Goal: Transaction & Acquisition: Purchase product/service

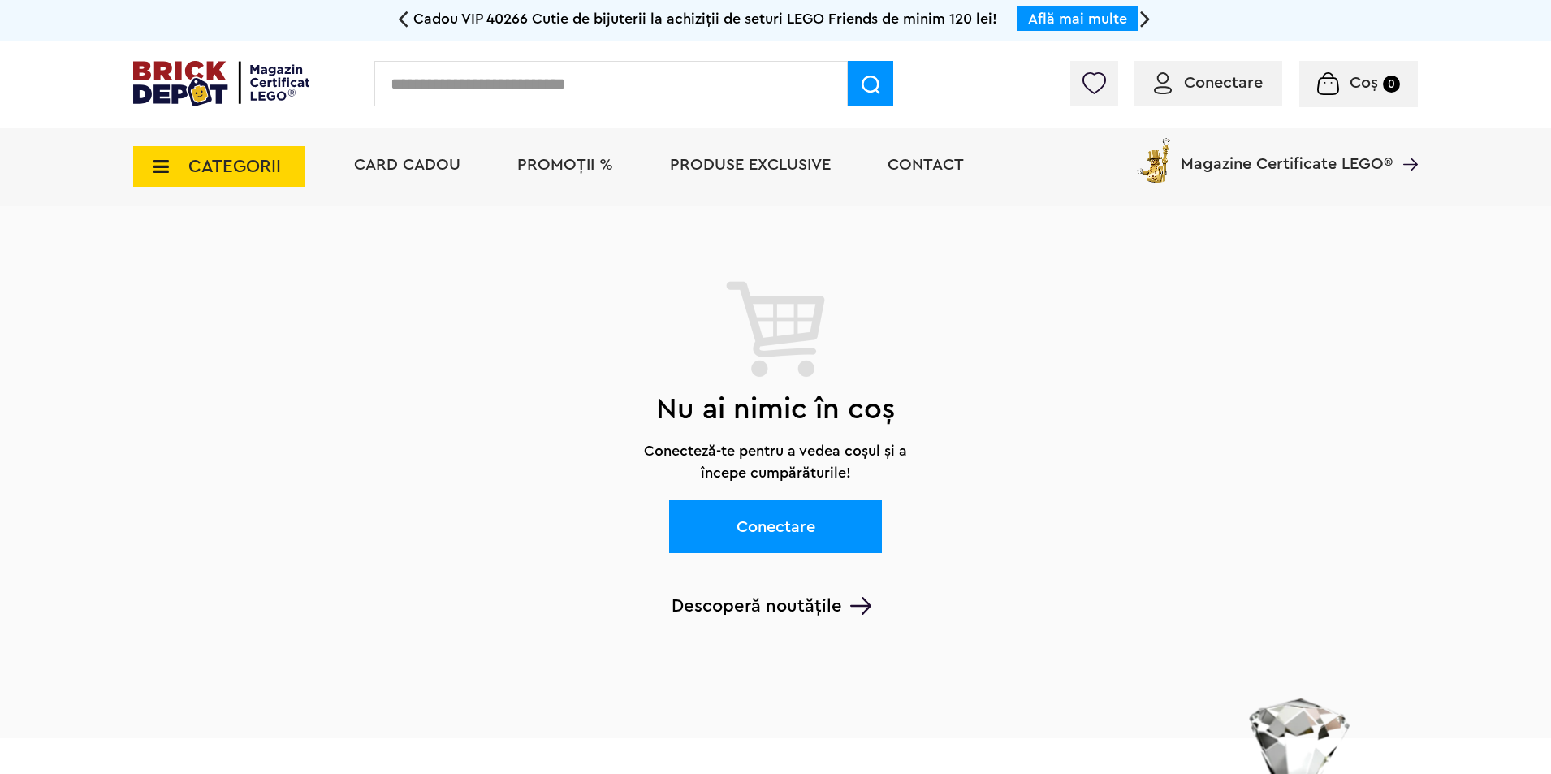
click at [1216, 72] on div "Conectare" at bounding box center [1208, 83] width 148 height 45
click at [1215, 87] on span "Conectare" at bounding box center [1223, 83] width 79 height 16
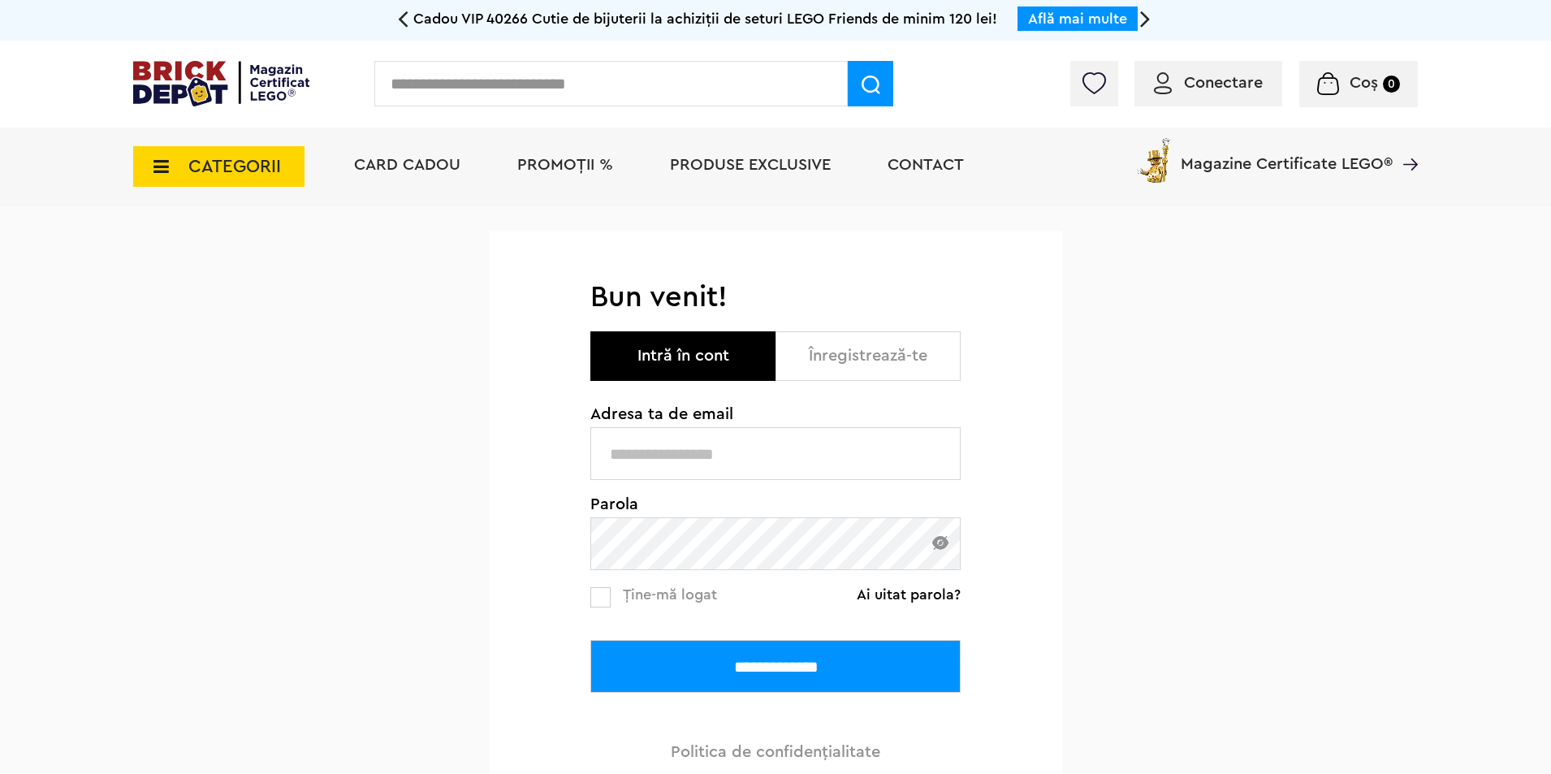
type input "**********"
click at [717, 654] on input "**********" at bounding box center [775, 666] width 370 height 53
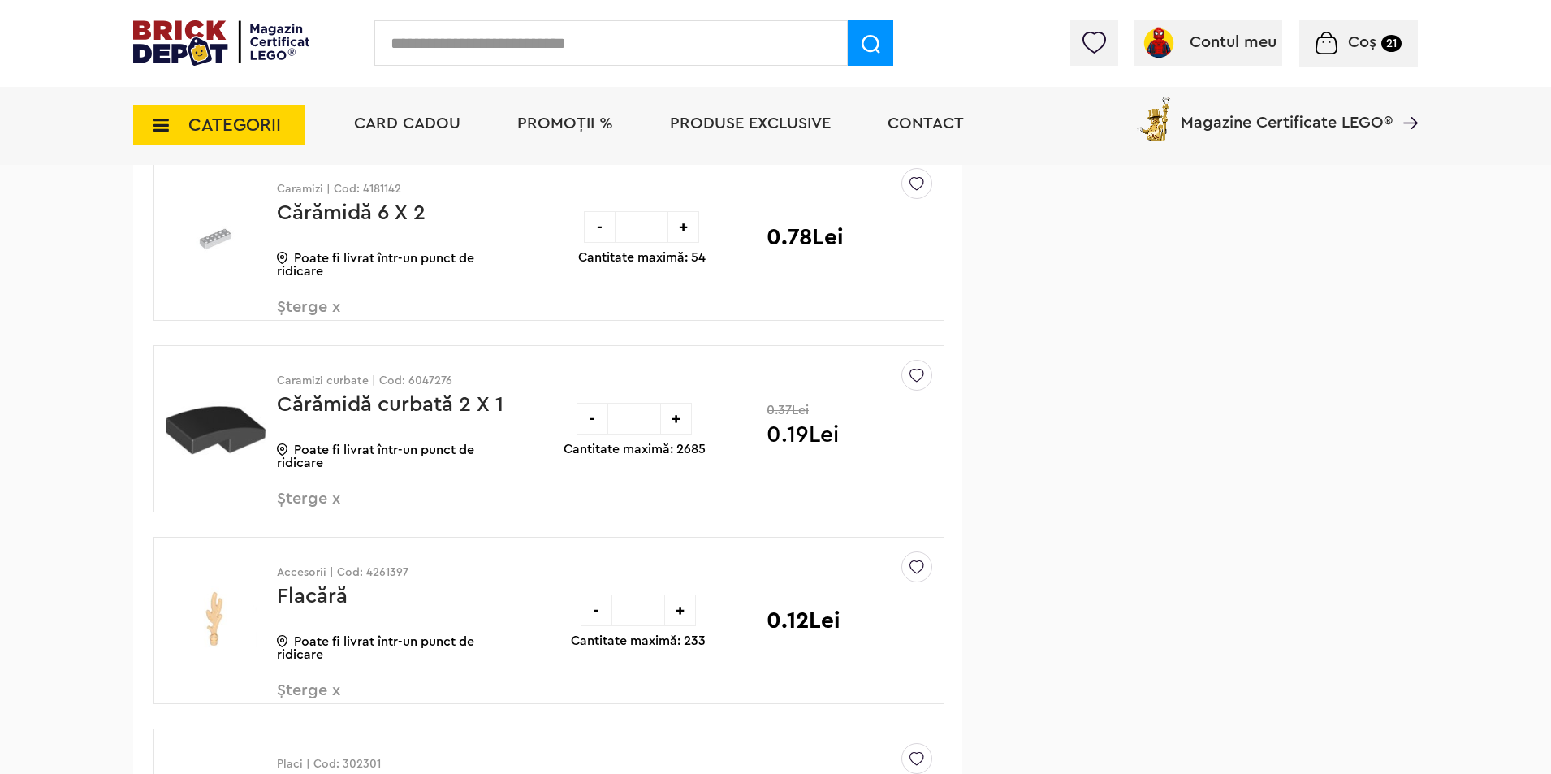
scroll to position [1082, 0]
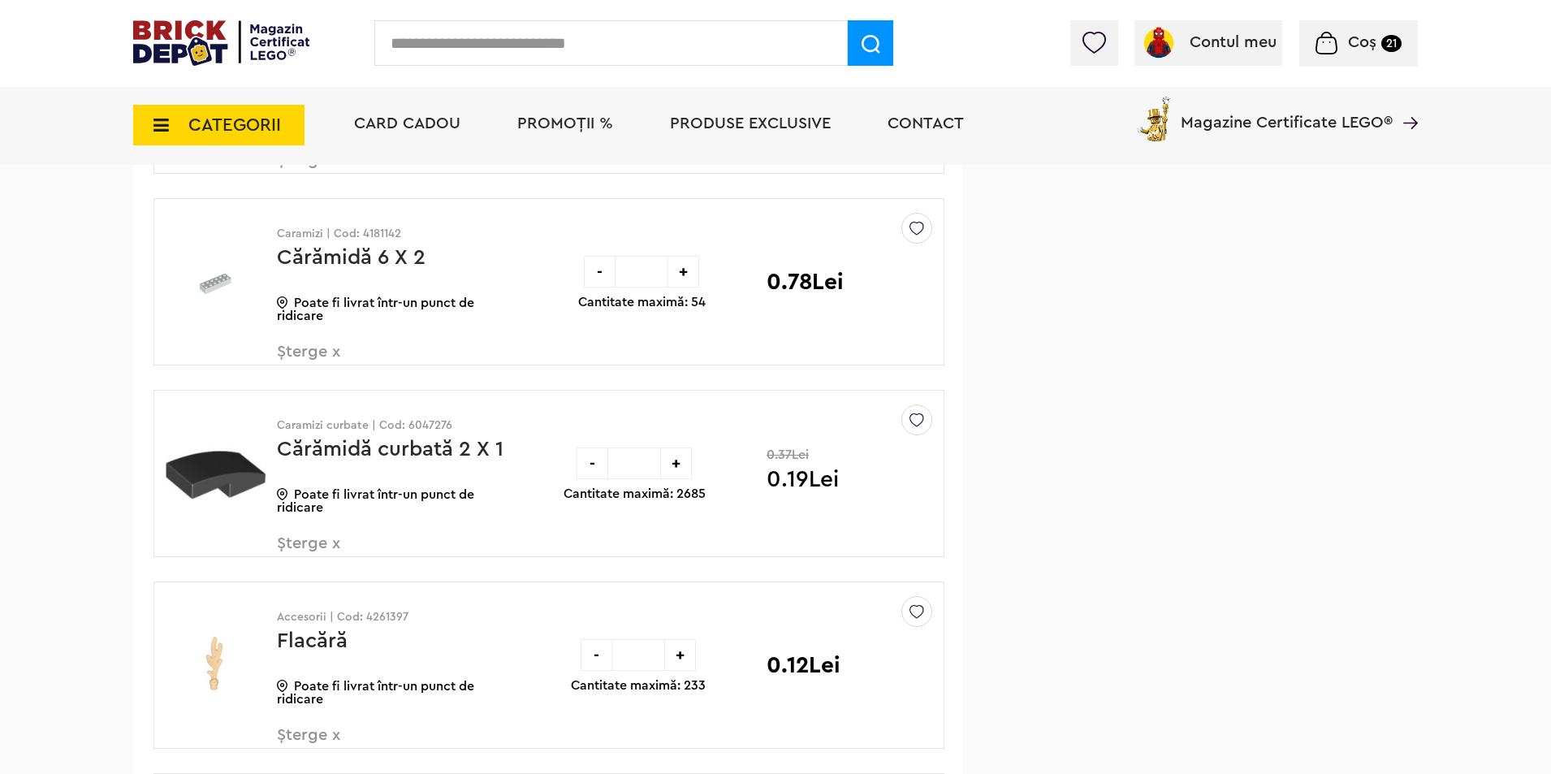
click at [219, 475] on img at bounding box center [216, 474] width 100 height 122
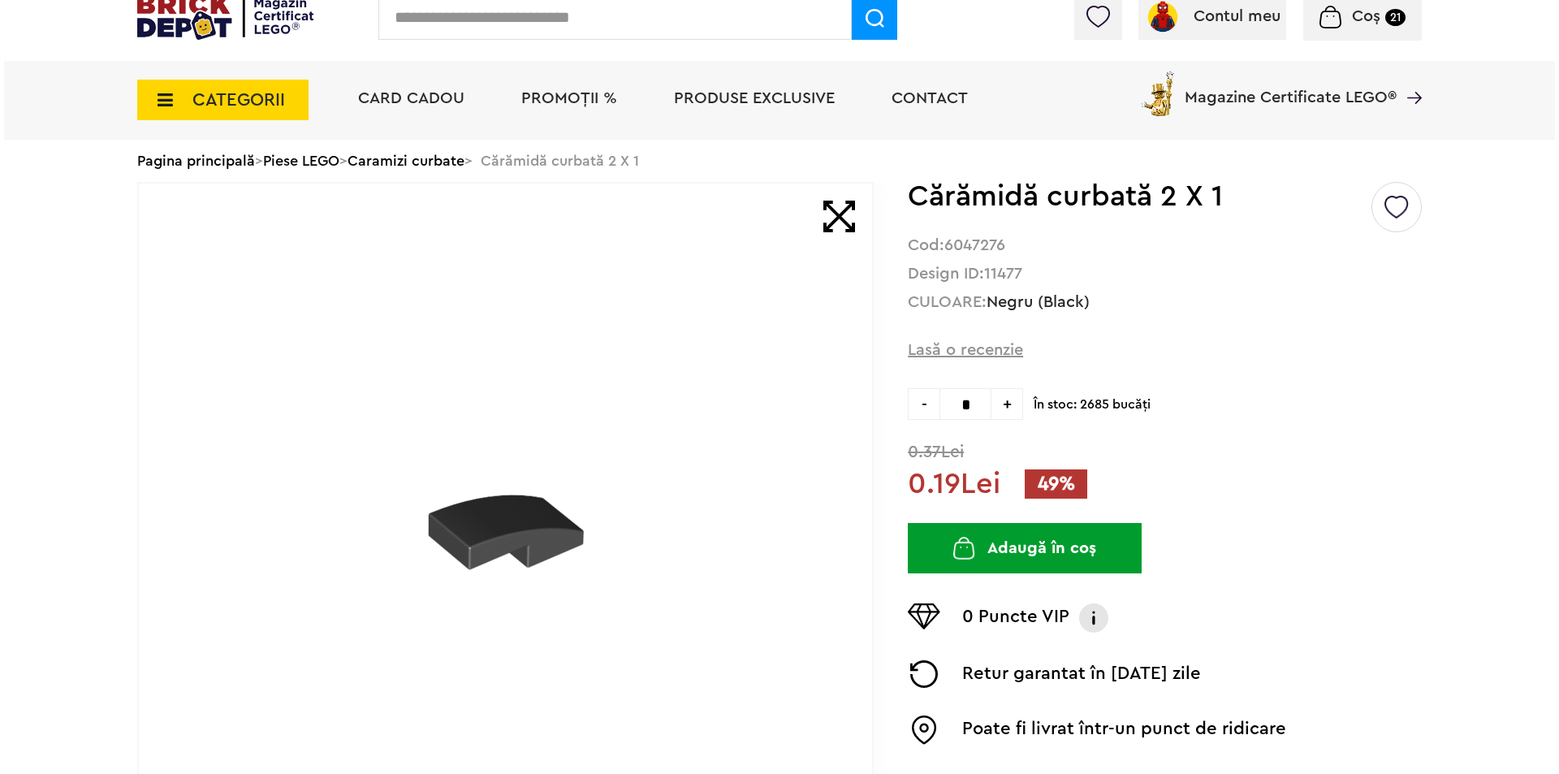
scroll to position [41, 0]
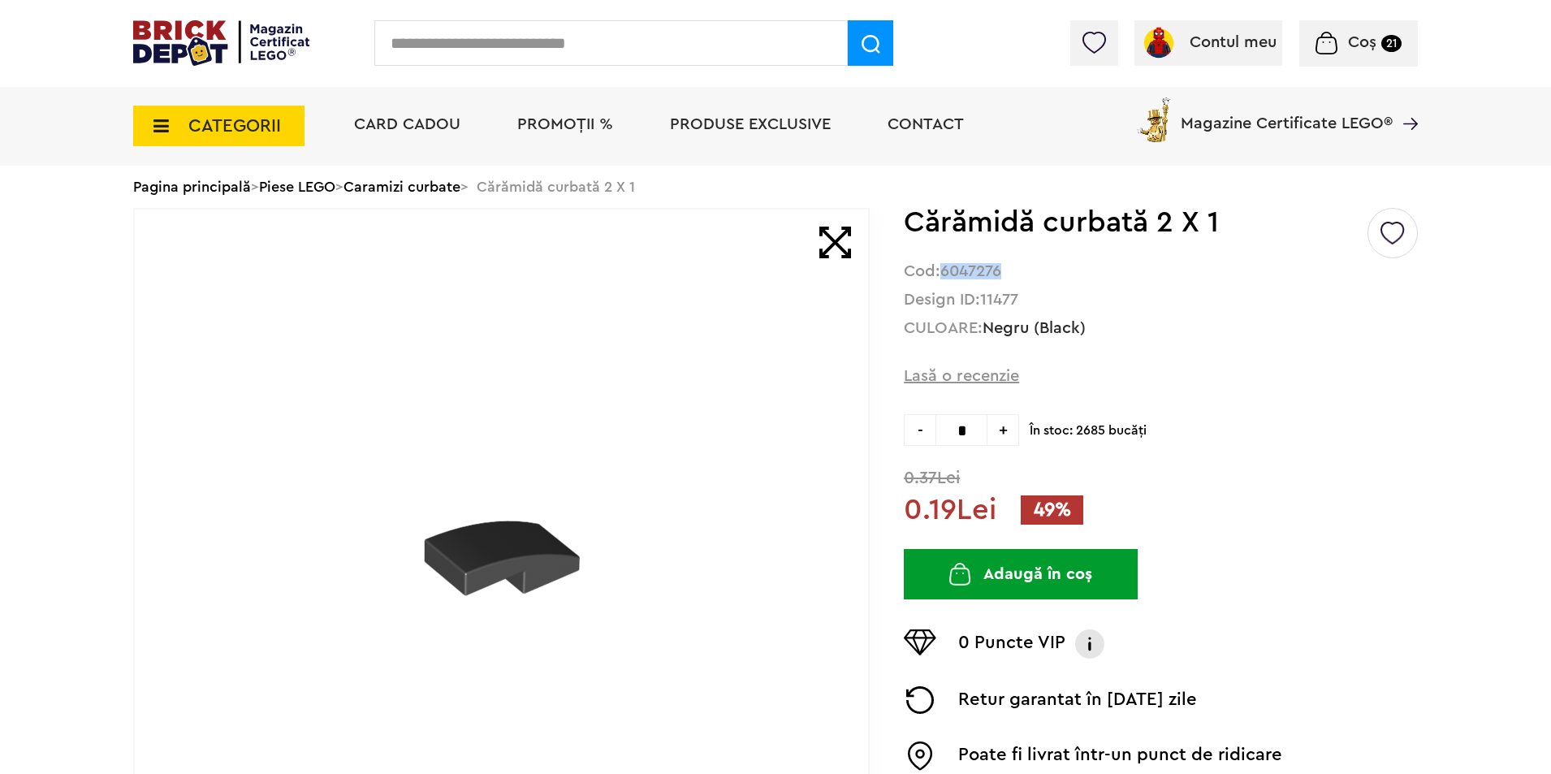
drag, startPoint x: 995, startPoint y: 264, endPoint x: 946, endPoint y: 272, distance: 50.2
click at [946, 272] on strong "6047276" at bounding box center [970, 271] width 61 height 16
click at [517, 54] on input "text" at bounding box center [610, 42] width 473 height 45
click at [612, 32] on input "text" at bounding box center [610, 42] width 473 height 45
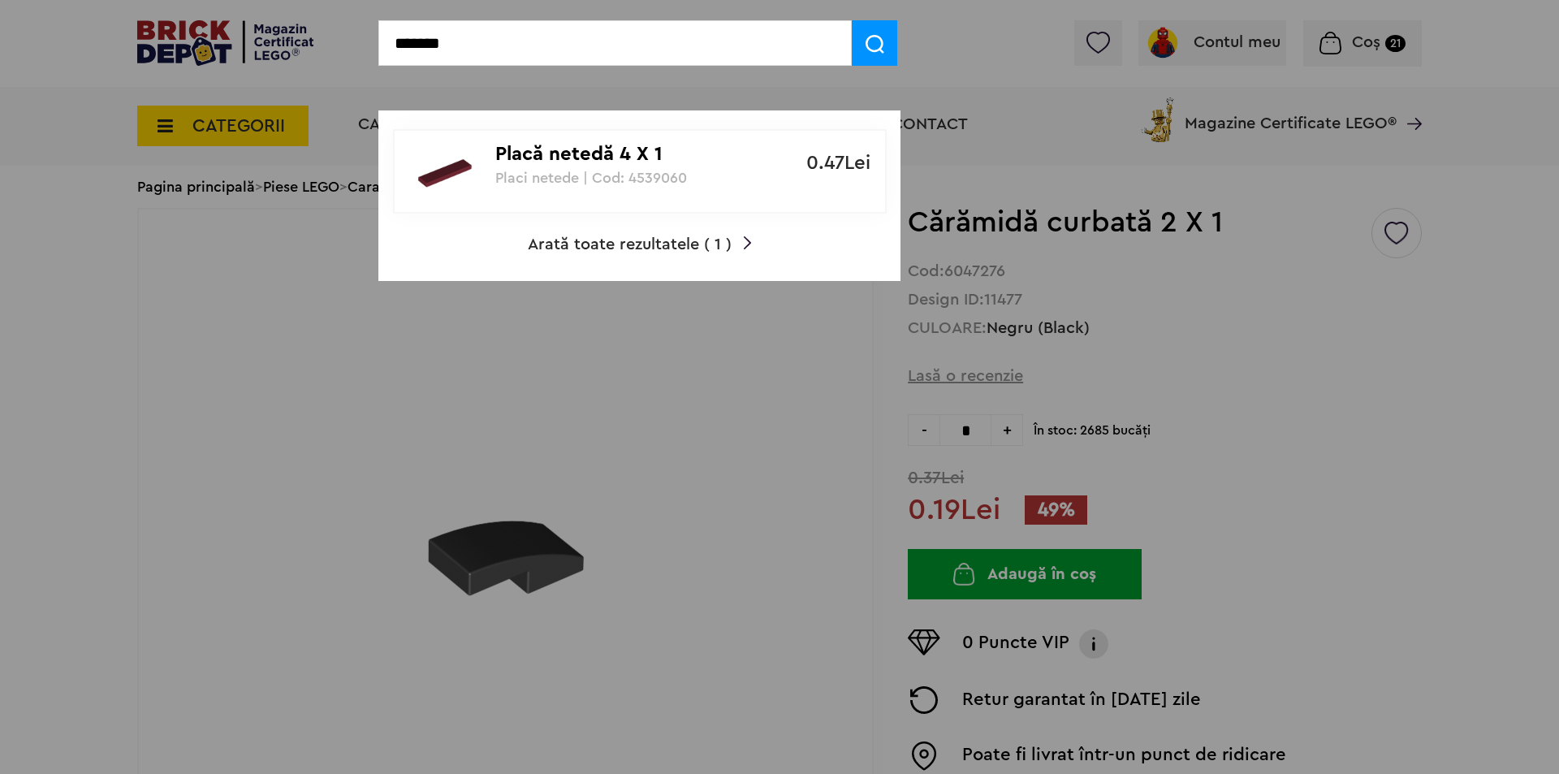
type input "*******"
click at [655, 183] on p "Placi netede | Cod: 4539060" at bounding box center [630, 178] width 271 height 16
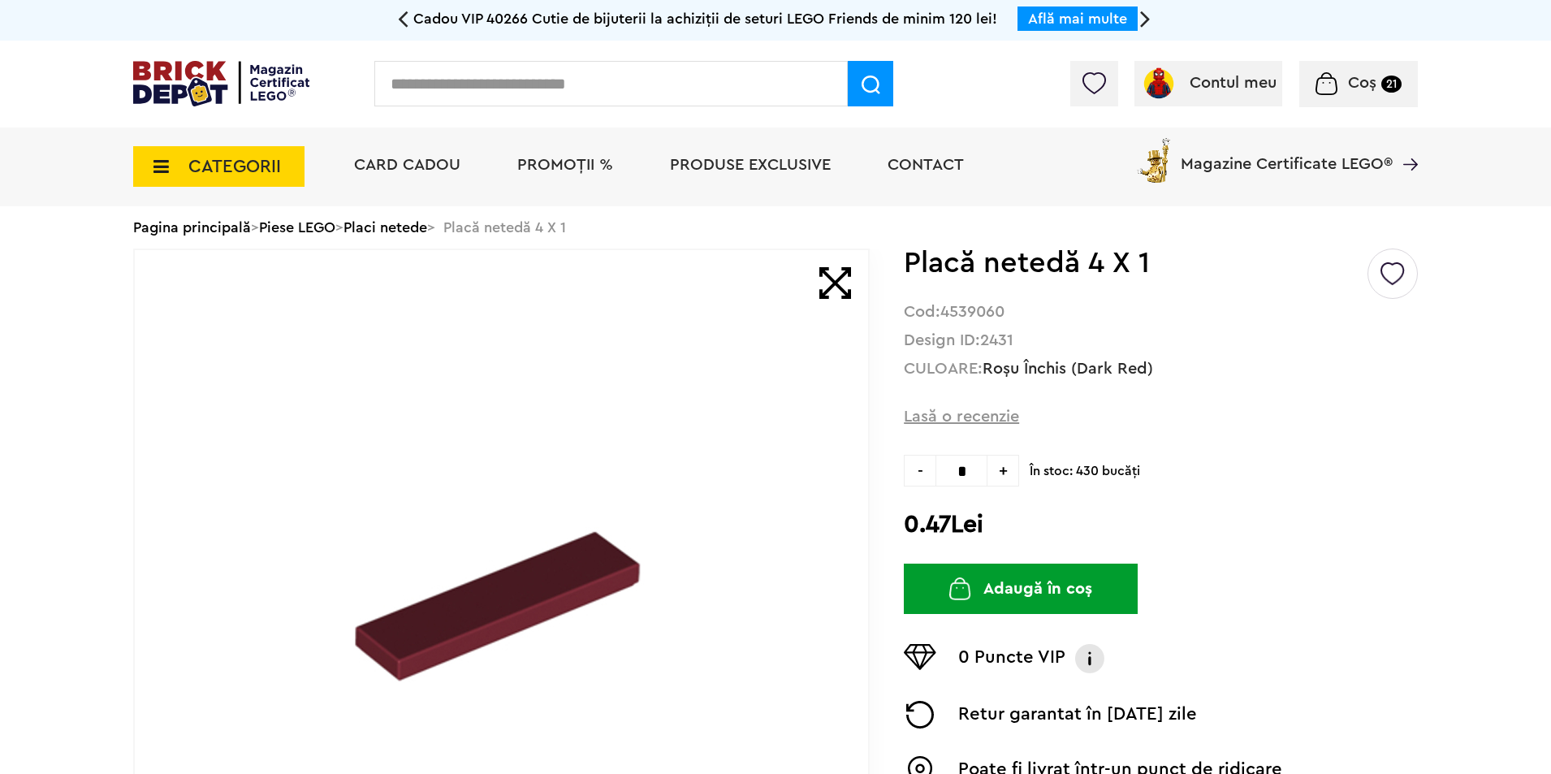
click at [1041, 601] on button "Adaugă în coș" at bounding box center [1021, 588] width 234 height 50
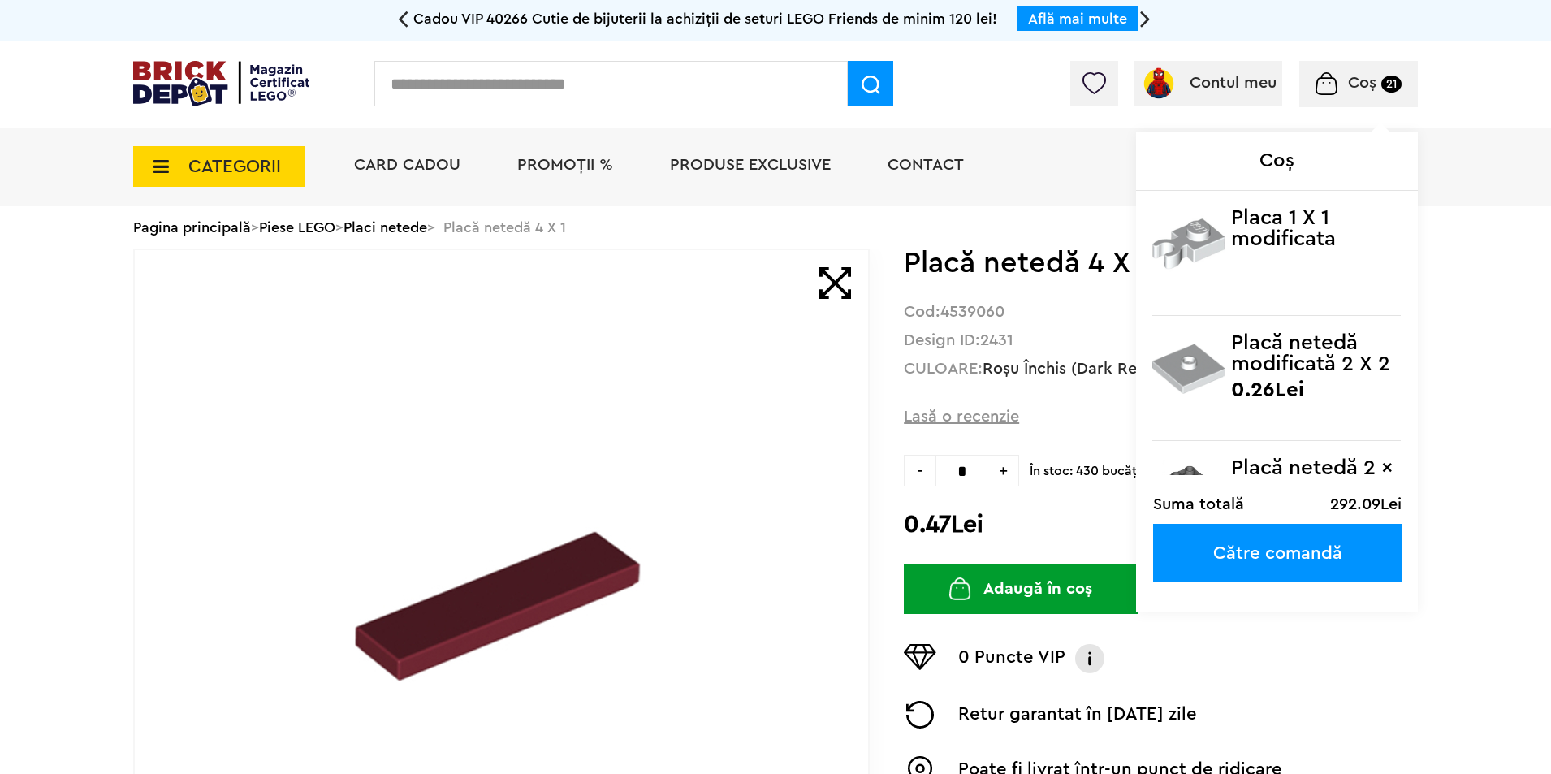
click at [1375, 83] on span "Coș" at bounding box center [1362, 83] width 28 height 16
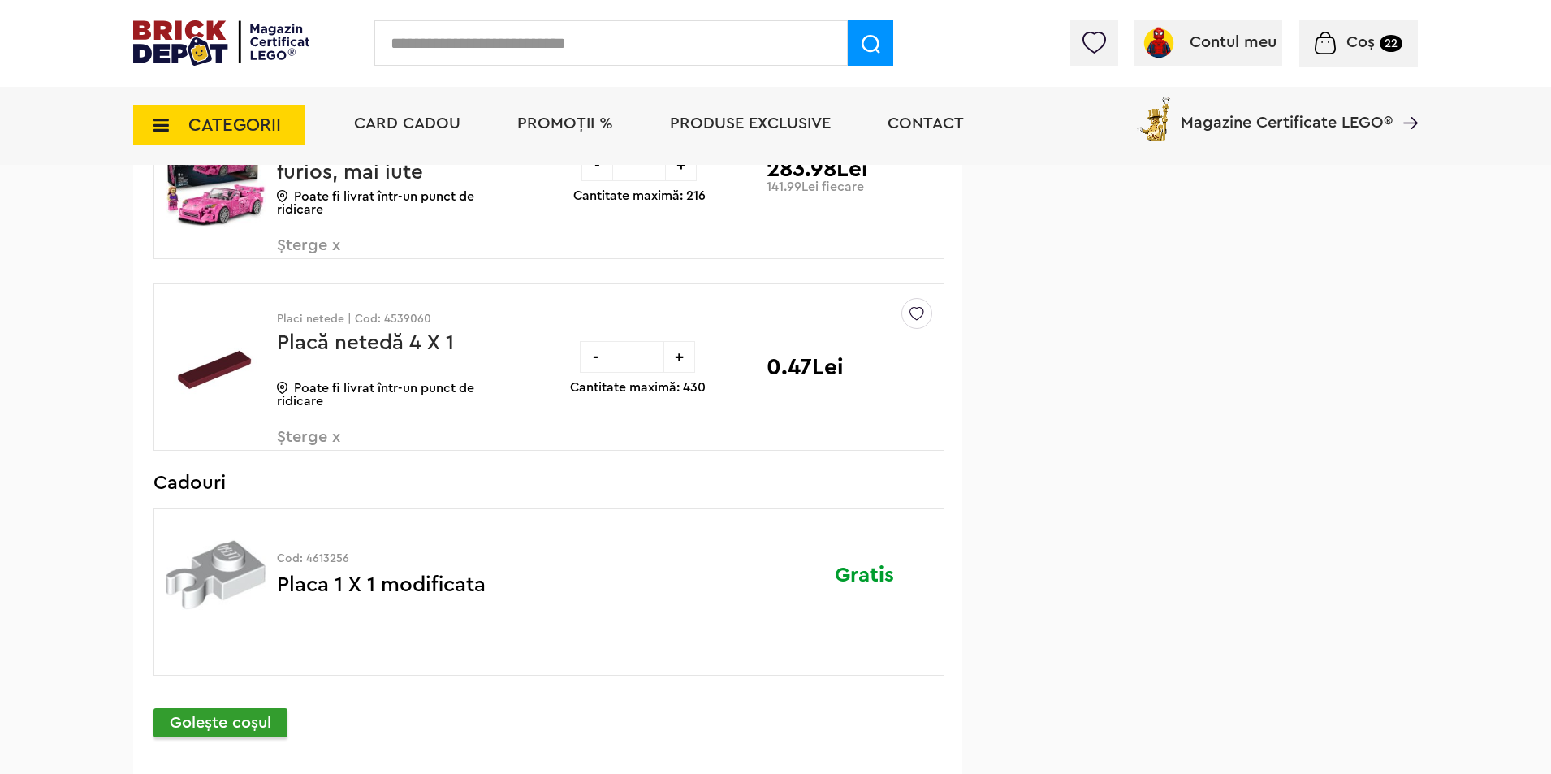
scroll to position [1949, 0]
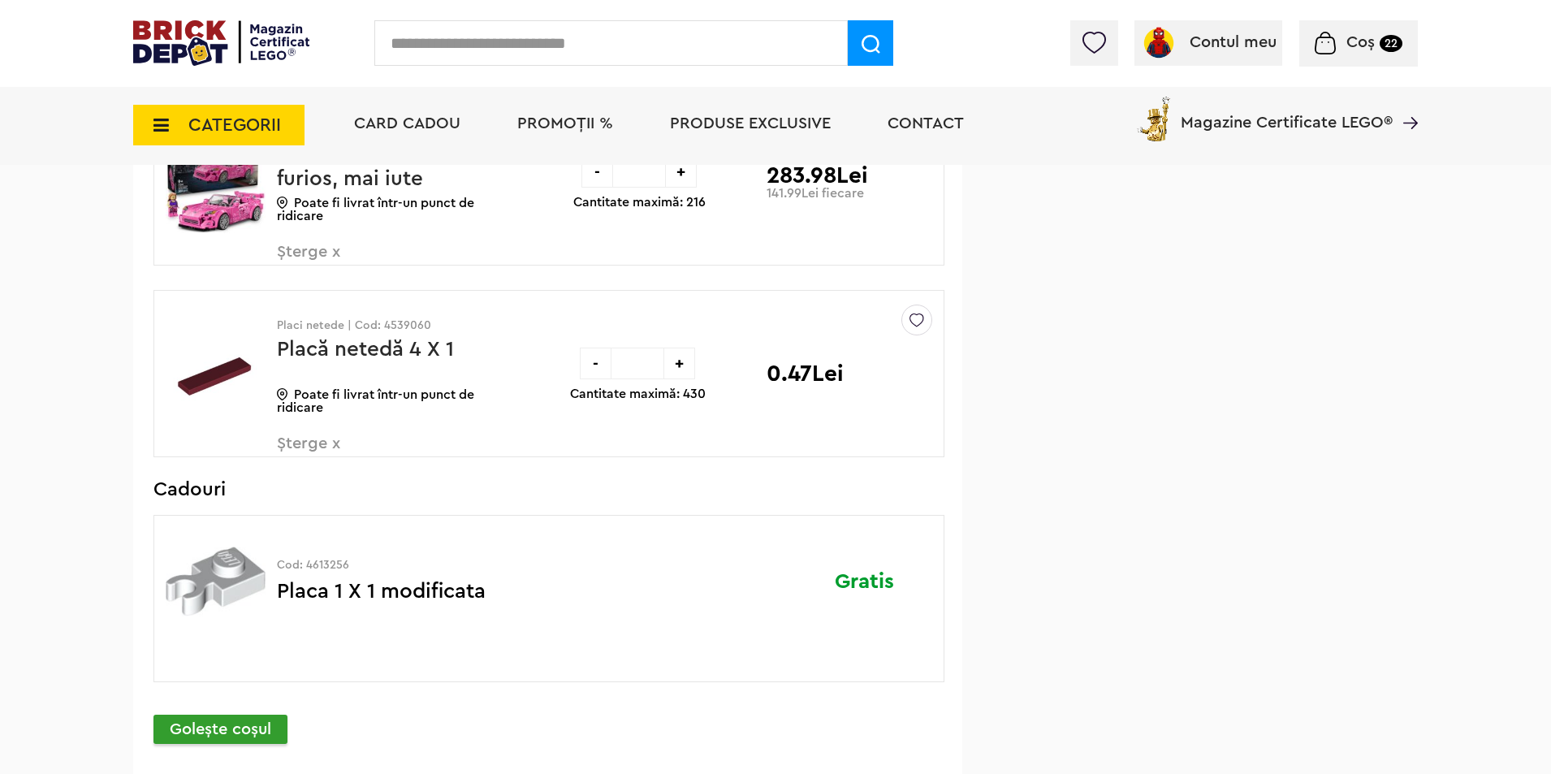
click at [296, 444] on span "Șterge x" at bounding box center [372, 452] width 191 height 35
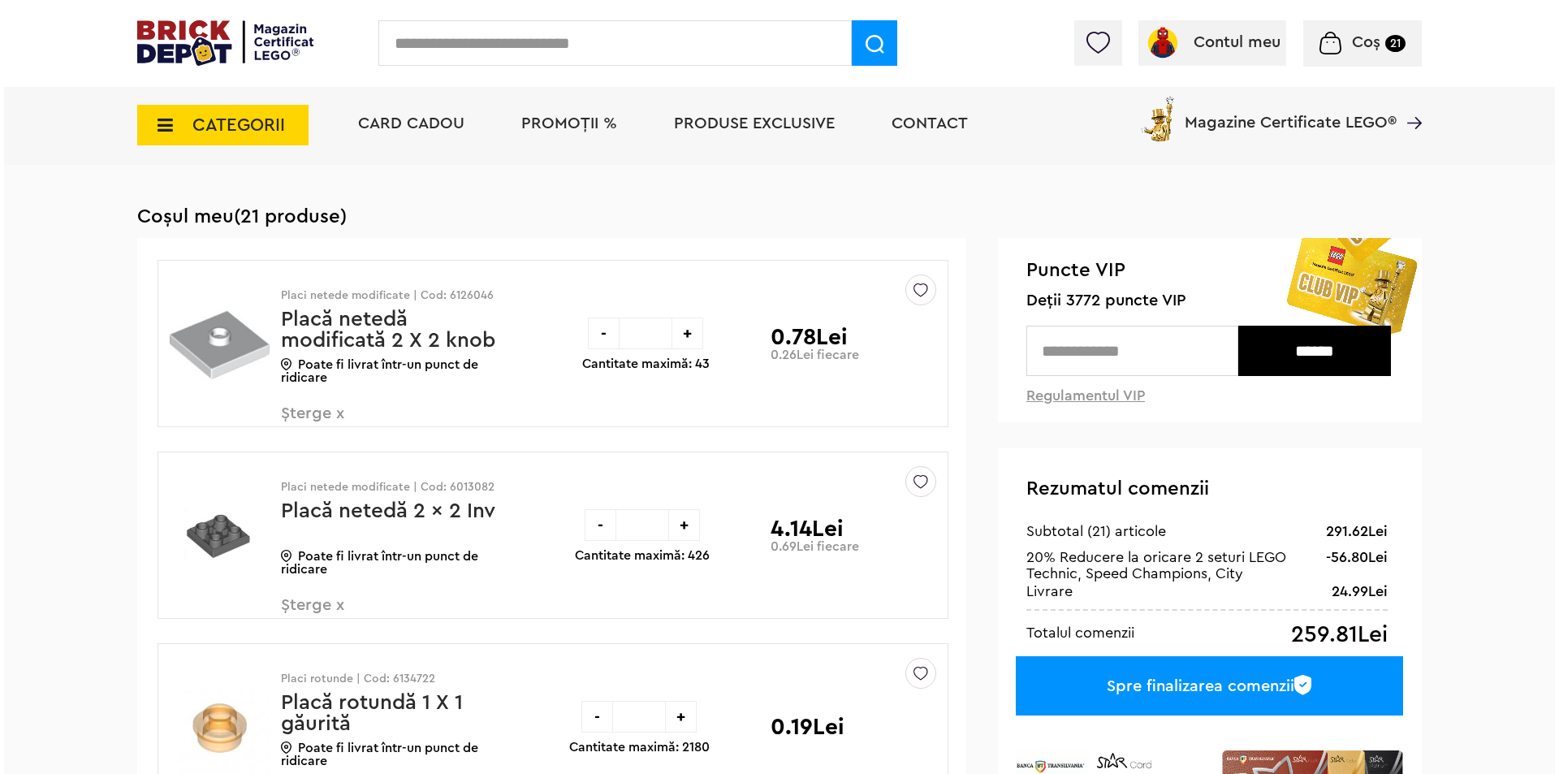
scroll to position [217, 0]
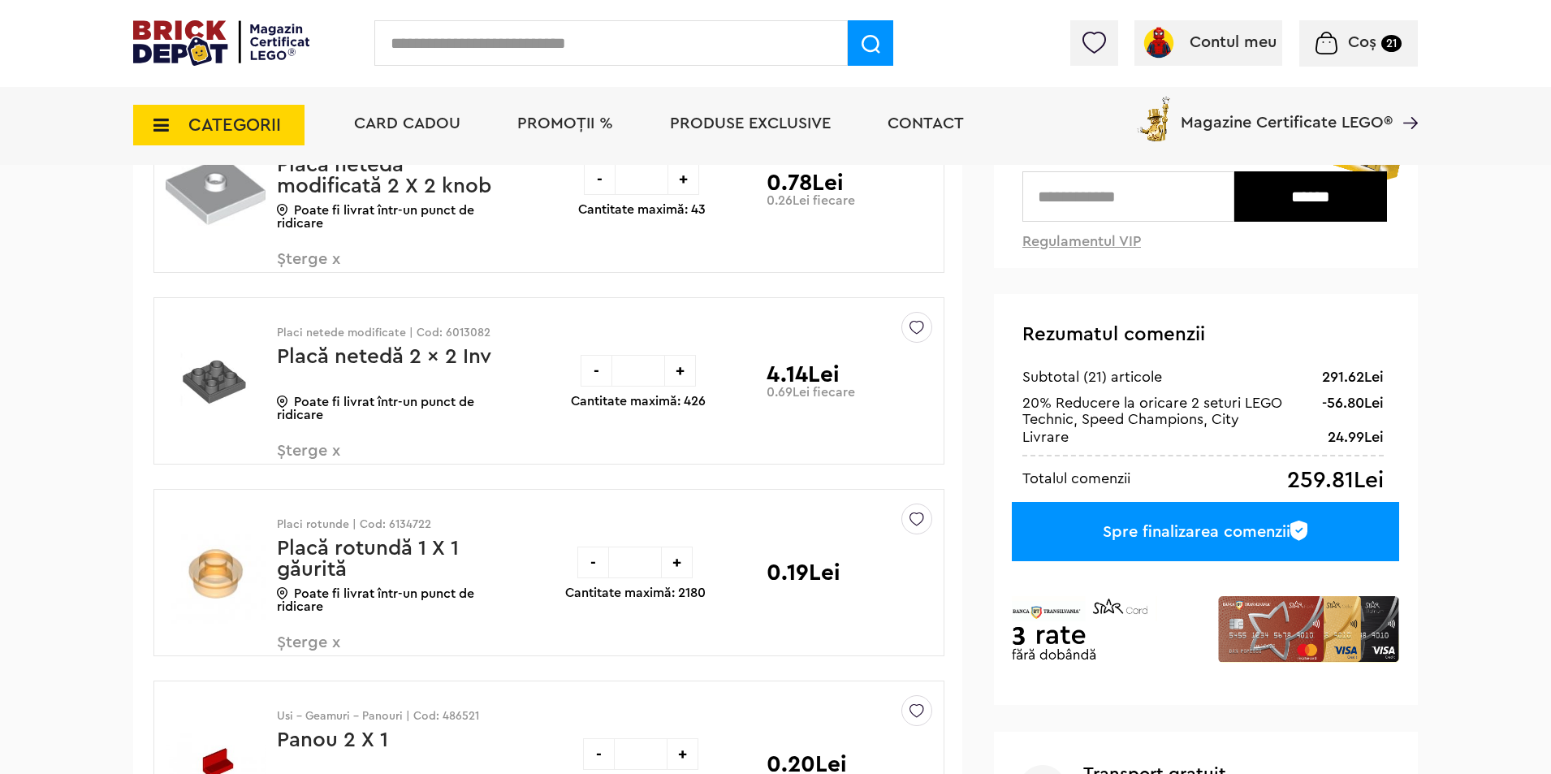
click at [553, 53] on input "text" at bounding box center [610, 42] width 473 height 45
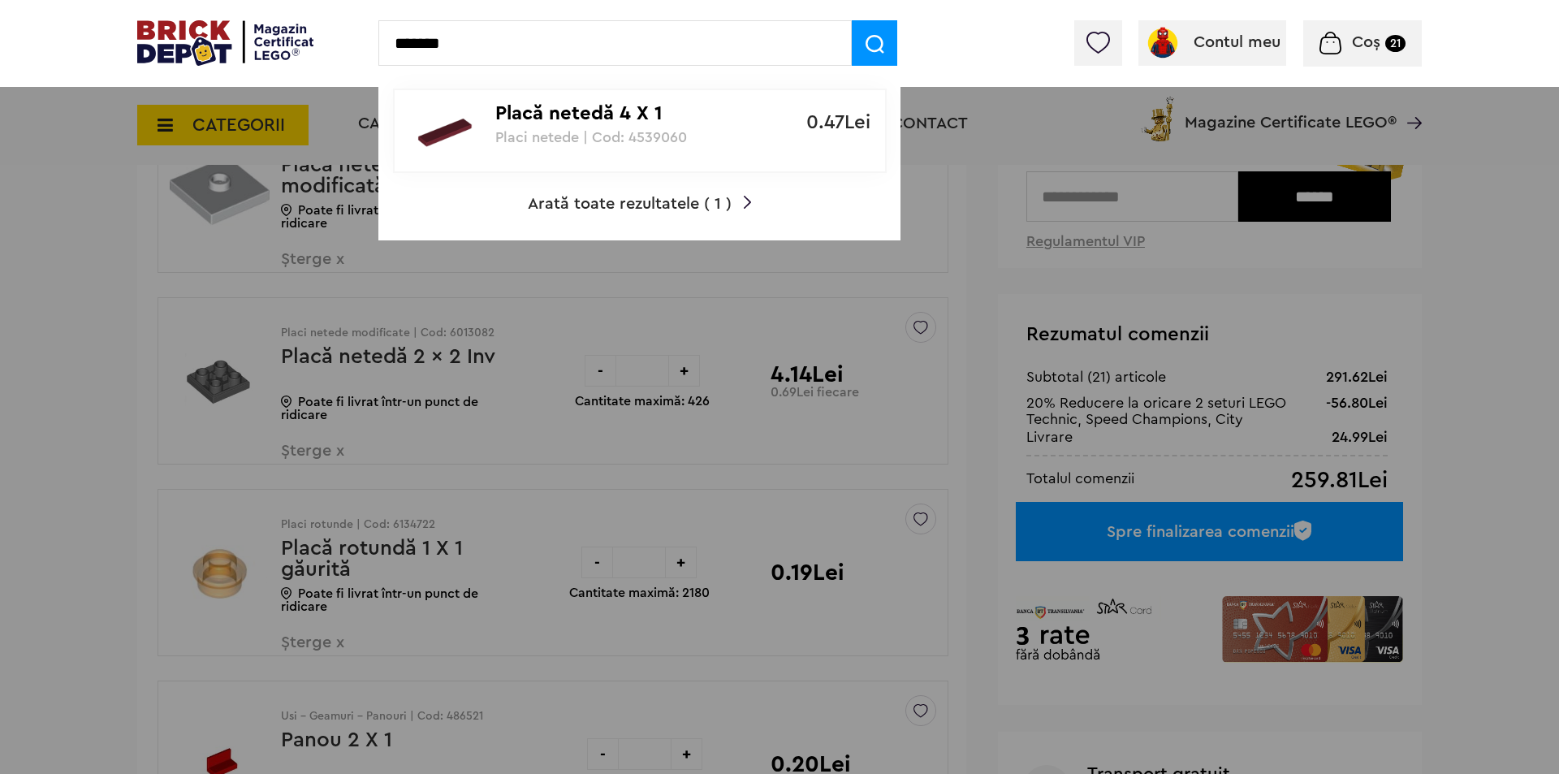
type input "*******"
click at [703, 131] on p "Placi netede | Cod: 4539060" at bounding box center [630, 137] width 271 height 16
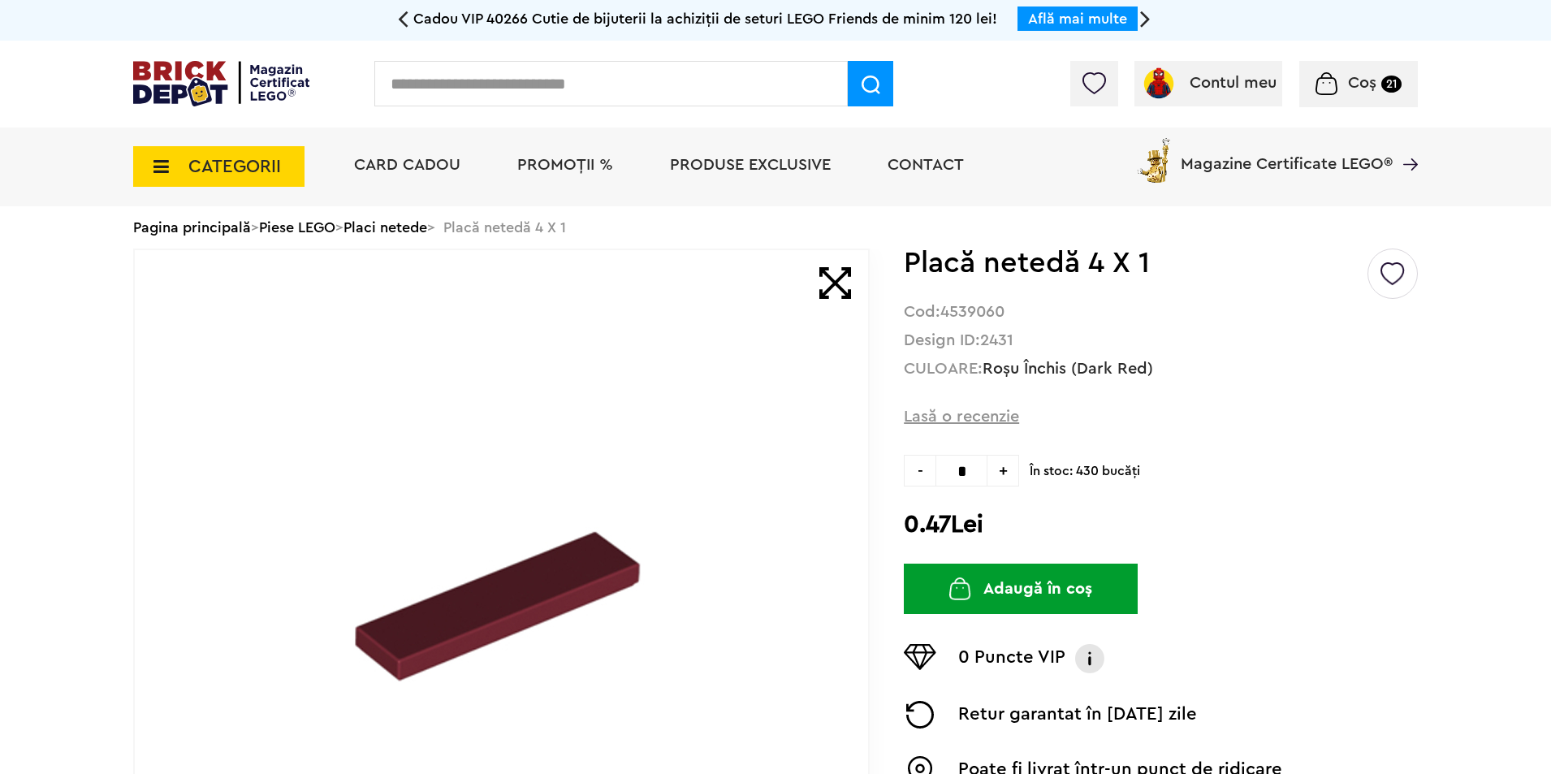
click at [1004, 584] on button "Adaugă în coș" at bounding box center [1021, 588] width 234 height 50
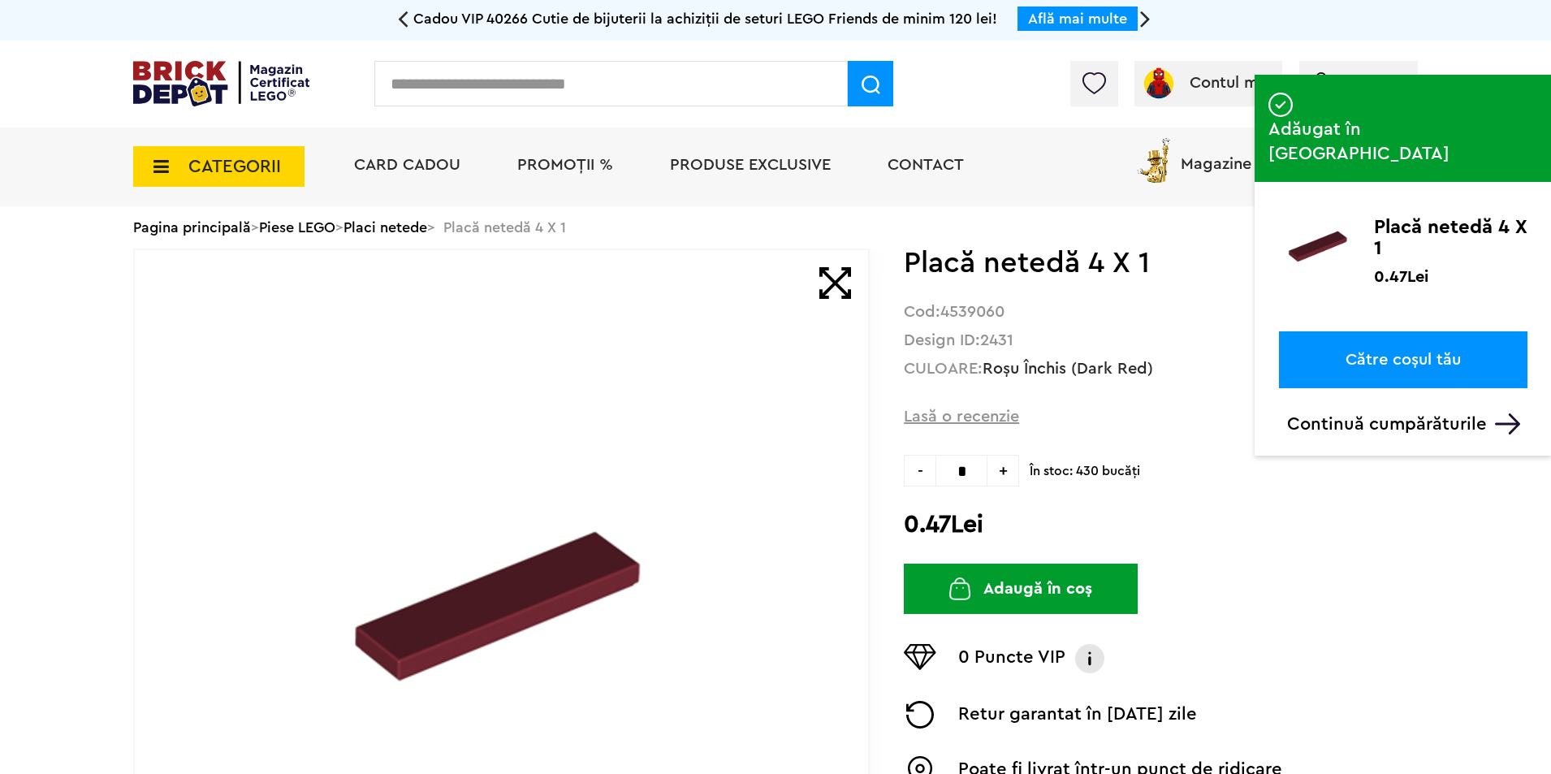
click at [563, 87] on input "text" at bounding box center [610, 83] width 473 height 45
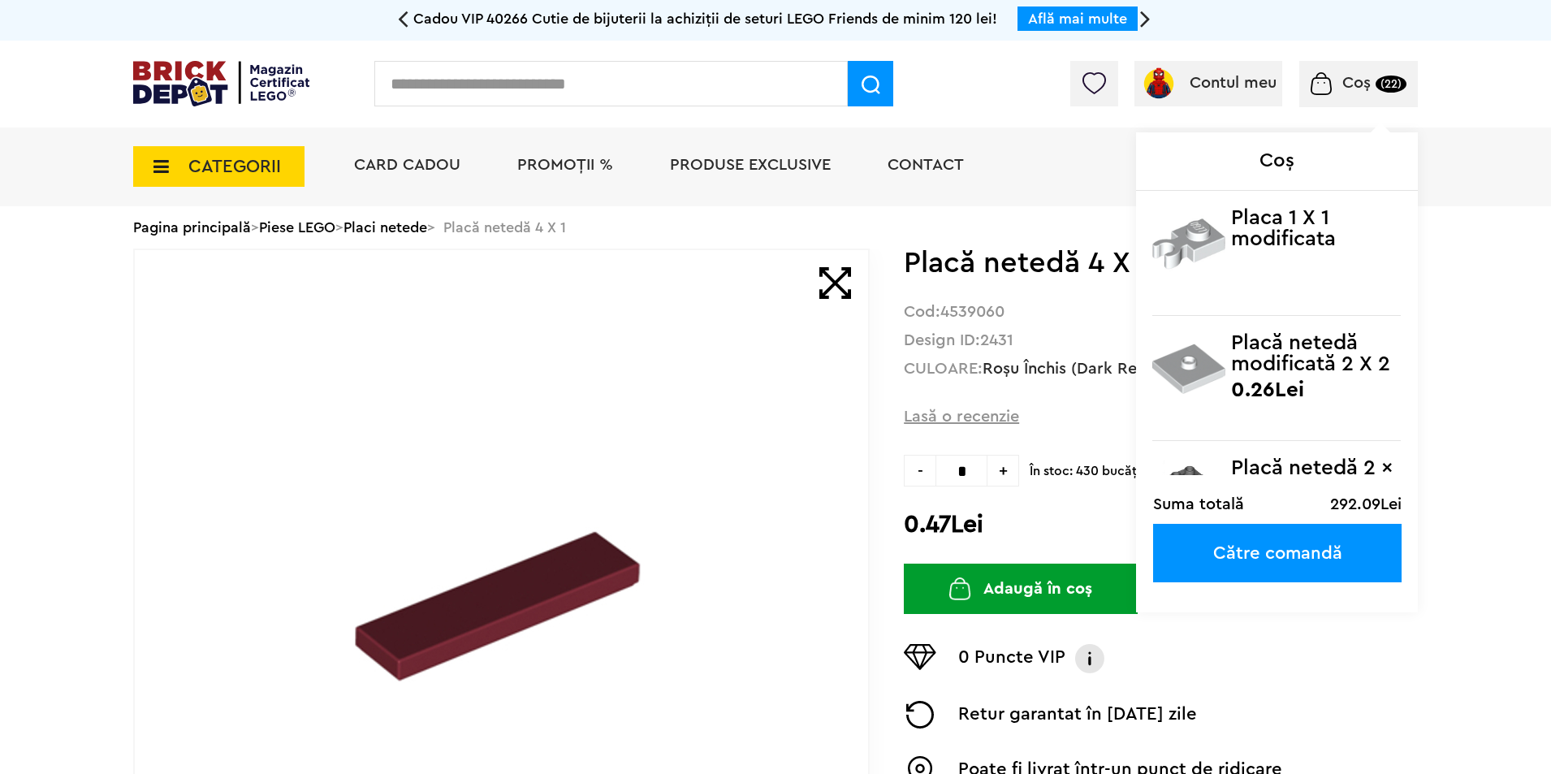
click at [1360, 87] on span "Coș" at bounding box center [1356, 83] width 28 height 16
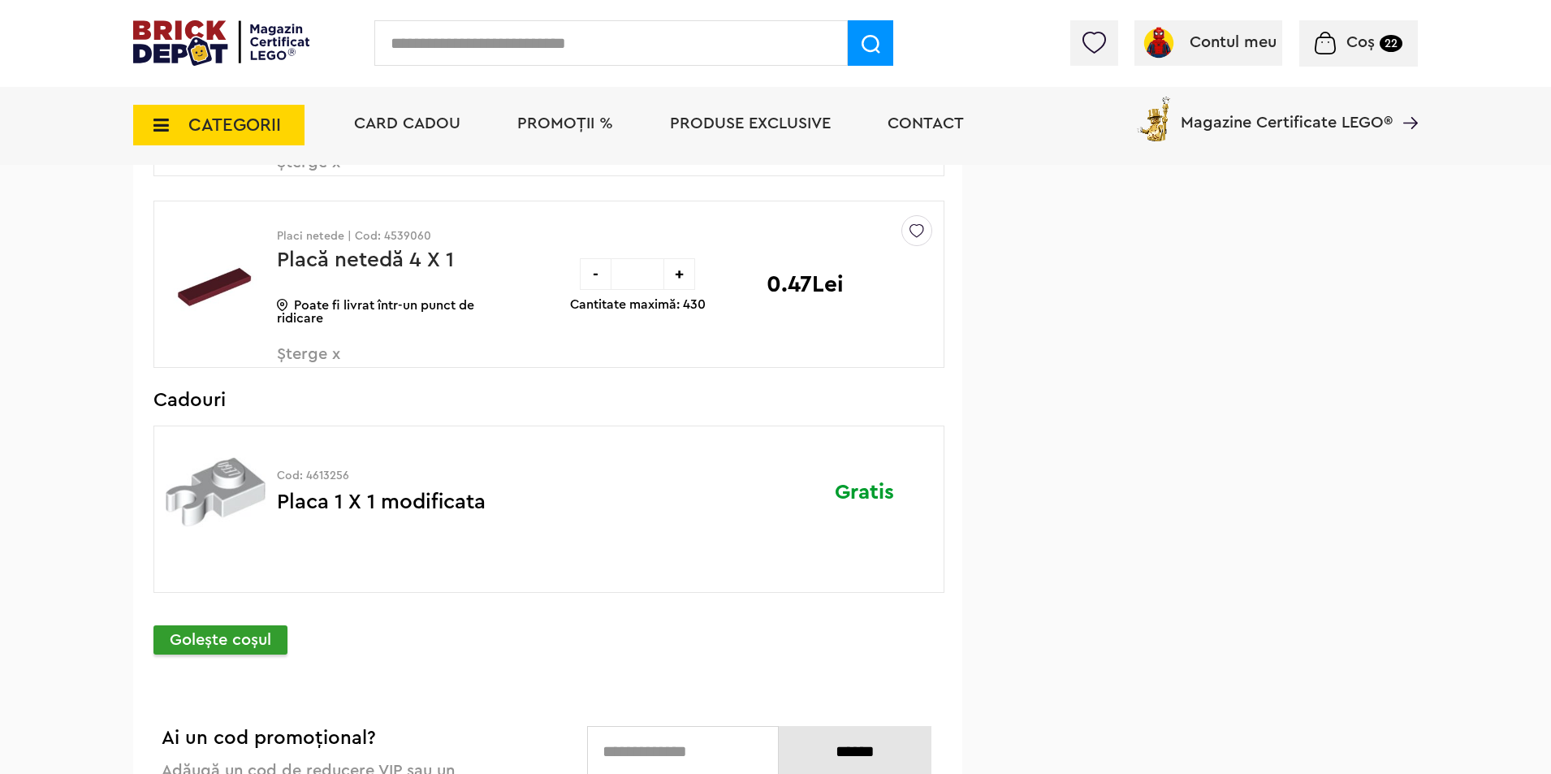
scroll to position [2056, 0]
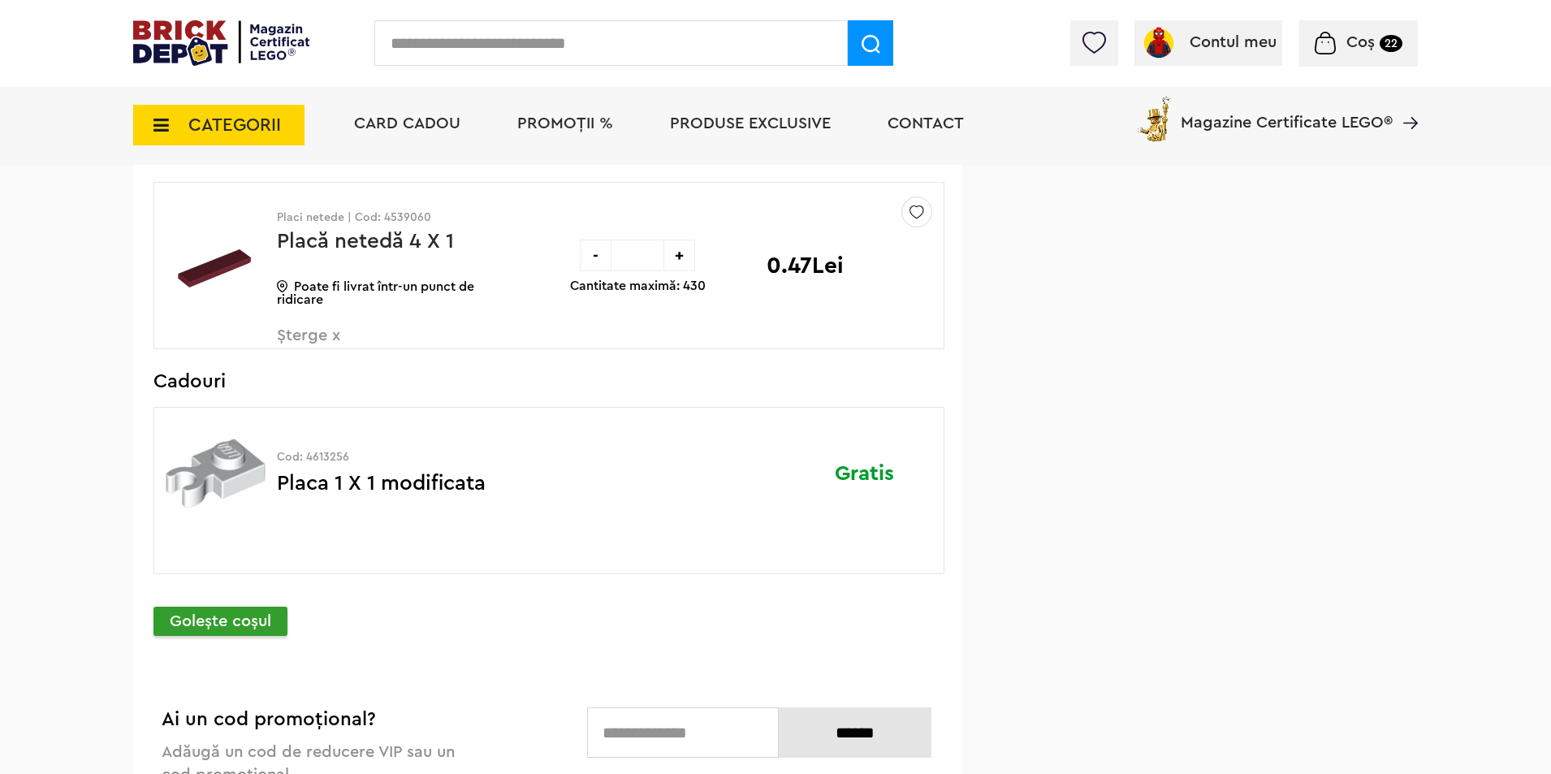
click at [322, 334] on span "Șterge x" at bounding box center [372, 344] width 191 height 35
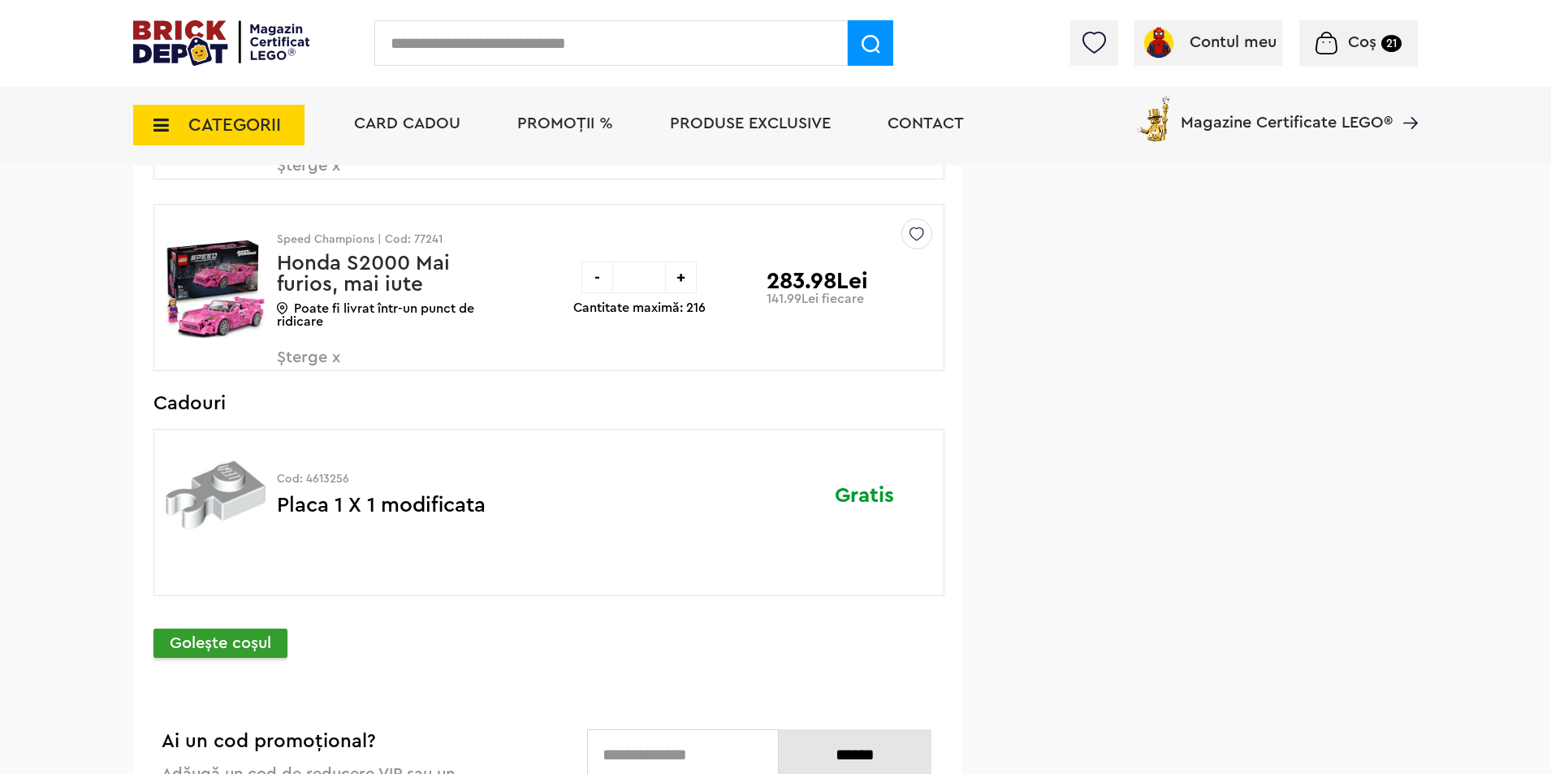
scroll to position [1840, 0]
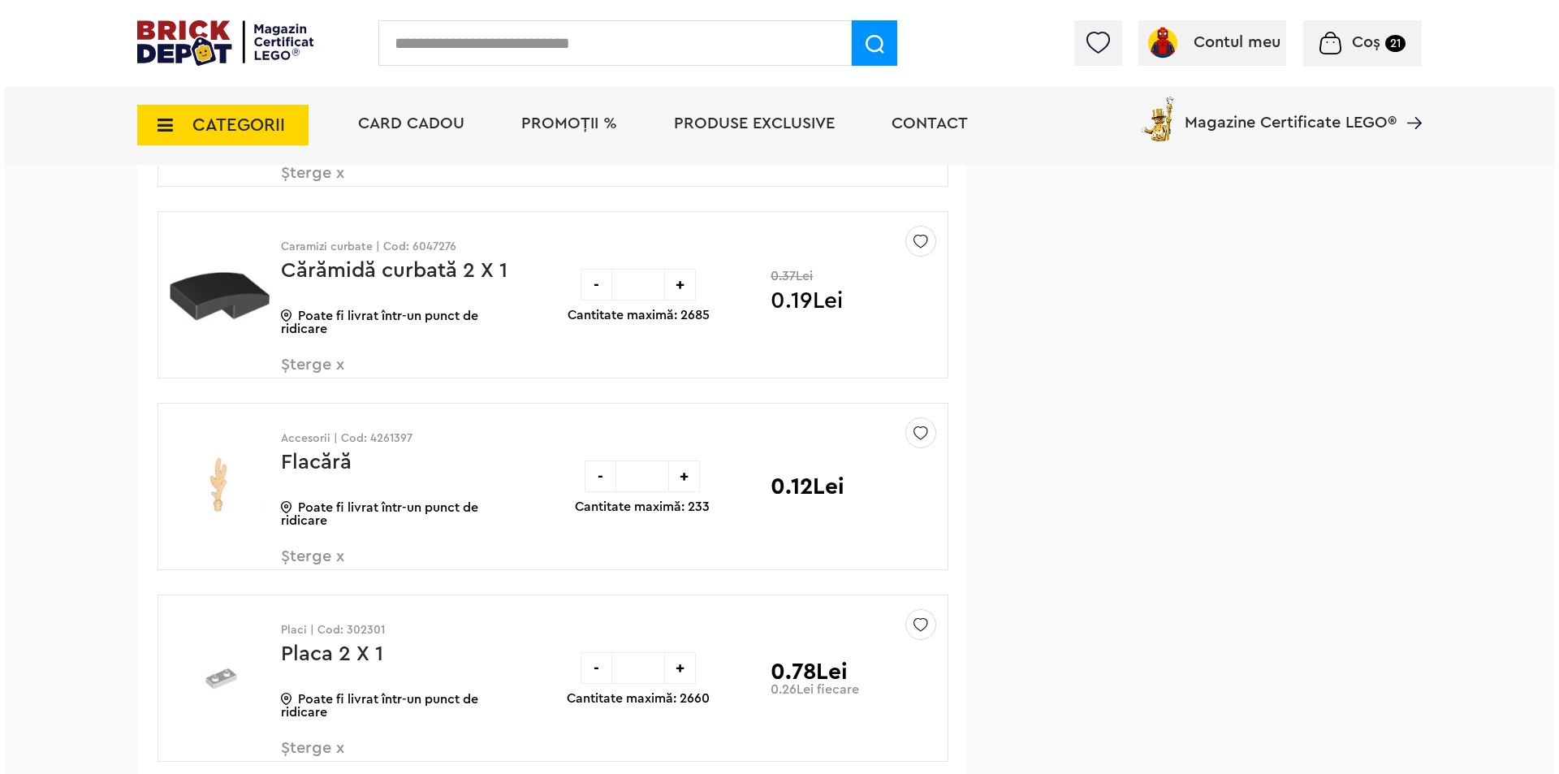
scroll to position [1190, 0]
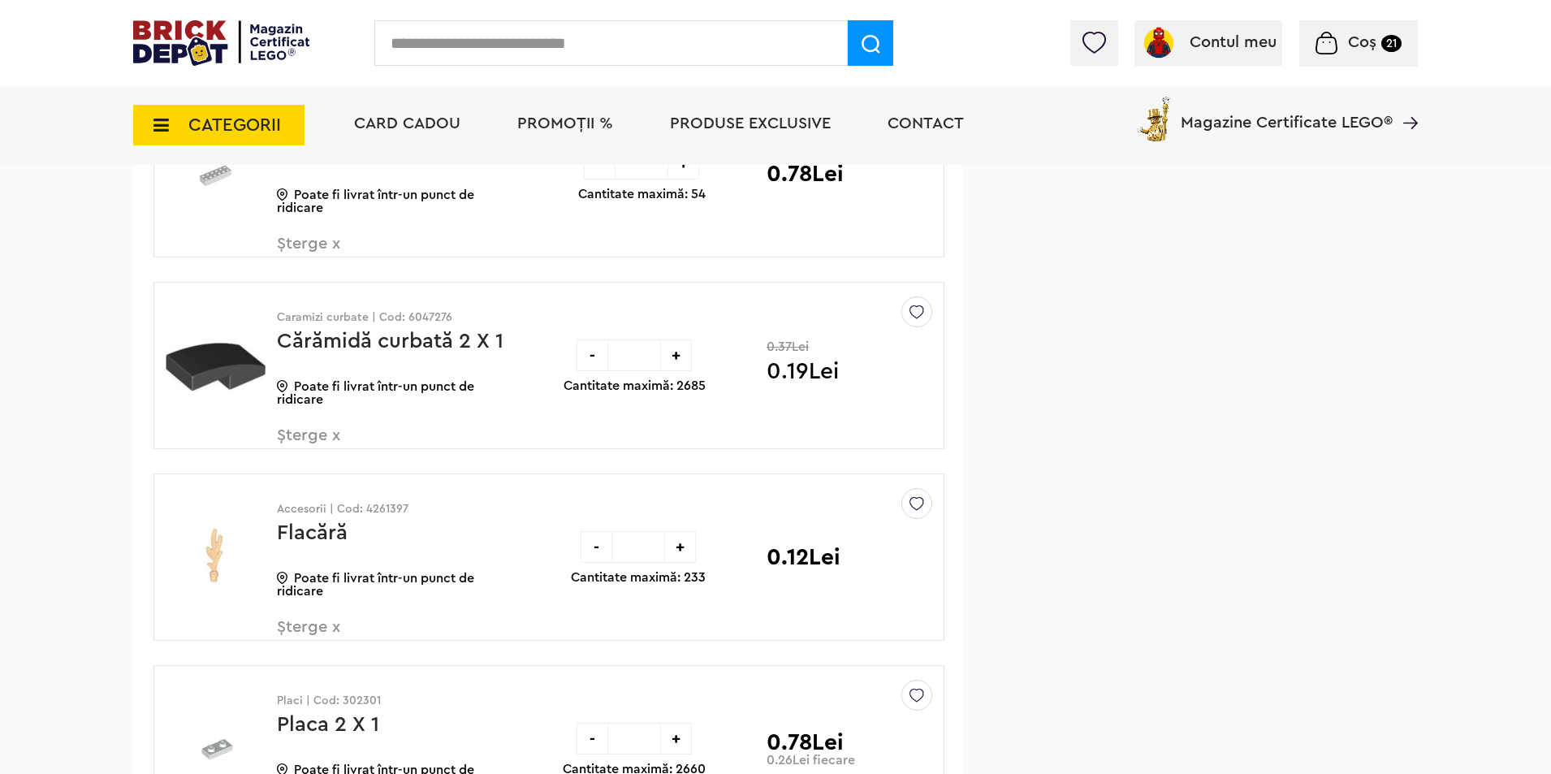
click at [473, 46] on input "text" at bounding box center [610, 42] width 473 height 45
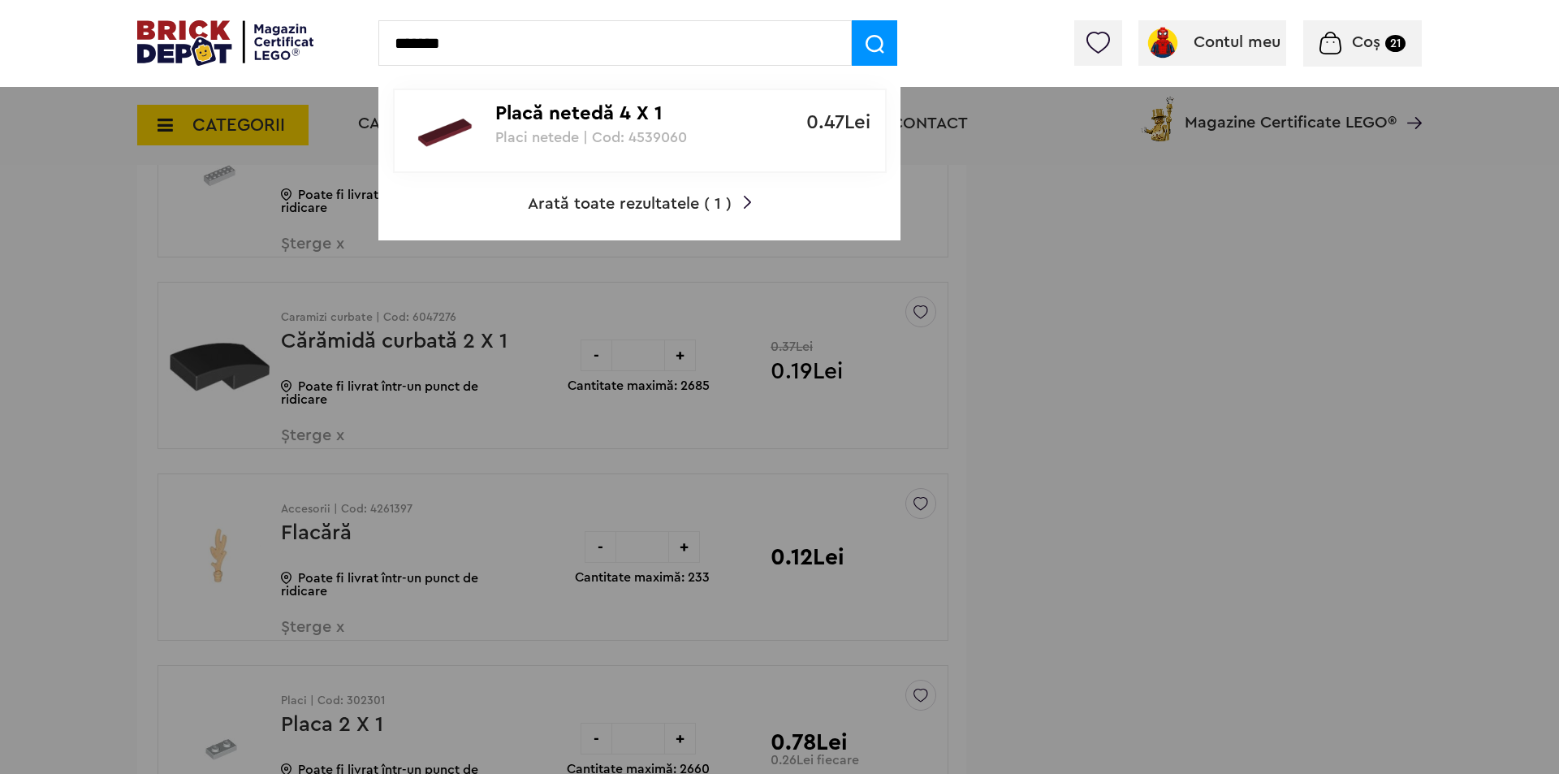
type input "*******"
click at [593, 127] on div "Placă netedă 4 X 1 Placi netede | Cod: 4539060" at bounding box center [630, 117] width 271 height 55
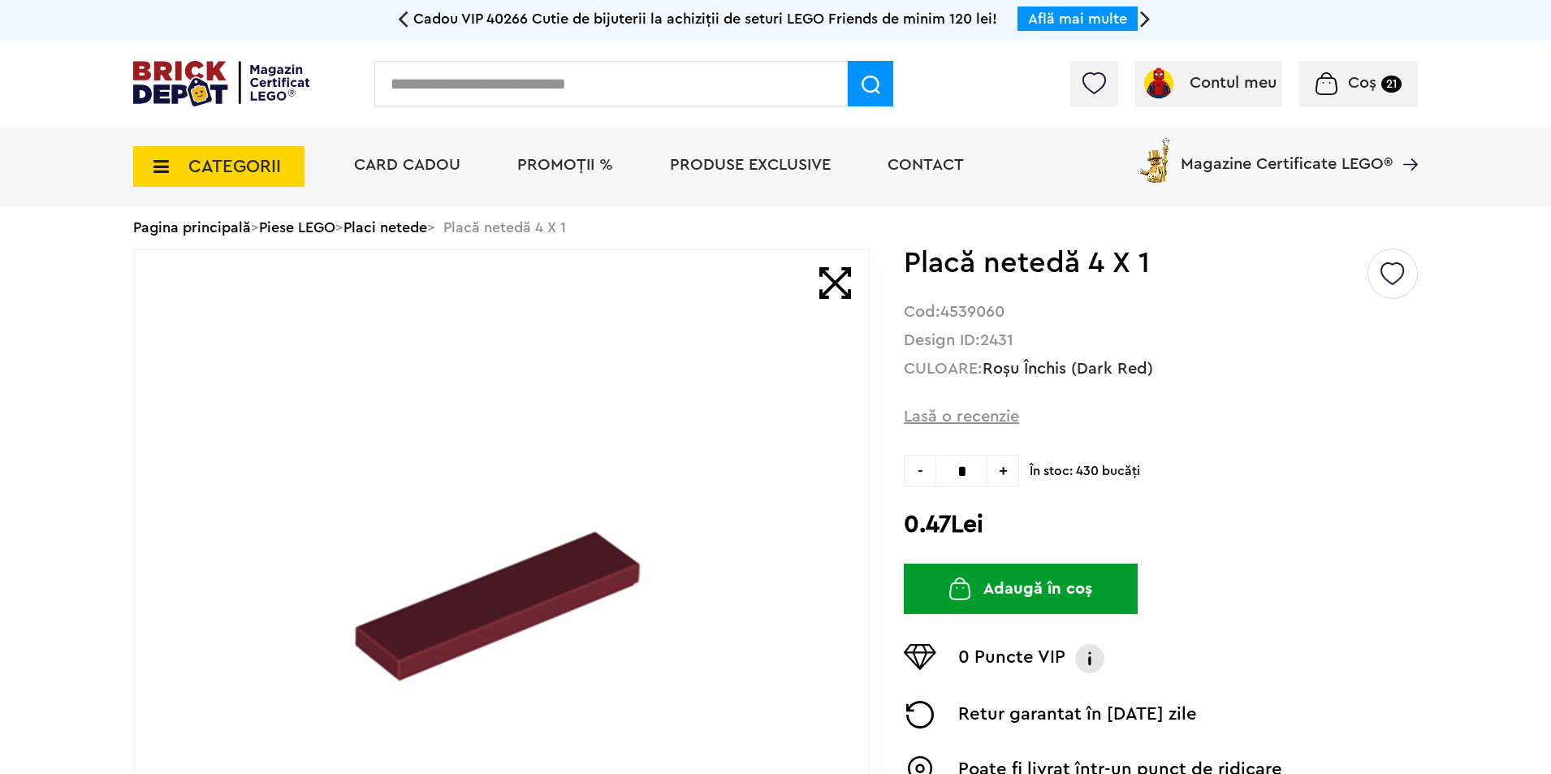
click at [1029, 596] on button "Adaugă în coș" at bounding box center [1021, 588] width 234 height 50
click at [635, 85] on input "text" at bounding box center [610, 83] width 473 height 45
click at [555, 77] on input "text" at bounding box center [610, 83] width 473 height 45
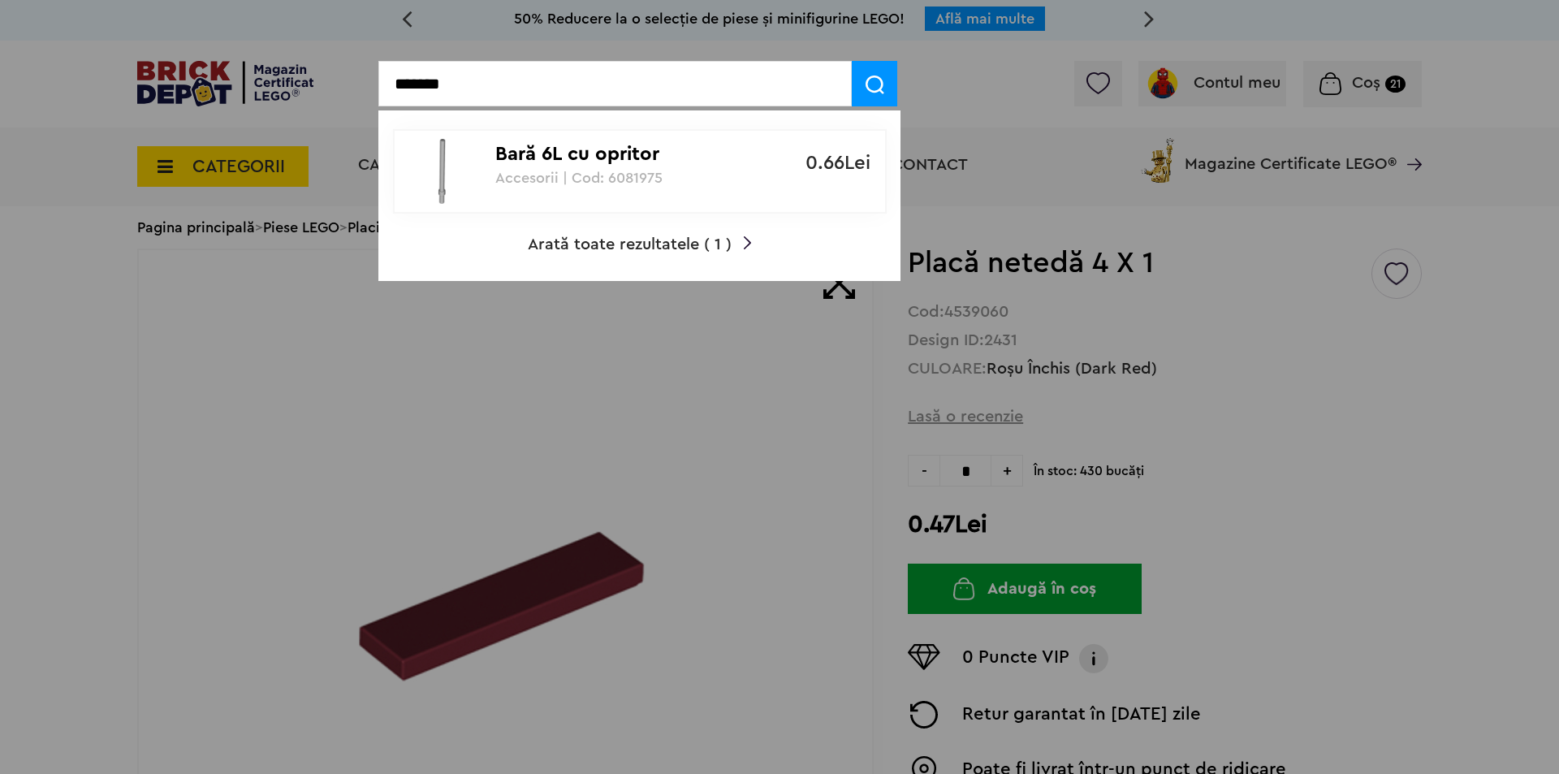
type input "*******"
click at [536, 176] on p "Accesorii | Cod: 6081975" at bounding box center [630, 178] width 271 height 16
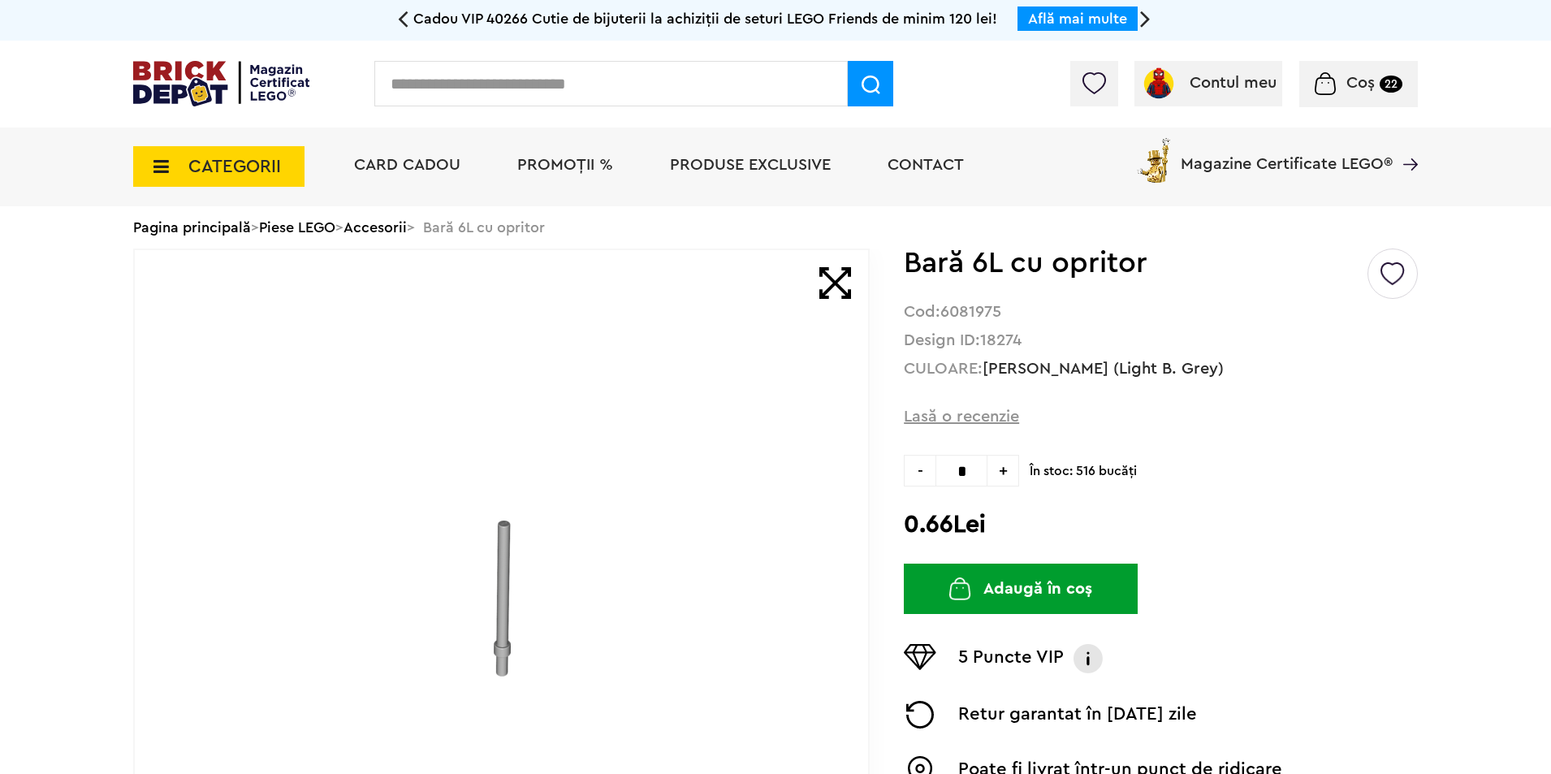
click at [1038, 592] on button "Adaugă în coș" at bounding box center [1021, 588] width 234 height 50
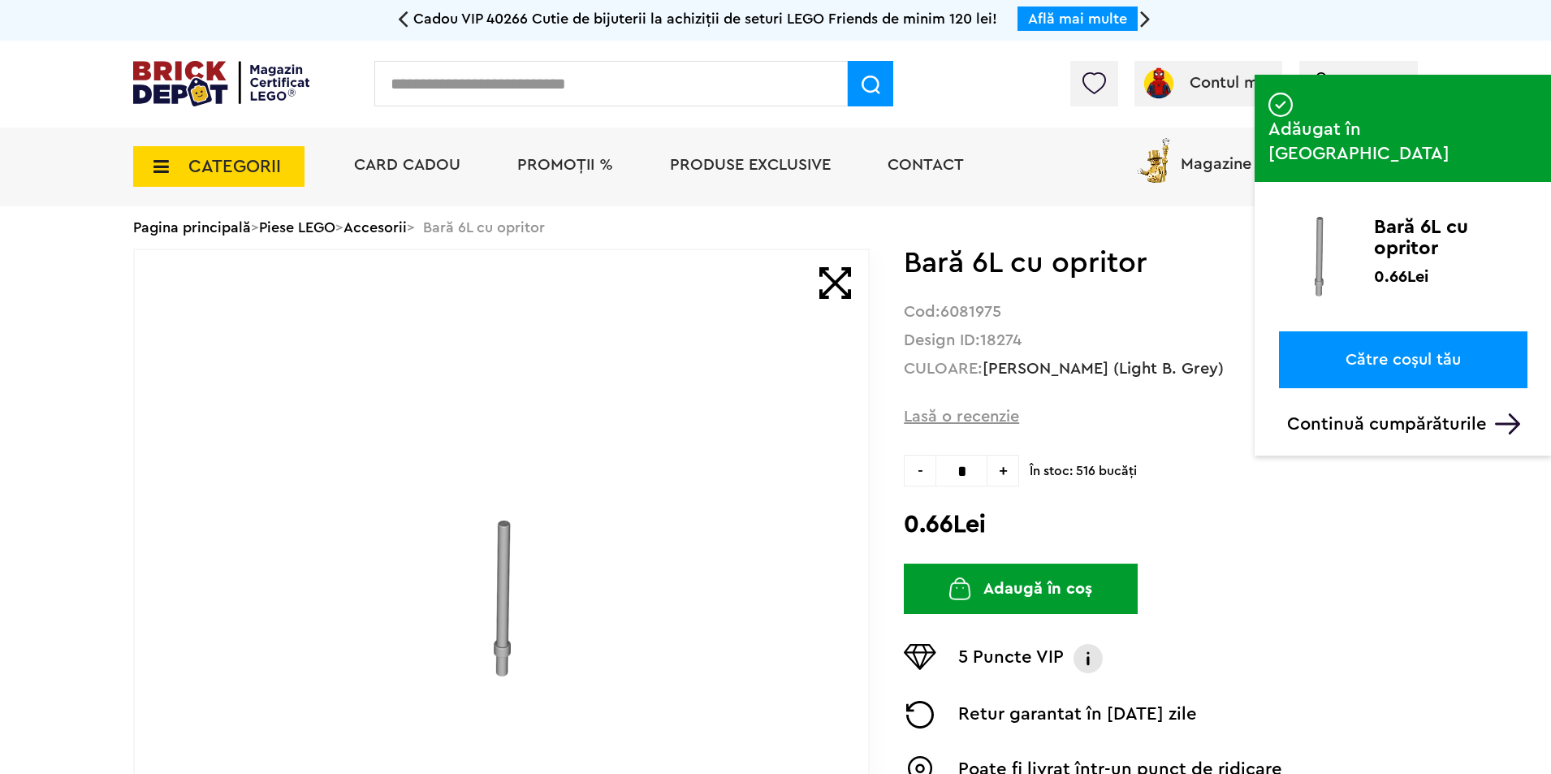
click at [589, 88] on input "text" at bounding box center [610, 83] width 473 height 45
click at [593, 79] on input "text" at bounding box center [610, 83] width 473 height 45
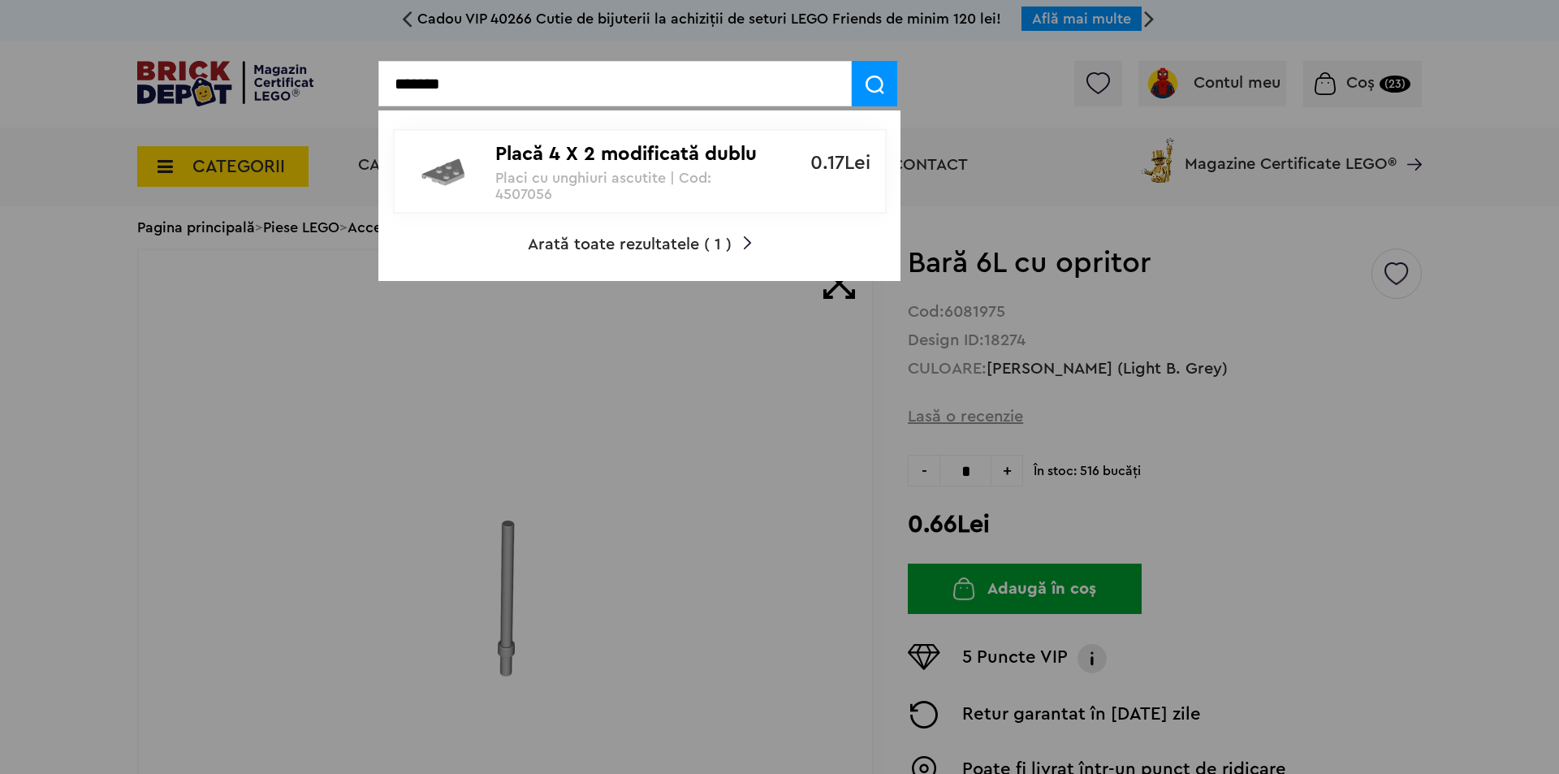
type input "*******"
click at [577, 158] on p "Placă 4 X 2 modificată dublu unghi" at bounding box center [630, 155] width 271 height 24
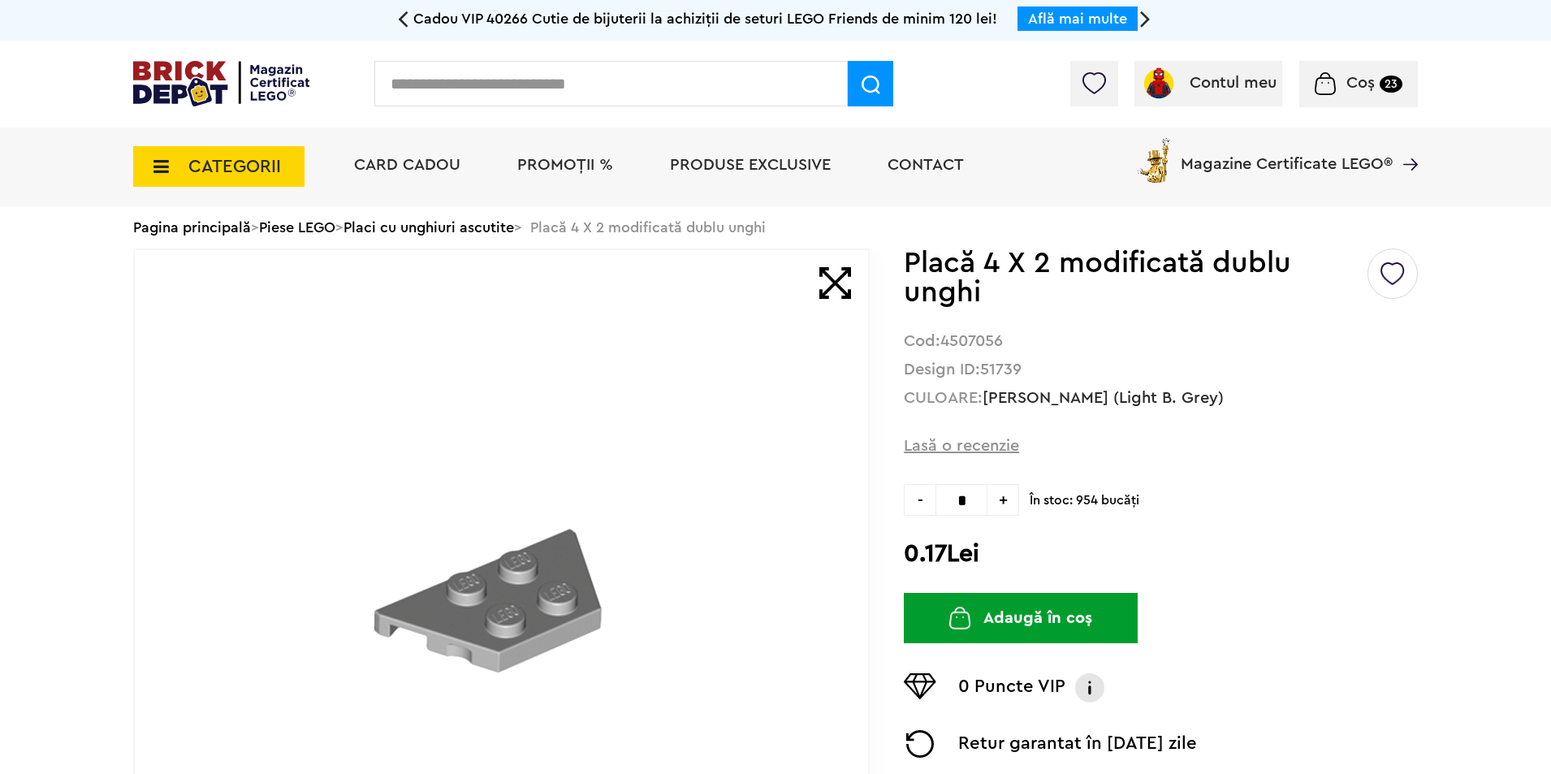
click at [1012, 610] on button "Adaugă în coș" at bounding box center [1021, 618] width 234 height 50
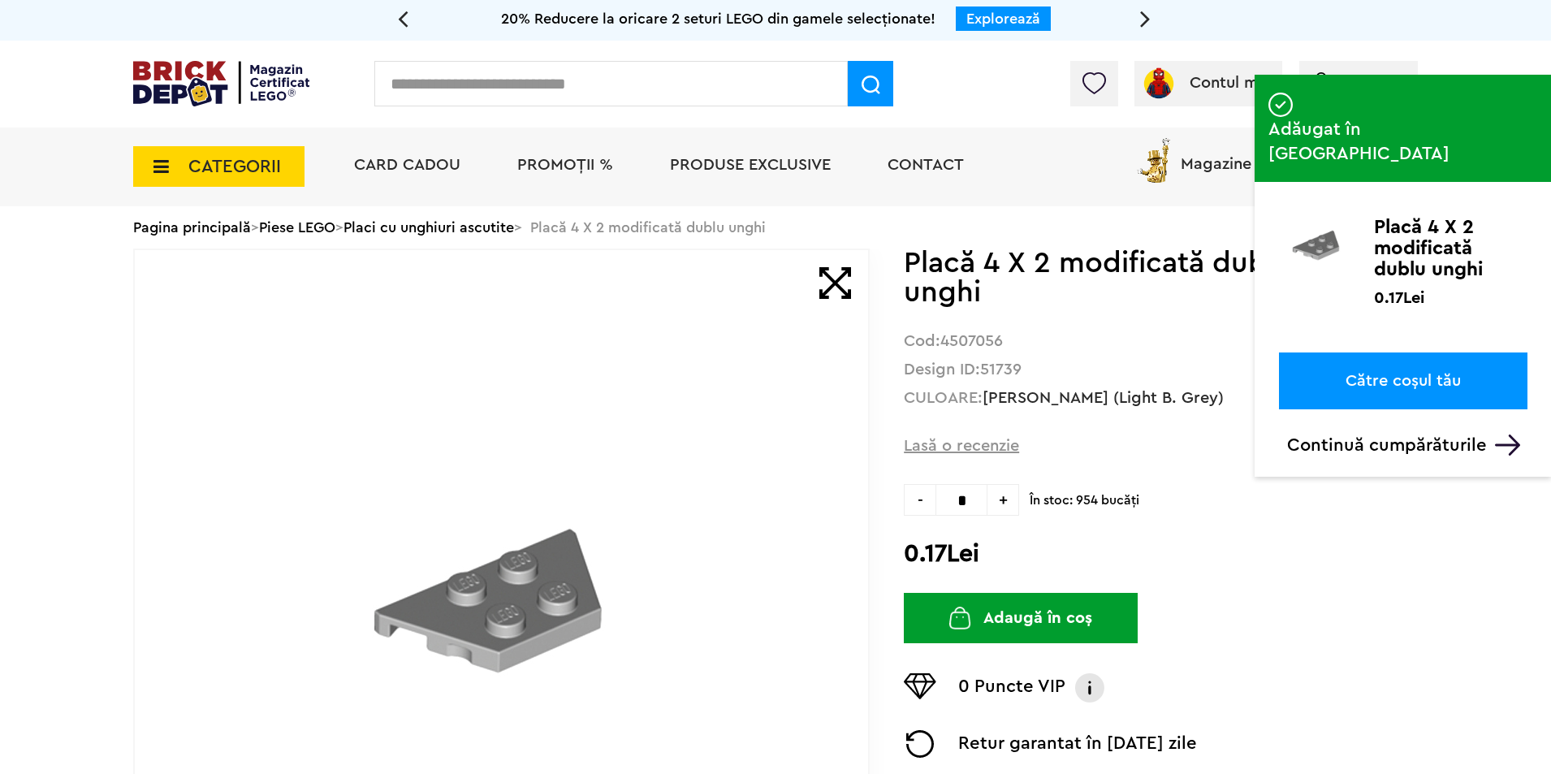
click at [566, 87] on input "text" at bounding box center [610, 83] width 473 height 45
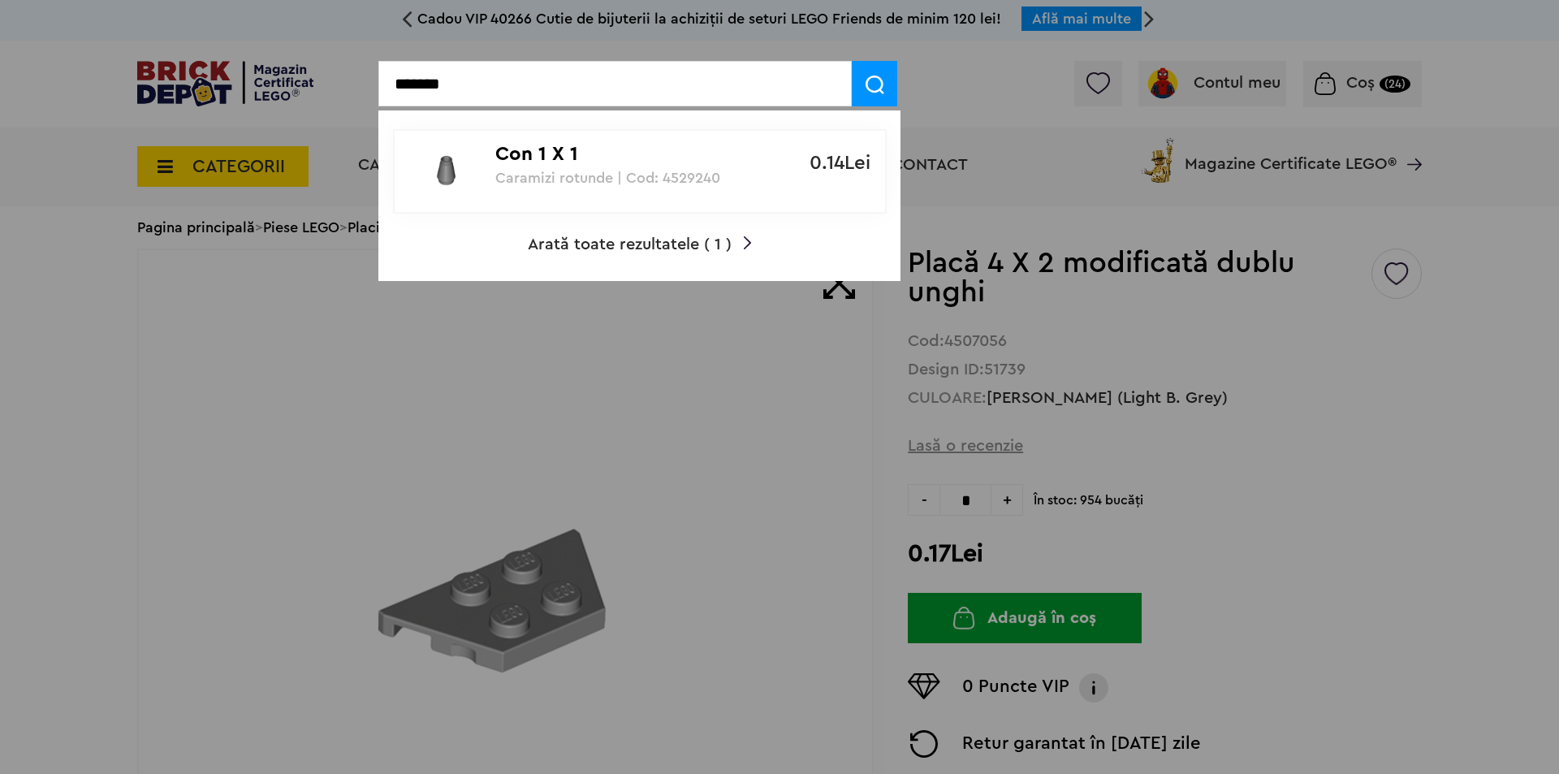
type input "*******"
click at [570, 156] on p "Con 1 X 1" at bounding box center [630, 155] width 271 height 24
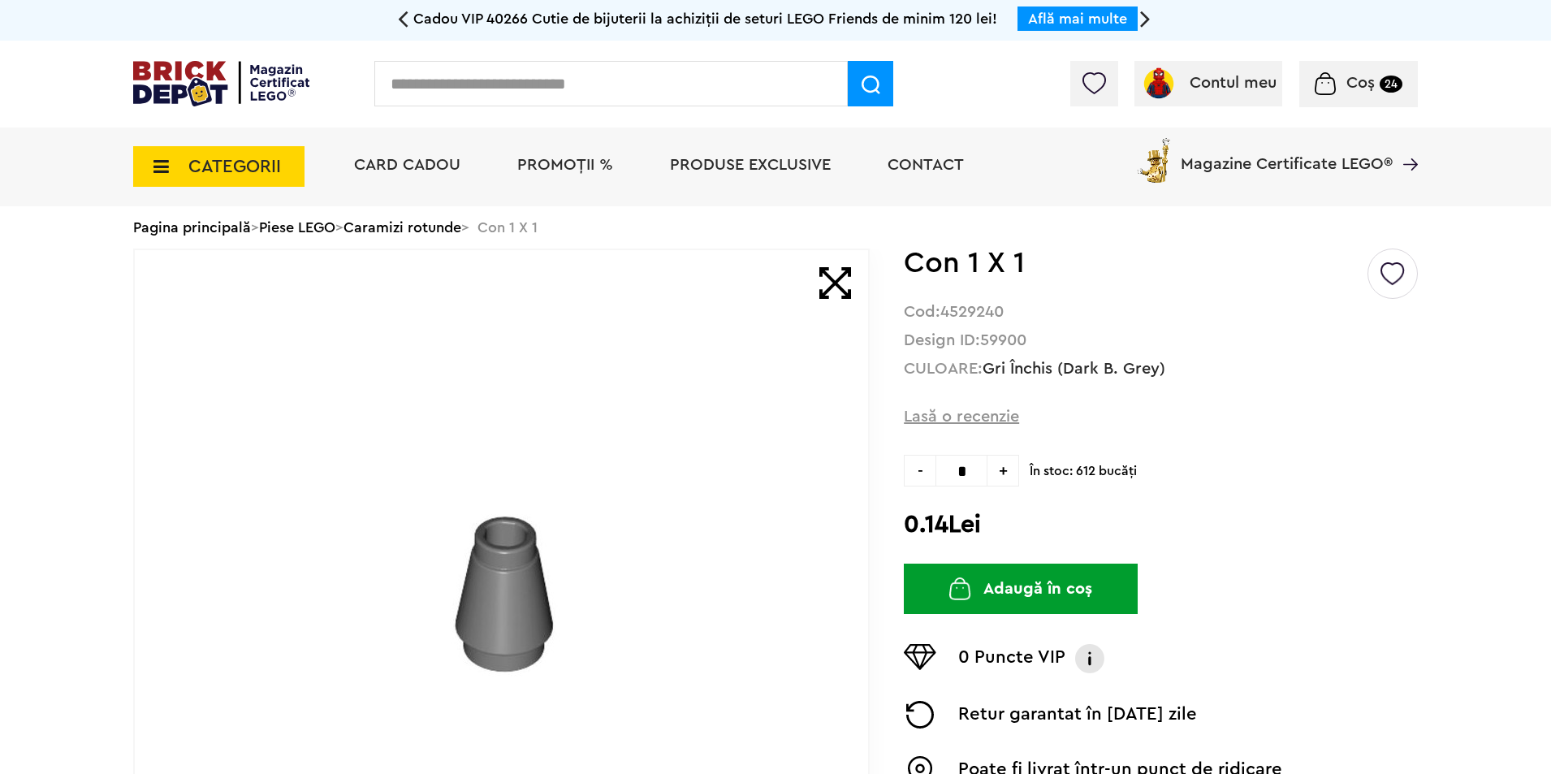
click at [1024, 581] on button "Adaugă în coș" at bounding box center [1021, 588] width 234 height 50
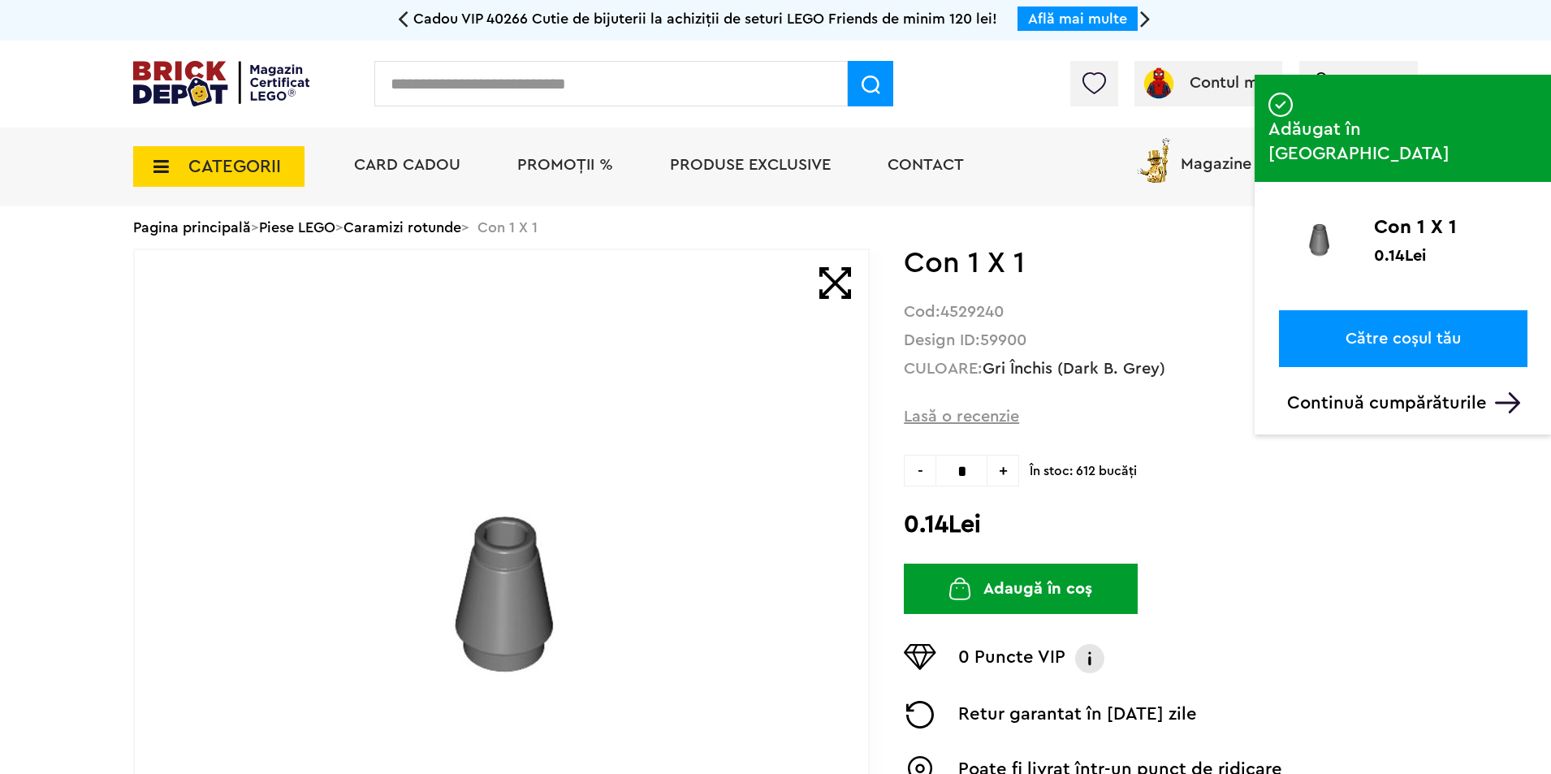
click at [519, 81] on input "text" at bounding box center [610, 83] width 473 height 45
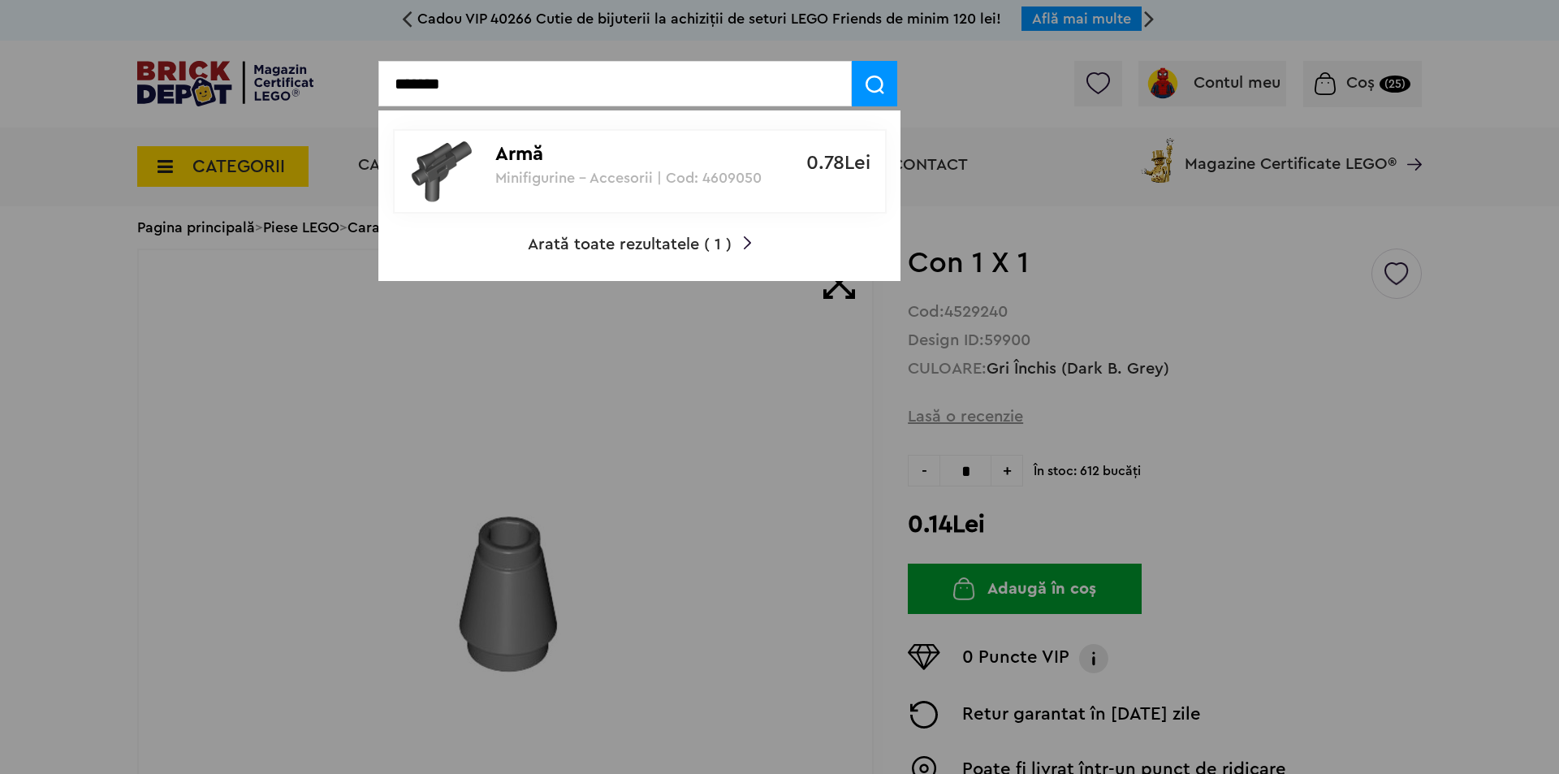
type input "*******"
click at [582, 170] on p "Minifigurine - Accesorii | Cod: 4609050" at bounding box center [630, 178] width 271 height 16
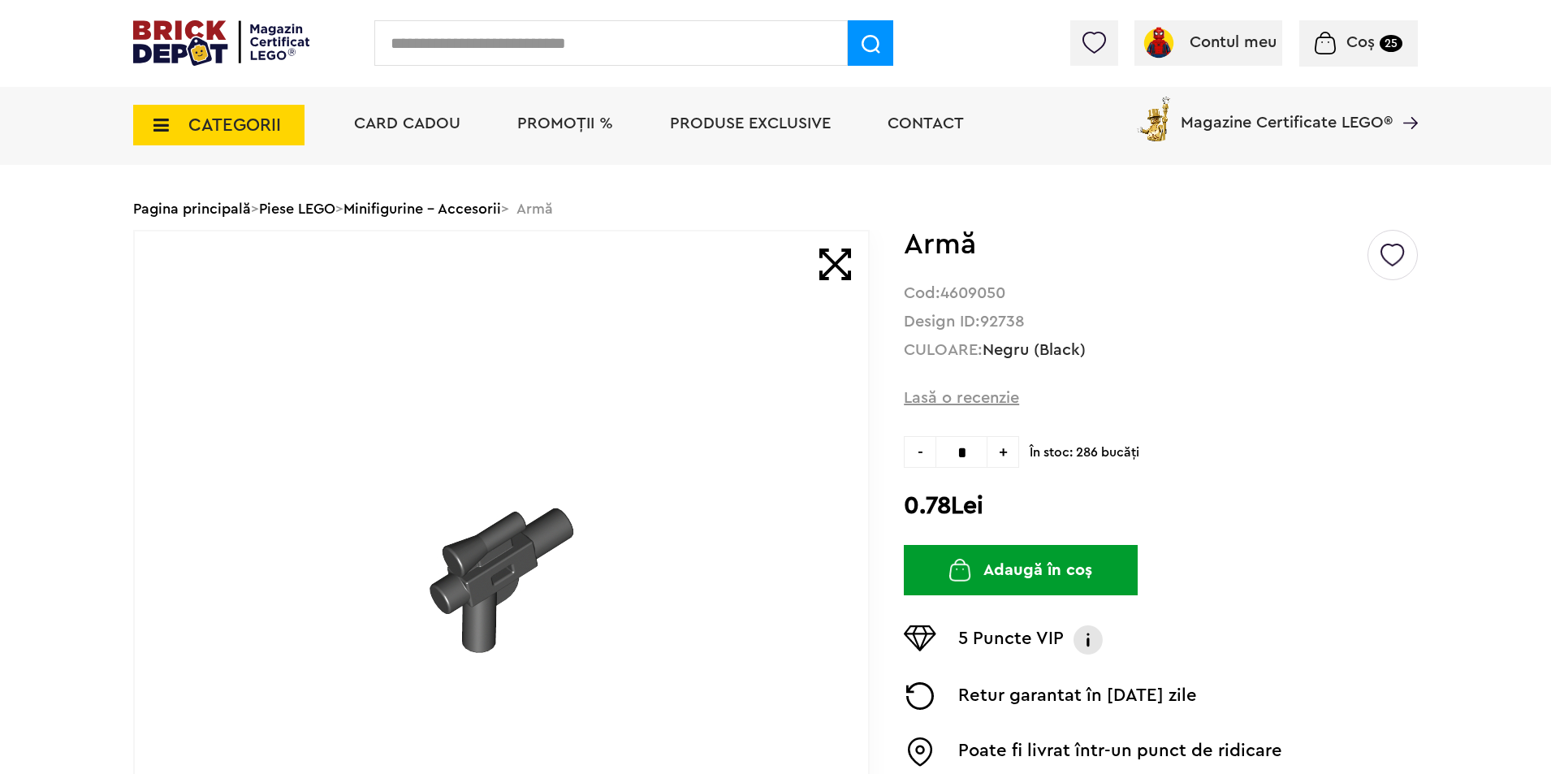
scroll to position [108, 0]
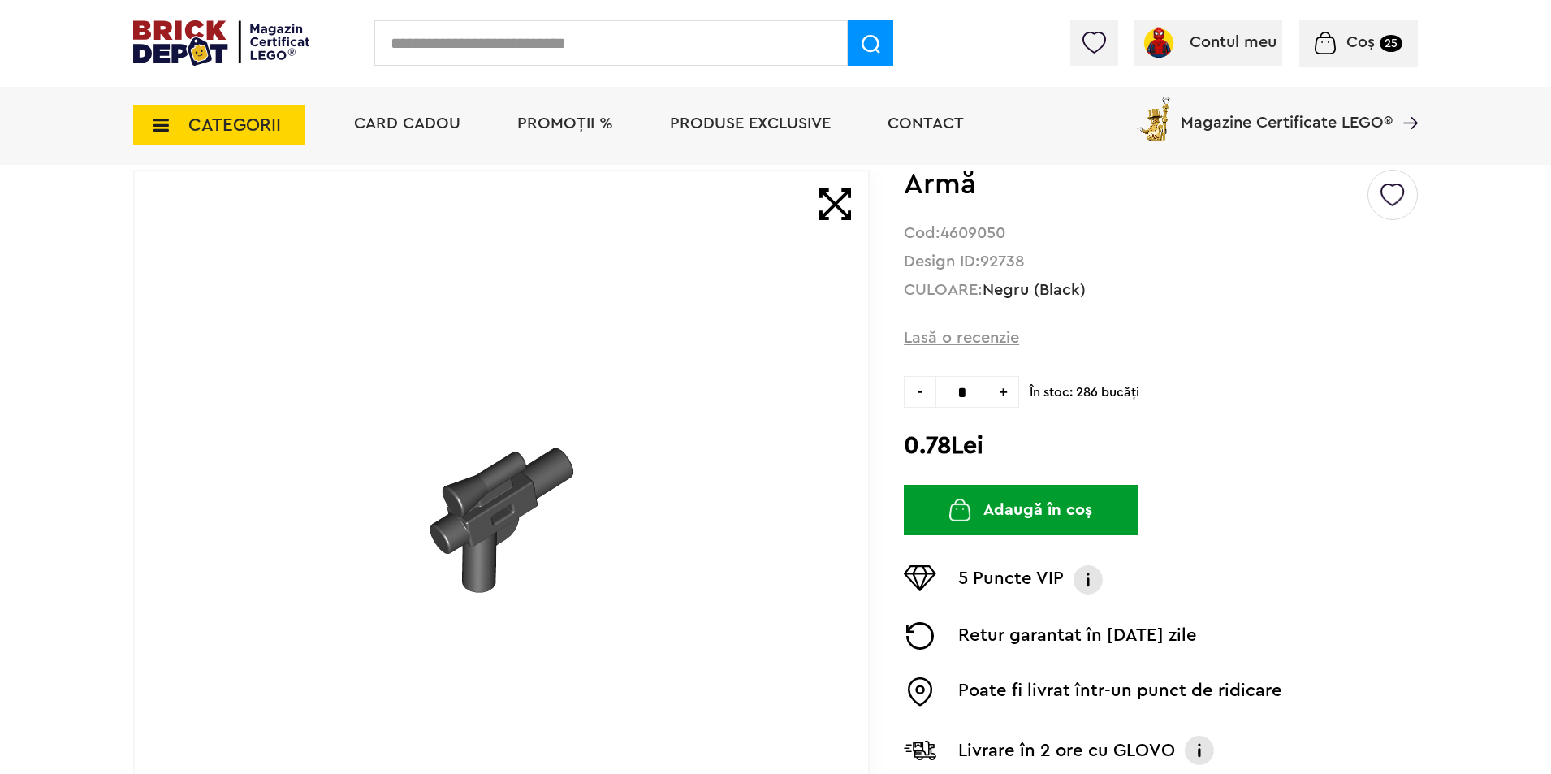
click at [1010, 394] on span "+" at bounding box center [1003, 392] width 32 height 32
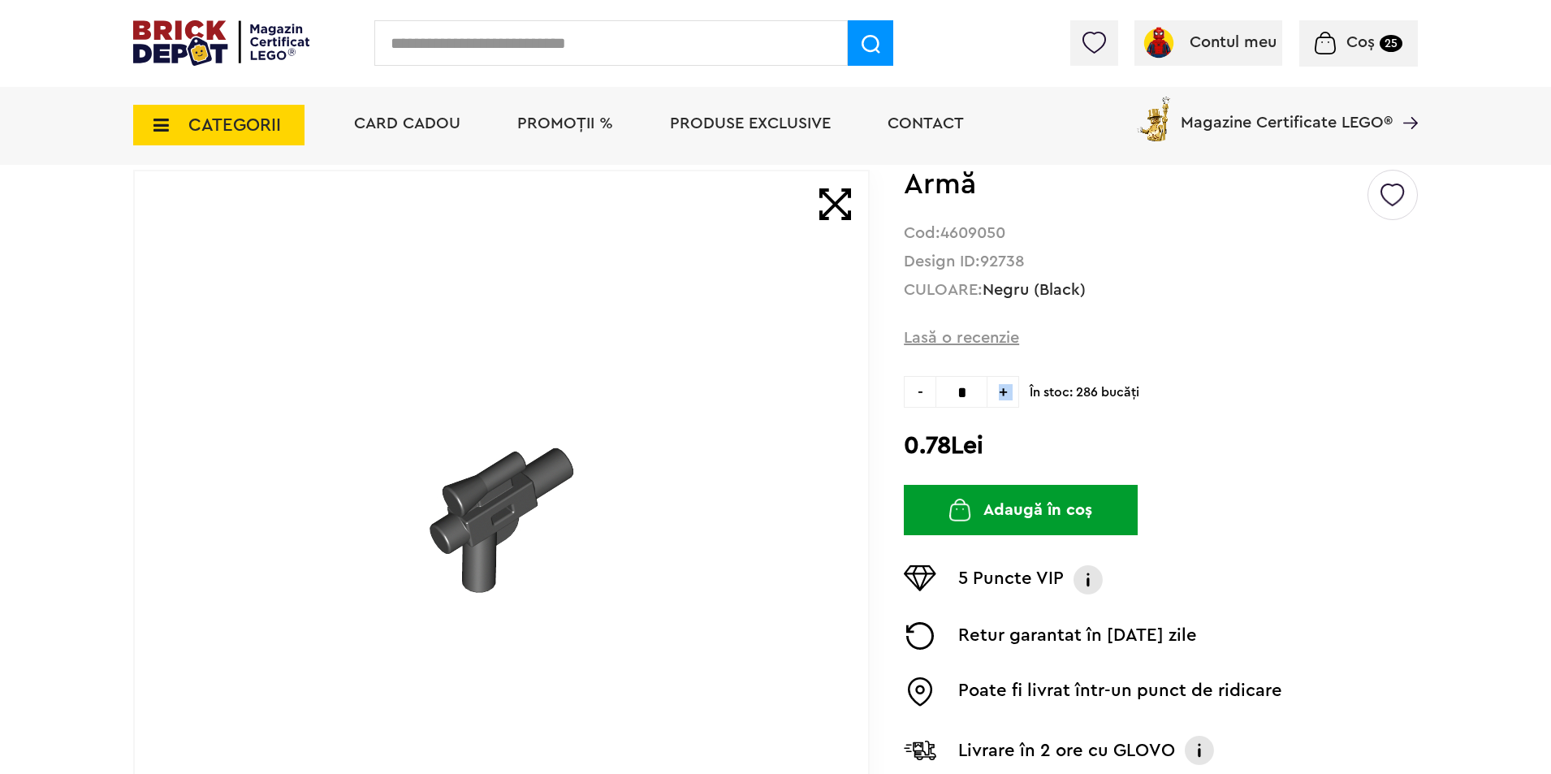
type input "*"
click at [1082, 414] on form "0.78Lei Adaugă în coș" at bounding box center [1161, 418] width 514 height 84
click at [1056, 516] on button "Adaugă în coș" at bounding box center [1021, 510] width 234 height 50
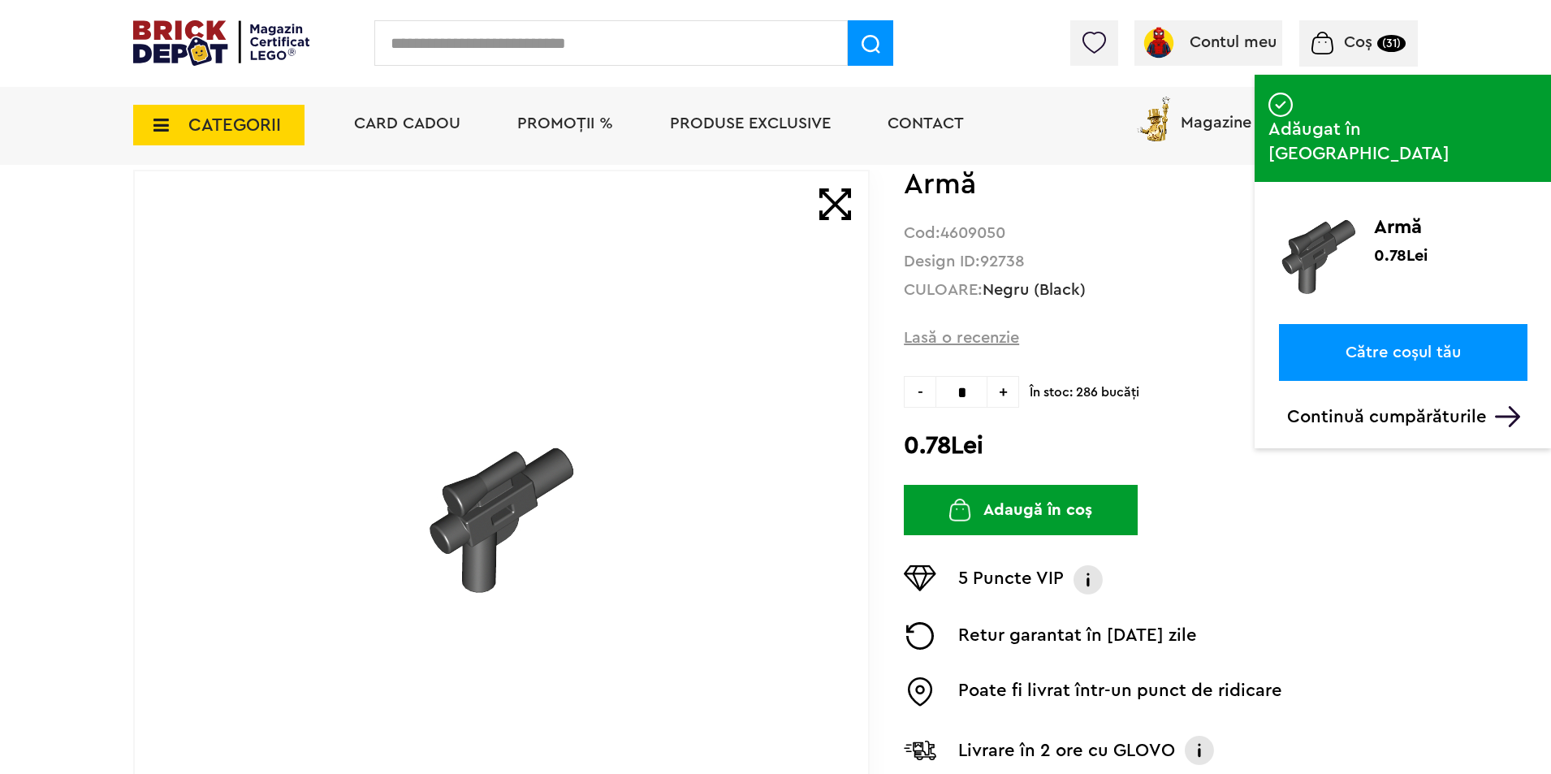
click at [1353, 43] on span "Coș" at bounding box center [1358, 42] width 28 height 16
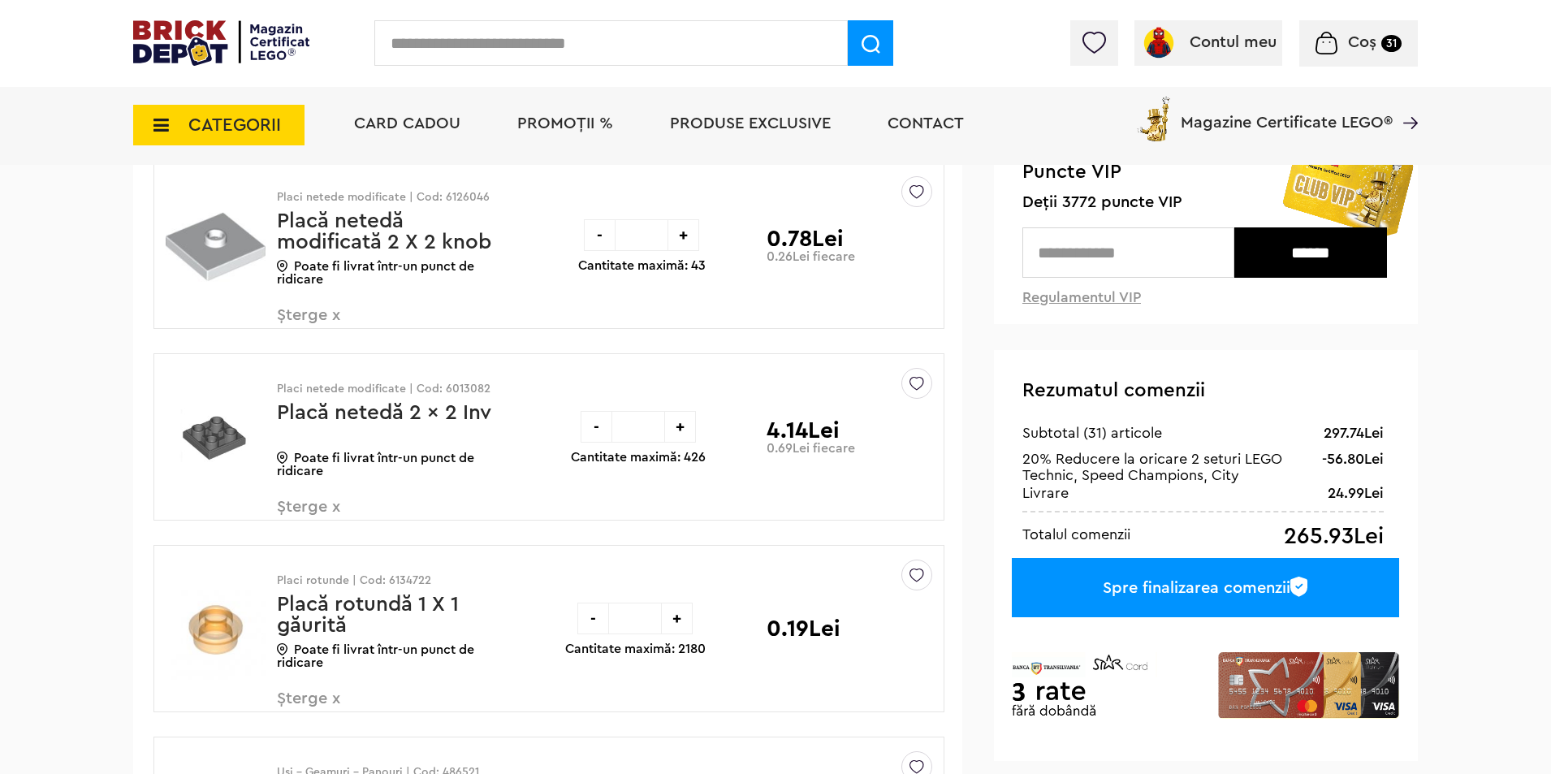
scroll to position [108, 0]
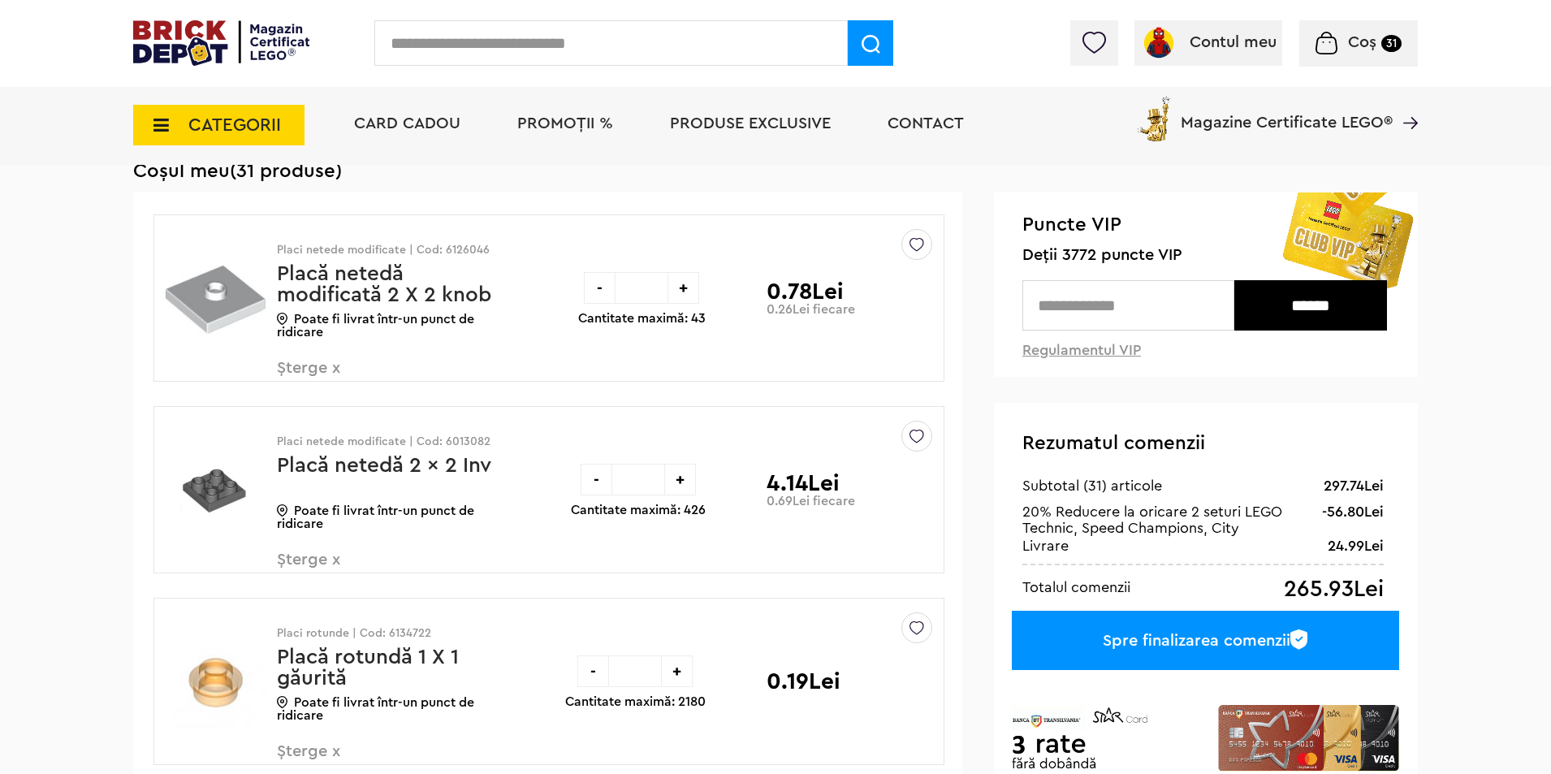
click at [1115, 309] on input "text" at bounding box center [1128, 305] width 212 height 50
click at [1099, 352] on link "Regulamentul VIP" at bounding box center [1081, 350] width 119 height 15
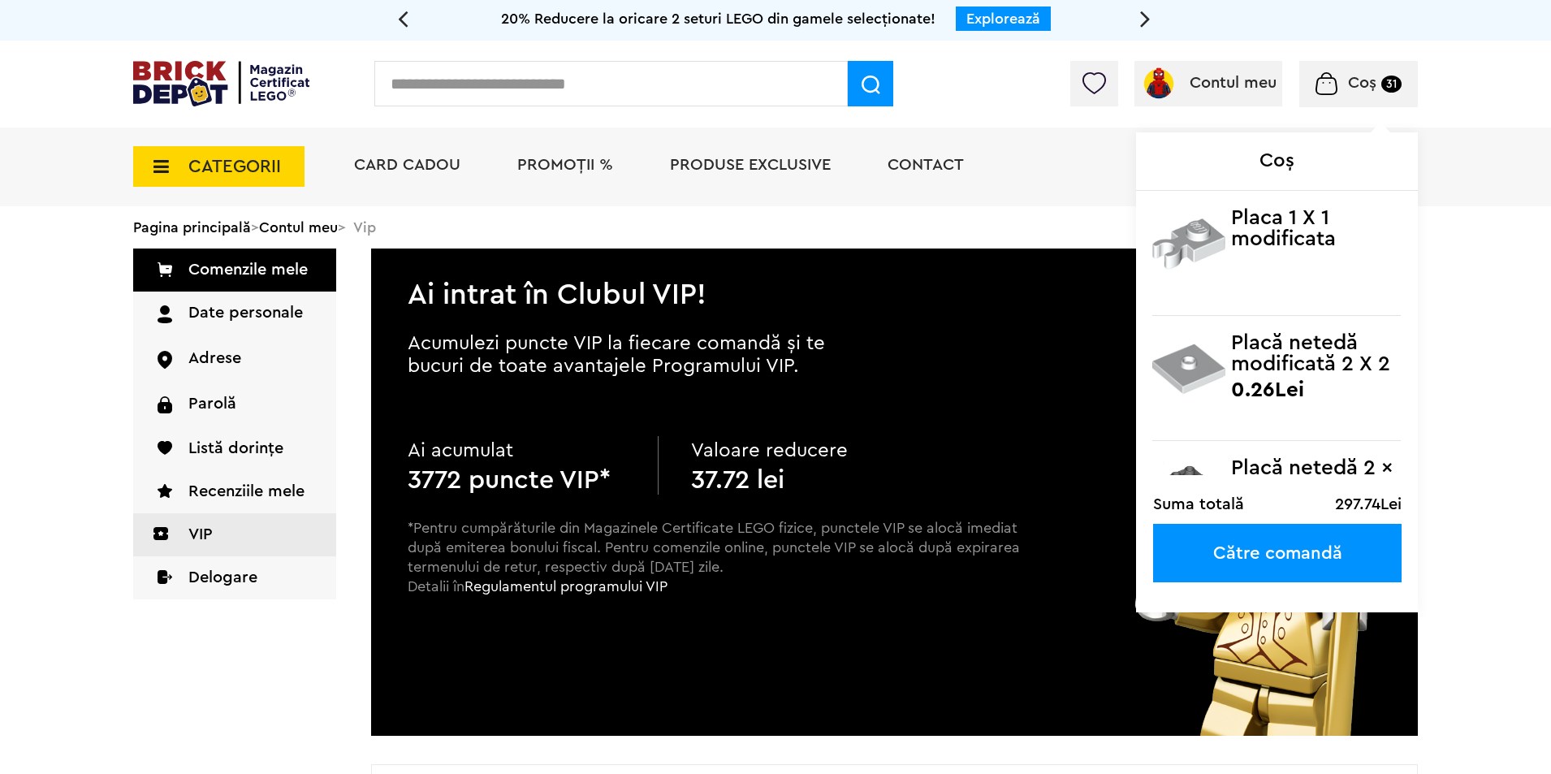
click at [1357, 88] on span "Coș" at bounding box center [1362, 83] width 28 height 16
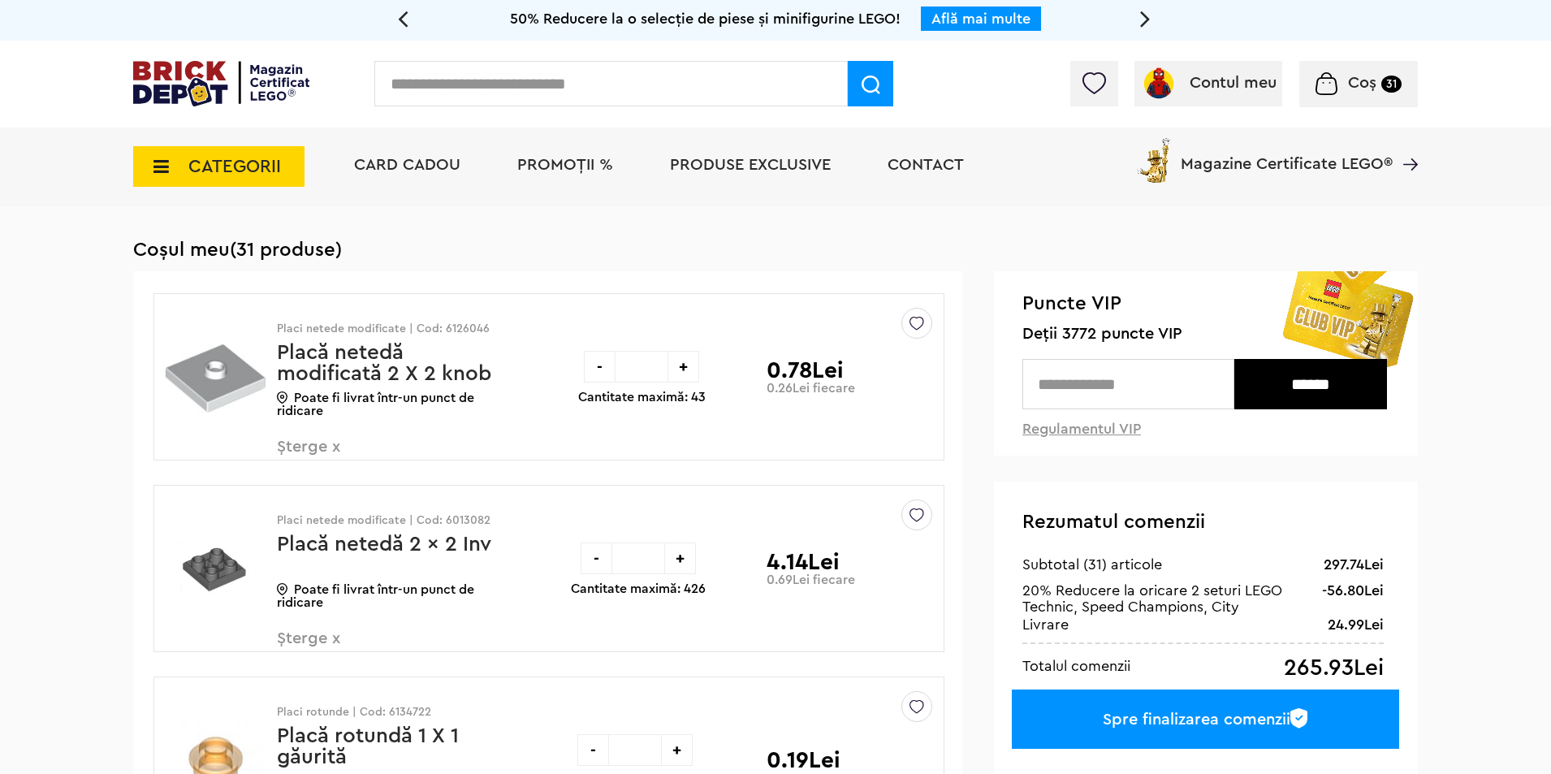
click at [1129, 404] on input "text" at bounding box center [1128, 384] width 212 height 50
type input "****"
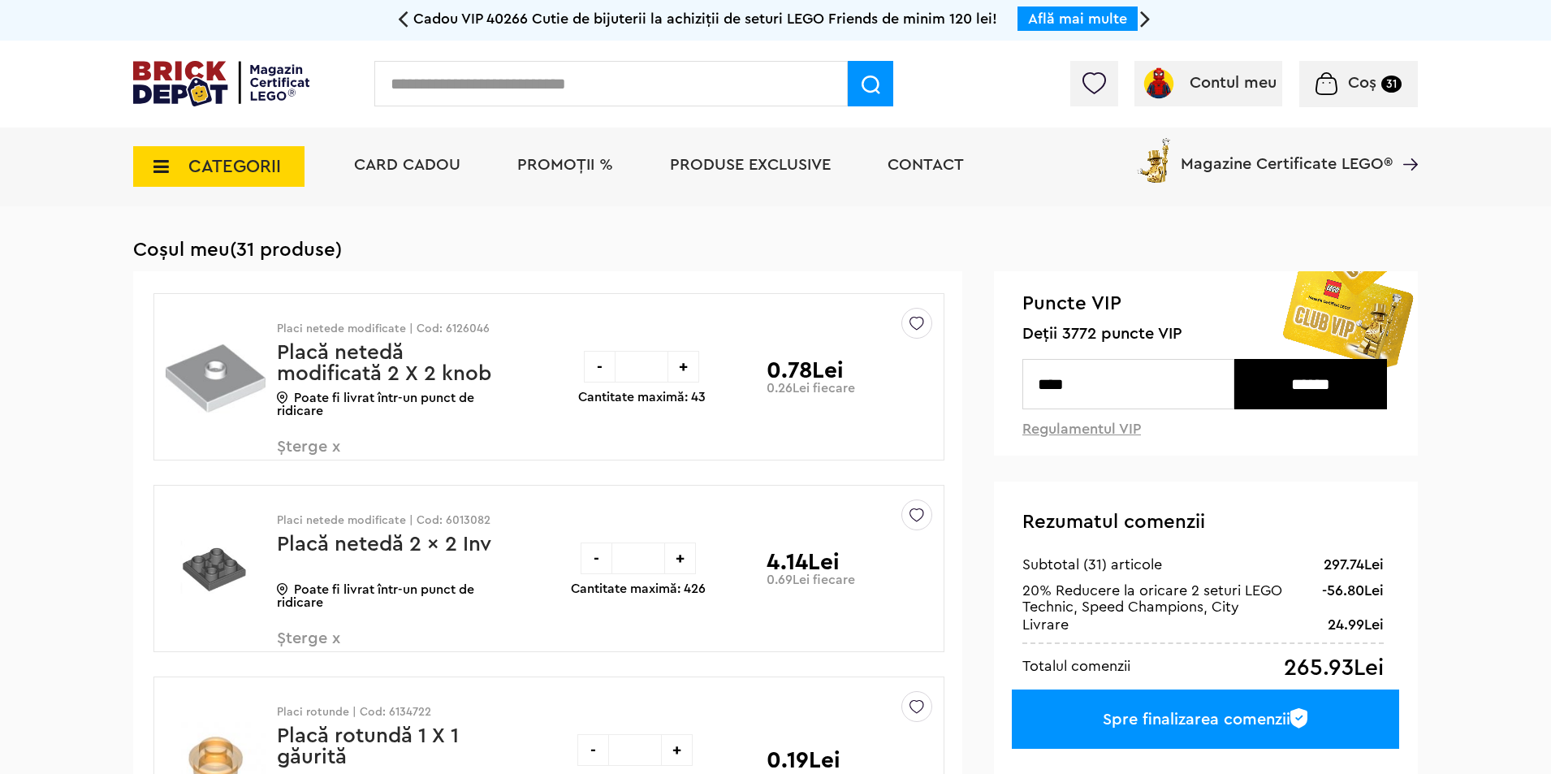
click at [1289, 387] on input "******" at bounding box center [1310, 384] width 153 height 50
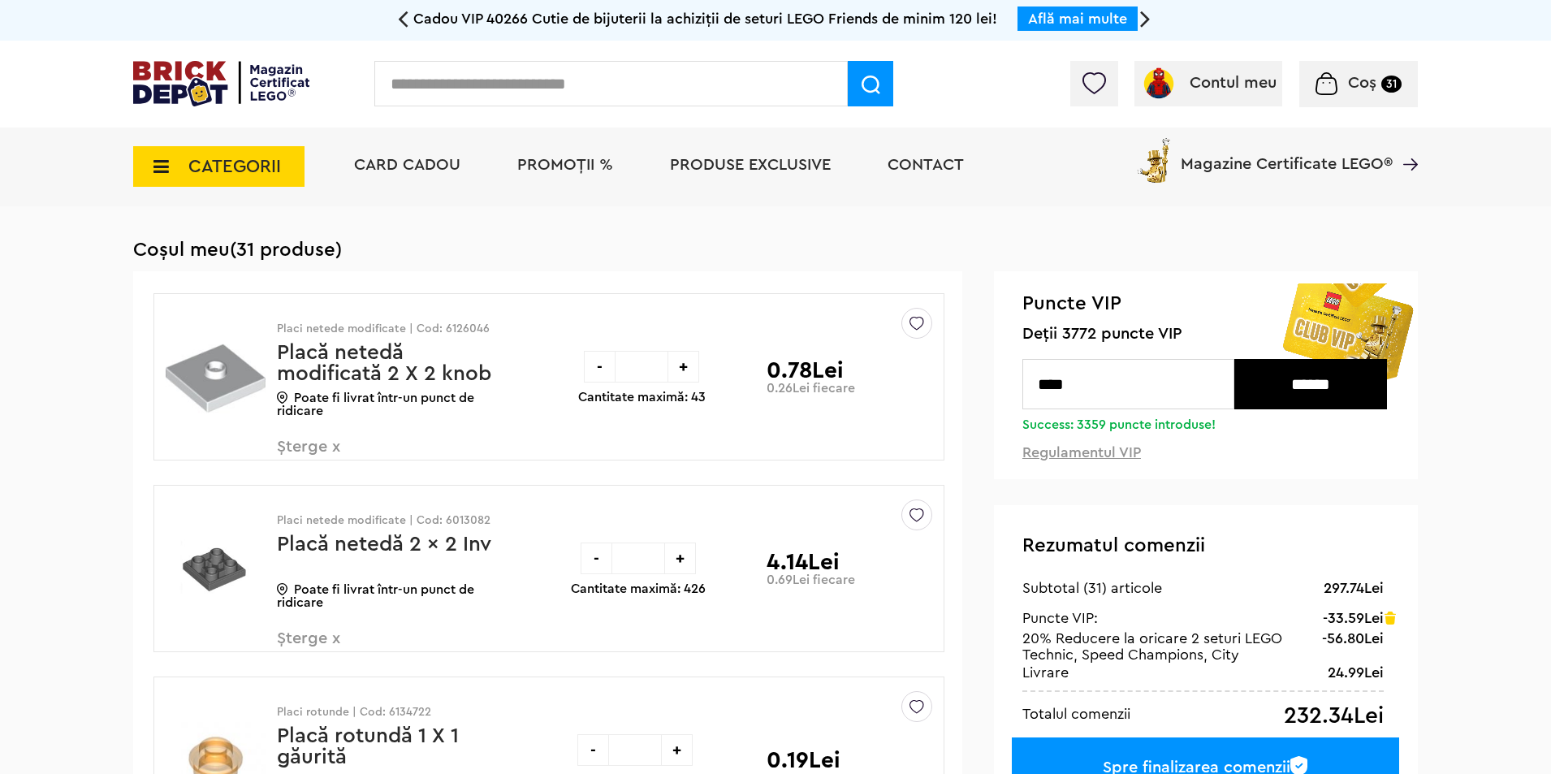
click at [643, 89] on input "text" at bounding box center [610, 83] width 473 height 45
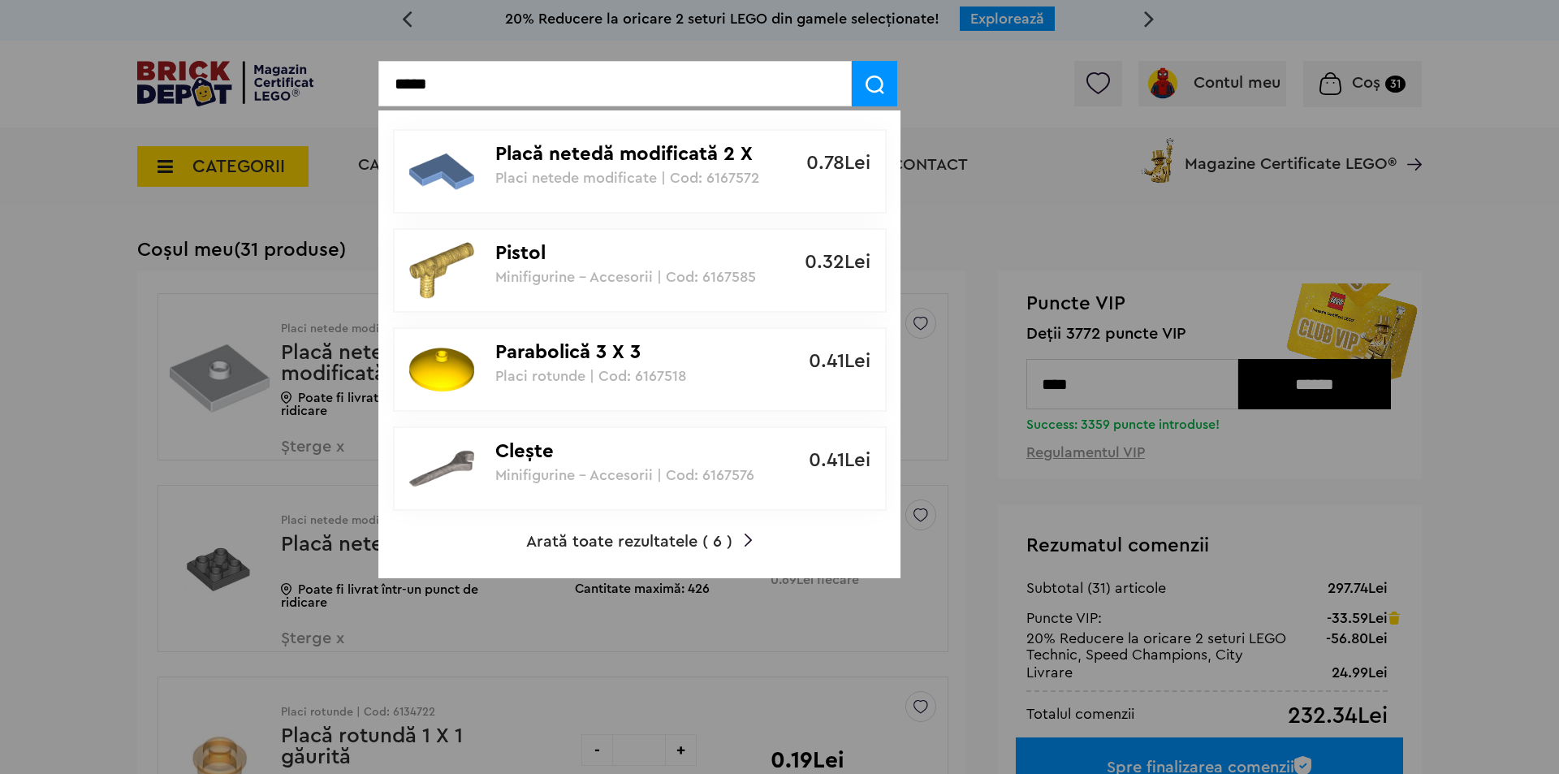
type input "*****"
click at [475, 458] on div at bounding box center [445, 468] width 101 height 65
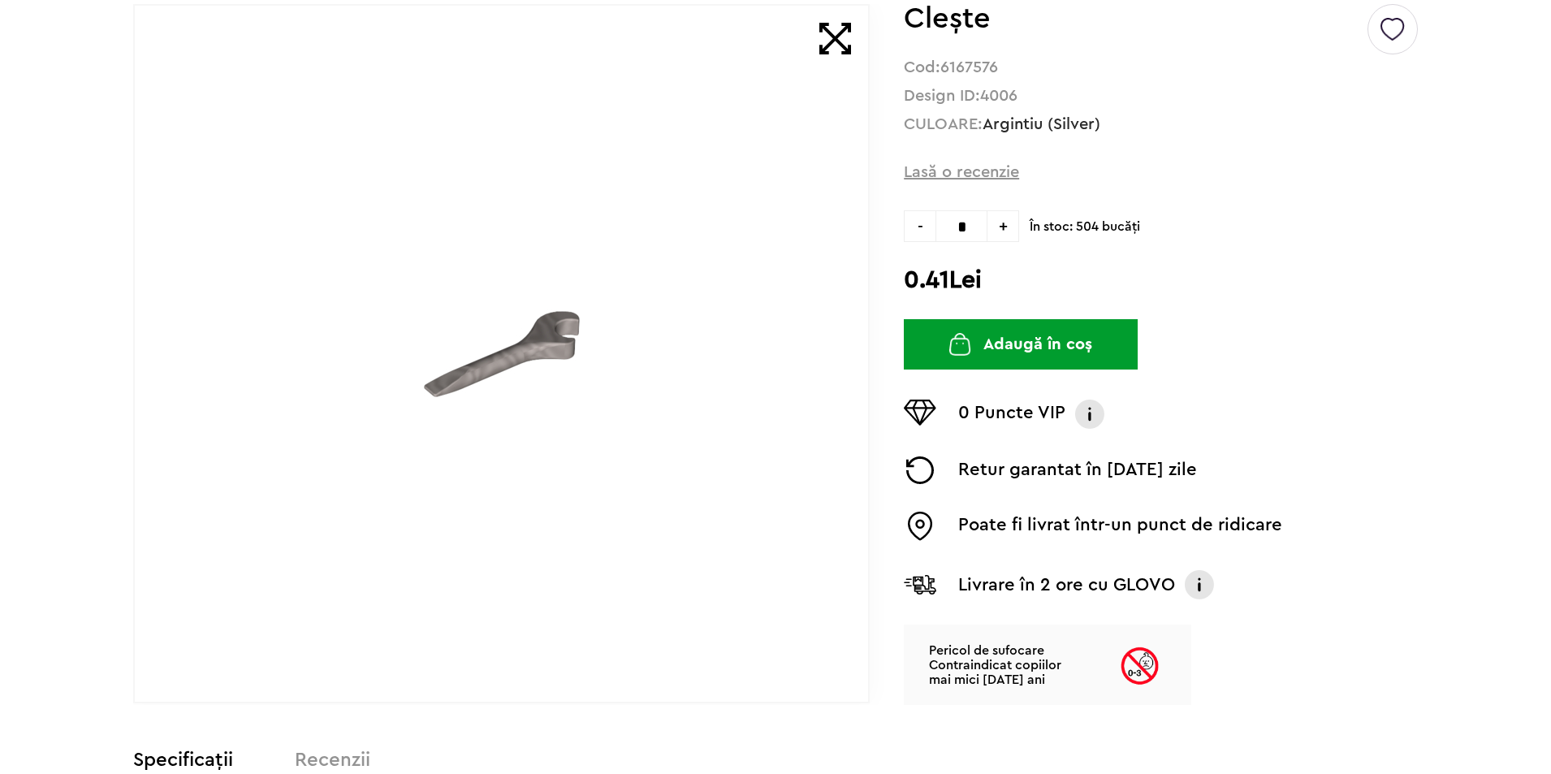
scroll to position [257, 0]
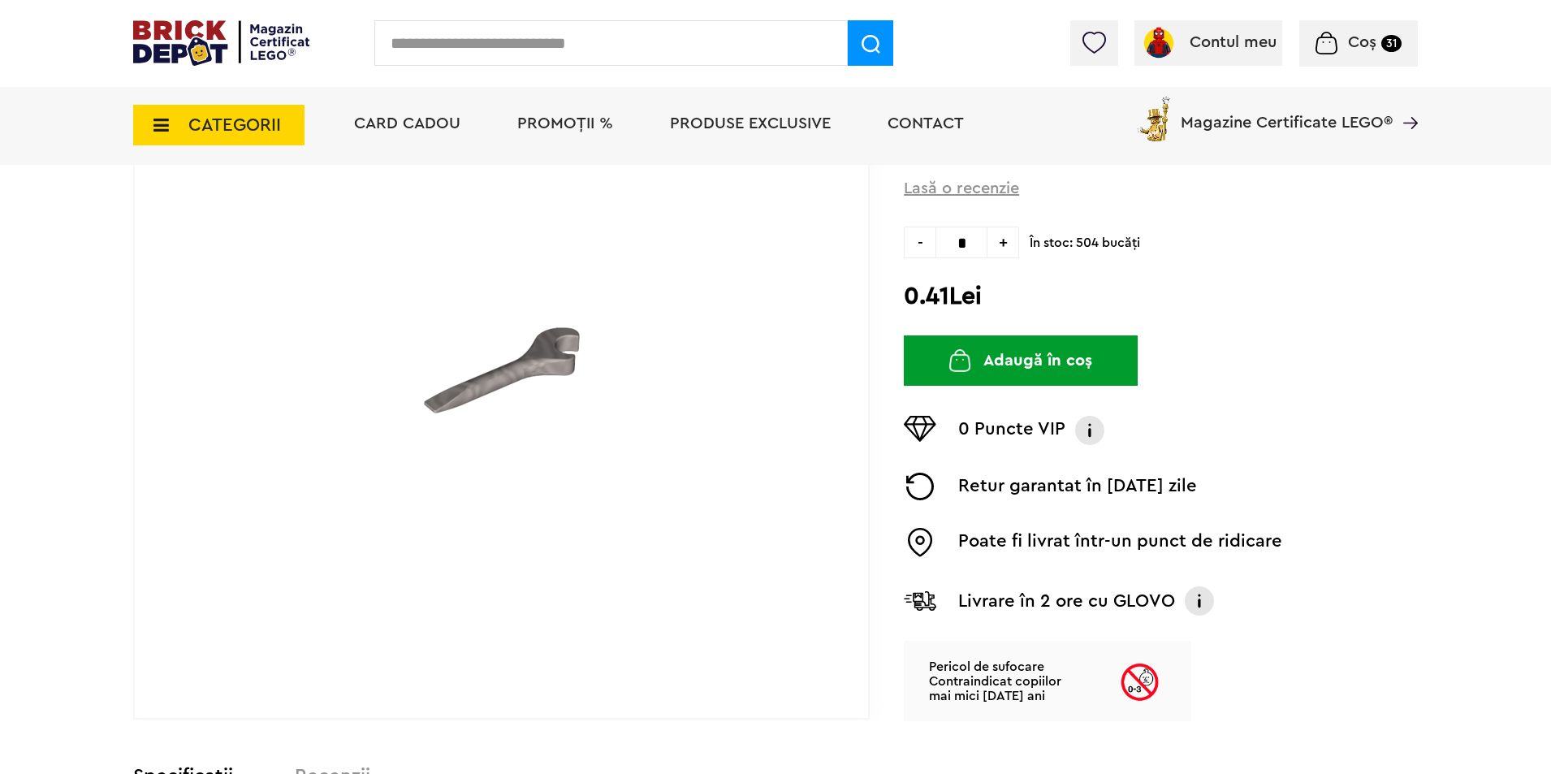
click at [529, 351] on img at bounding box center [502, 370] width 156 height 156
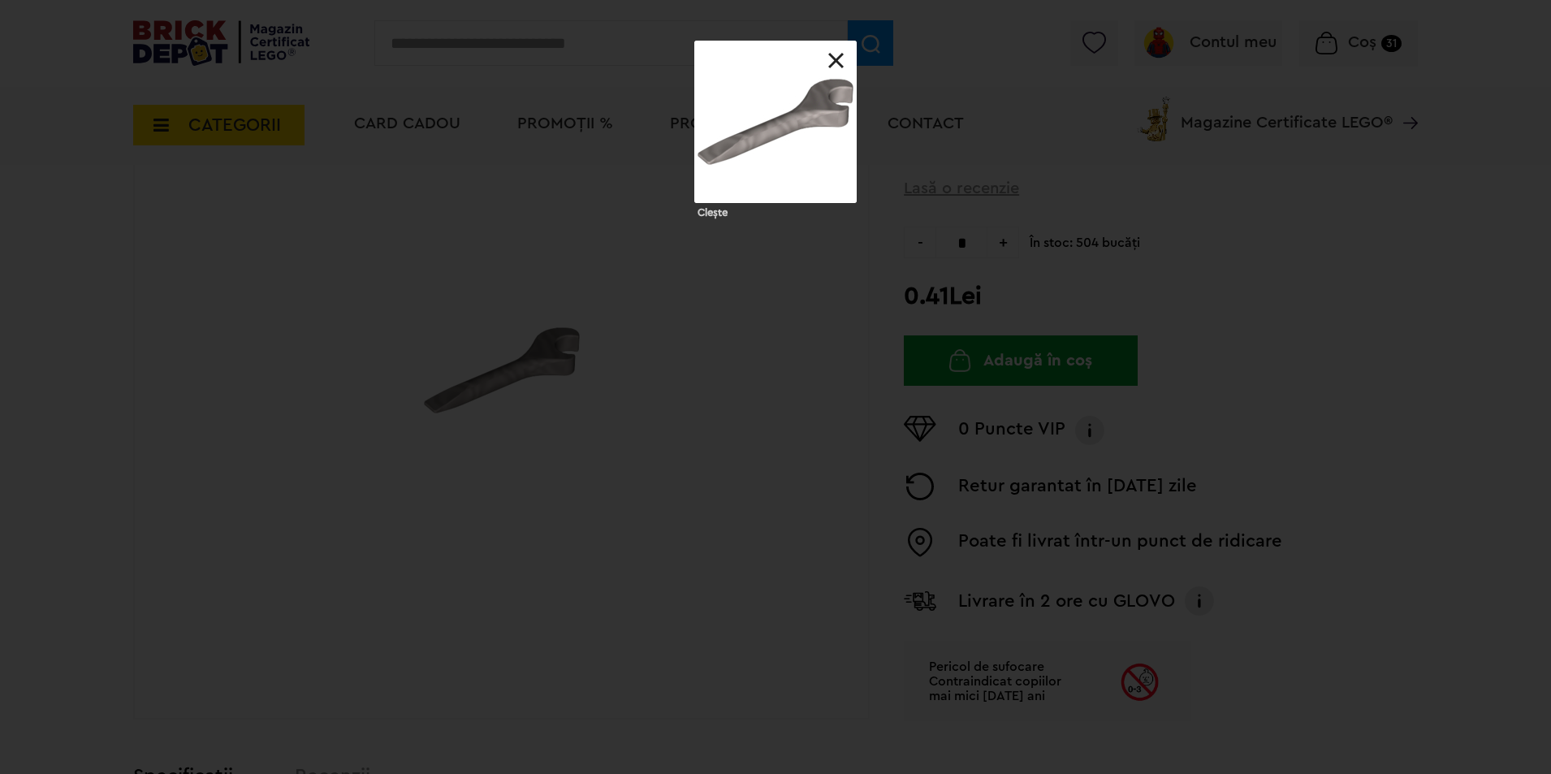
click at [844, 58] on link at bounding box center [836, 61] width 16 height 16
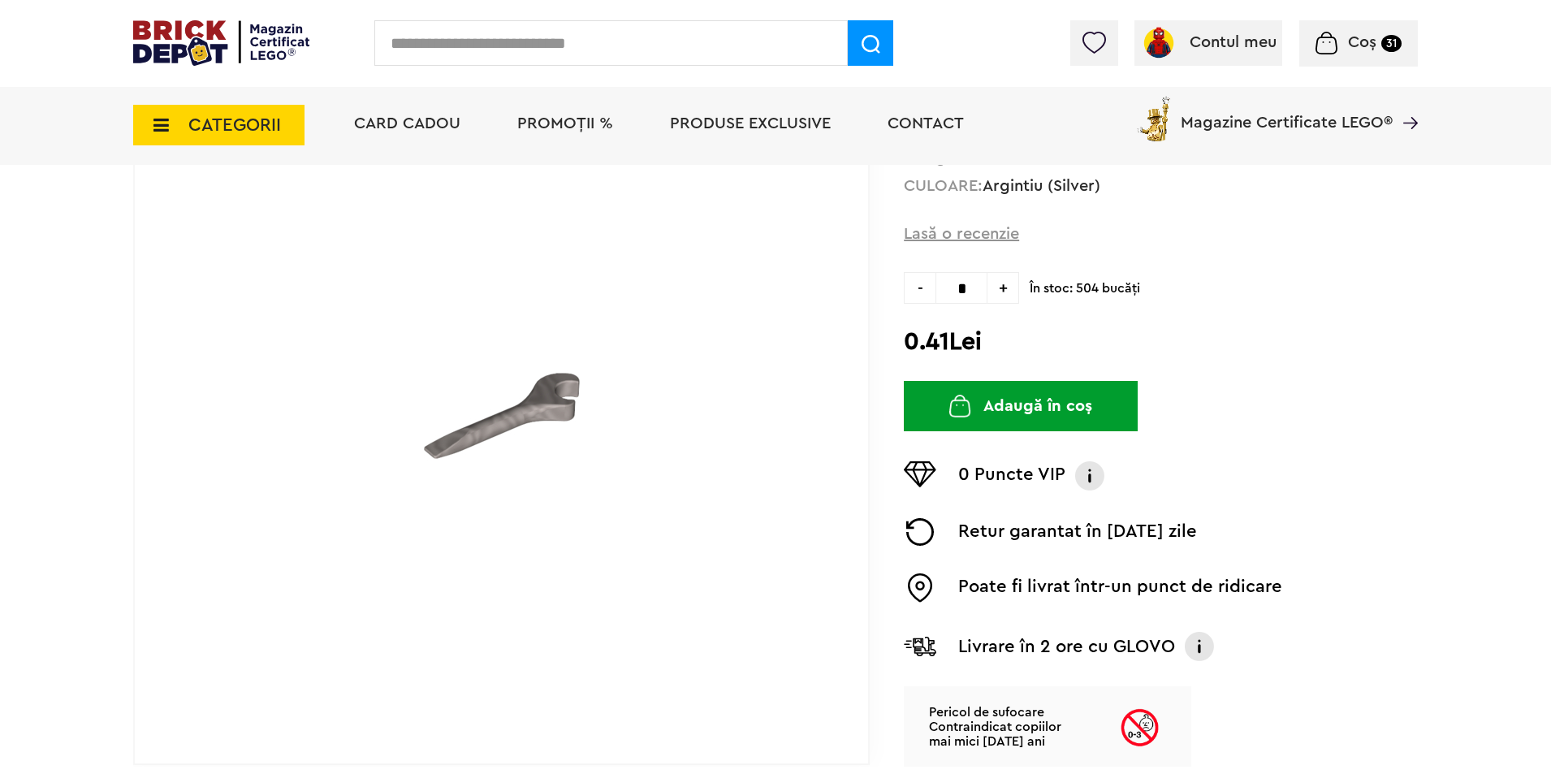
scroll to position [41, 0]
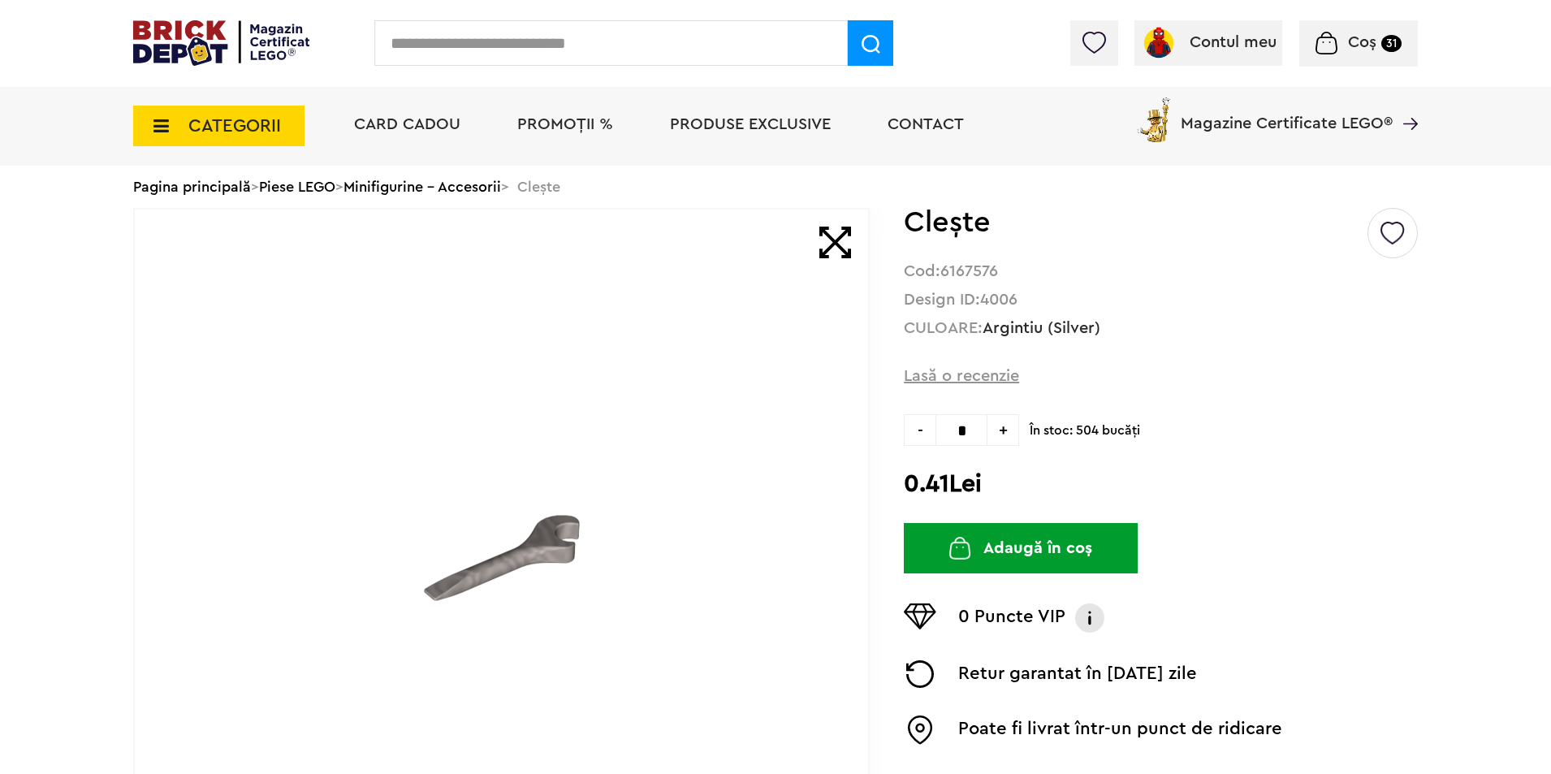
click at [1004, 434] on span "+" at bounding box center [1003, 430] width 32 height 32
click at [1007, 468] on form "0.41Lei Adaugă în coș" at bounding box center [1161, 456] width 514 height 84
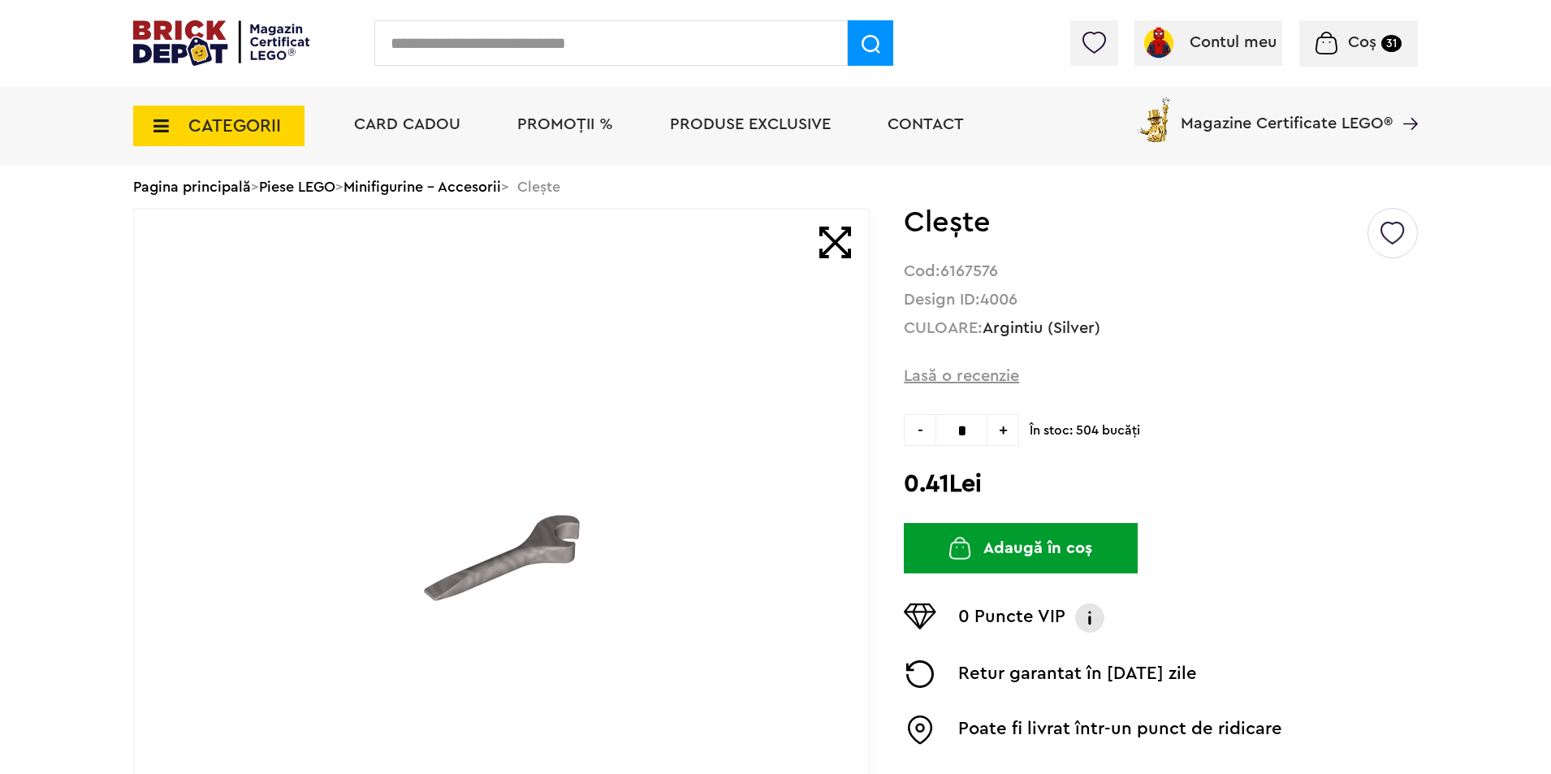
drag, startPoint x: 1015, startPoint y: 421, endPoint x: 1003, endPoint y: 430, distance: 15.0
click at [1003, 430] on span "+" at bounding box center [1003, 430] width 32 height 32
type input "*"
click at [1034, 550] on button "Adaugă în coș" at bounding box center [1021, 548] width 234 height 50
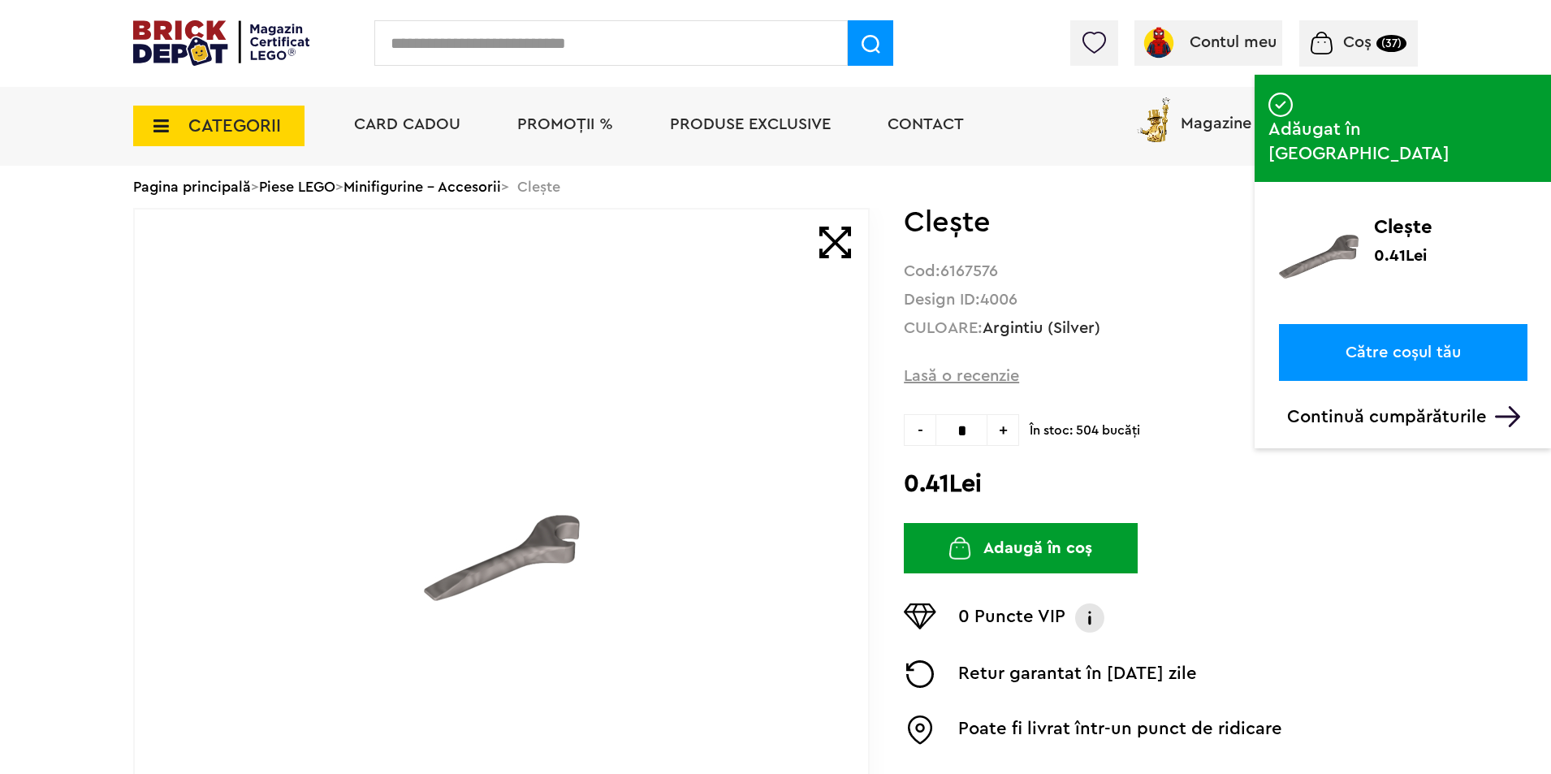
click at [1376, 36] on span "Coș (37)" at bounding box center [1357, 42] width 95 height 16
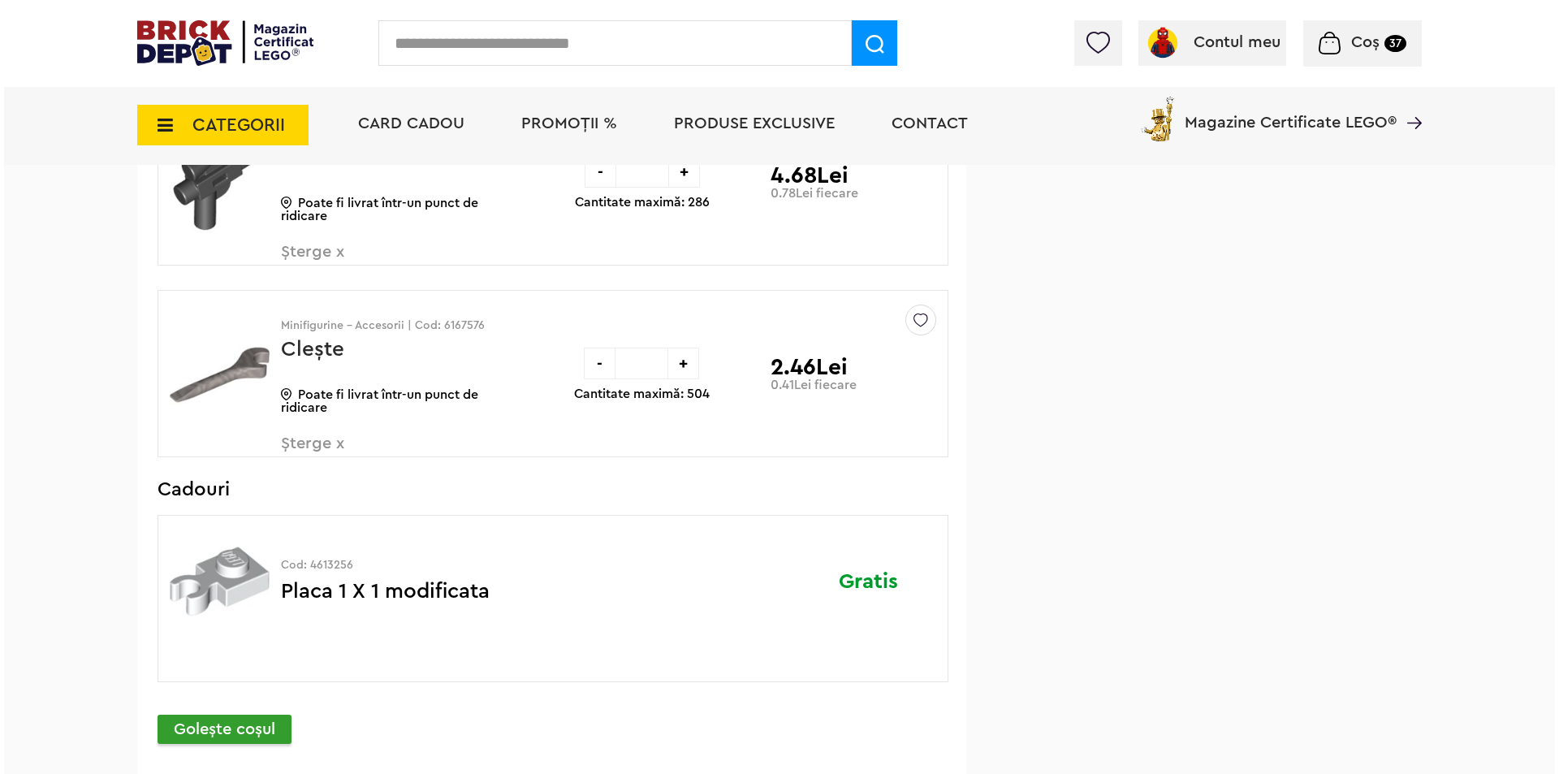
scroll to position [2923, 0]
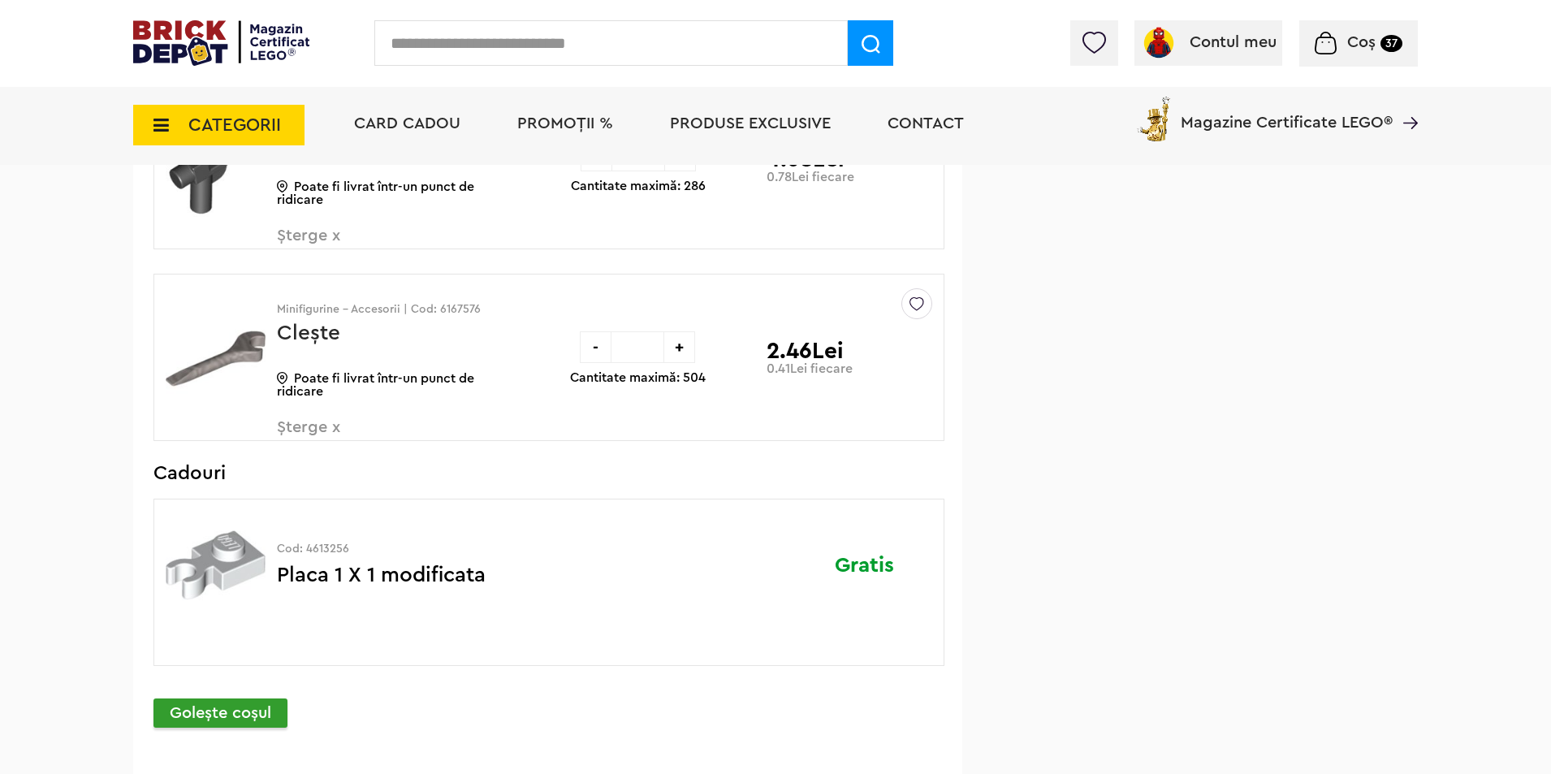
click at [517, 32] on input "text" at bounding box center [610, 42] width 473 height 45
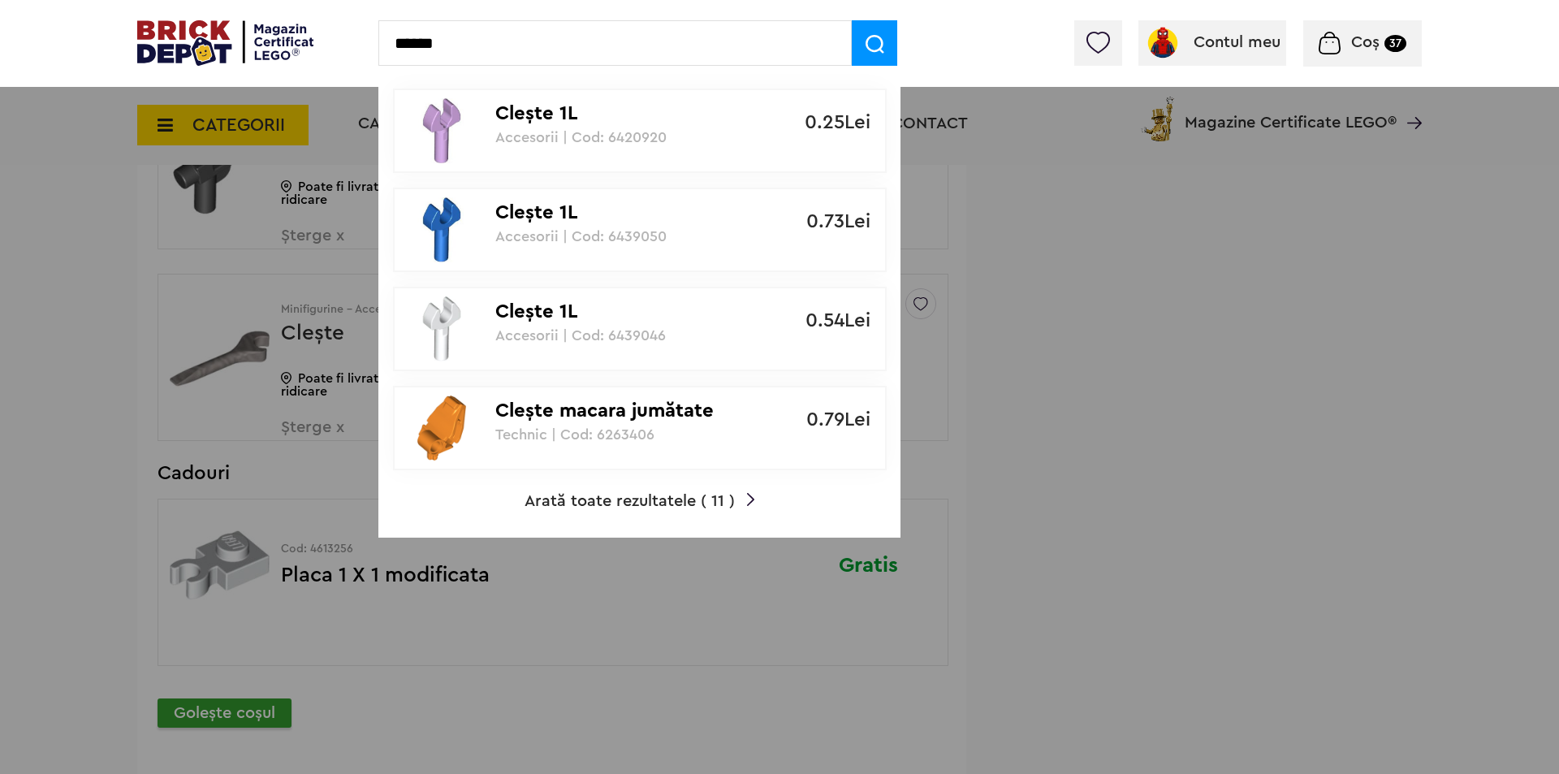
type input "******"
click at [620, 496] on span "Arată toate rezultatele ( 11 )" at bounding box center [629, 501] width 210 height 16
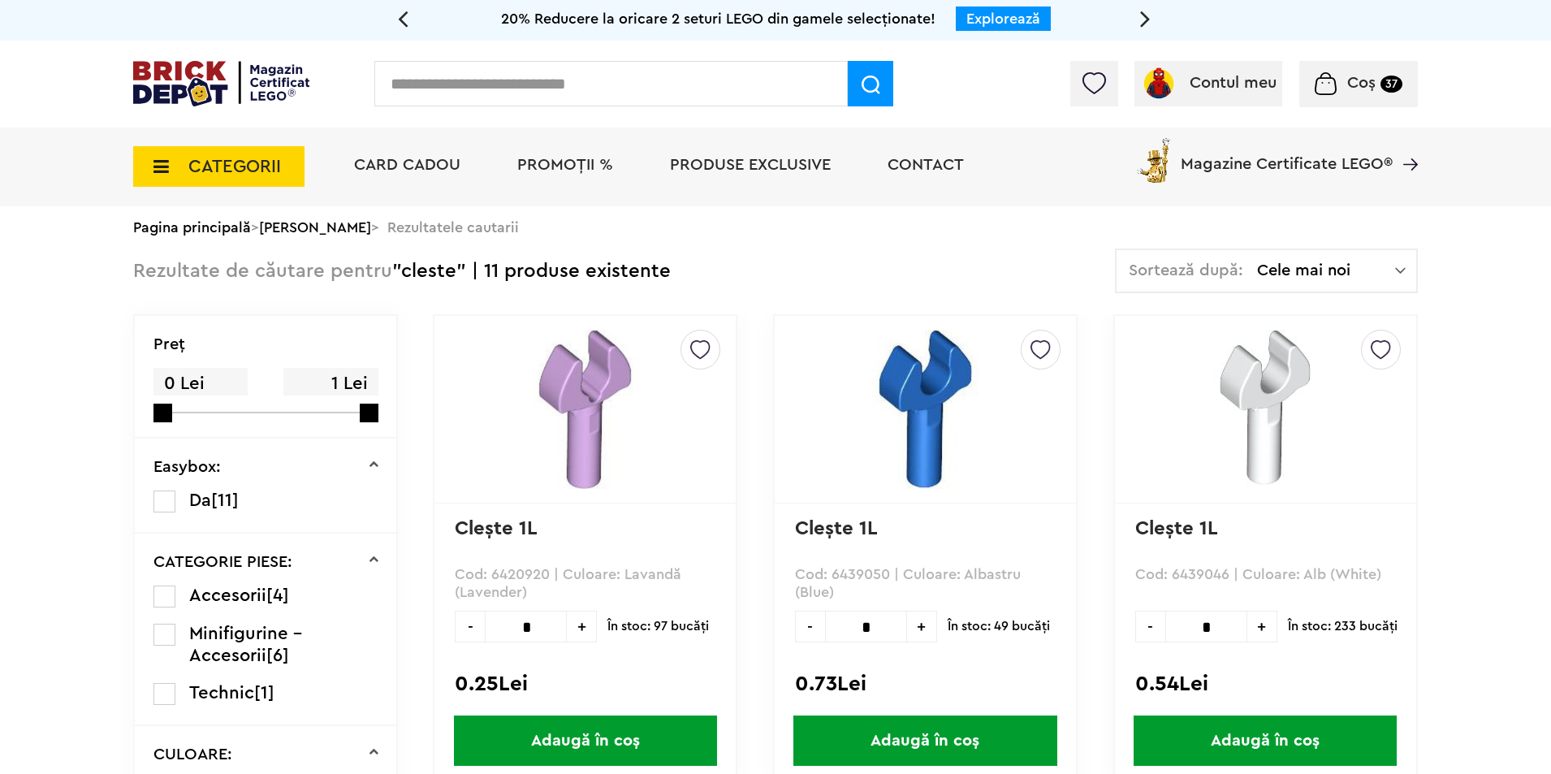
click at [1366, 81] on span "Coș" at bounding box center [1361, 83] width 28 height 16
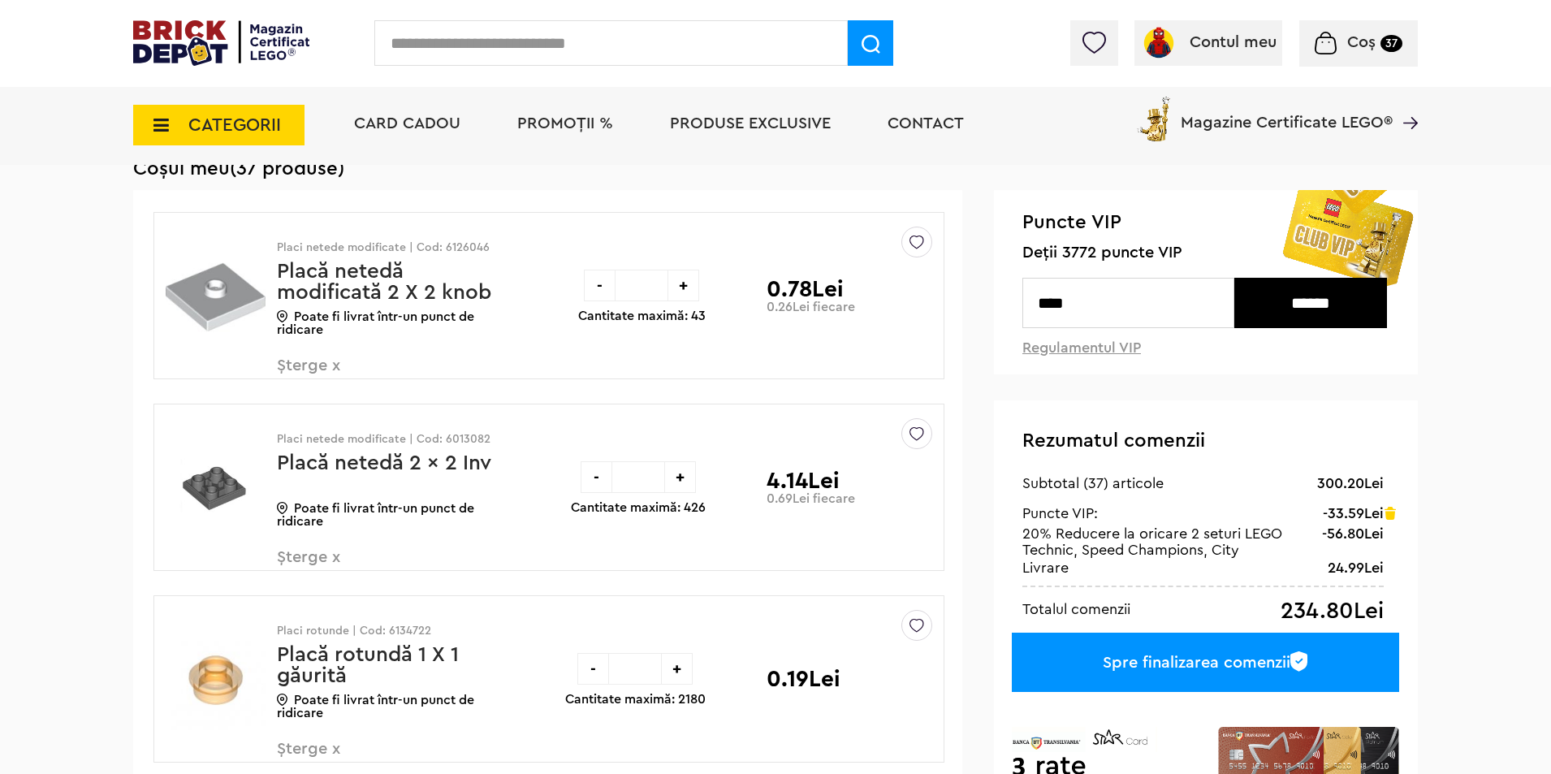
scroll to position [108, 0]
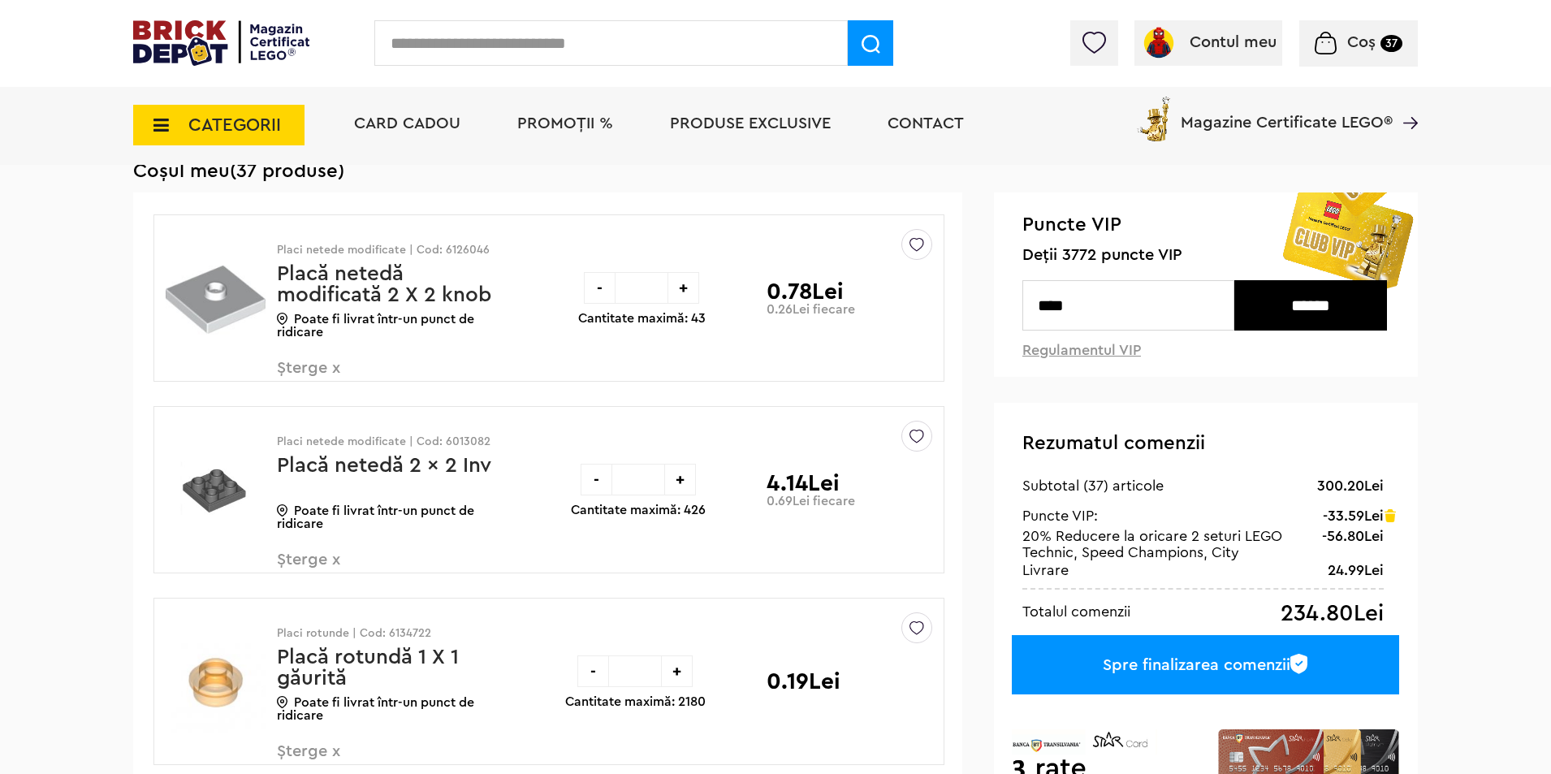
click at [1198, 662] on div "Spre finalizarea comenzii" at bounding box center [1205, 664] width 387 height 59
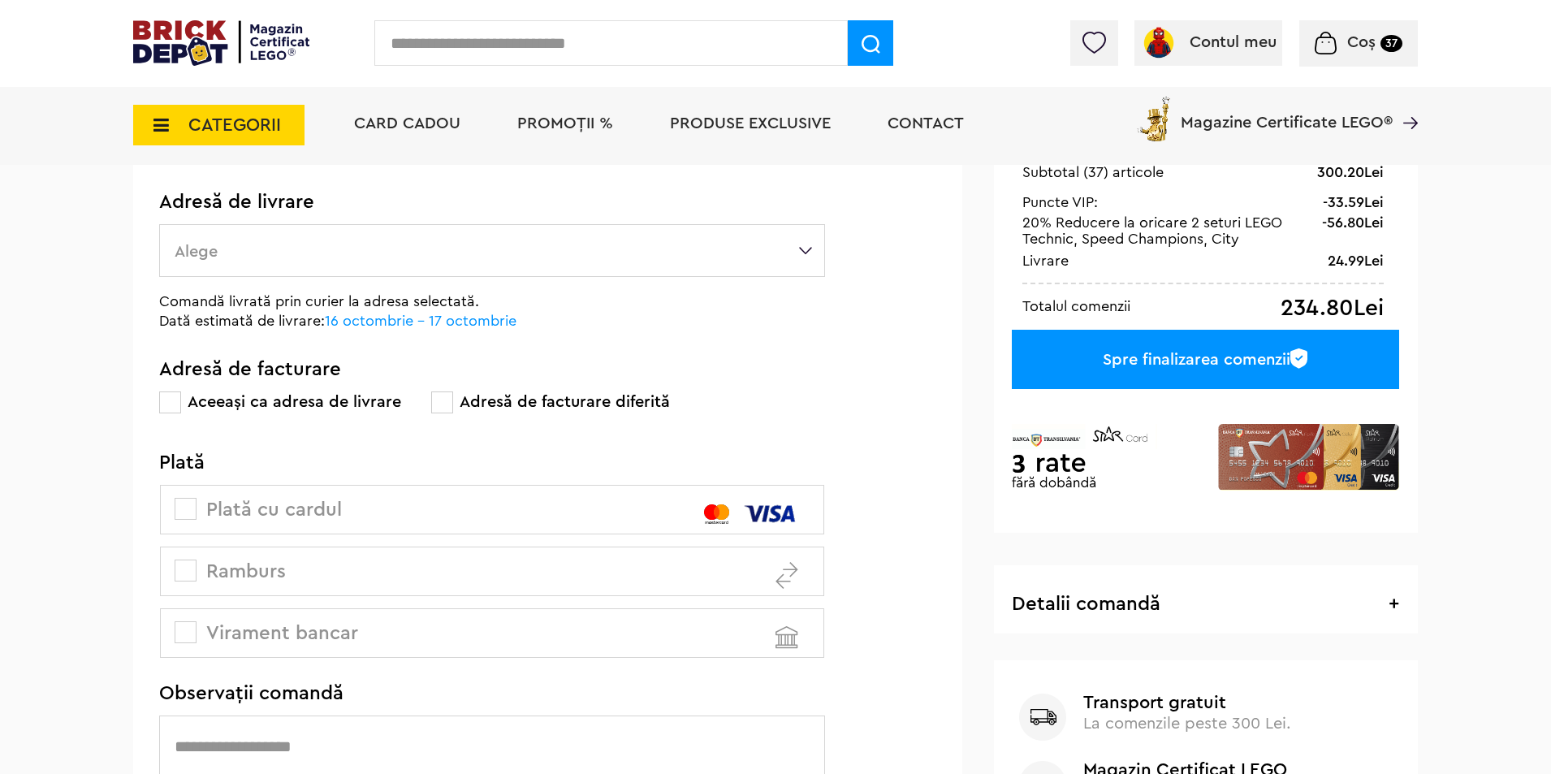
scroll to position [217, 0]
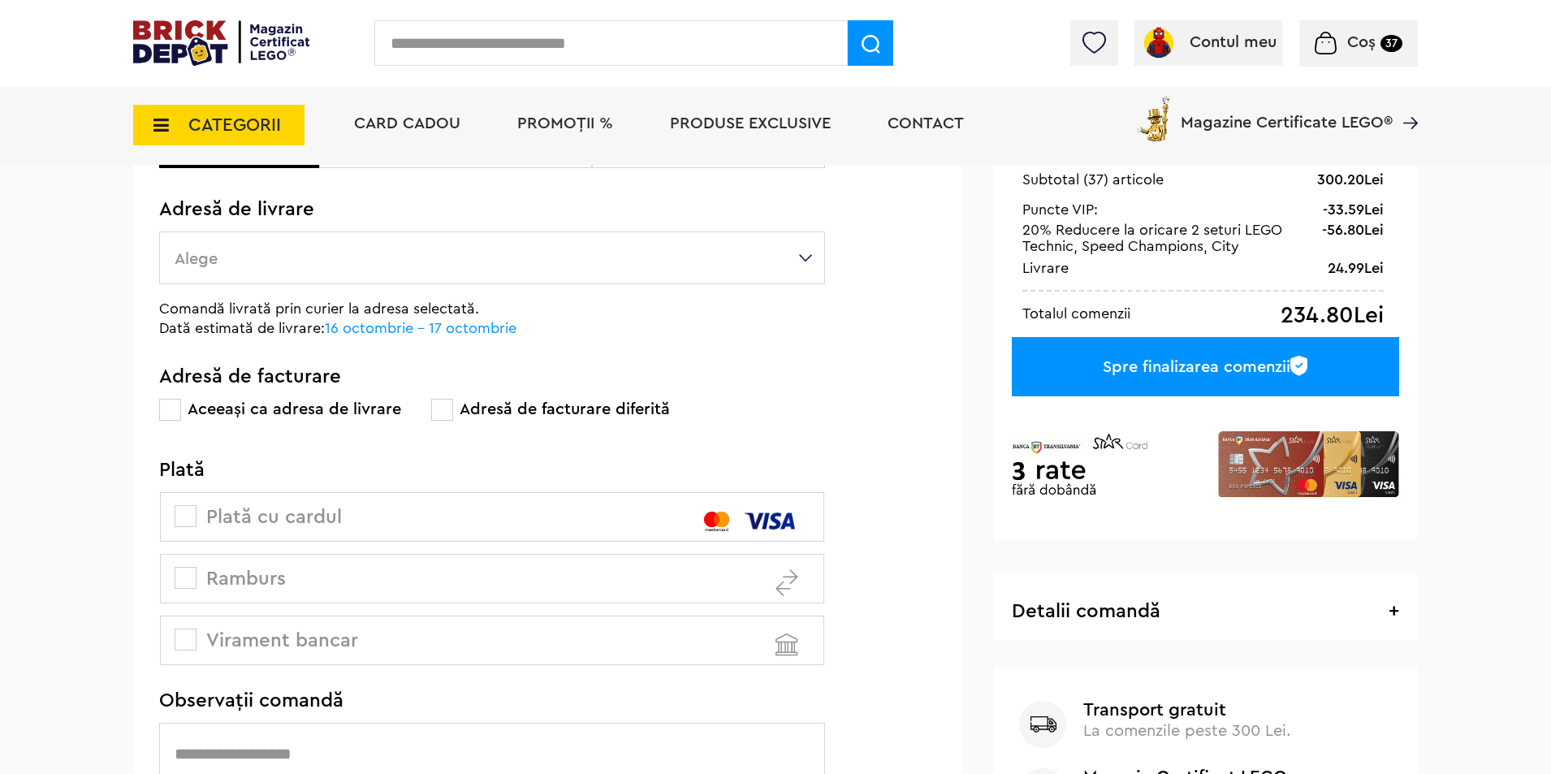
click at [182, 585] on span at bounding box center [186, 578] width 22 height 22
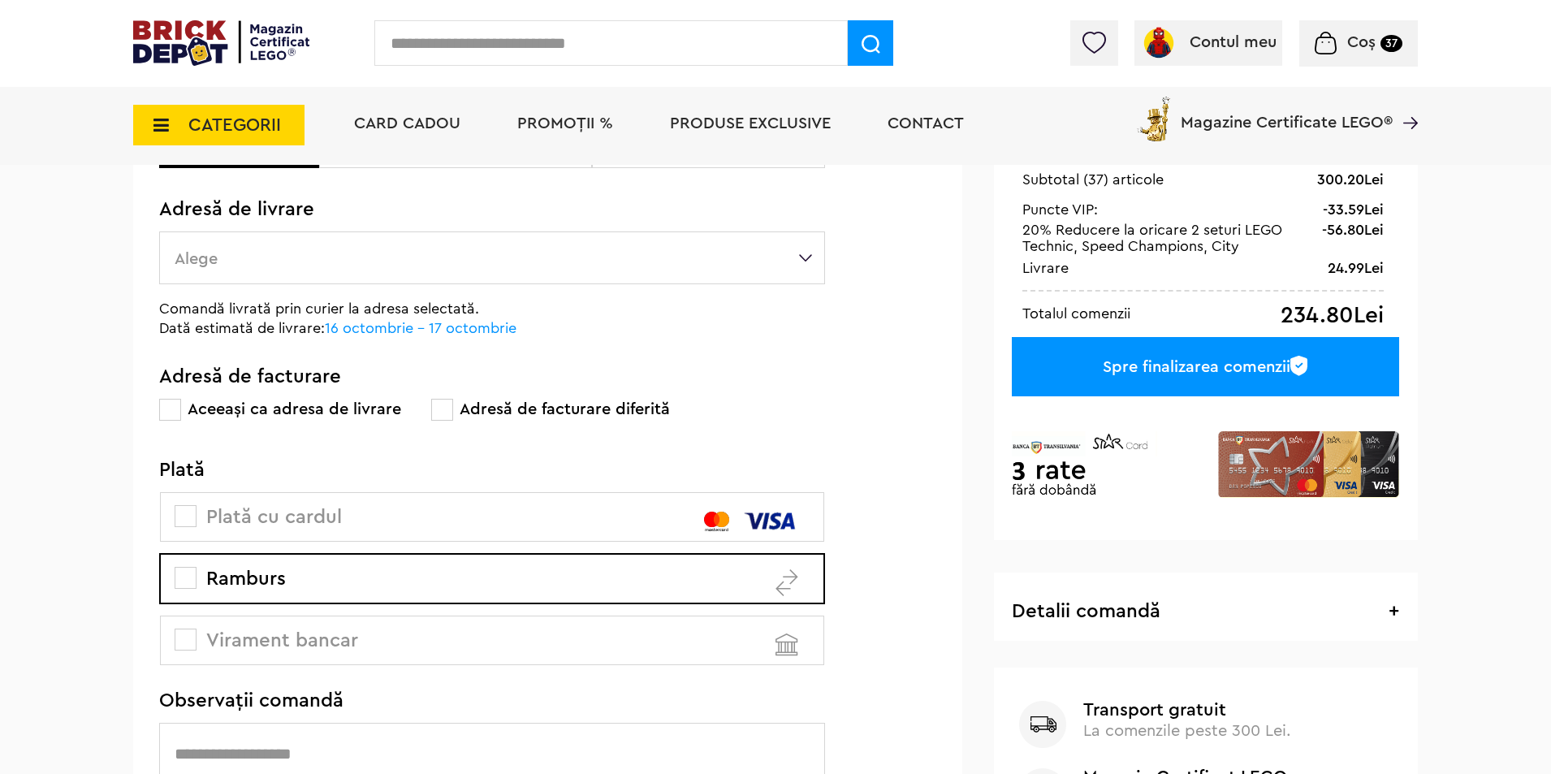
click at [177, 523] on span at bounding box center [186, 516] width 22 height 22
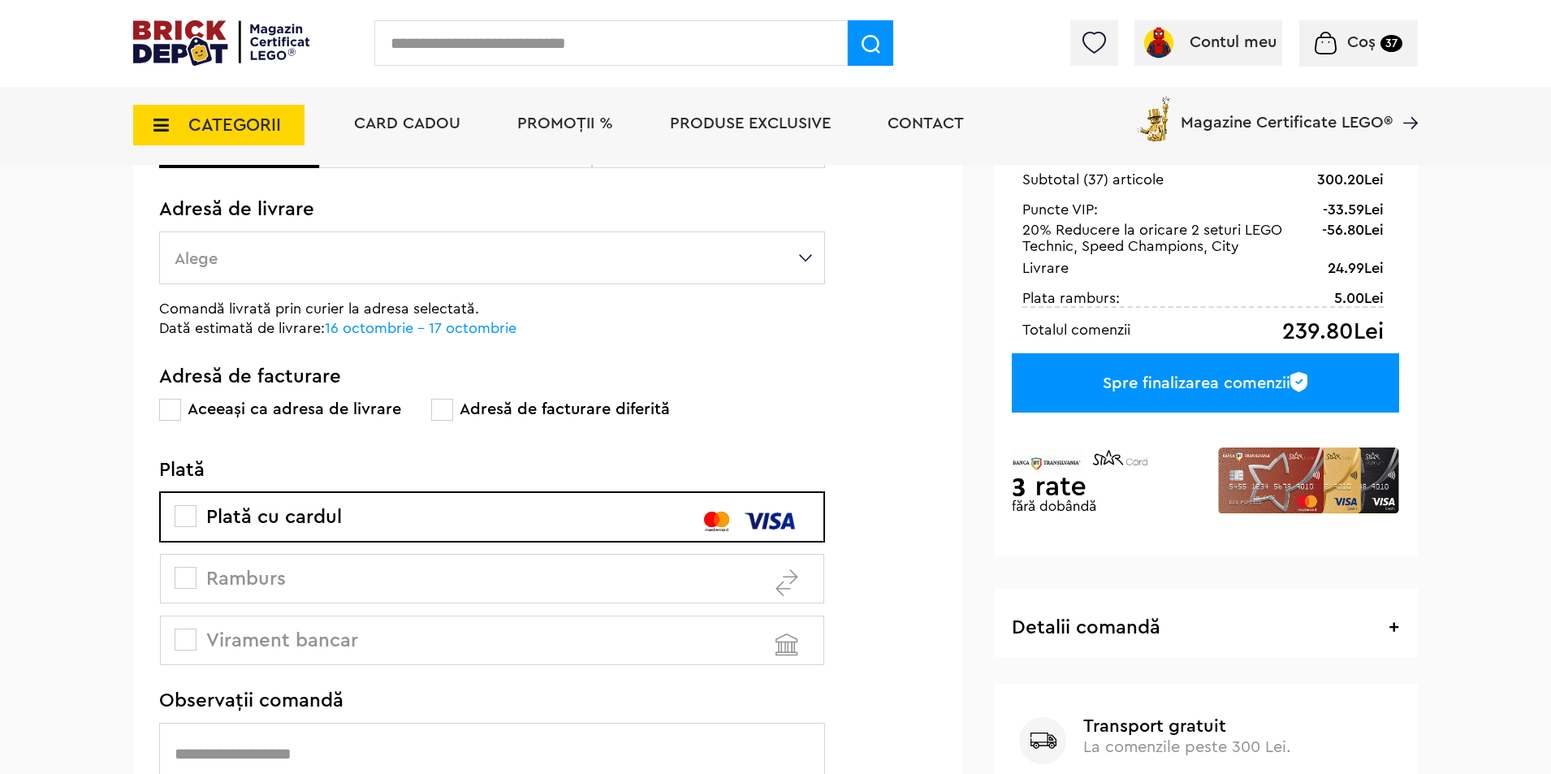
click at [193, 520] on span at bounding box center [186, 516] width 22 height 22
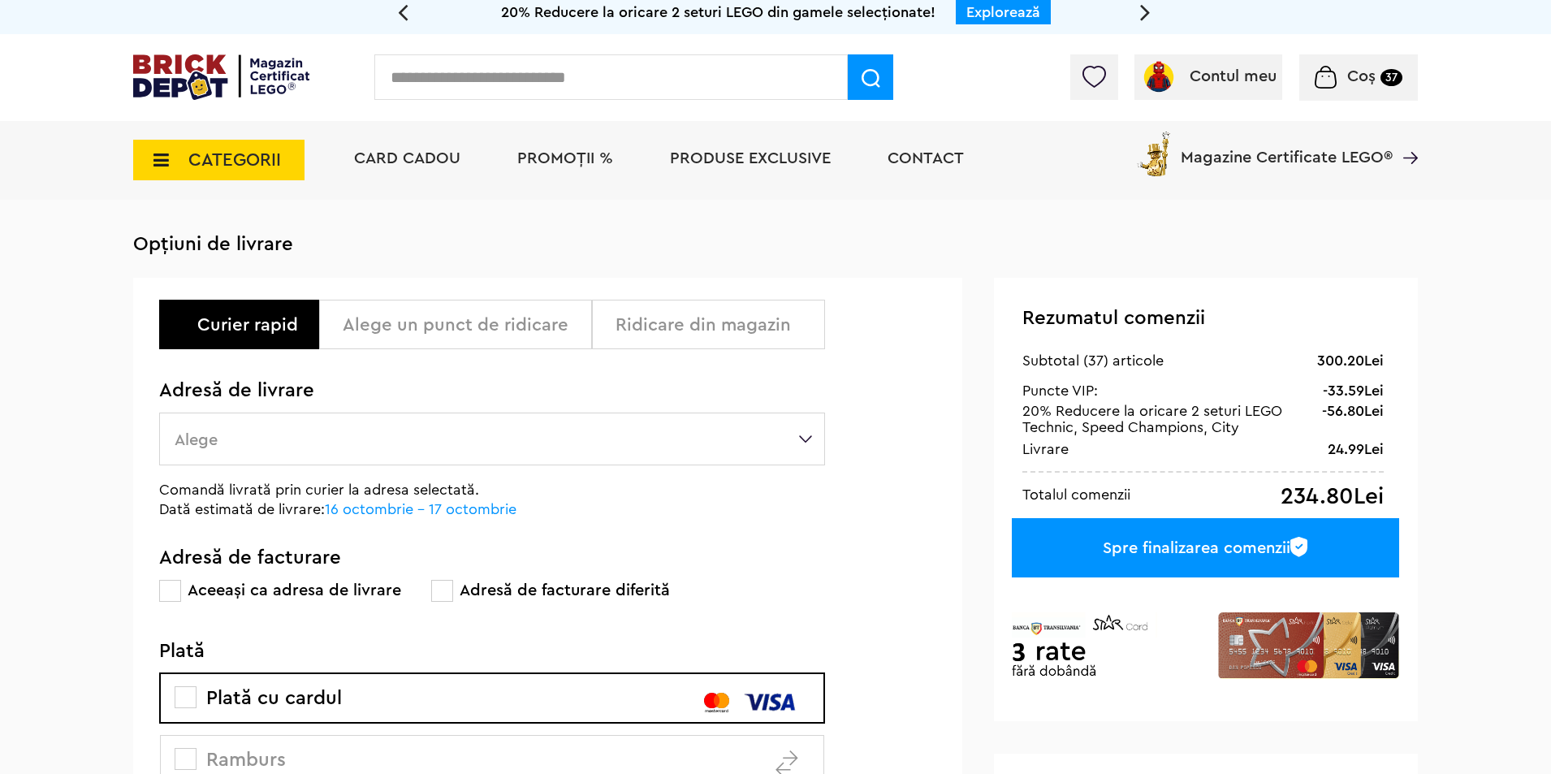
scroll to position [0, 0]
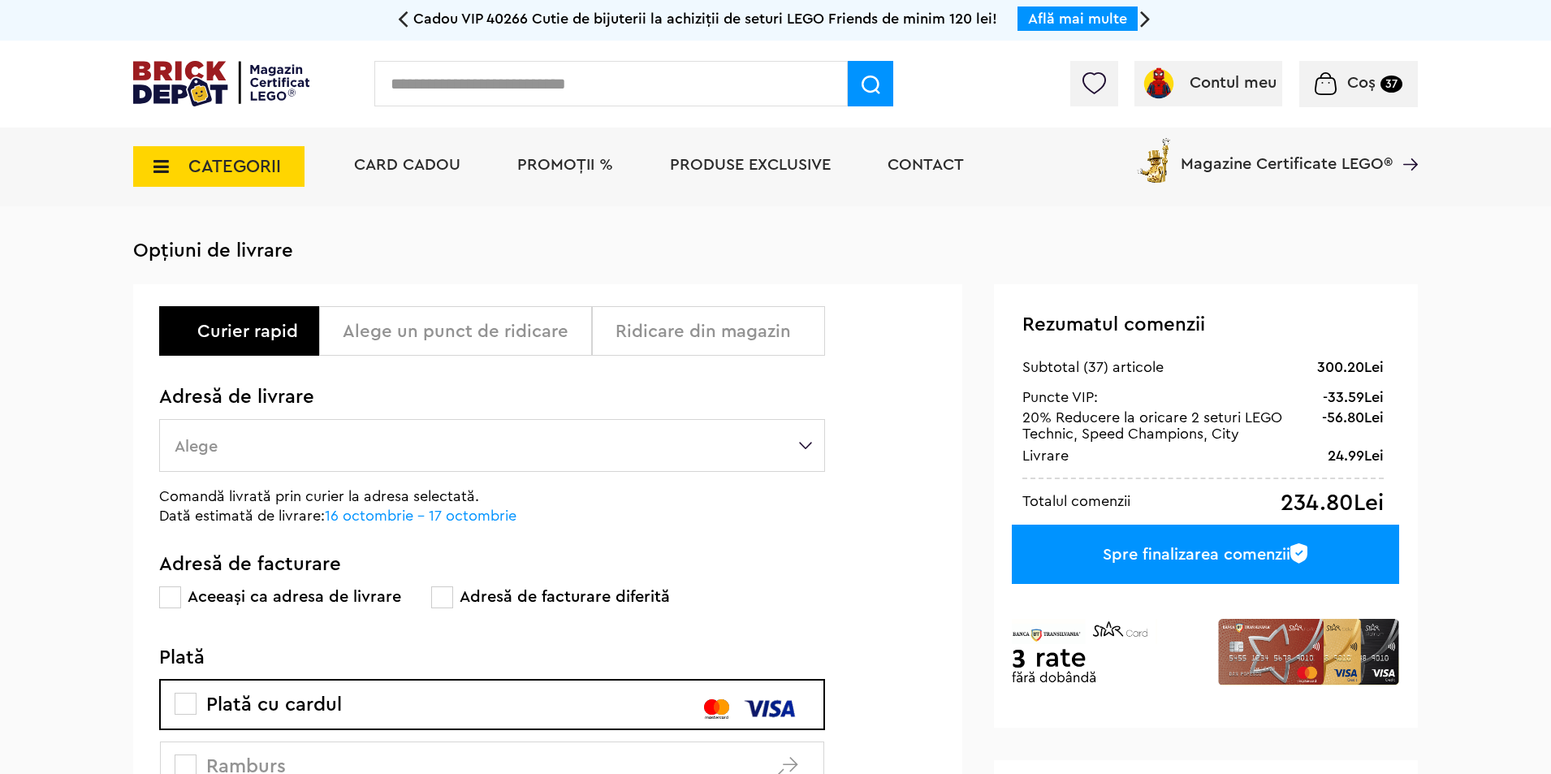
click at [507, 324] on div "Alege un punct de ridicare" at bounding box center [461, 331] width 237 height 19
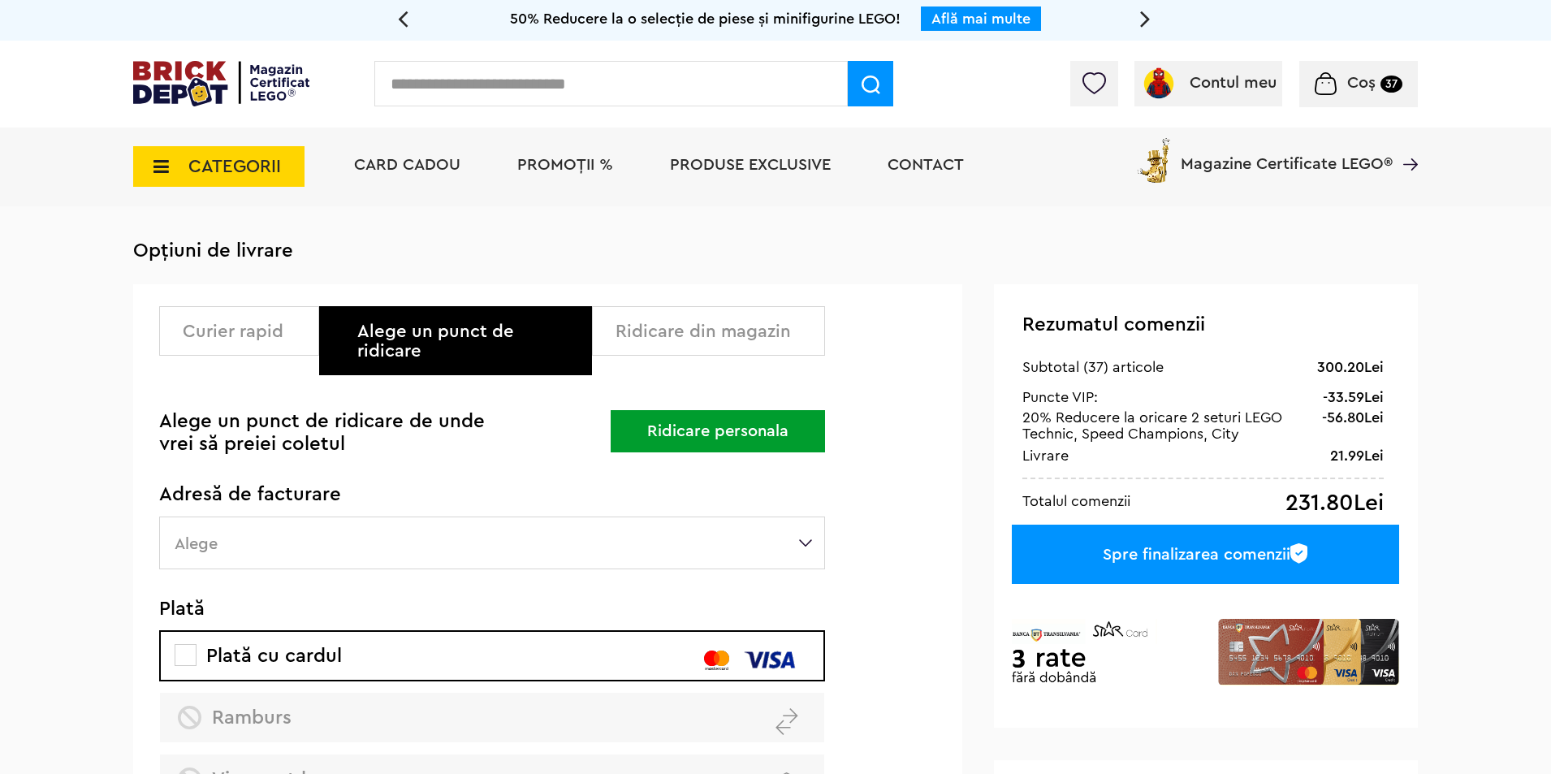
click at [633, 326] on div "Ridicare din magazin" at bounding box center [713, 331] width 197 height 19
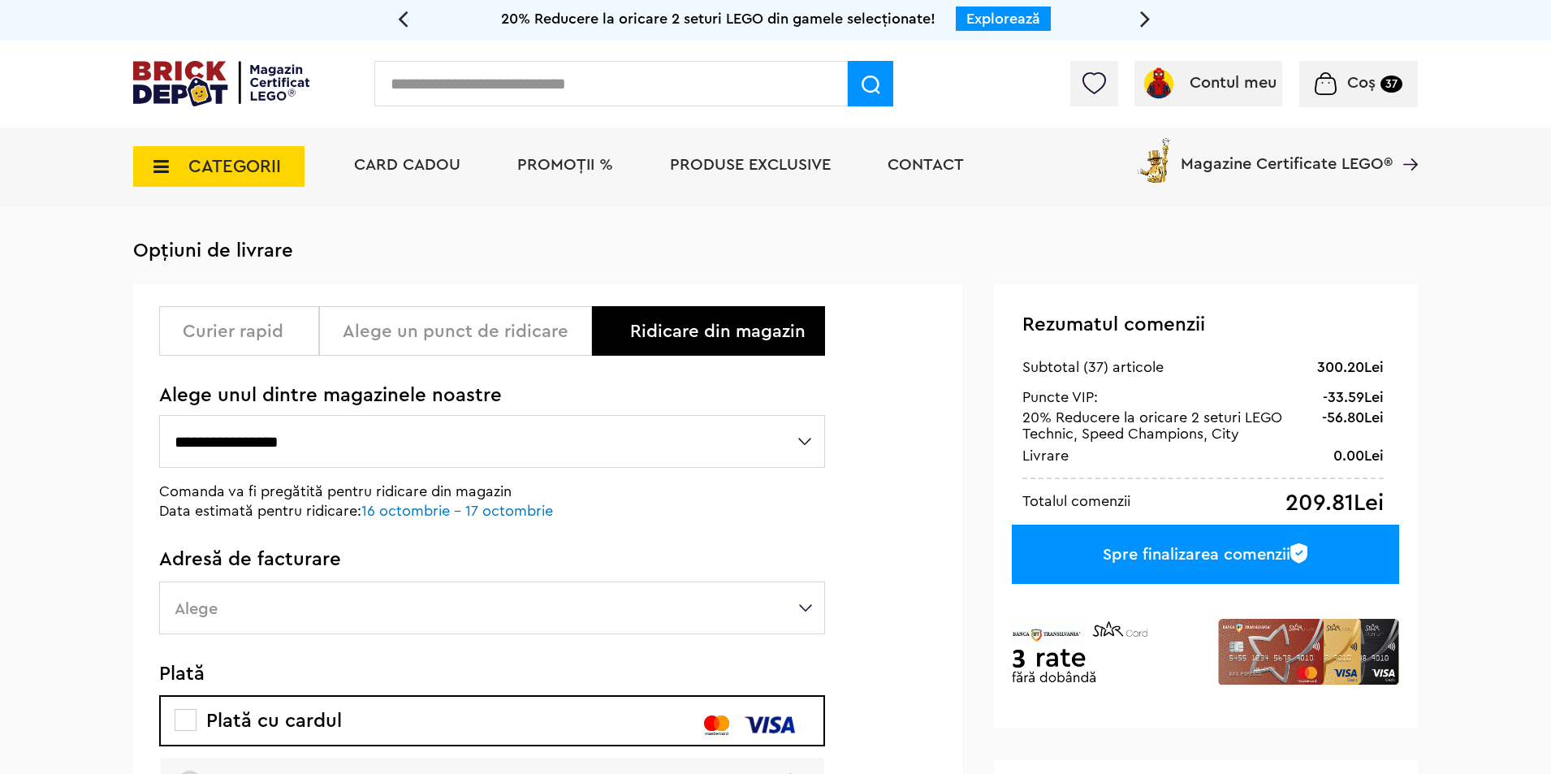
click at [533, 337] on div "Alege un punct de ridicare" at bounding box center [461, 331] width 237 height 19
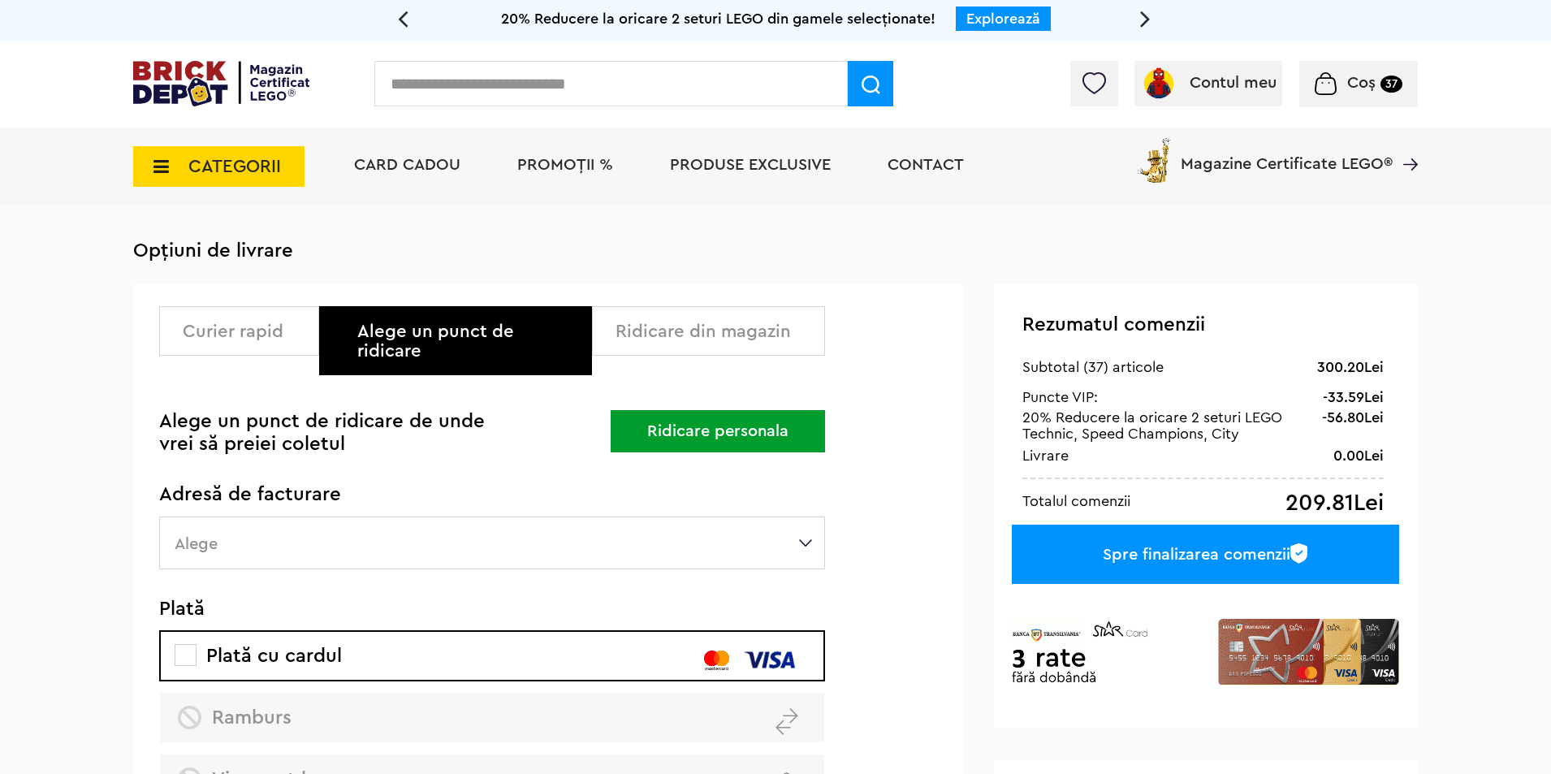
click at [517, 332] on div "Alege un punct de ridicare" at bounding box center [468, 341] width 222 height 39
click at [628, 330] on div "Ridicare din magazin" at bounding box center [713, 331] width 197 height 19
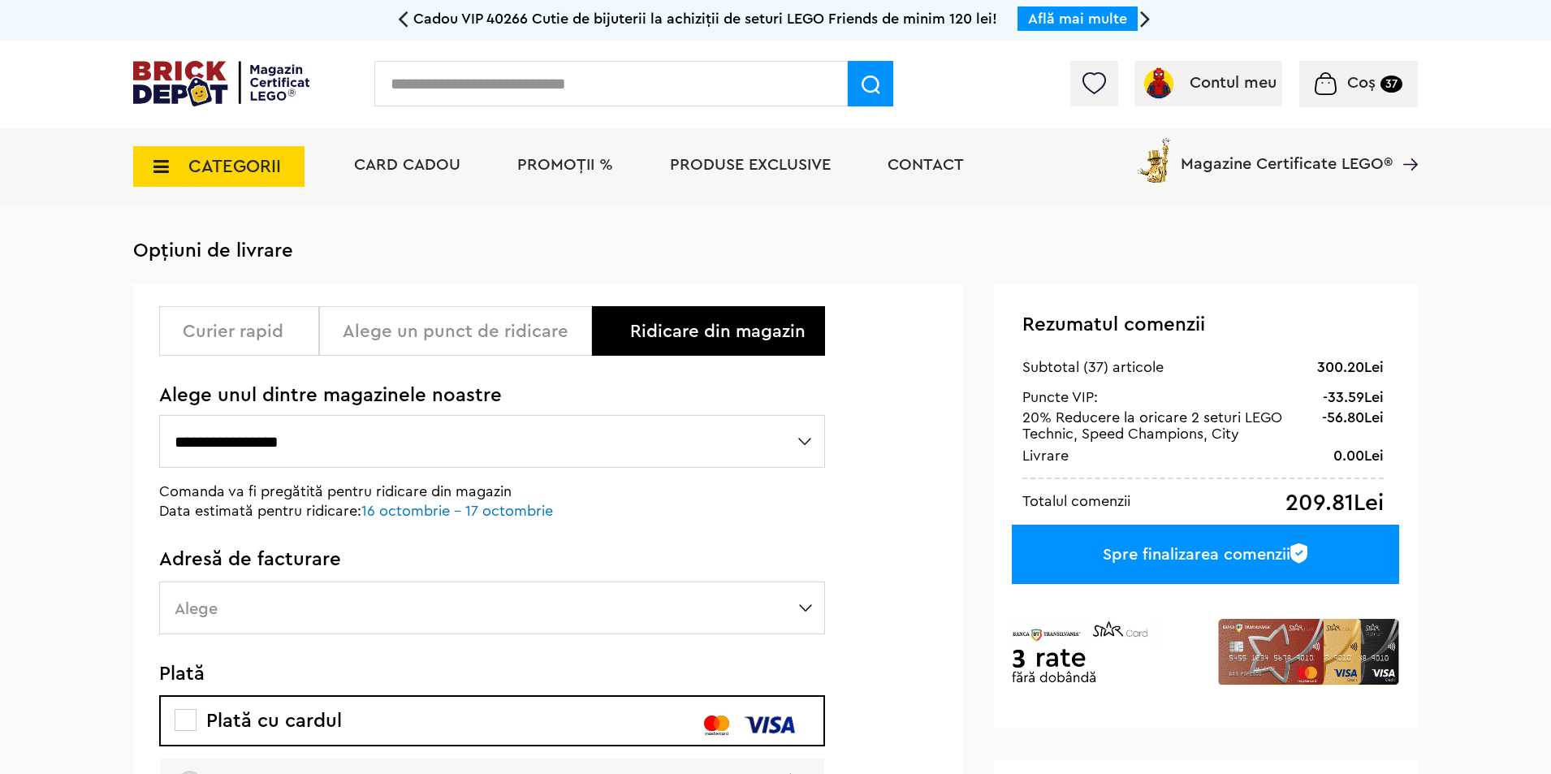
click at [628, 330] on div "Ridicare din magazin" at bounding box center [708, 331] width 233 height 50
click at [443, 451] on select "**********" at bounding box center [492, 441] width 666 height 53
select select "*"
click at [159, 416] on select "**********" at bounding box center [492, 441] width 666 height 53
click at [347, 458] on select "**********" at bounding box center [492, 441] width 666 height 53
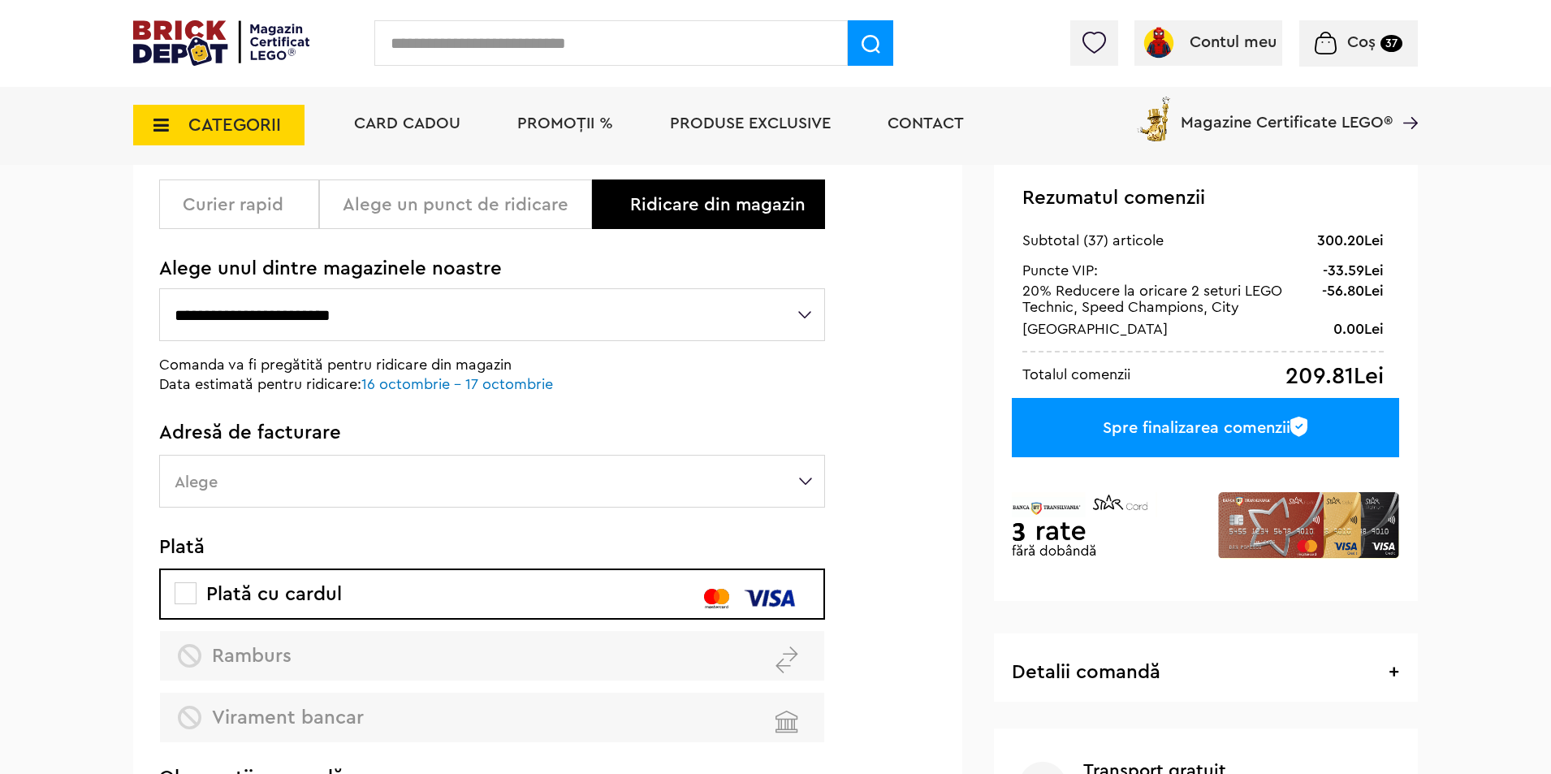
scroll to position [217, 0]
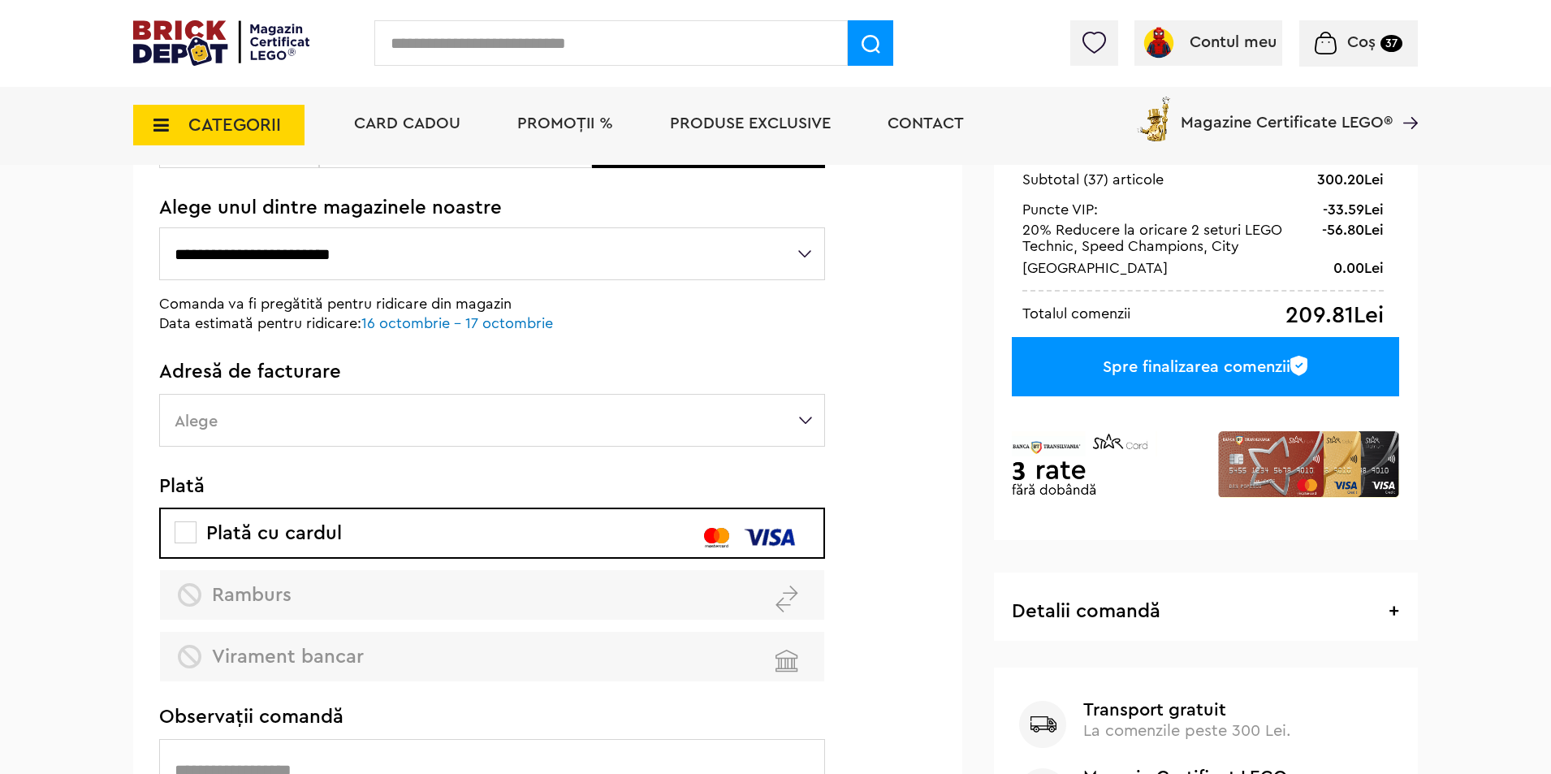
click at [416, 244] on select "**********" at bounding box center [492, 253] width 666 height 53
click at [159, 227] on select "**********" at bounding box center [492, 253] width 666 height 53
click at [271, 426] on label "Alege" at bounding box center [492, 420] width 666 height 53
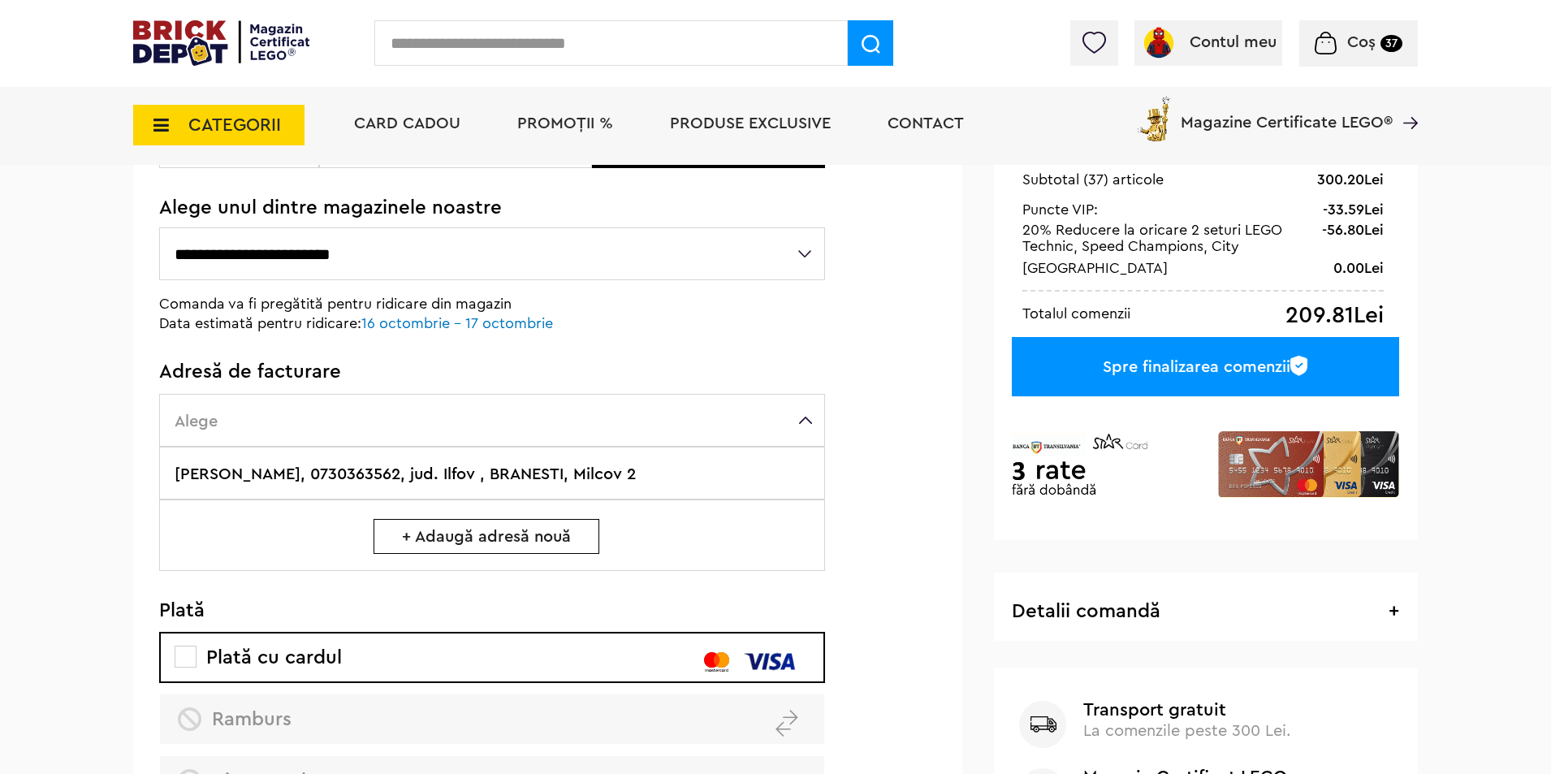
click at [490, 473] on label "Florea Madalin-Alexandru, 0730363562, jud. Ilfov , BRANESTI, Milcov 2" at bounding box center [492, 473] width 666 height 53
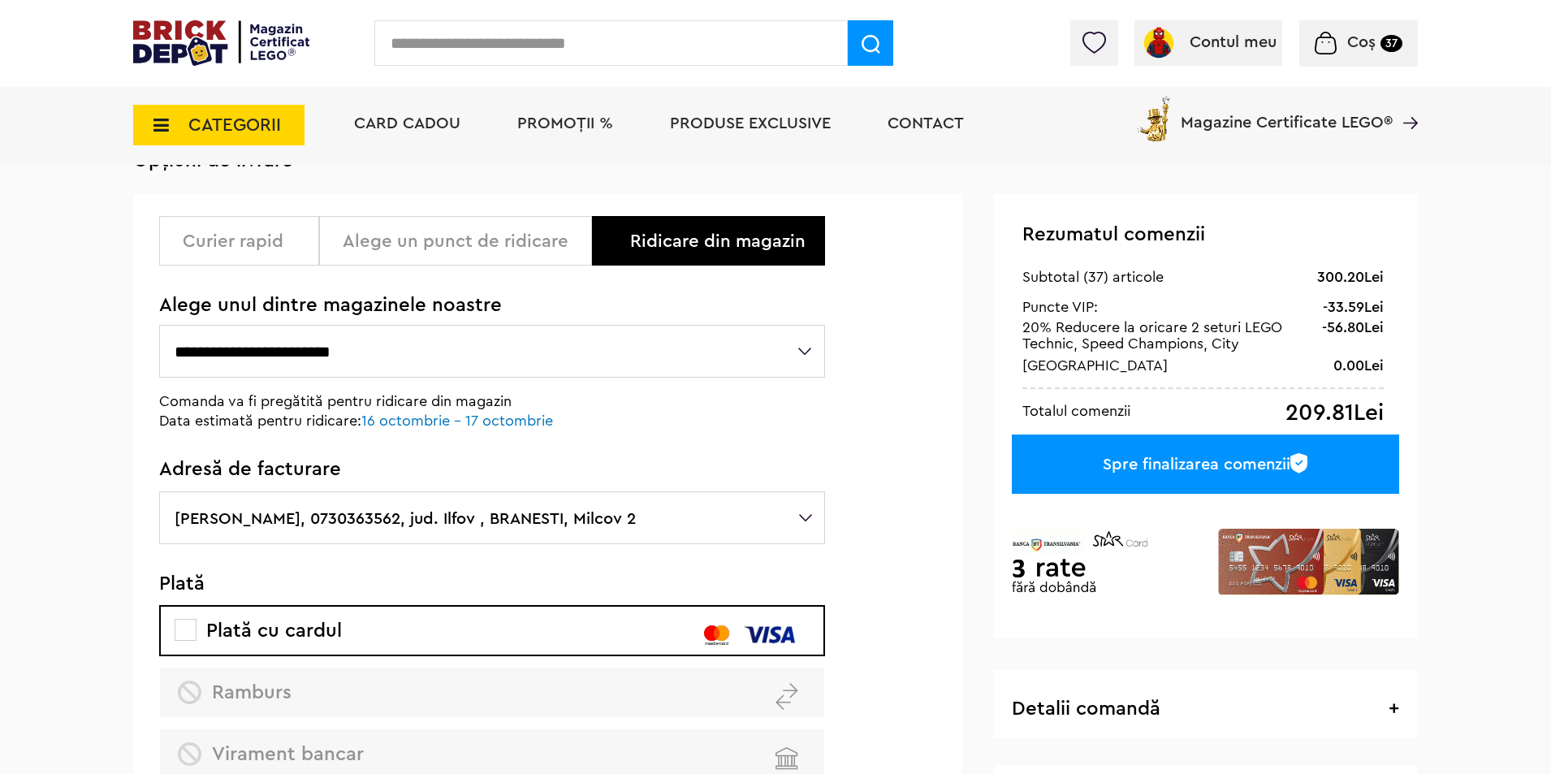
scroll to position [108, 0]
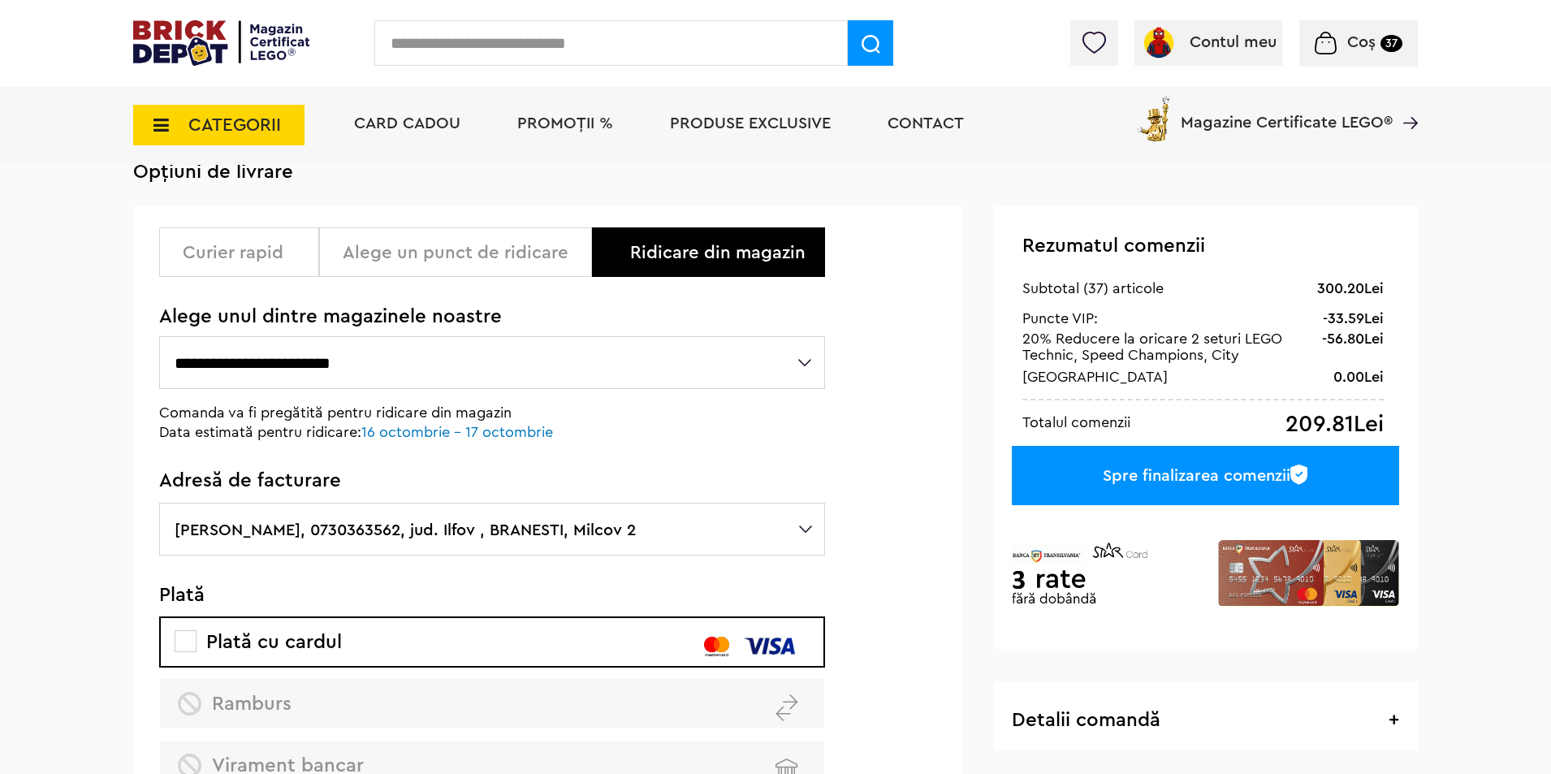
click at [1357, 49] on span "Coș" at bounding box center [1361, 42] width 28 height 16
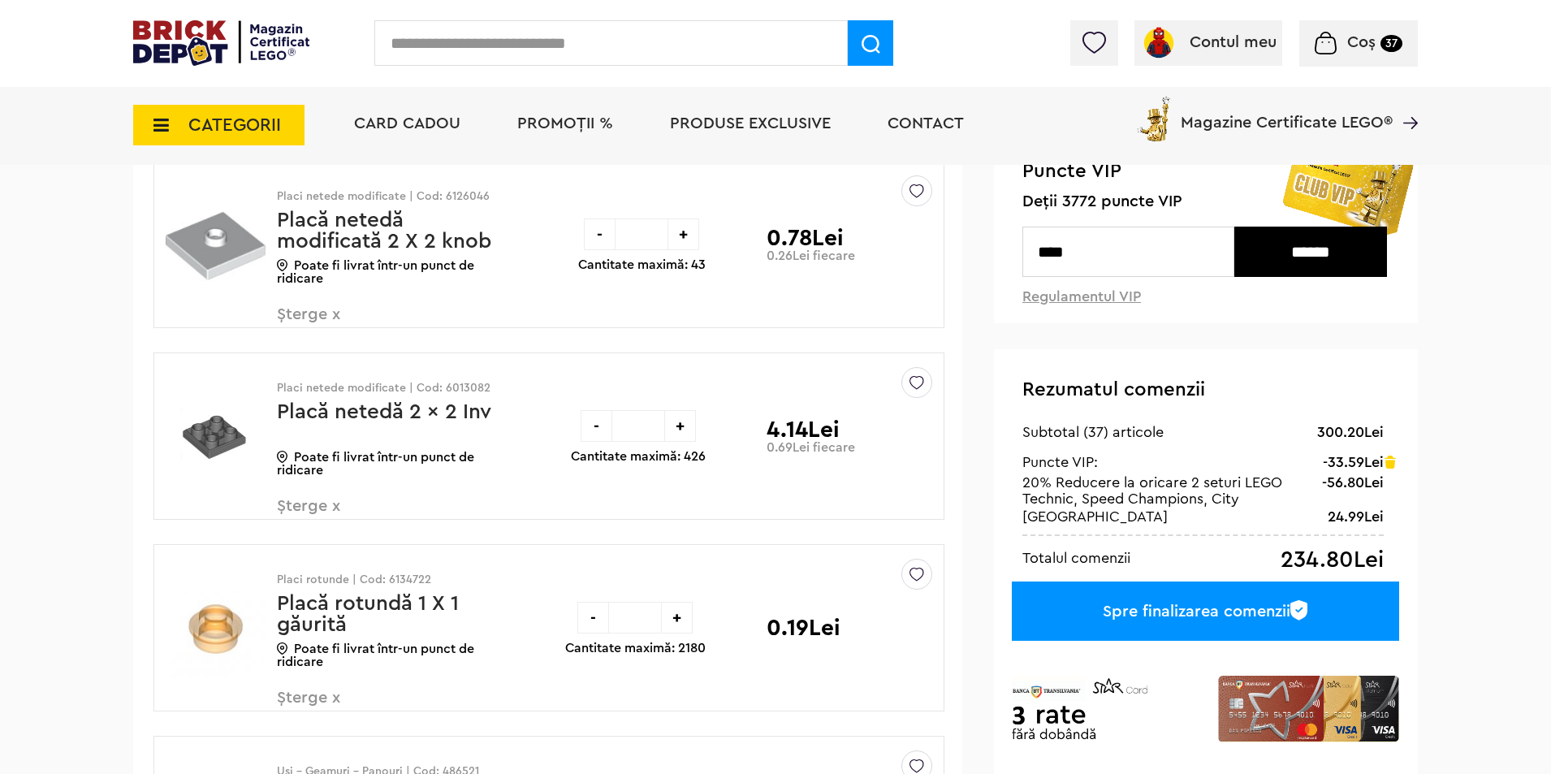
scroll to position [217, 0]
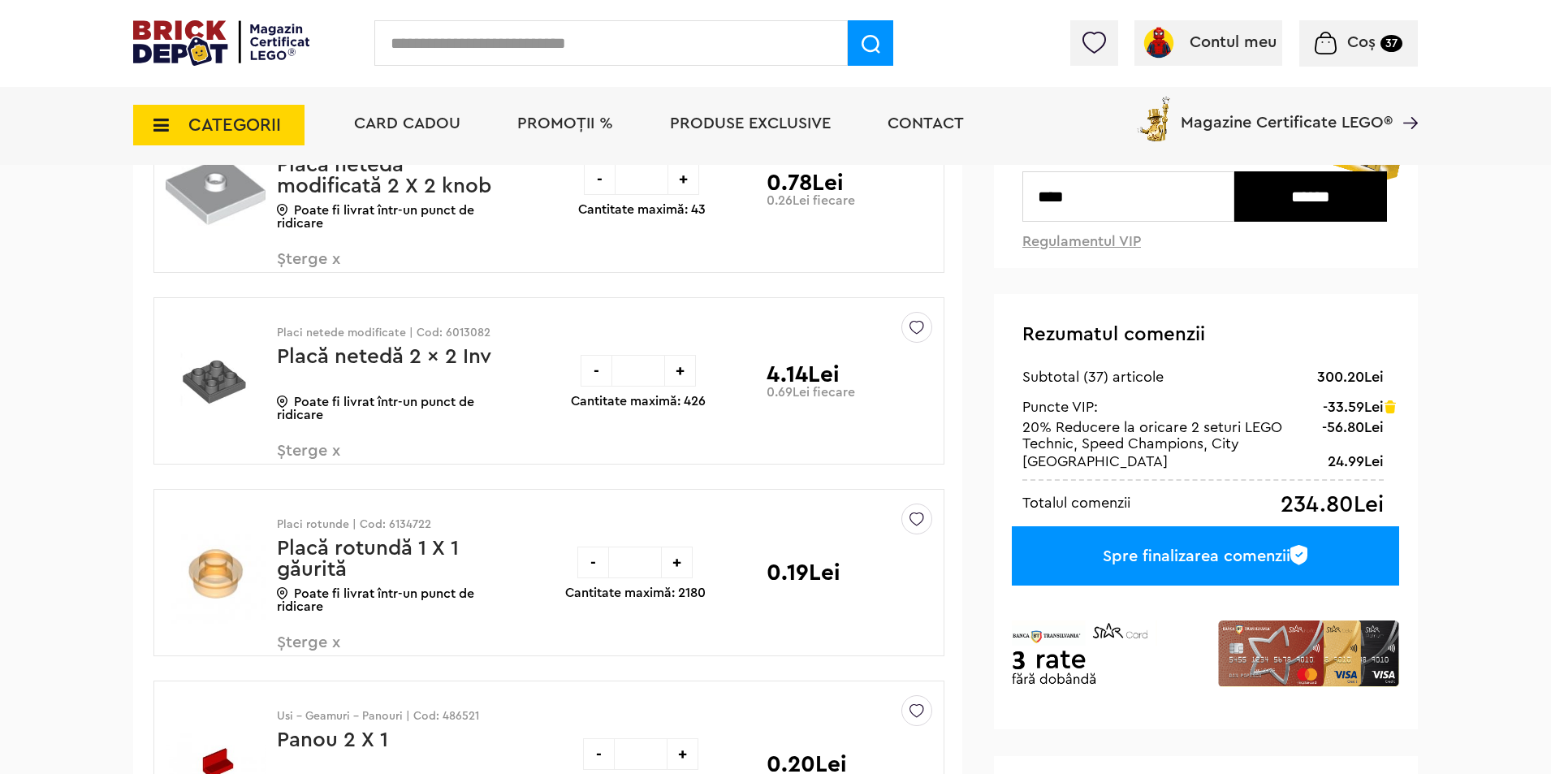
click at [1255, 570] on div "Spre finalizarea comenzii" at bounding box center [1205, 555] width 387 height 59
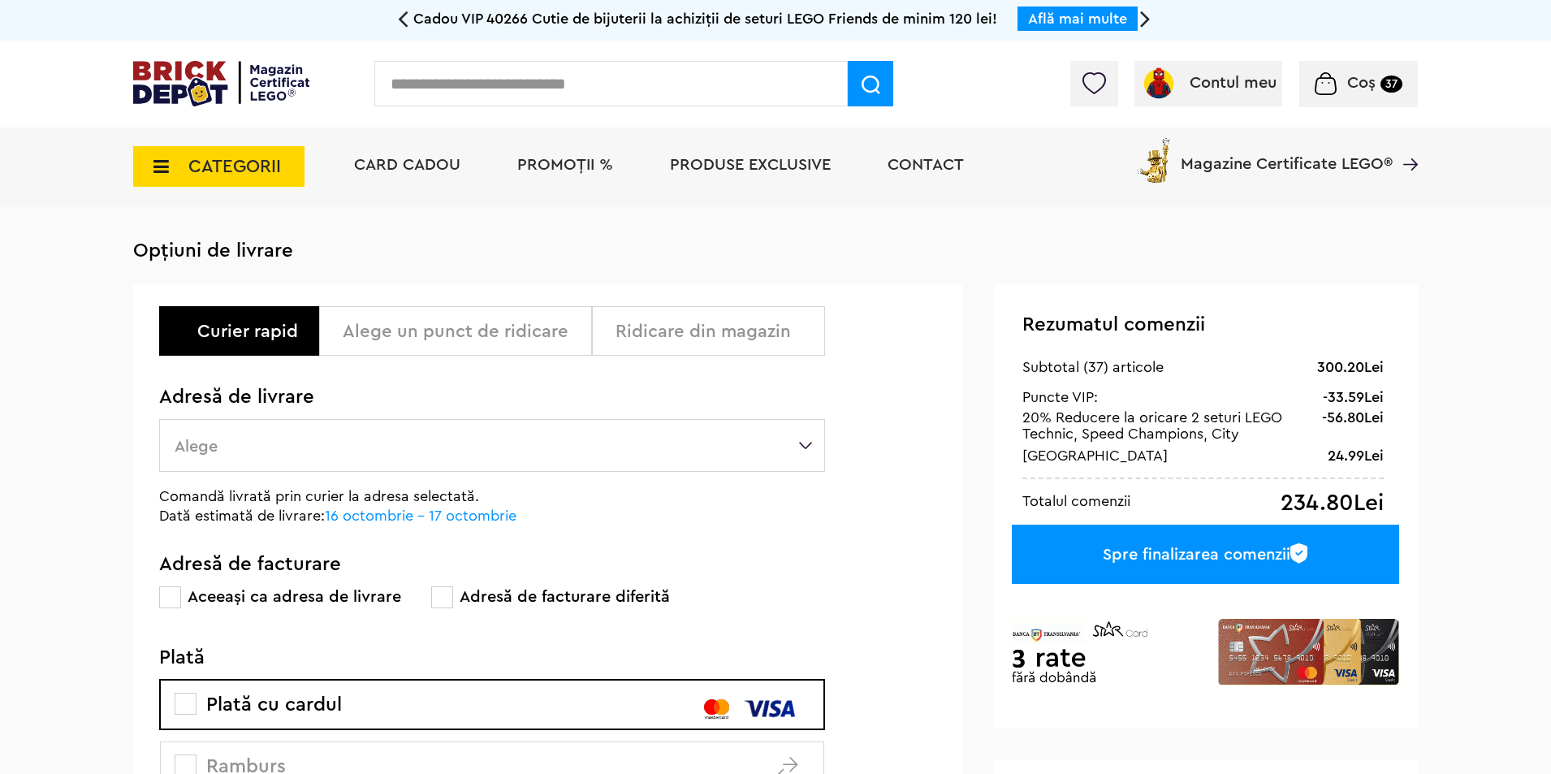
click at [701, 345] on div "Ridicare din magazin" at bounding box center [708, 331] width 233 height 50
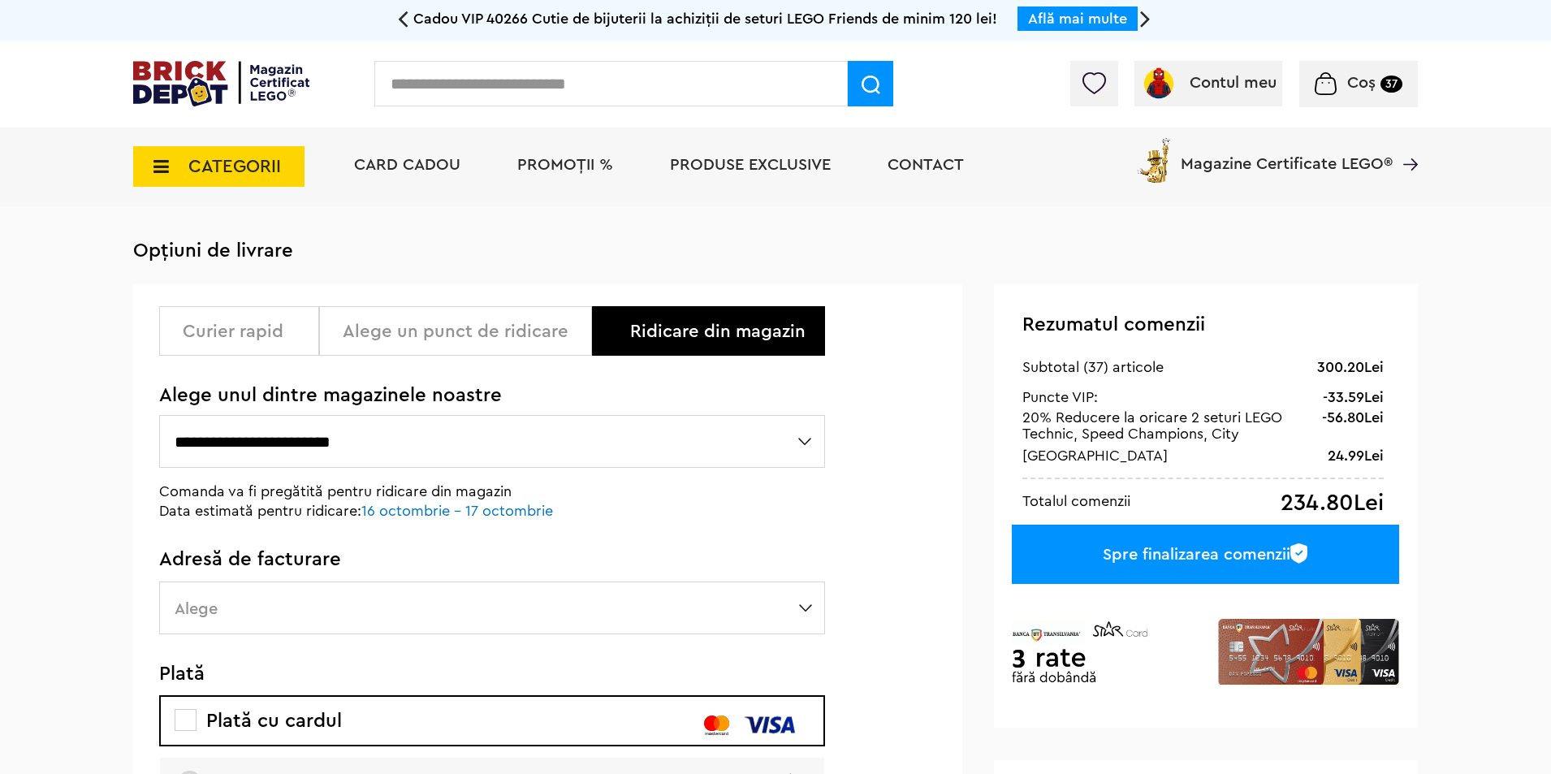
click at [465, 435] on select "**********" at bounding box center [492, 441] width 666 height 53
click at [159, 416] on select "**********" at bounding box center [492, 441] width 666 height 53
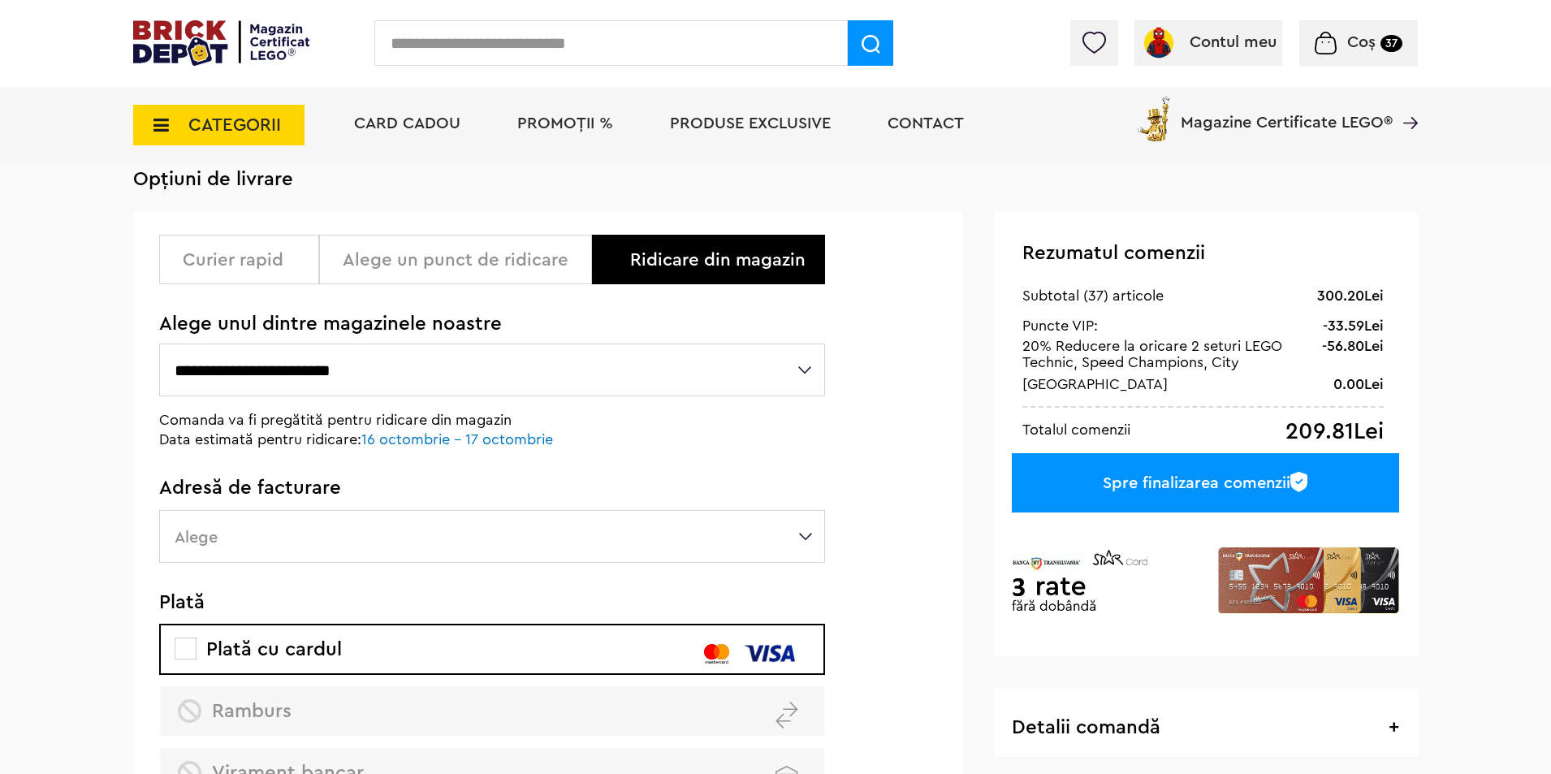
scroll to position [108, 0]
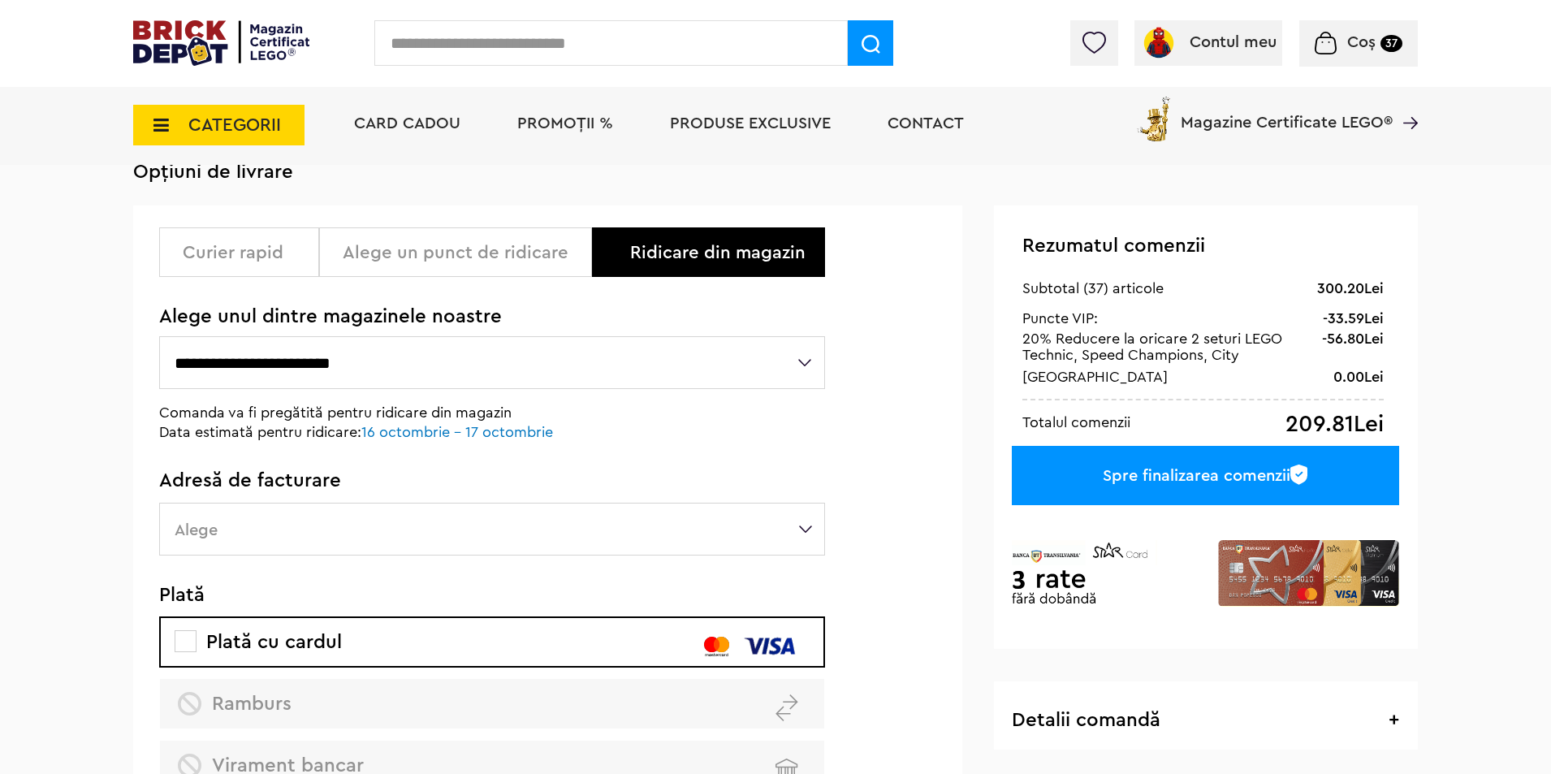
click at [283, 533] on label "Alege" at bounding box center [492, 529] width 666 height 53
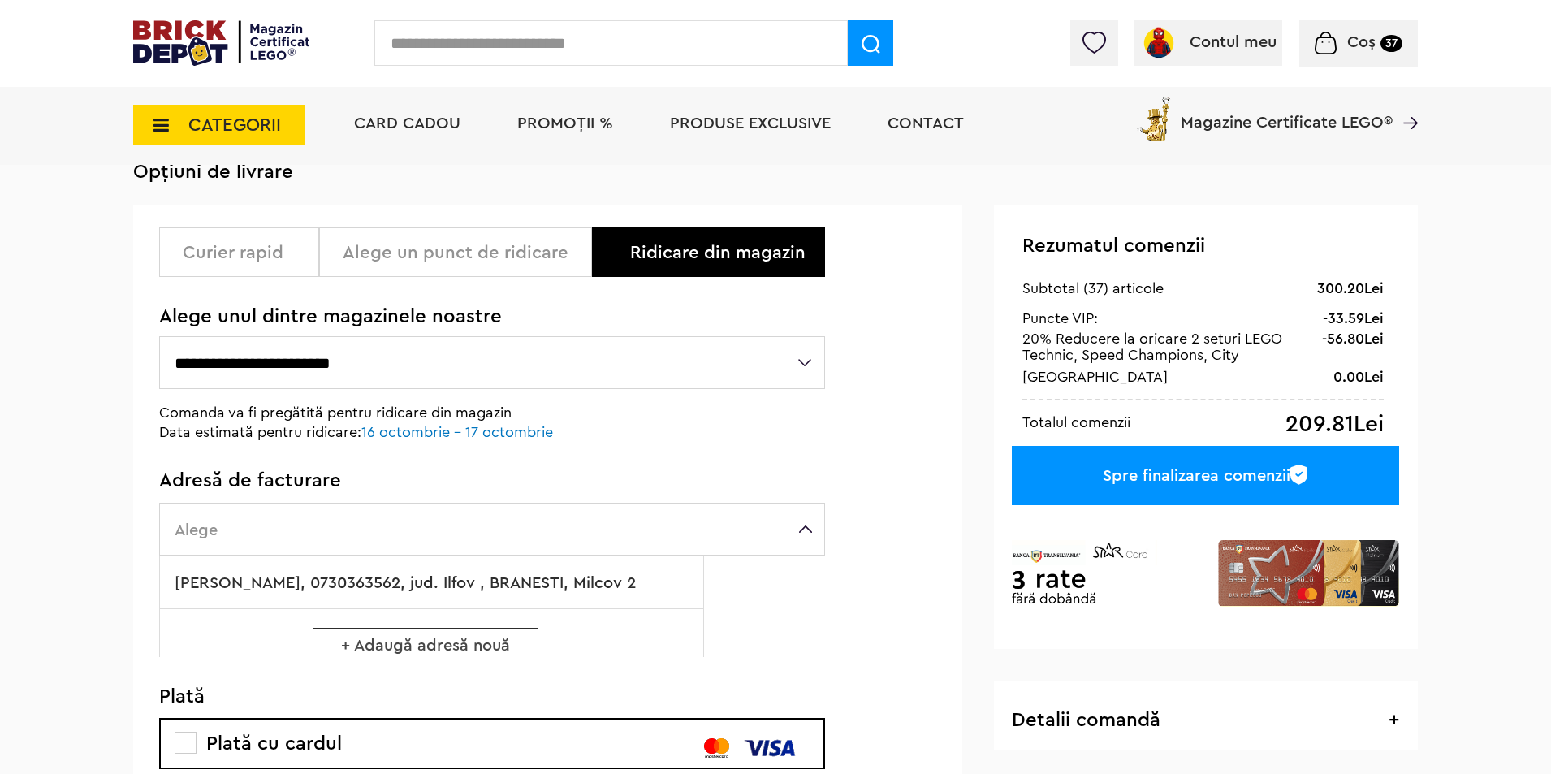
click at [269, 589] on label "Florea Madalin-Alexandru, 0730363562, jud. Ilfov , BRANESTI, Milcov 2" at bounding box center [431, 581] width 545 height 53
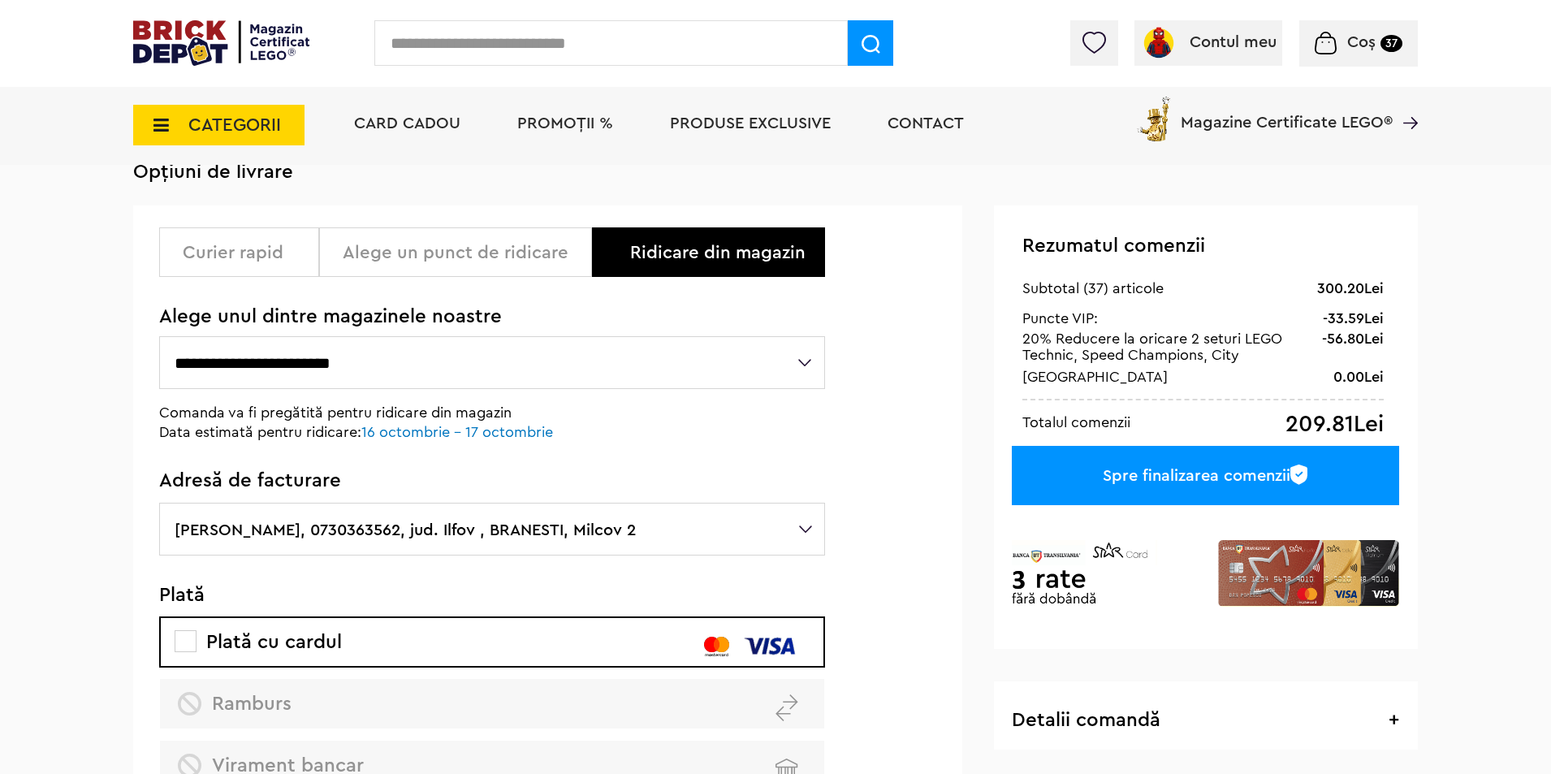
click at [1202, 479] on div "Spre finalizarea comenzii" at bounding box center [1205, 475] width 387 height 59
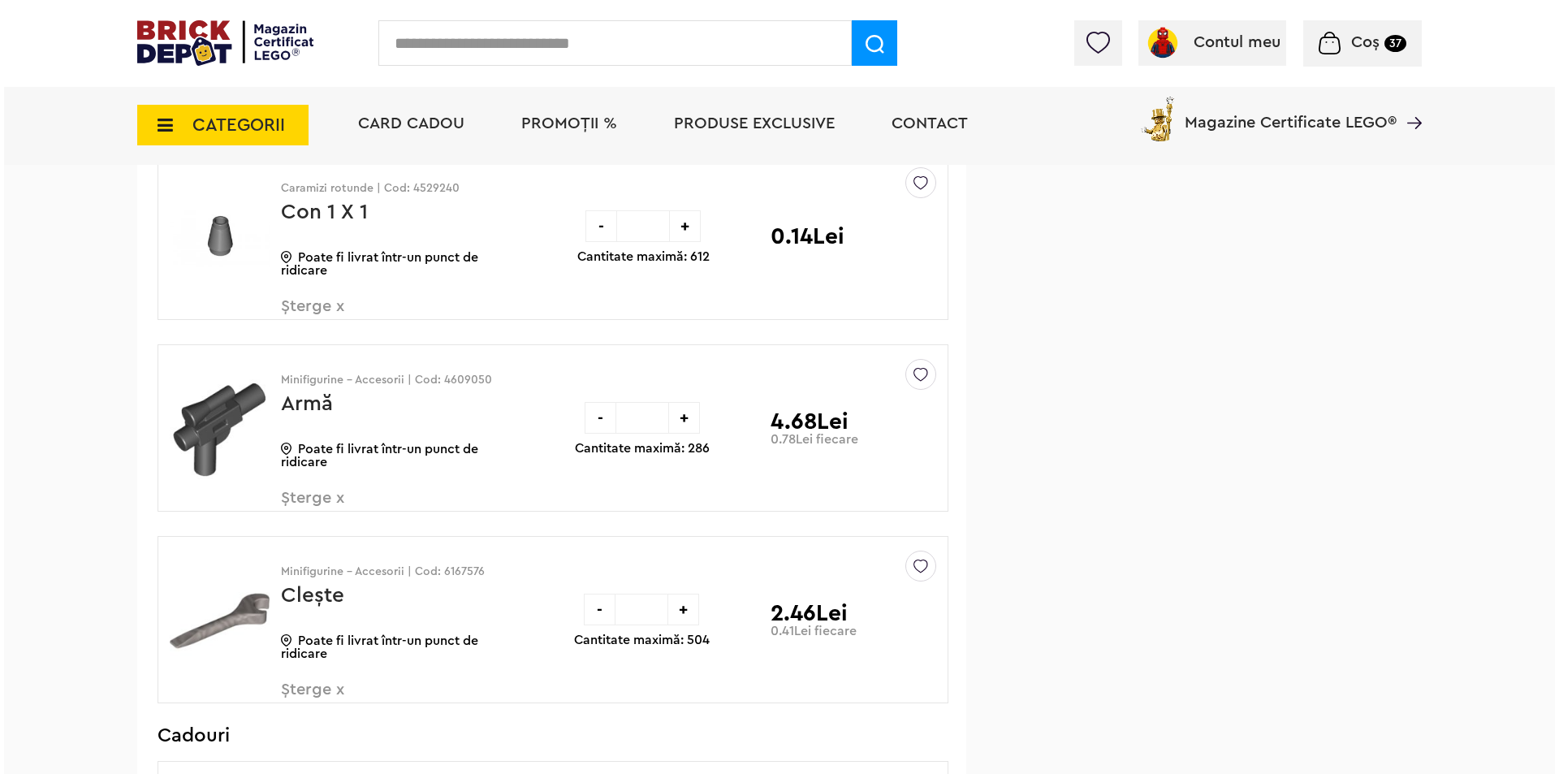
scroll to position [2490, 0]
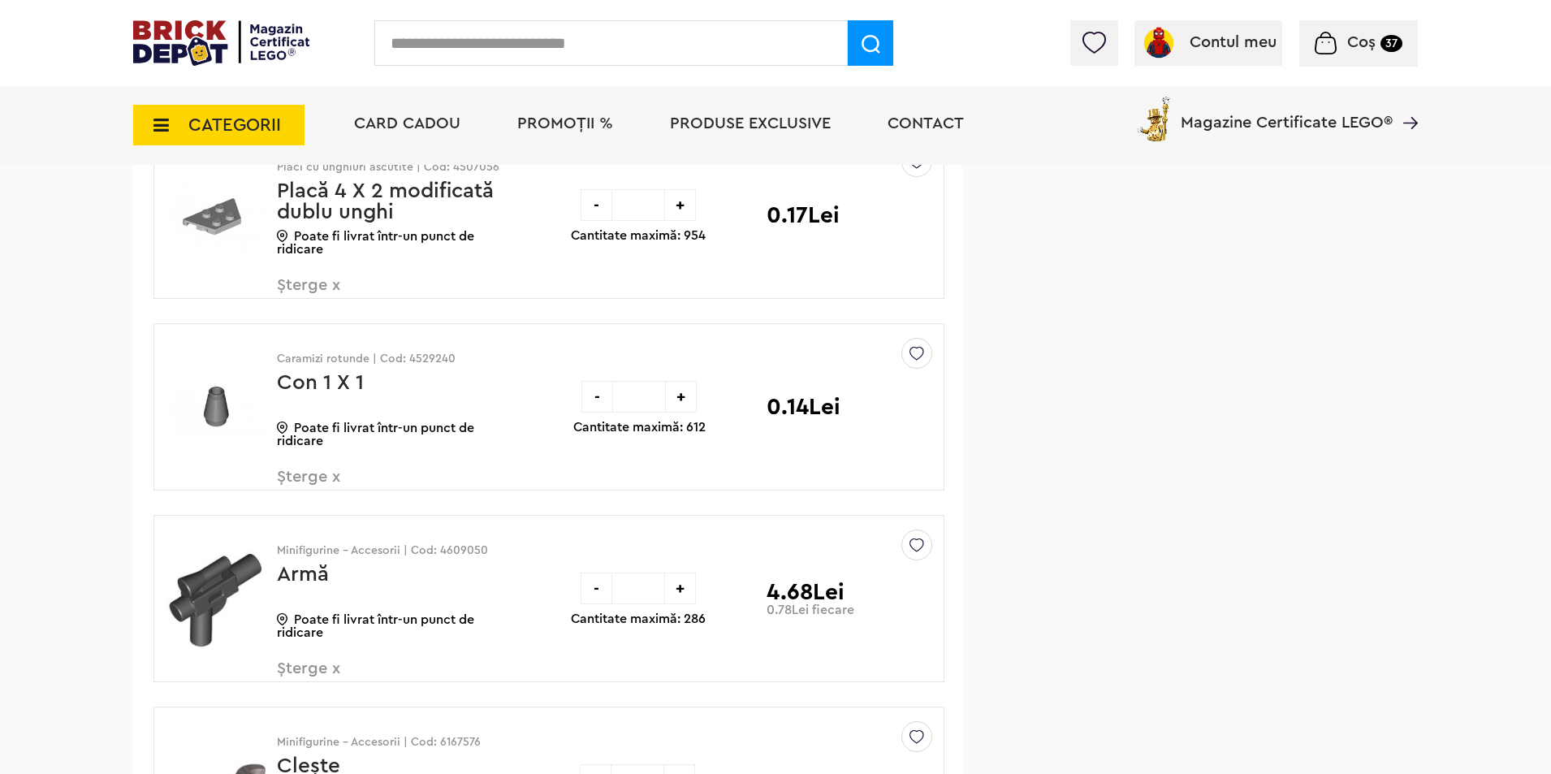
click at [161, 129] on icon at bounding box center [156, 125] width 25 height 18
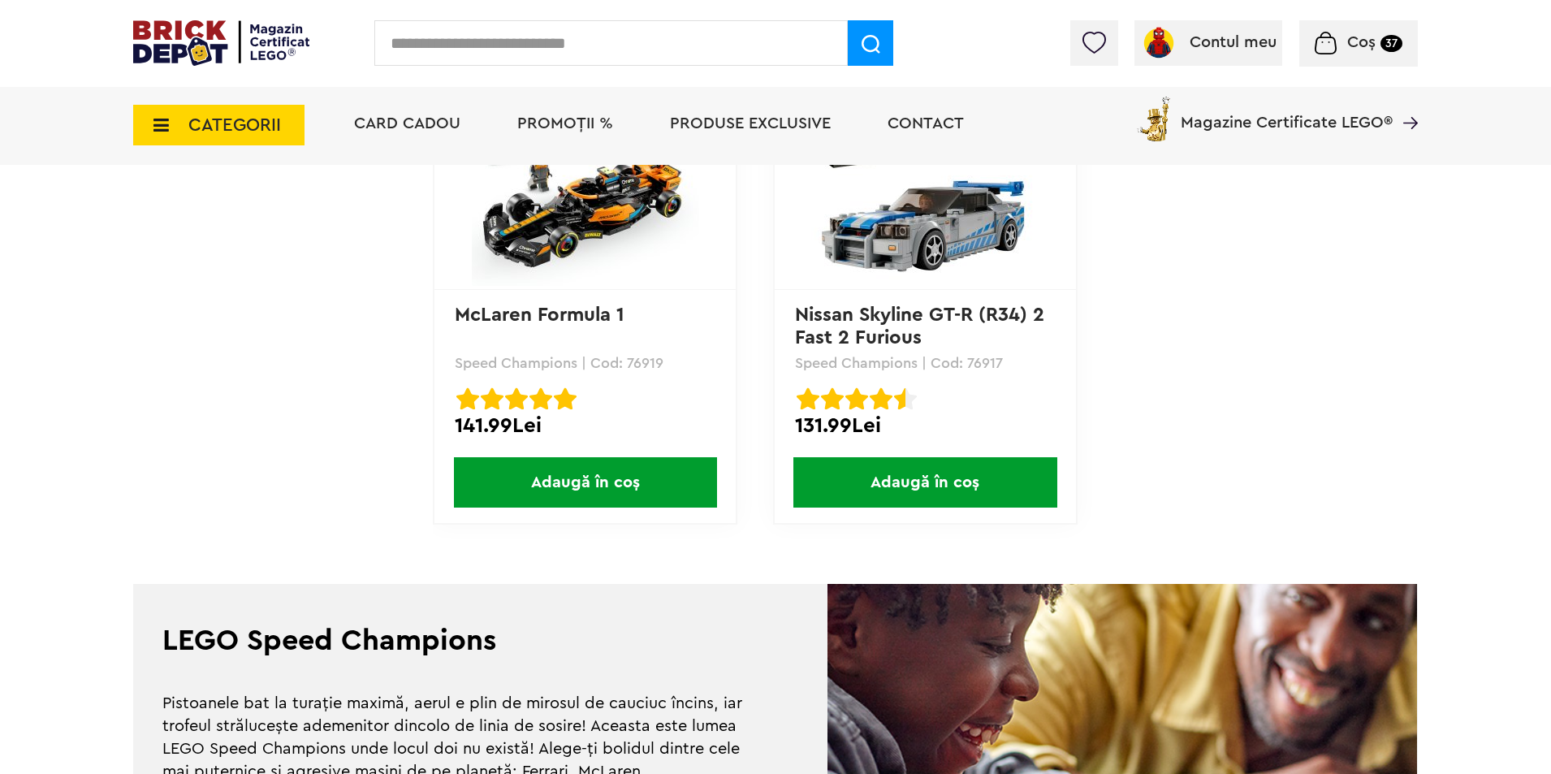
scroll to position [4547, 0]
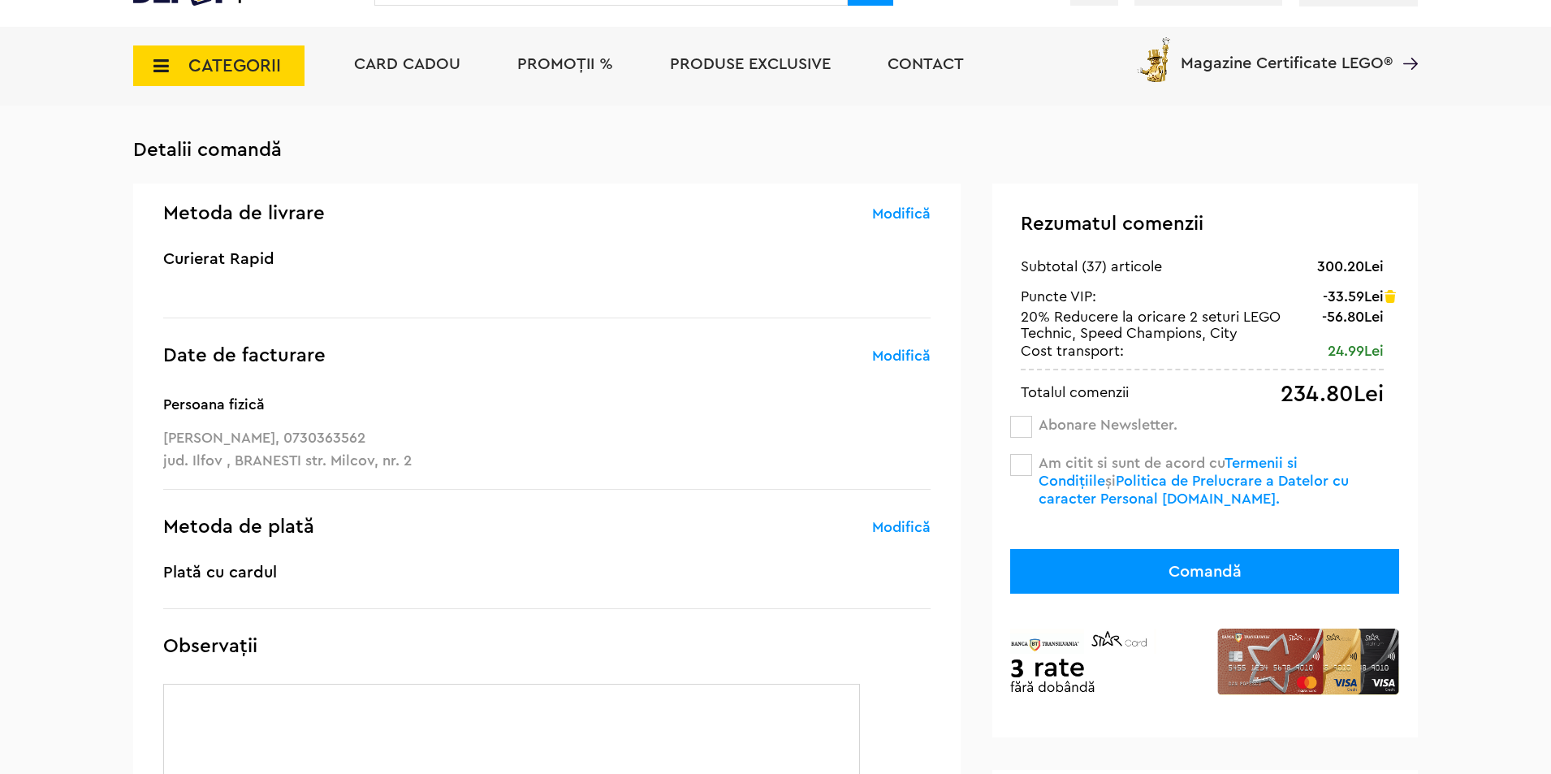
scroll to position [108, 0]
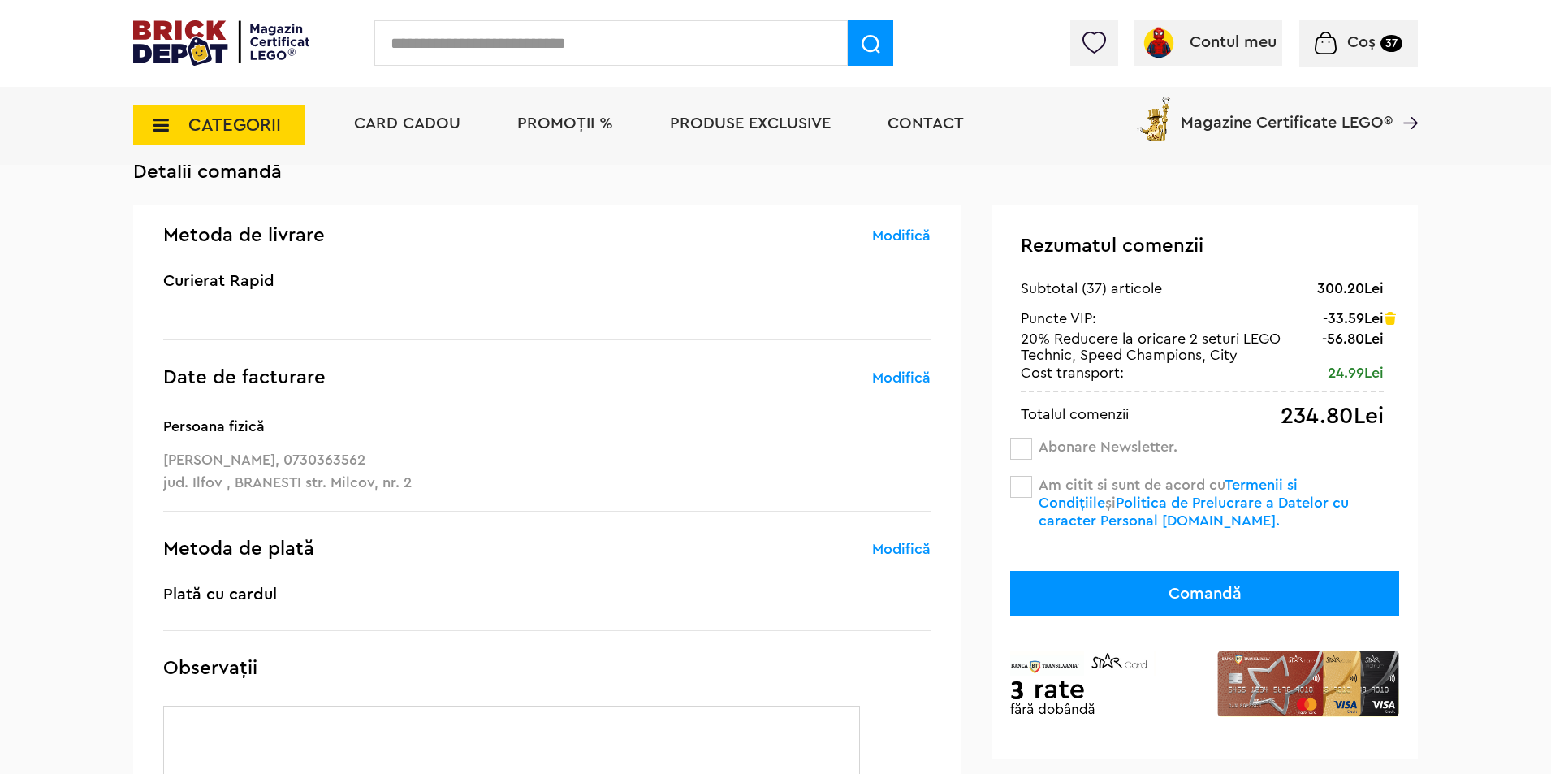
click at [913, 239] on link "Modifică" at bounding box center [901, 235] width 58 height 19
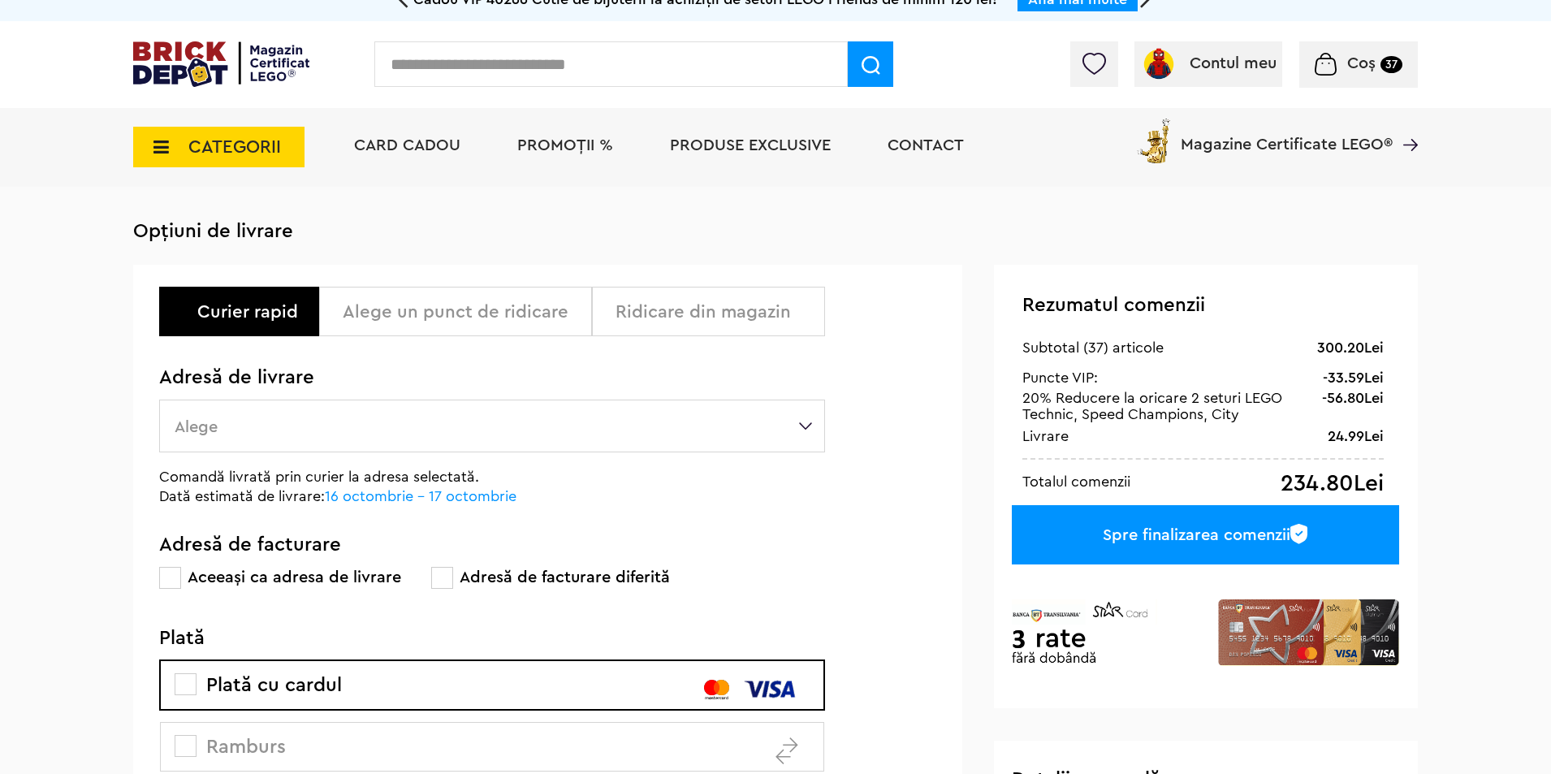
scroll to position [19, 0]
click at [676, 317] on div "Ridicare din magazin" at bounding box center [713, 312] width 197 height 19
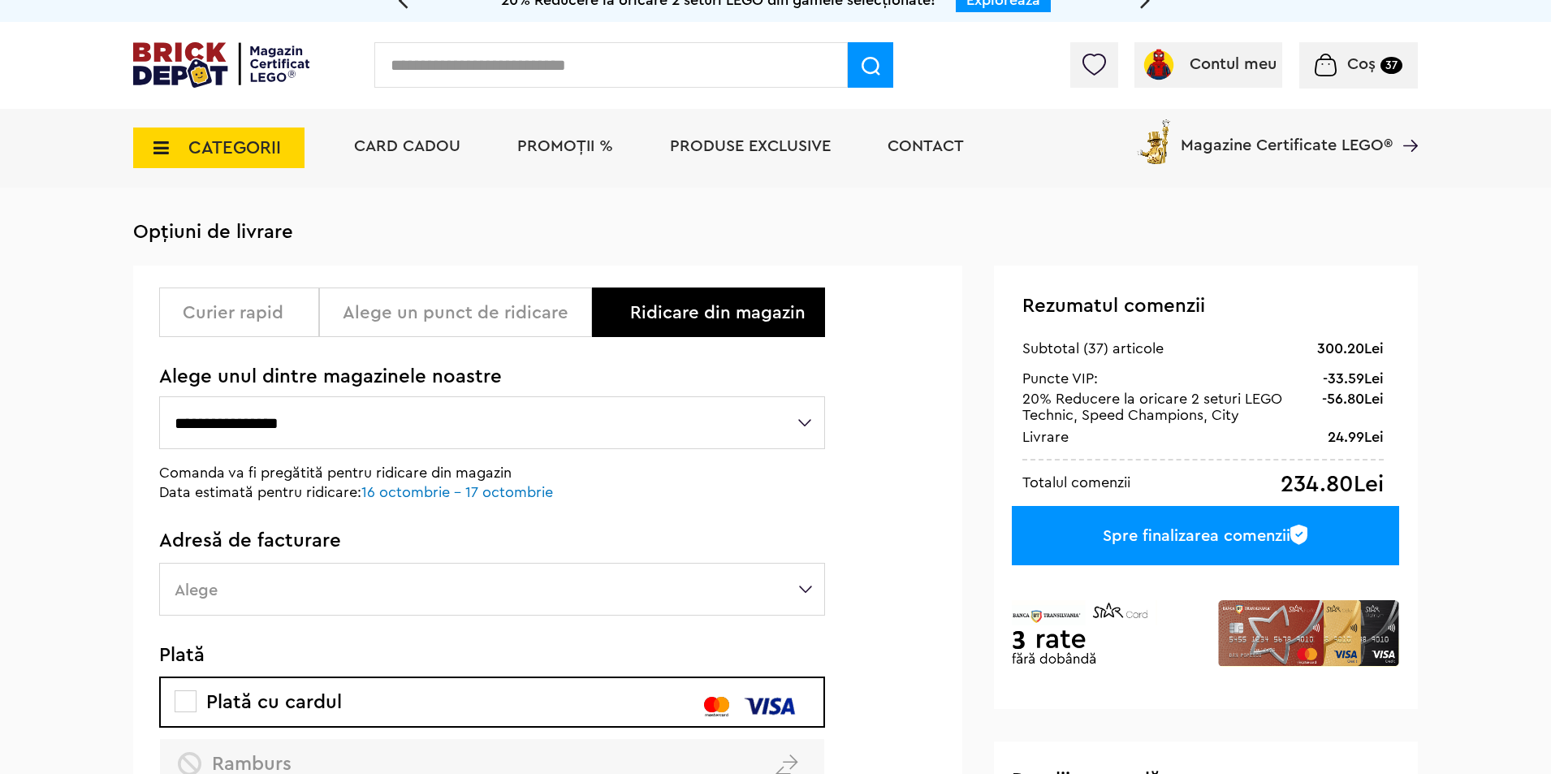
click at [402, 412] on select "**********" at bounding box center [492, 422] width 666 height 53
select select "*"
click at [159, 397] on select "**********" at bounding box center [492, 422] width 666 height 53
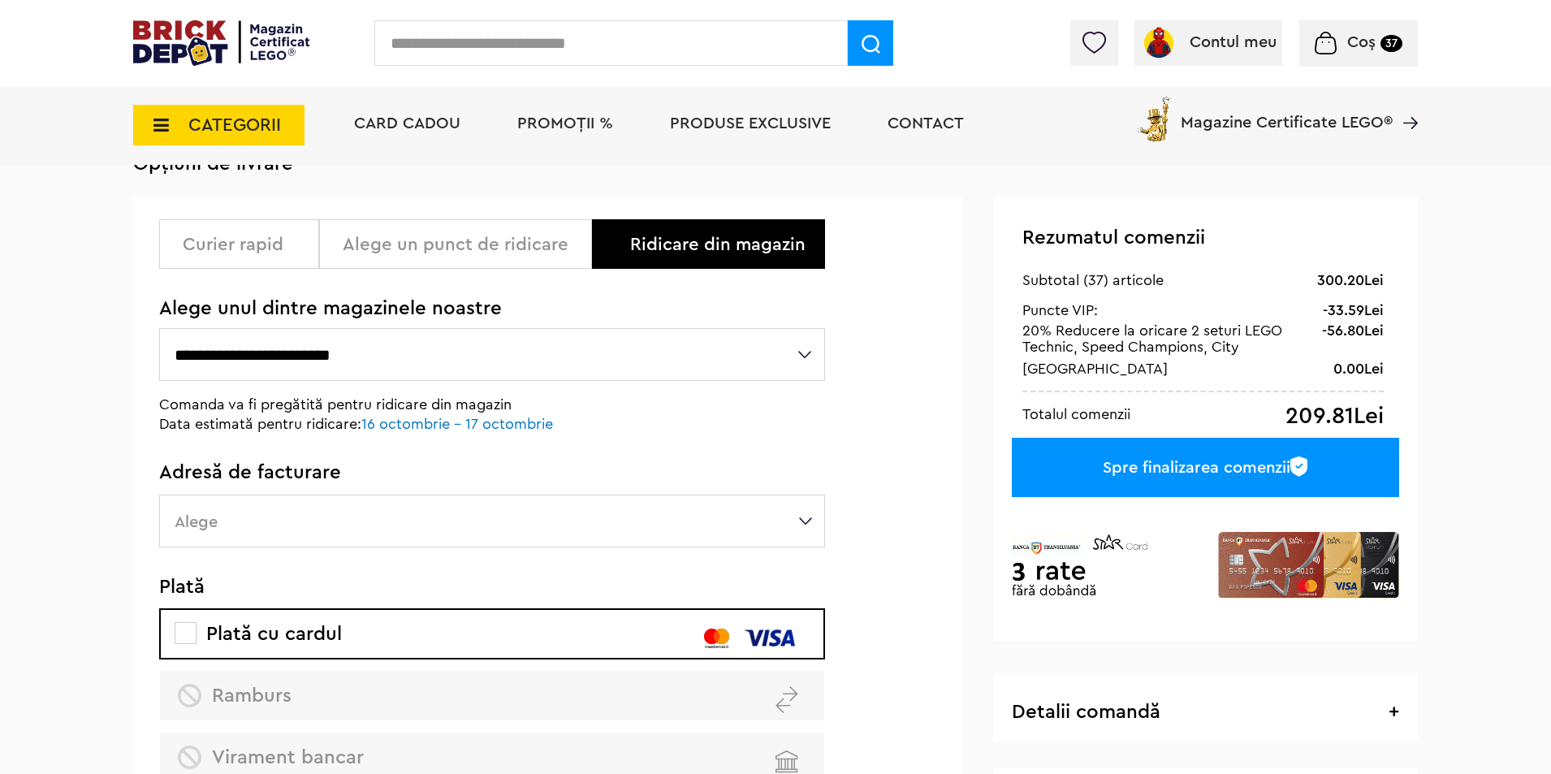
scroll to position [127, 0]
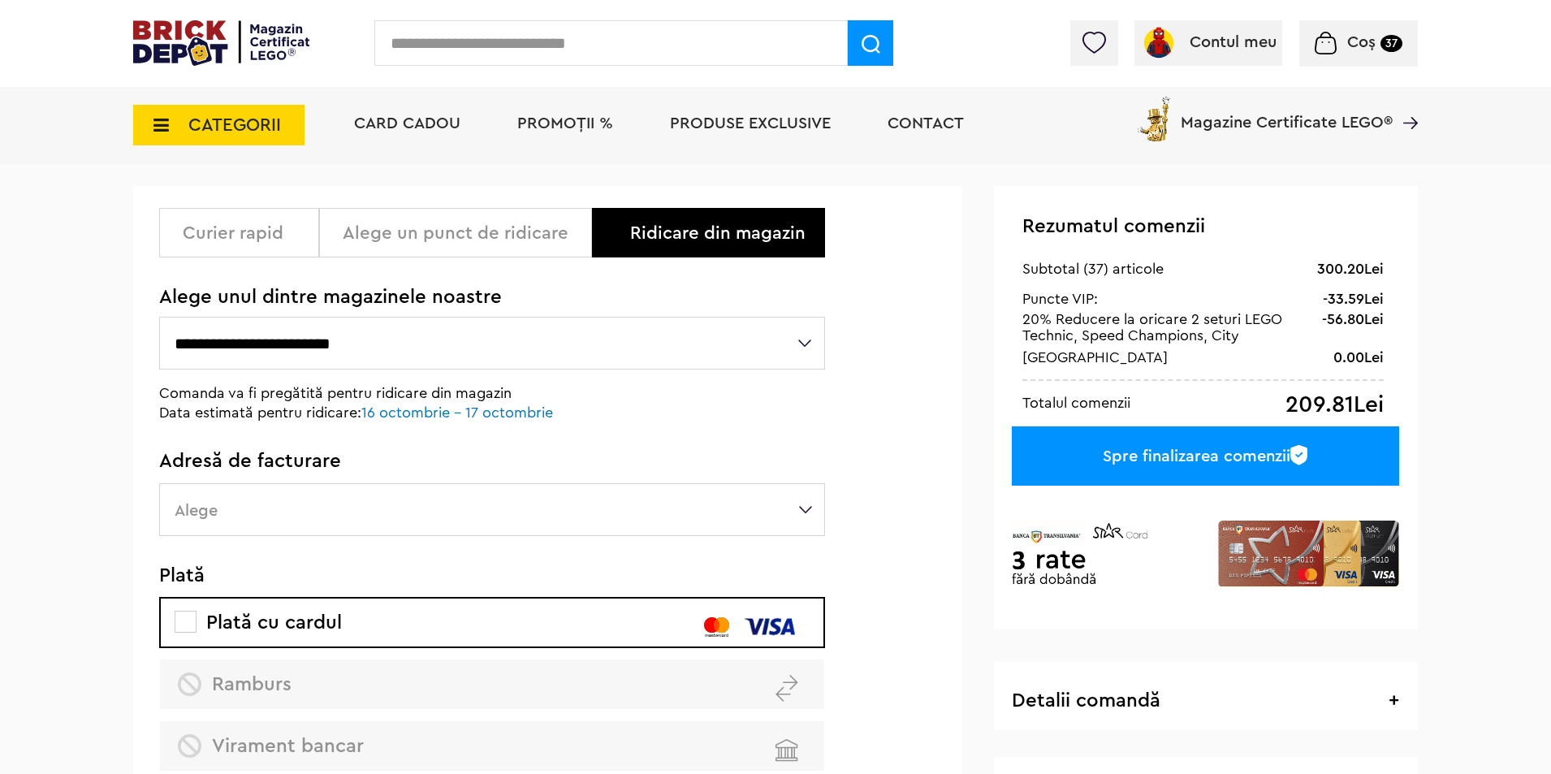
click at [315, 508] on label "Alege" at bounding box center [492, 509] width 666 height 53
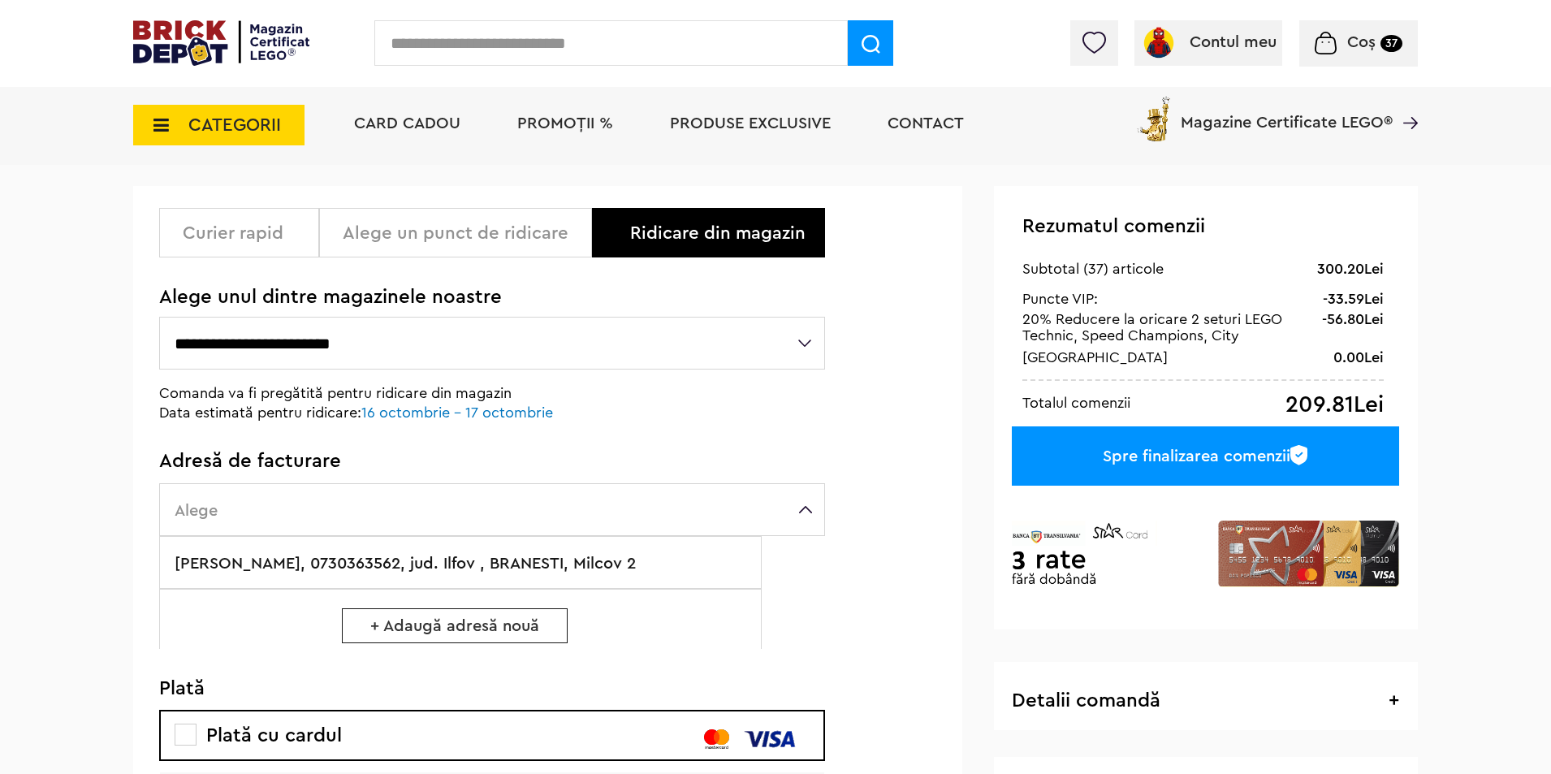
click at [257, 572] on label "Florea Madalin-Alexandru, 0730363562, jud. Ilfov , BRANESTI, Milcov 2" at bounding box center [460, 562] width 602 height 53
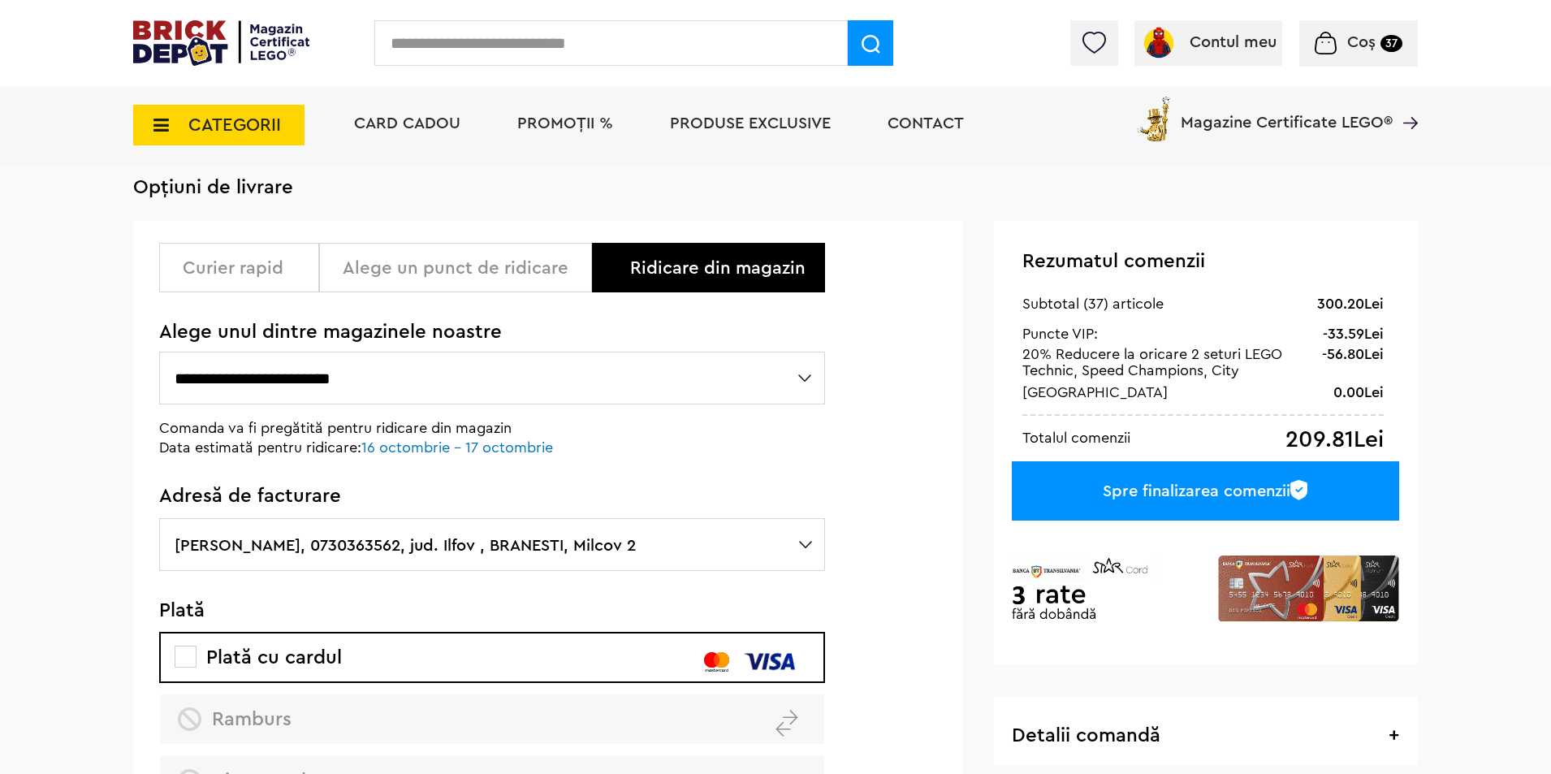
scroll to position [19, 0]
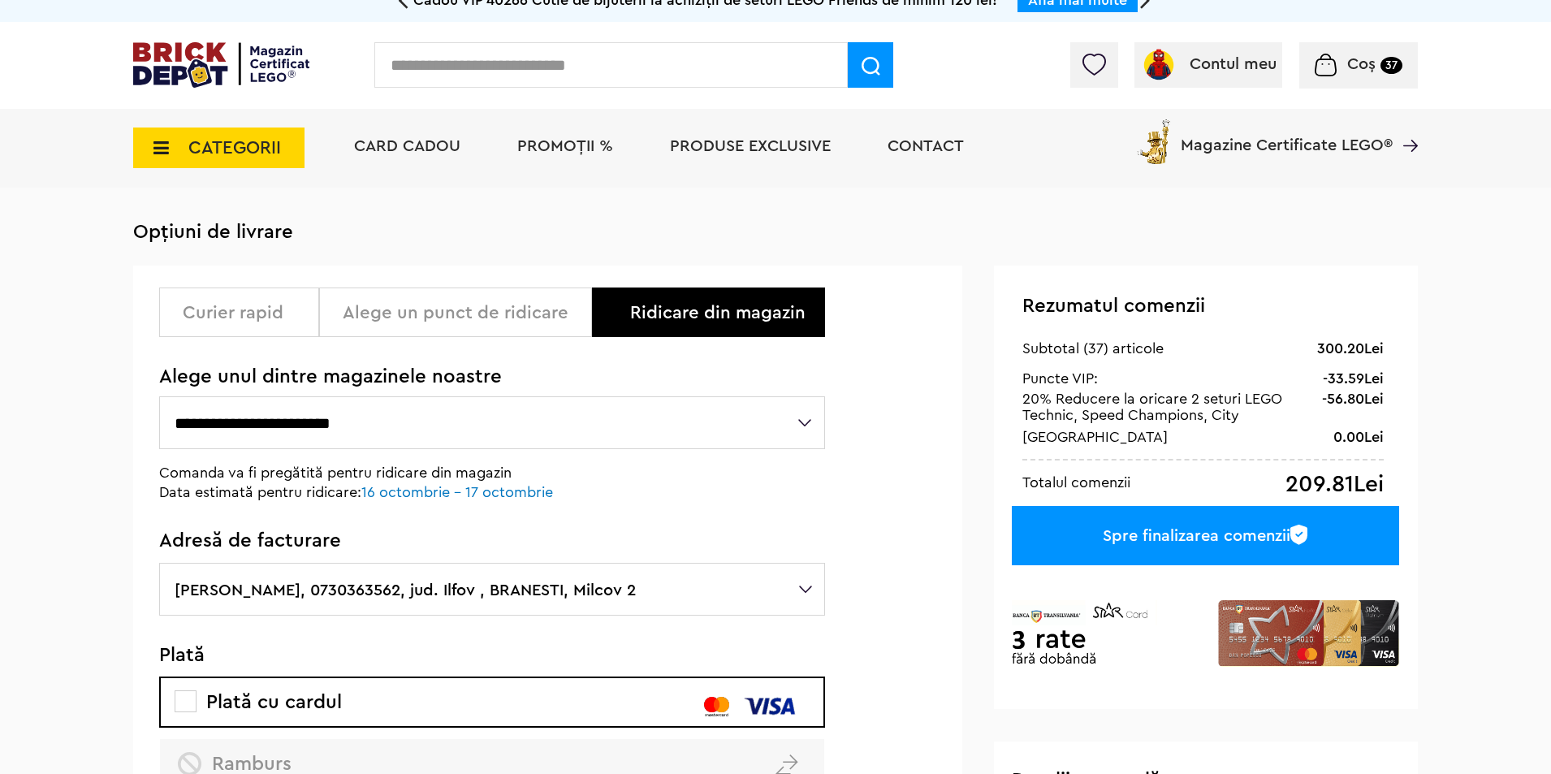
click at [1212, 530] on div "Spre finalizarea comenzii" at bounding box center [1205, 535] width 387 height 59
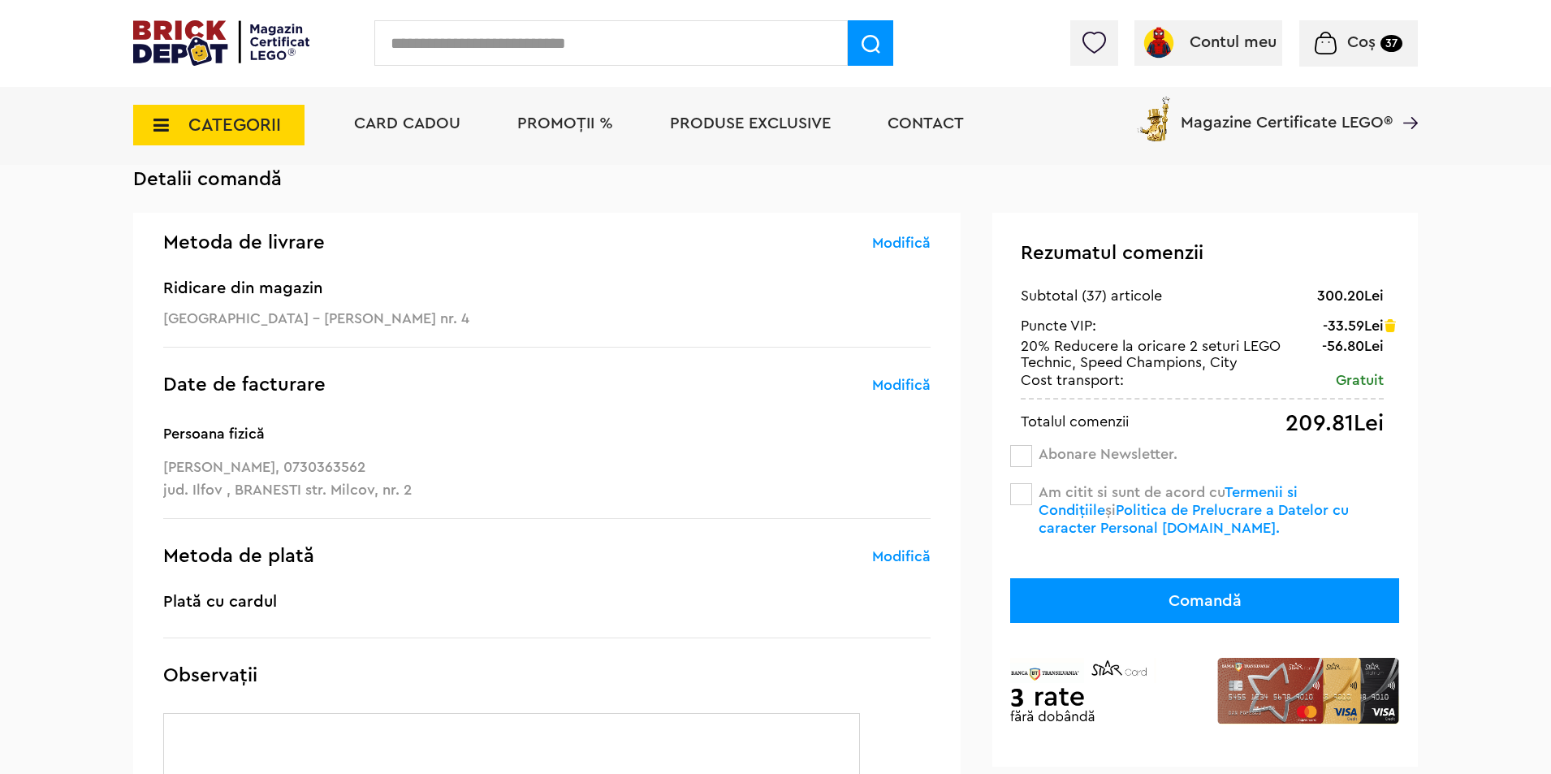
scroll to position [108, 0]
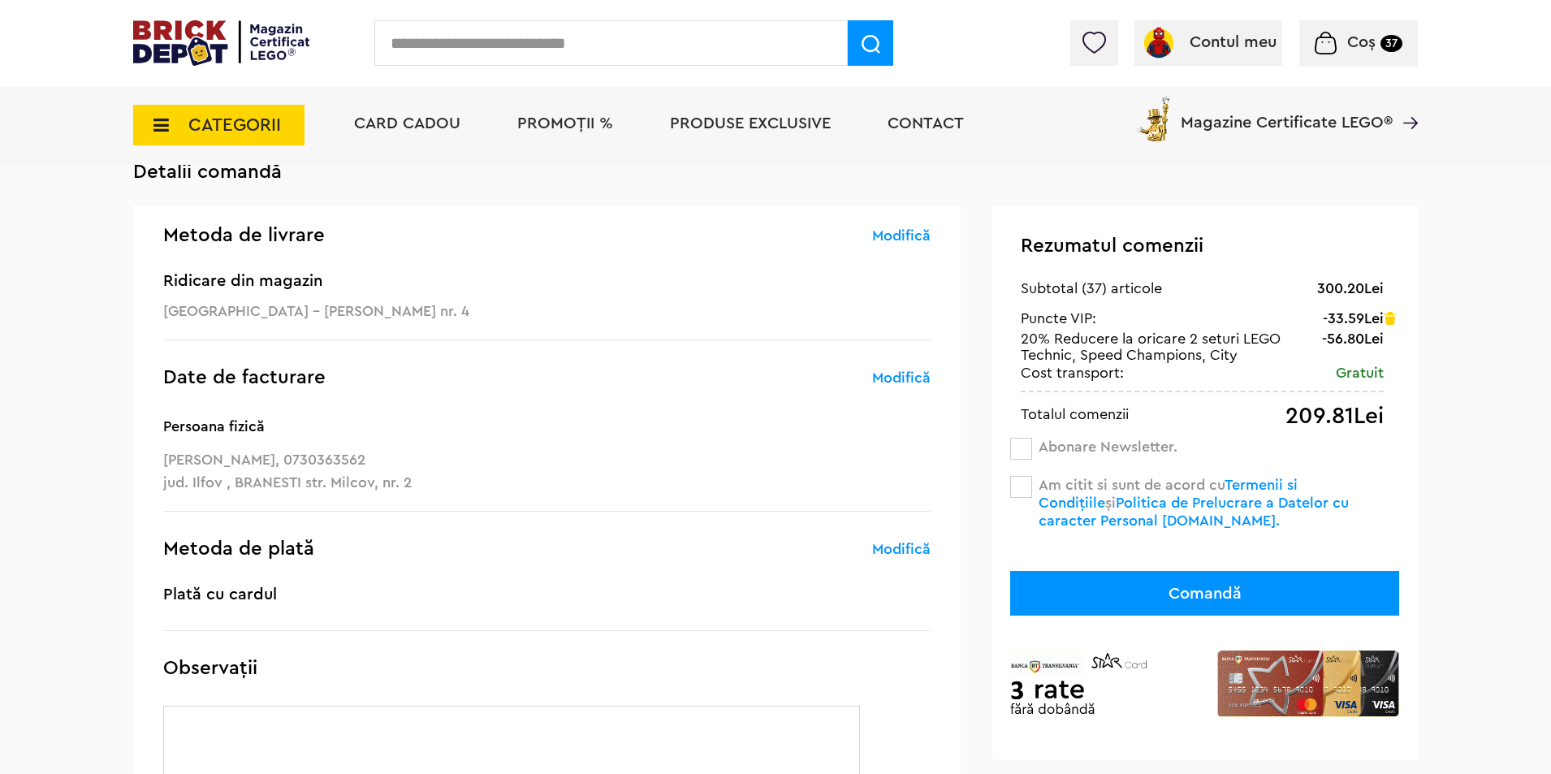
click at [1016, 490] on span at bounding box center [1021, 487] width 22 height 22
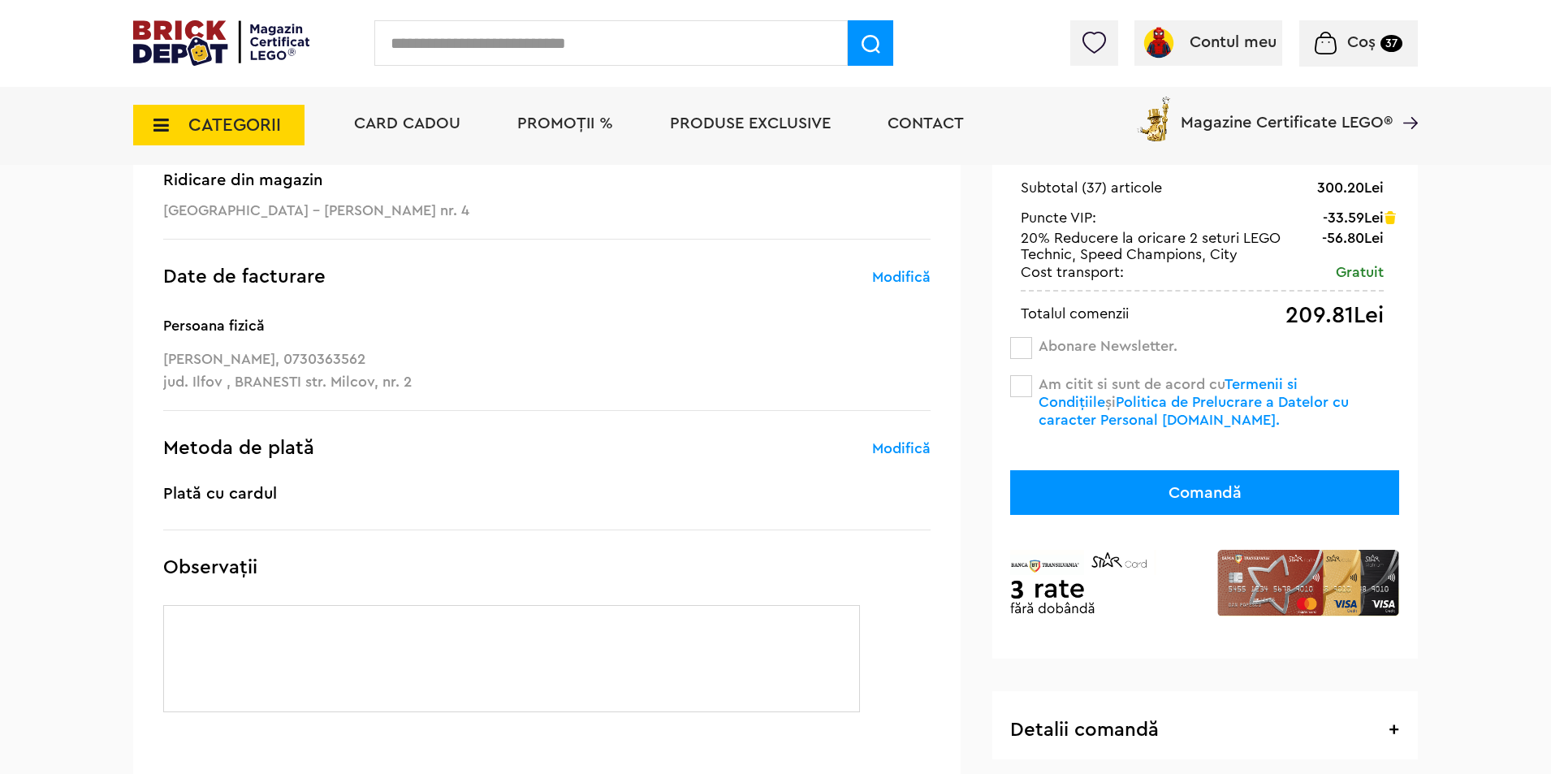
scroll to position [217, 0]
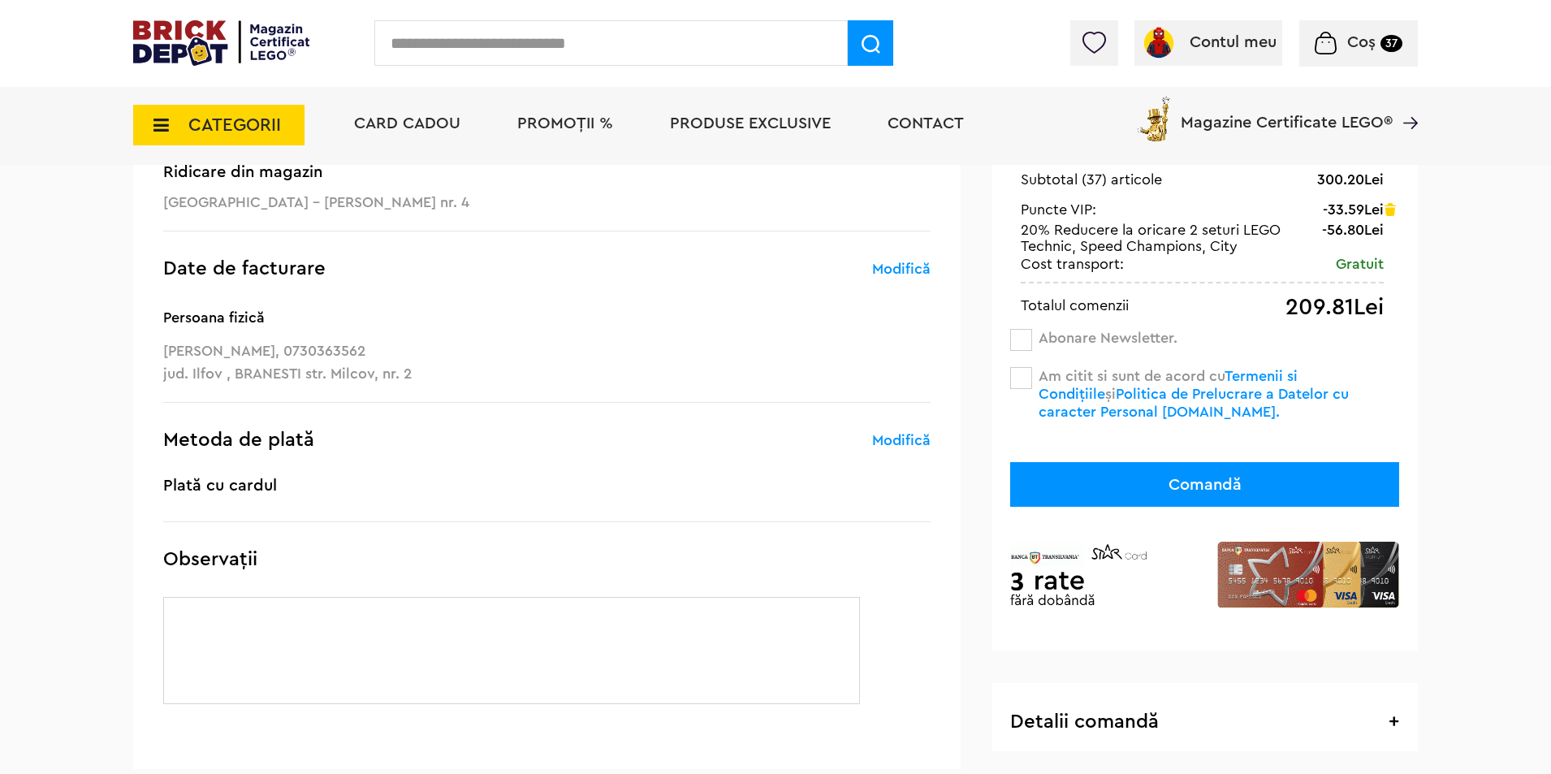
click at [1025, 351] on div "Rezumatul comenzii 300.20Lei Subtotal (37) articole -33.59Lei Șterge Puncte VIP…" at bounding box center [1204, 374] width 425 height 554
click at [1021, 344] on span at bounding box center [1021, 340] width 22 height 22
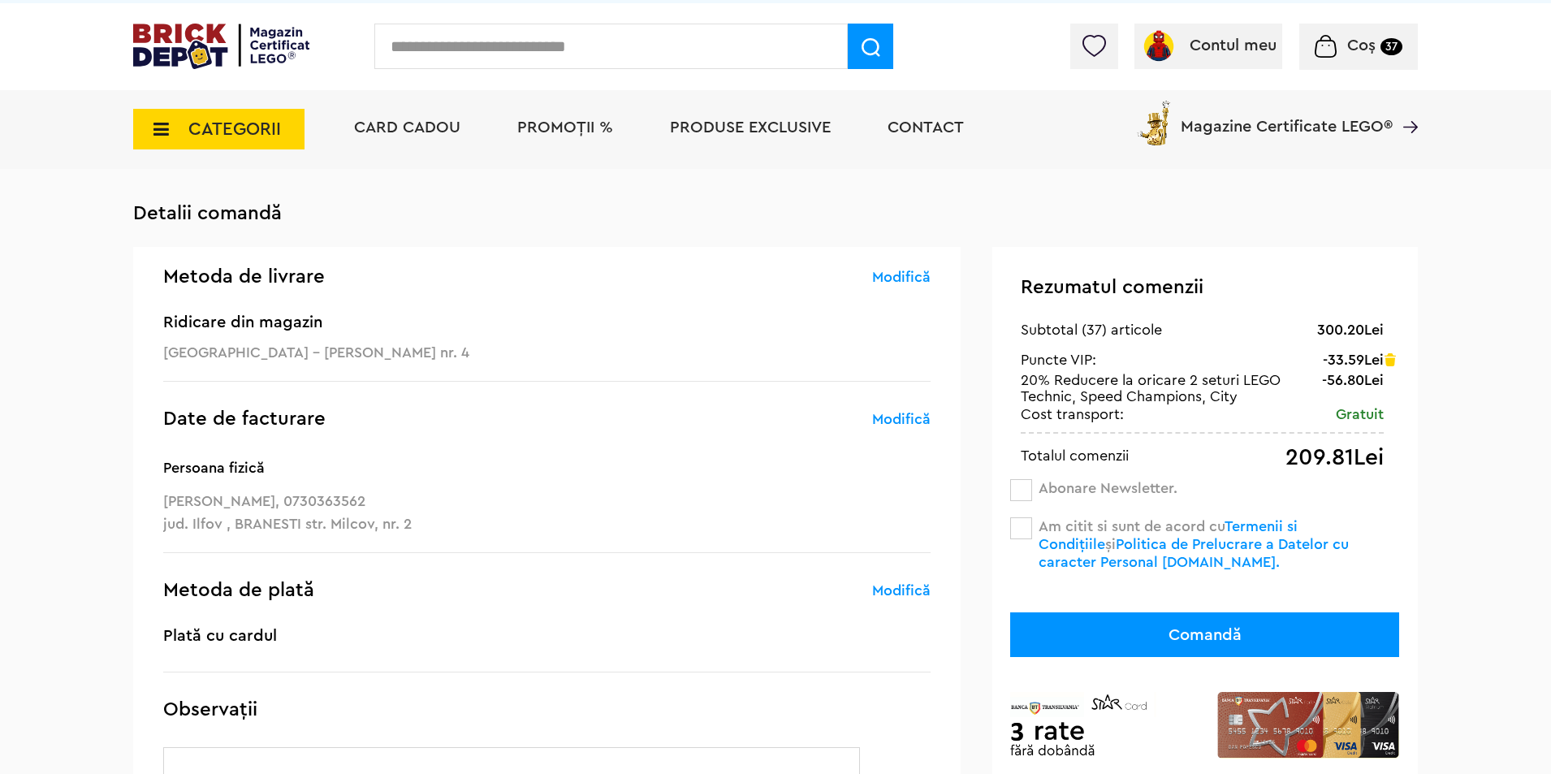
scroll to position [0, 0]
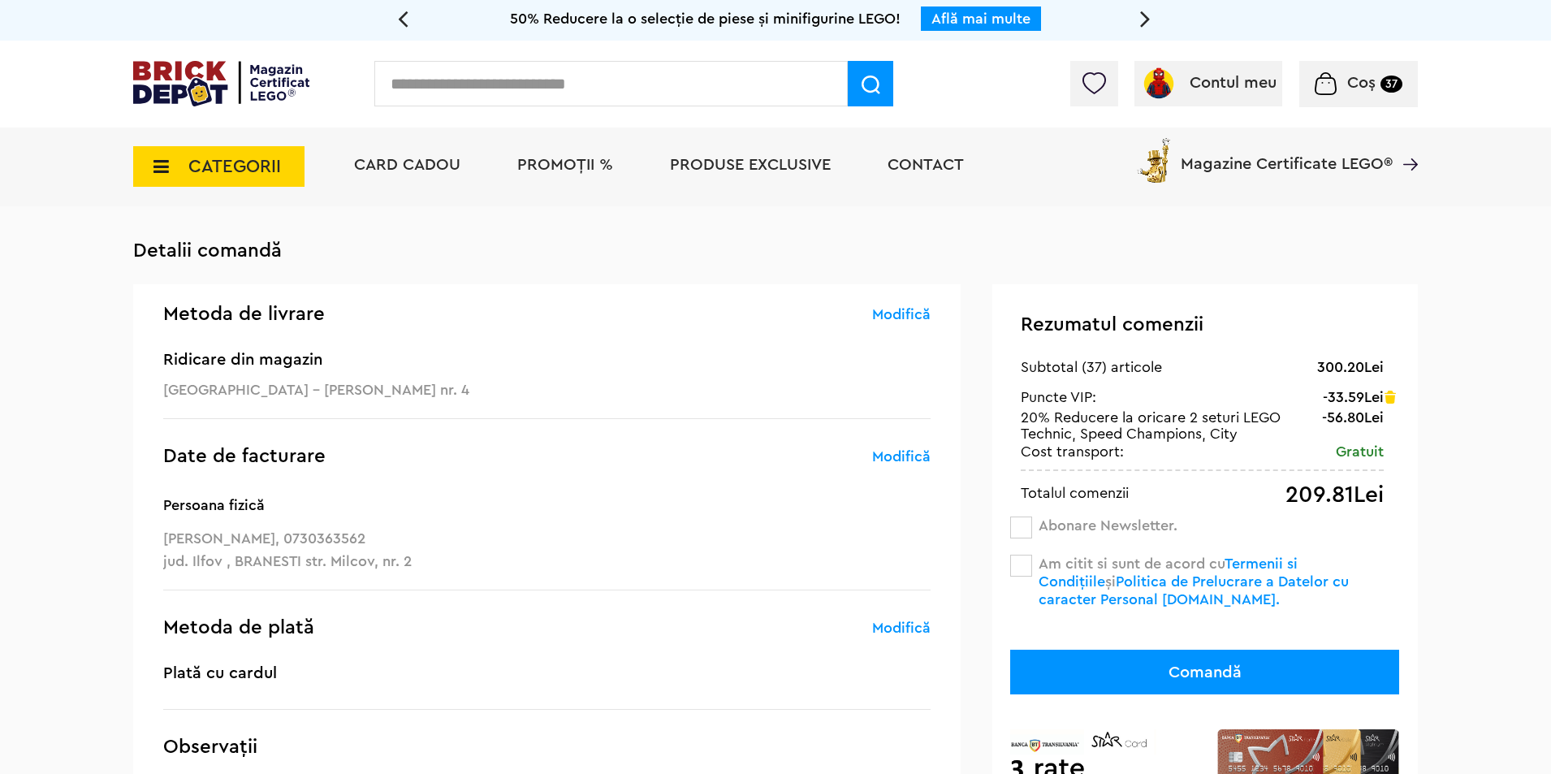
click at [1284, 667] on button "Comandă" at bounding box center [1204, 672] width 389 height 45
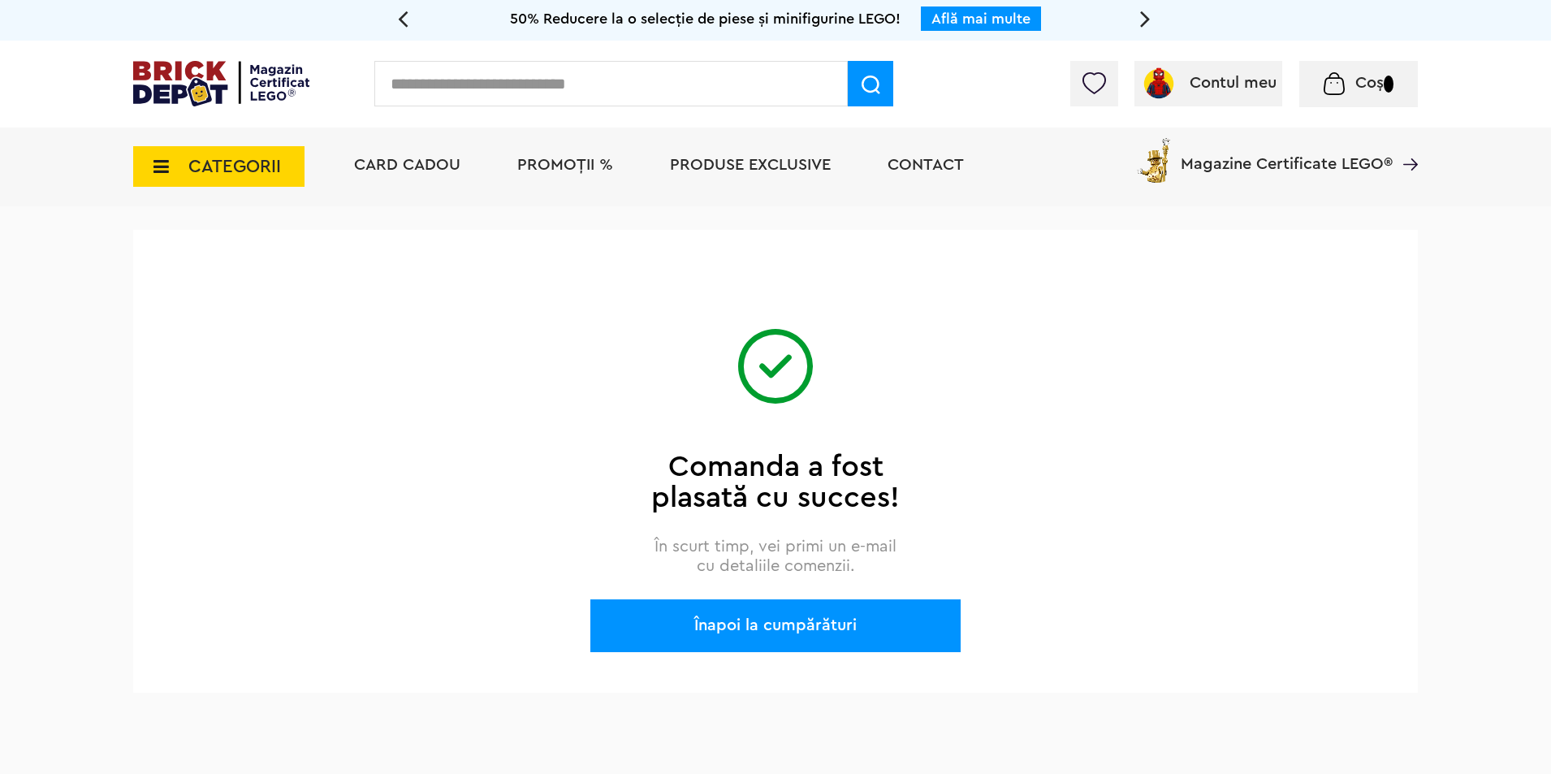
click at [1362, 91] on span "Coș" at bounding box center [1369, 83] width 28 height 16
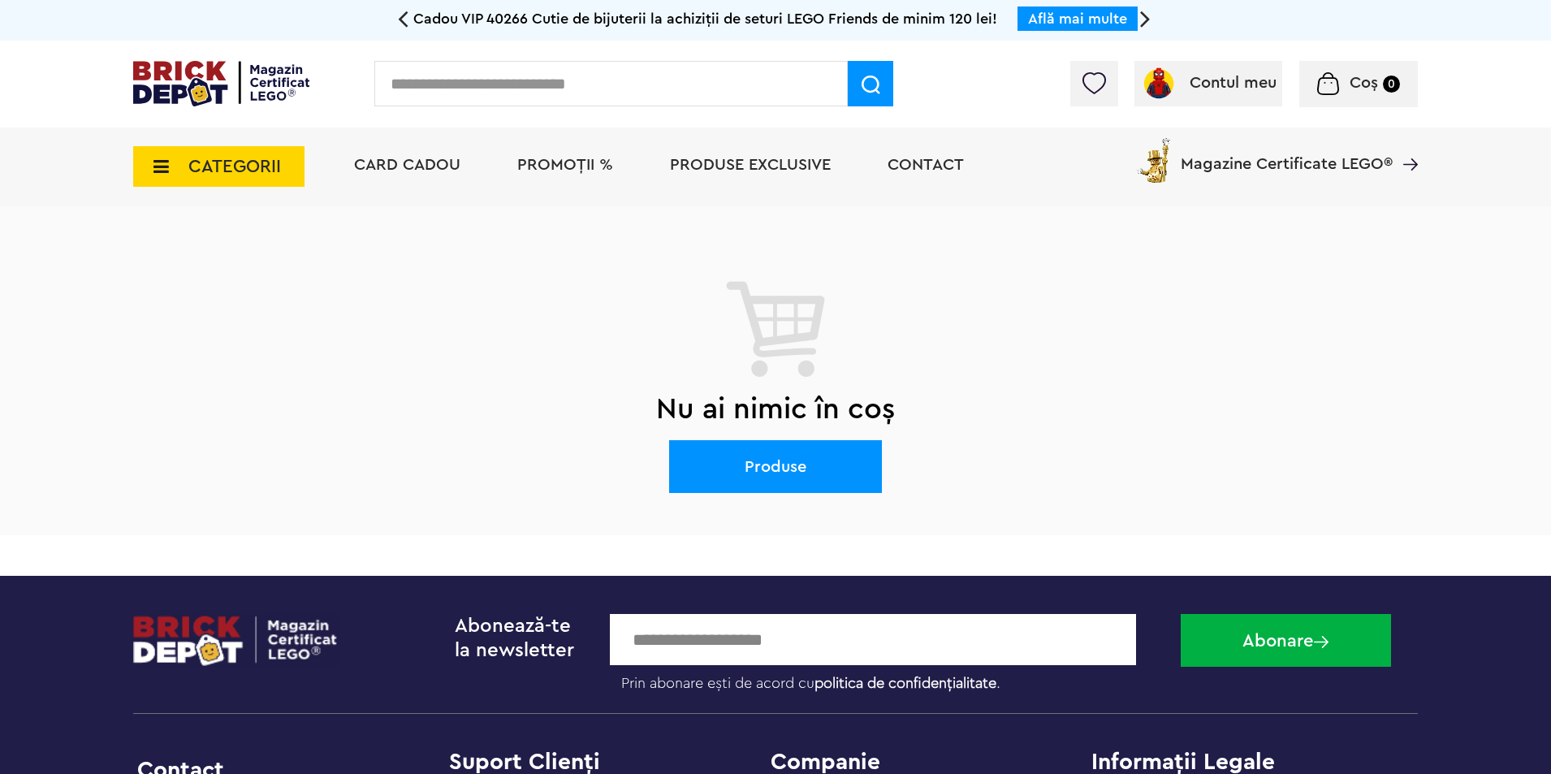
click at [1356, 88] on span "Coș" at bounding box center [1363, 83] width 28 height 16
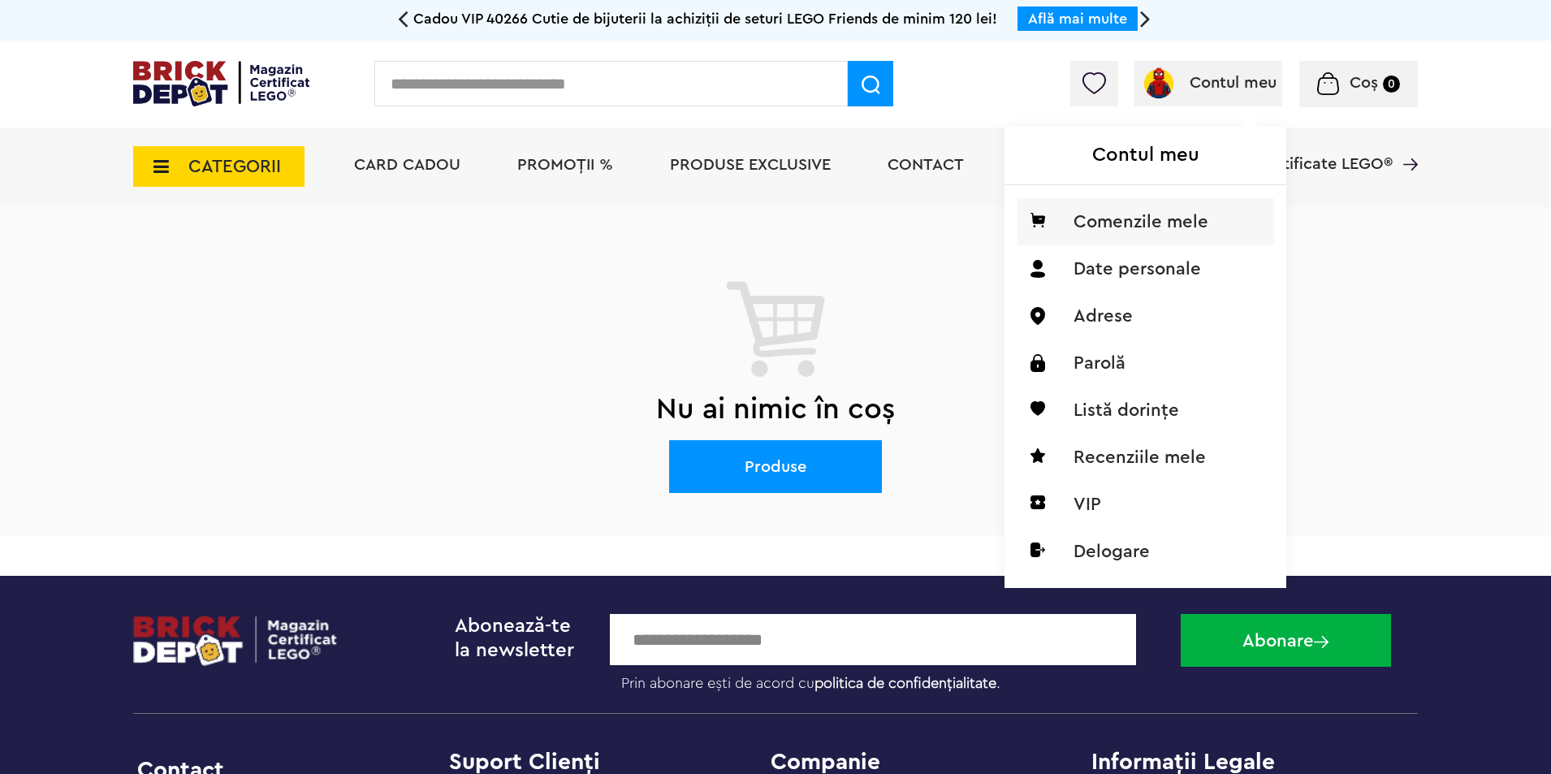
click at [1141, 221] on li "Comenzile mele" at bounding box center [1145, 221] width 257 height 47
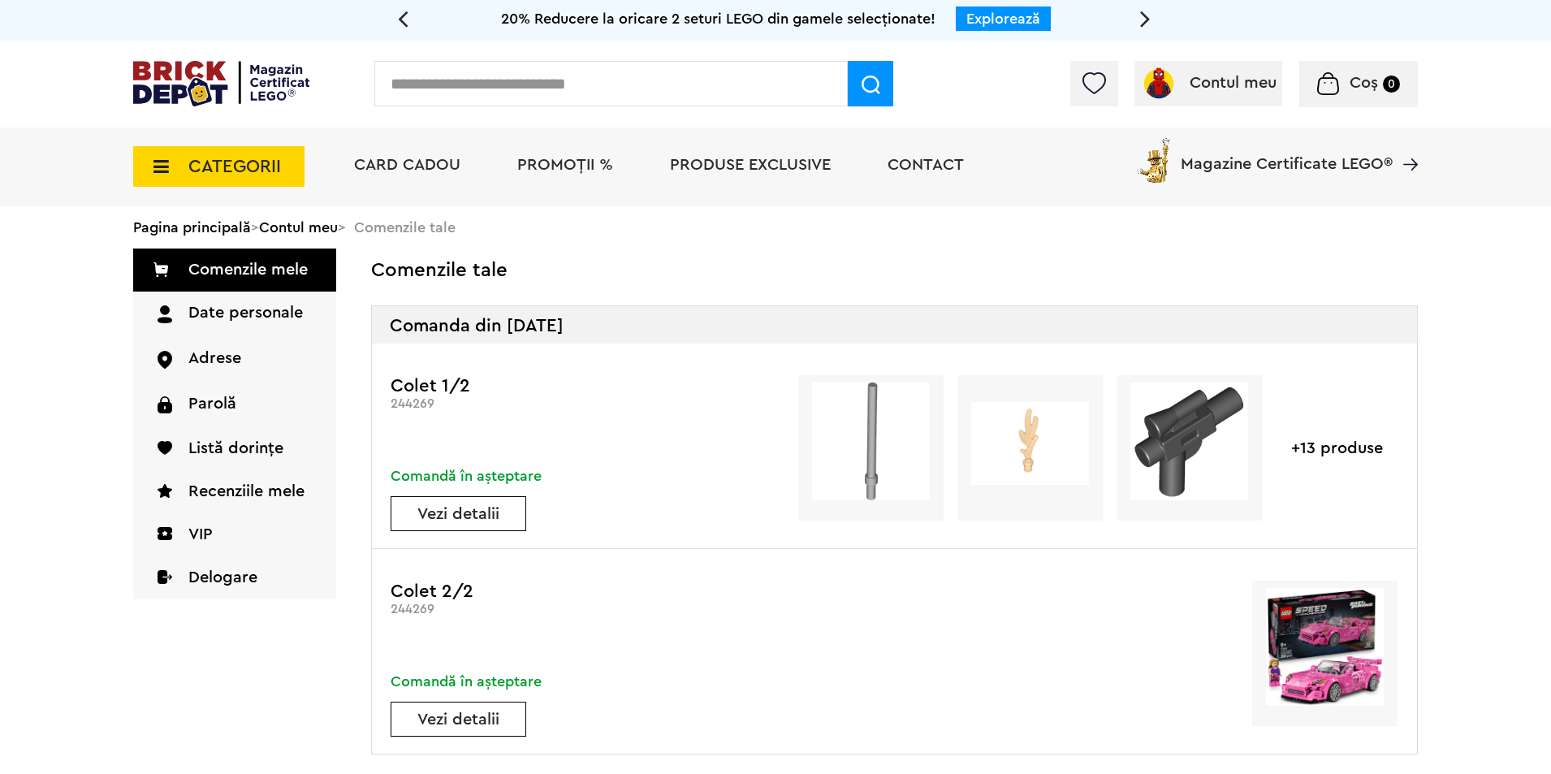
click at [476, 514] on link "Vezi detalii" at bounding box center [458, 514] width 134 height 16
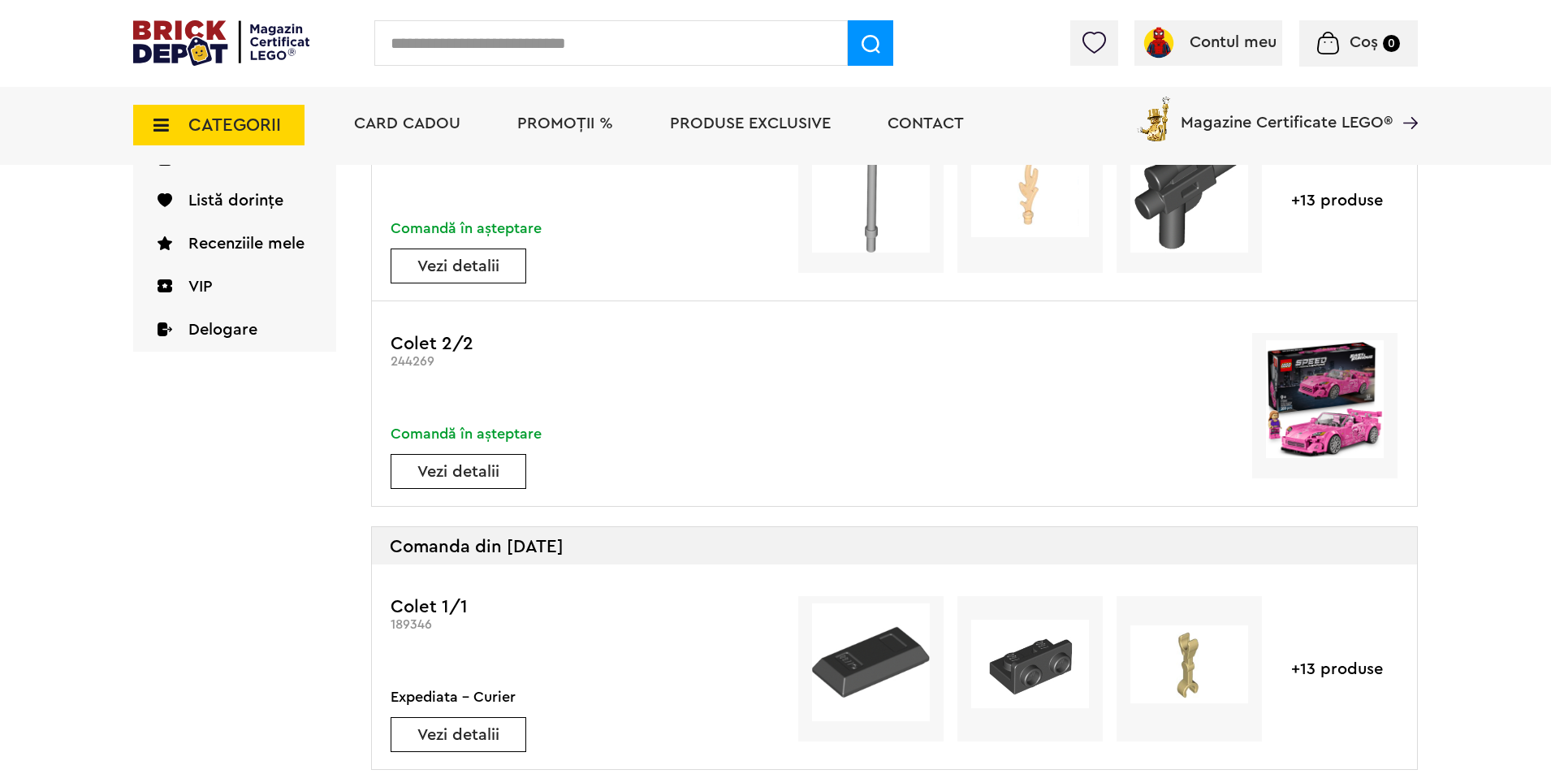
scroll to position [108, 0]
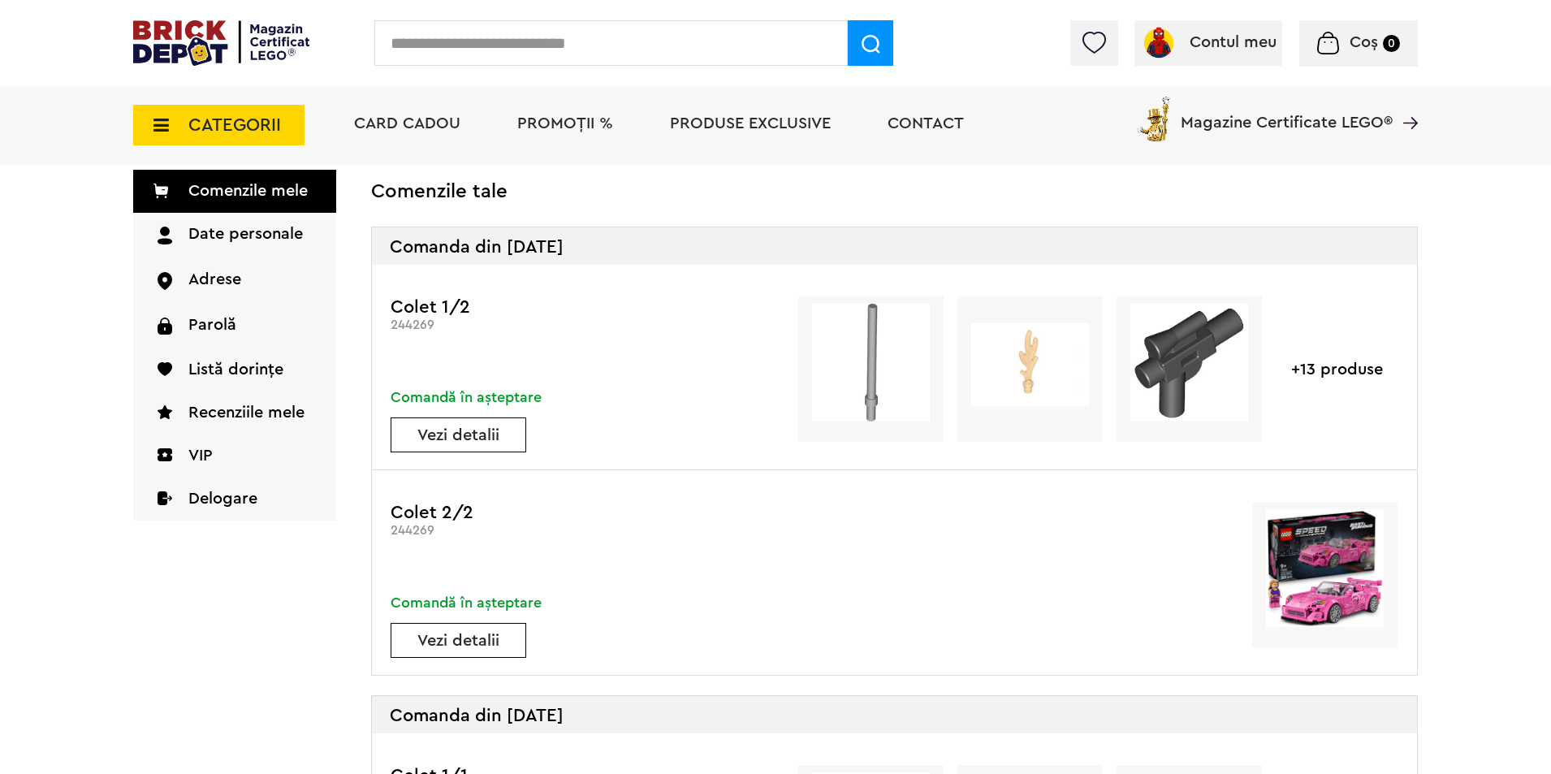
click at [867, 457] on div "Colet 1/2 244269 Comandă în așteptare Vezi detalii +13 produse" at bounding box center [894, 367] width 1045 height 205
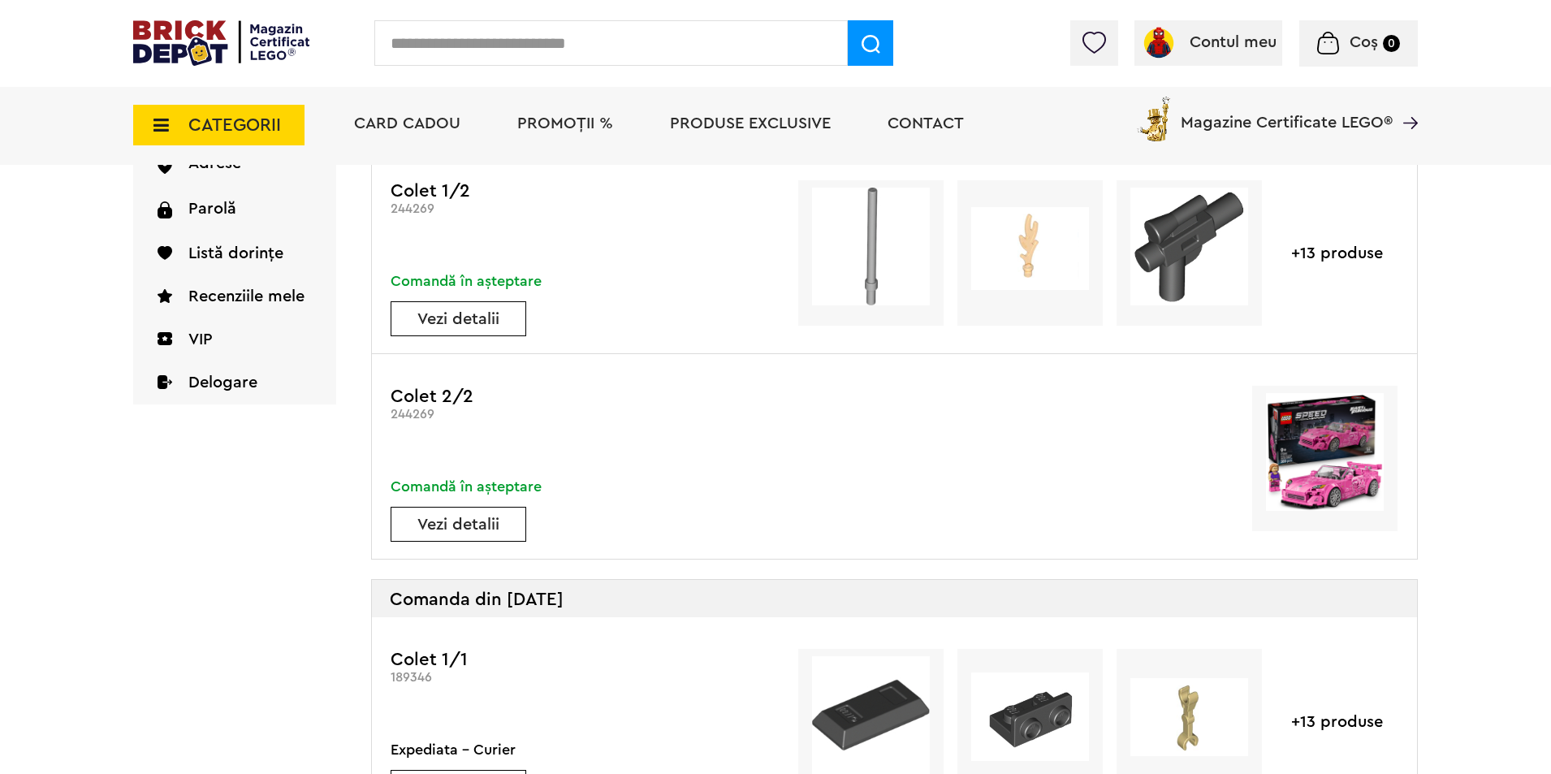
scroll to position [217, 0]
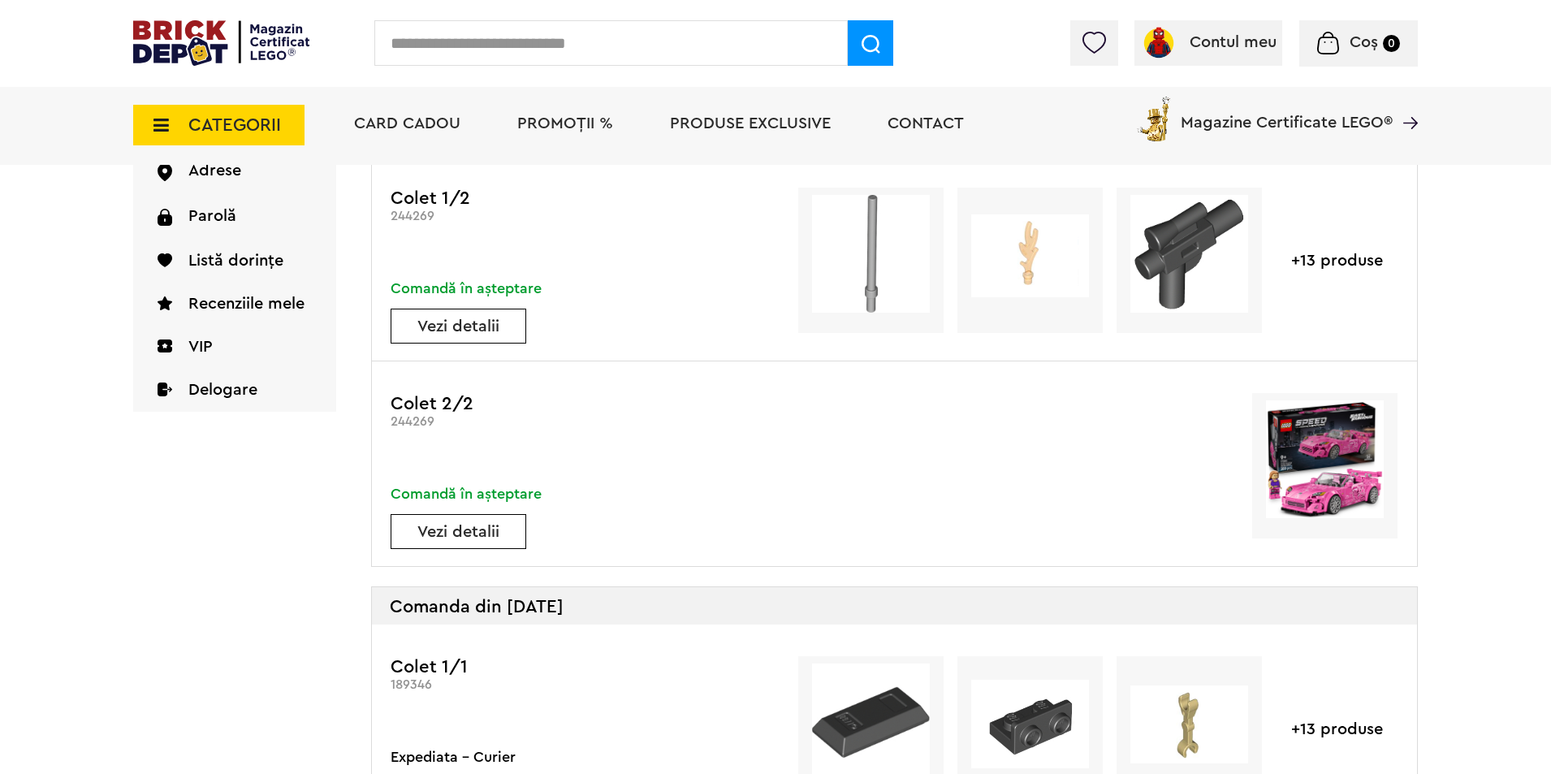
click at [462, 540] on link "Vezi detalii" at bounding box center [458, 532] width 134 height 16
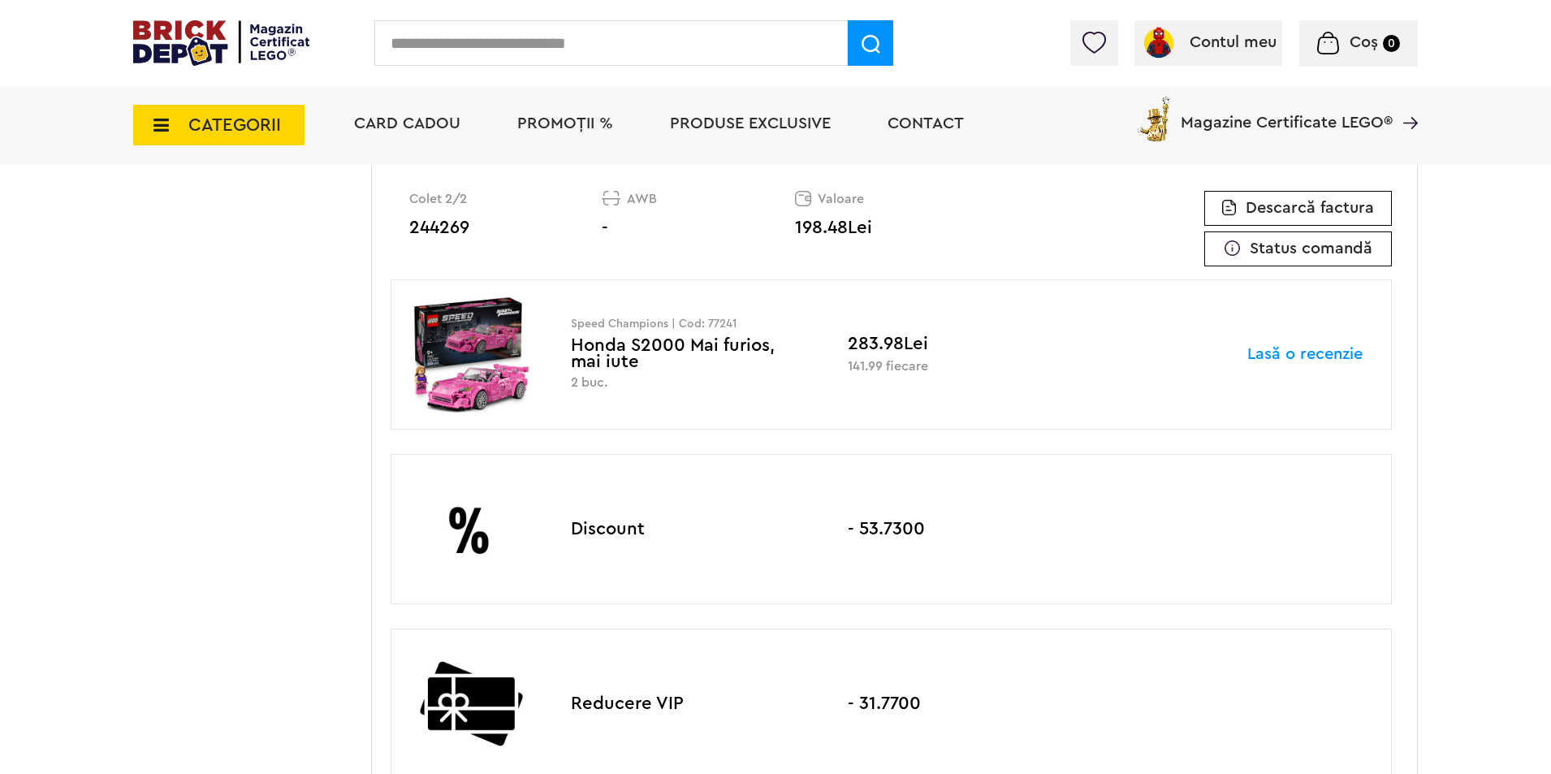
scroll to position [3680, 0]
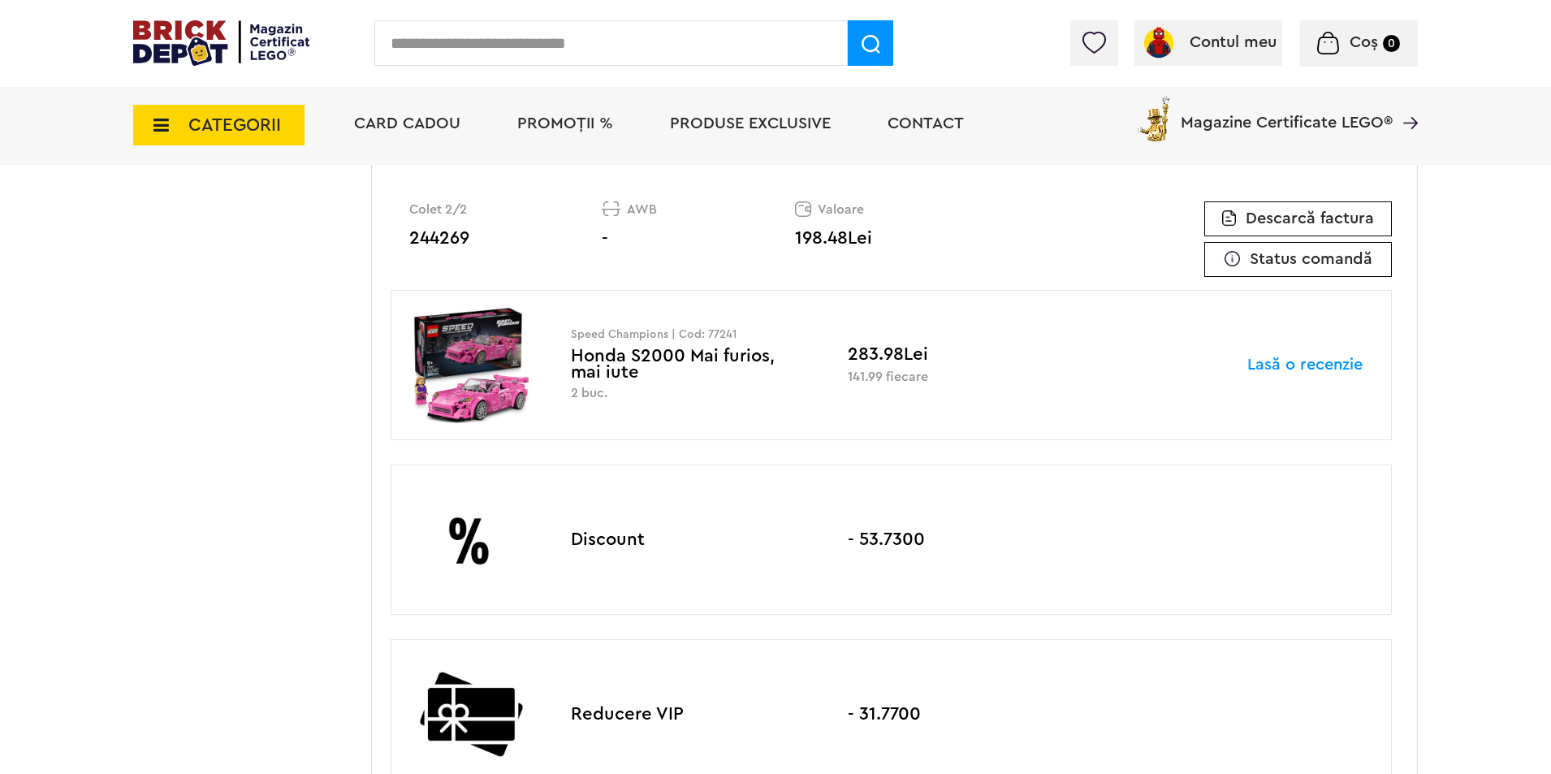
drag, startPoint x: 947, startPoint y: 706, endPoint x: 858, endPoint y: 697, distance: 88.9
click at [858, 697] on div "Reducere VIP - 31.7700" at bounding box center [891, 714] width 1001 height 150
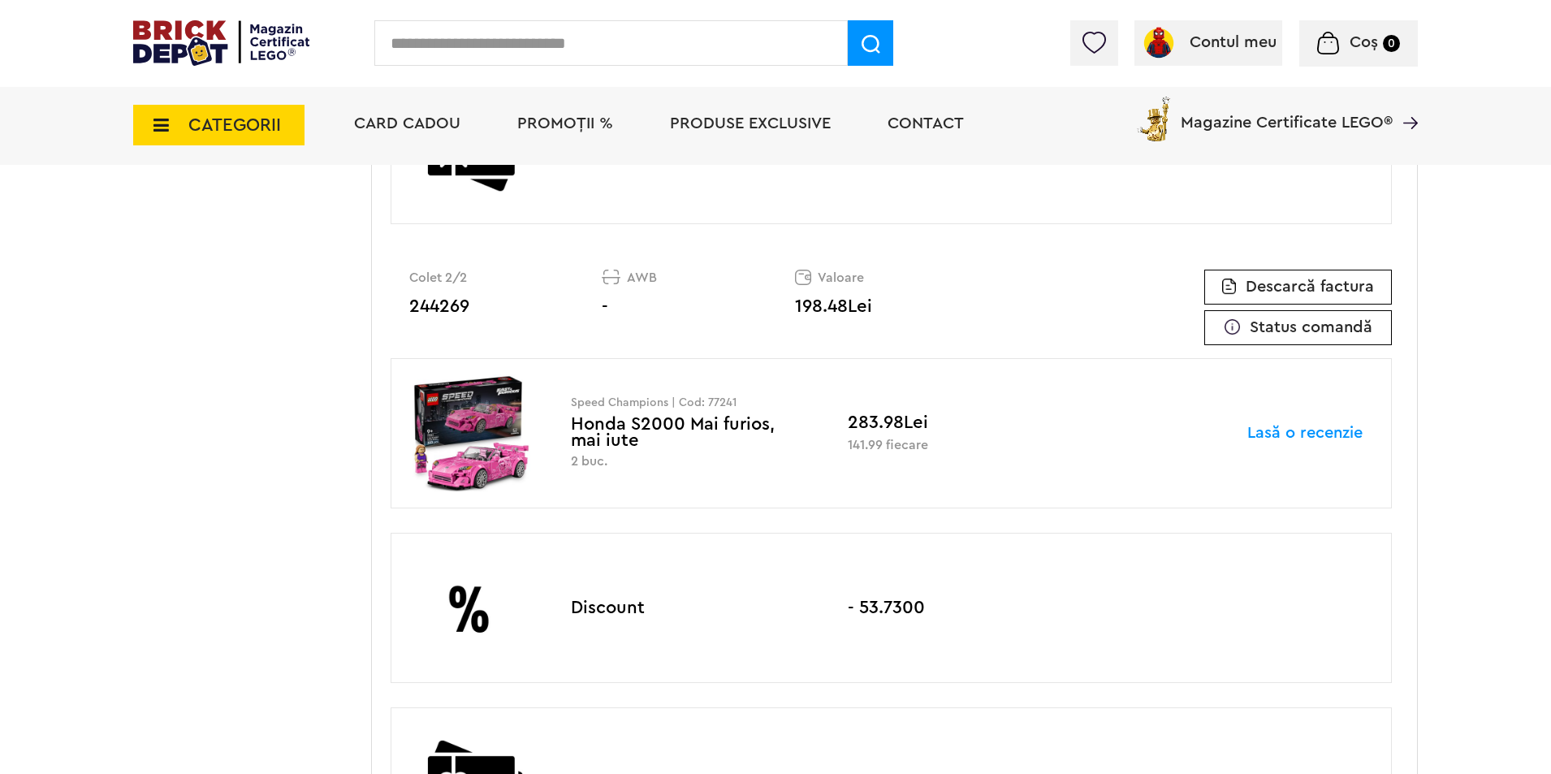
scroll to position [3464, 0]
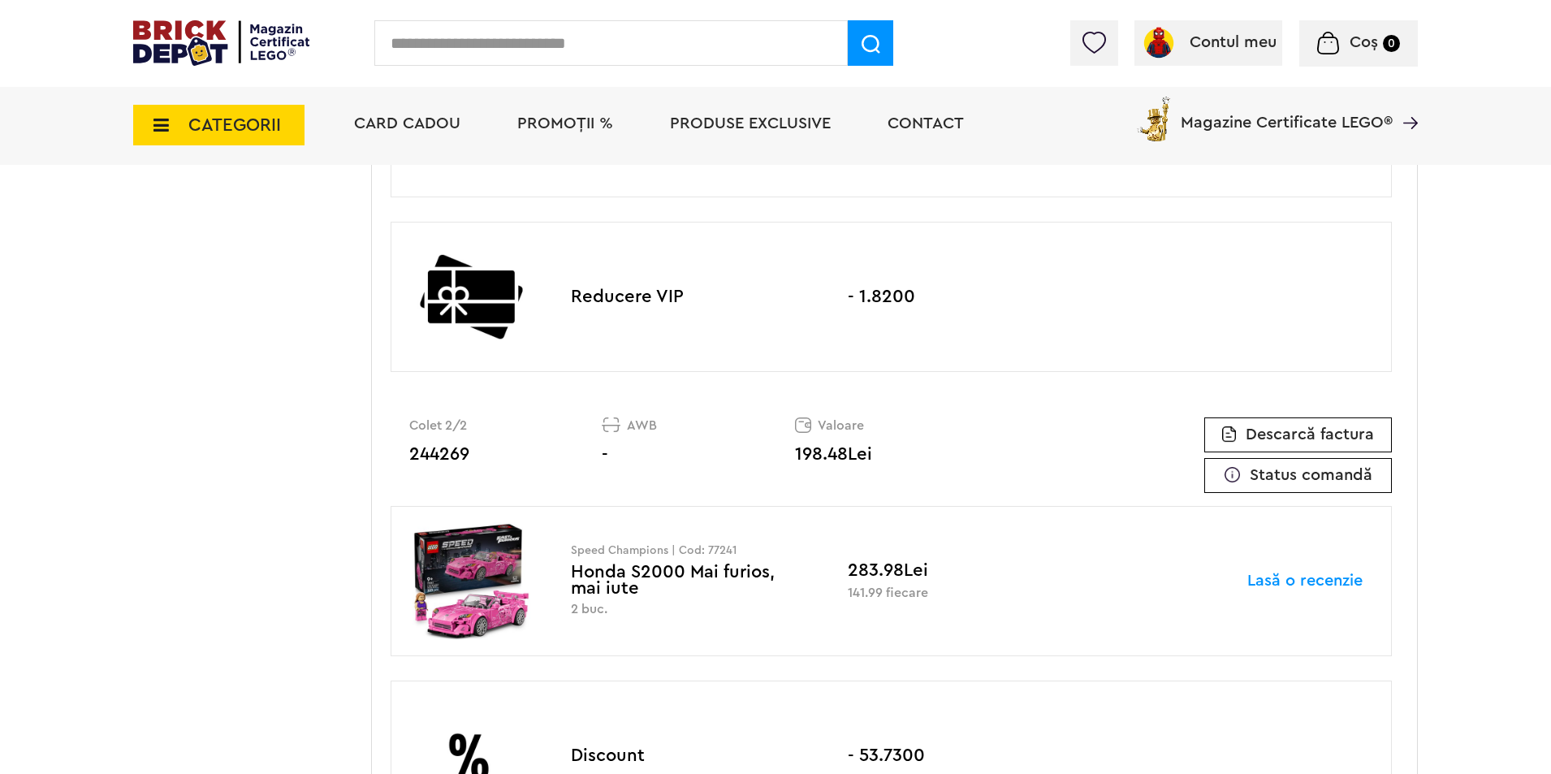
click at [1025, 593] on div "Speed Champions | Cod: 77241 Honda S2000 Mai furios, mai iute 2 buc. 283.98Lei …" at bounding box center [891, 581] width 1001 height 150
drag, startPoint x: 846, startPoint y: 547, endPoint x: 871, endPoint y: 547, distance: 25.2
click at [870, 547] on div "Speed Champions | Cod: 77241 Honda S2000 Mai furios, mai iute 2 buc. 283.98Lei …" at bounding box center [891, 581] width 1001 height 150
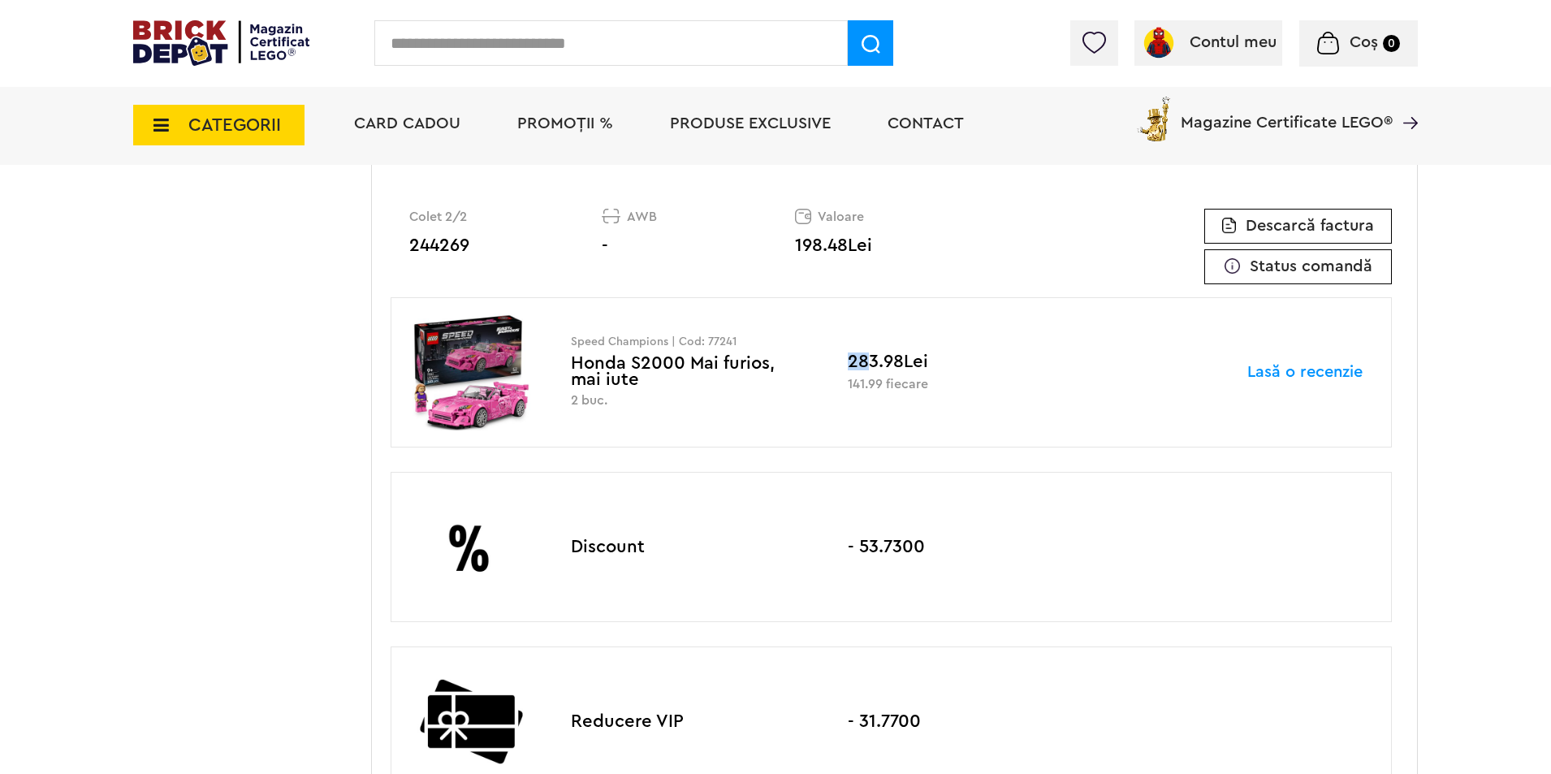
scroll to position [3680, 0]
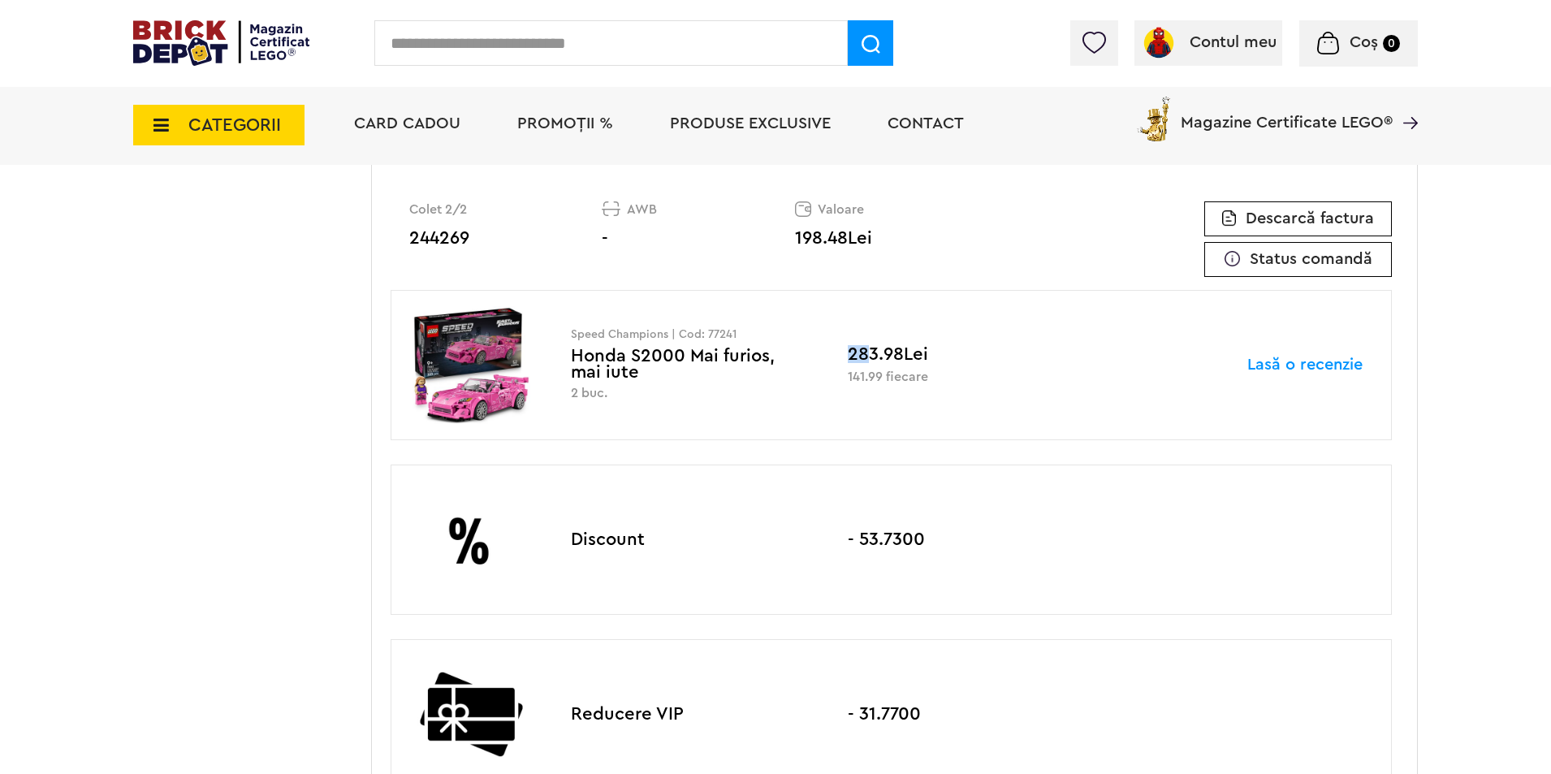
drag, startPoint x: 946, startPoint y: 518, endPoint x: 831, endPoint y: 511, distance: 115.5
click at [831, 511] on div "Discount - 53.7300" at bounding box center [891, 539] width 1001 height 150
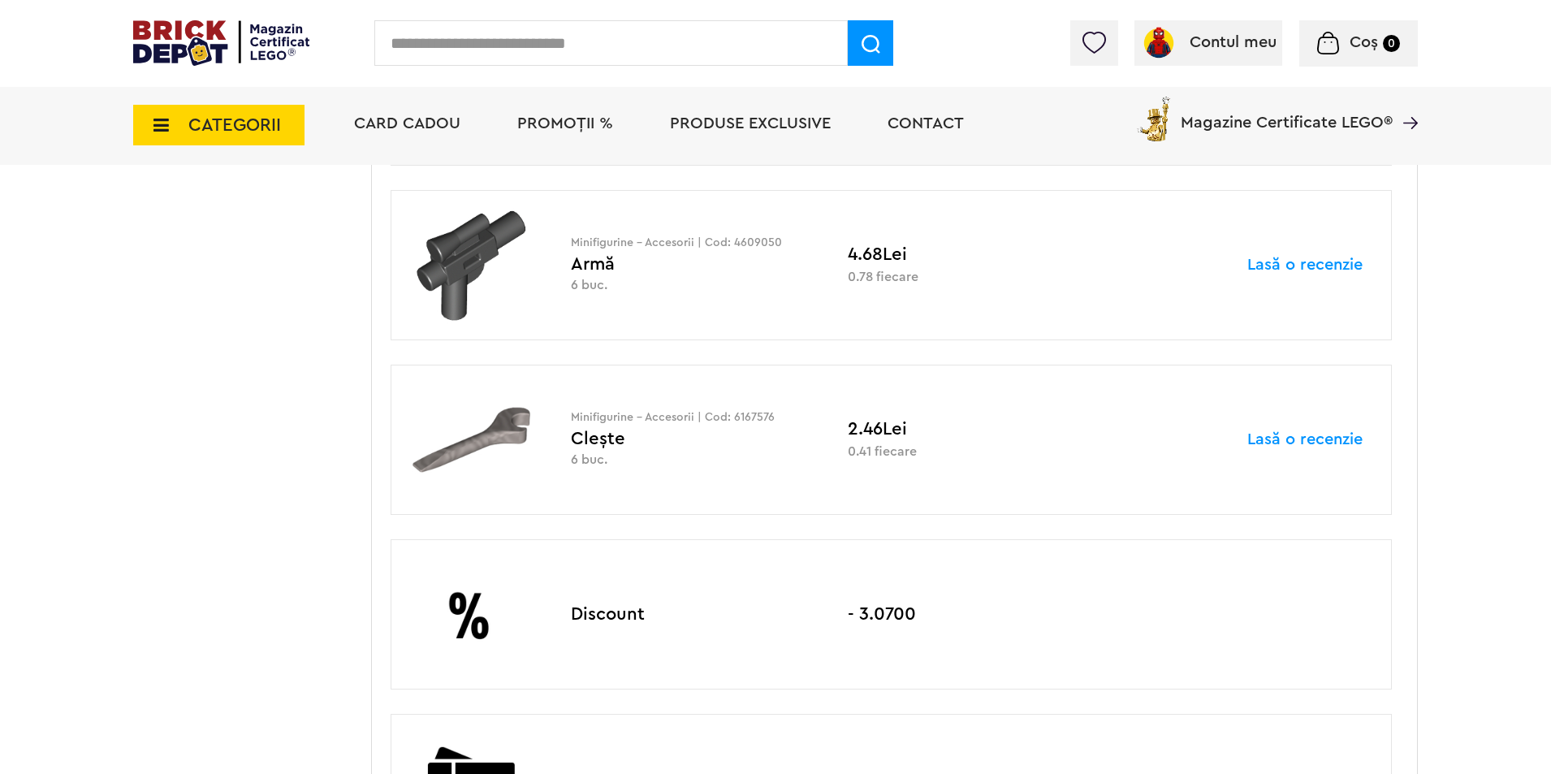
scroll to position [3031, 0]
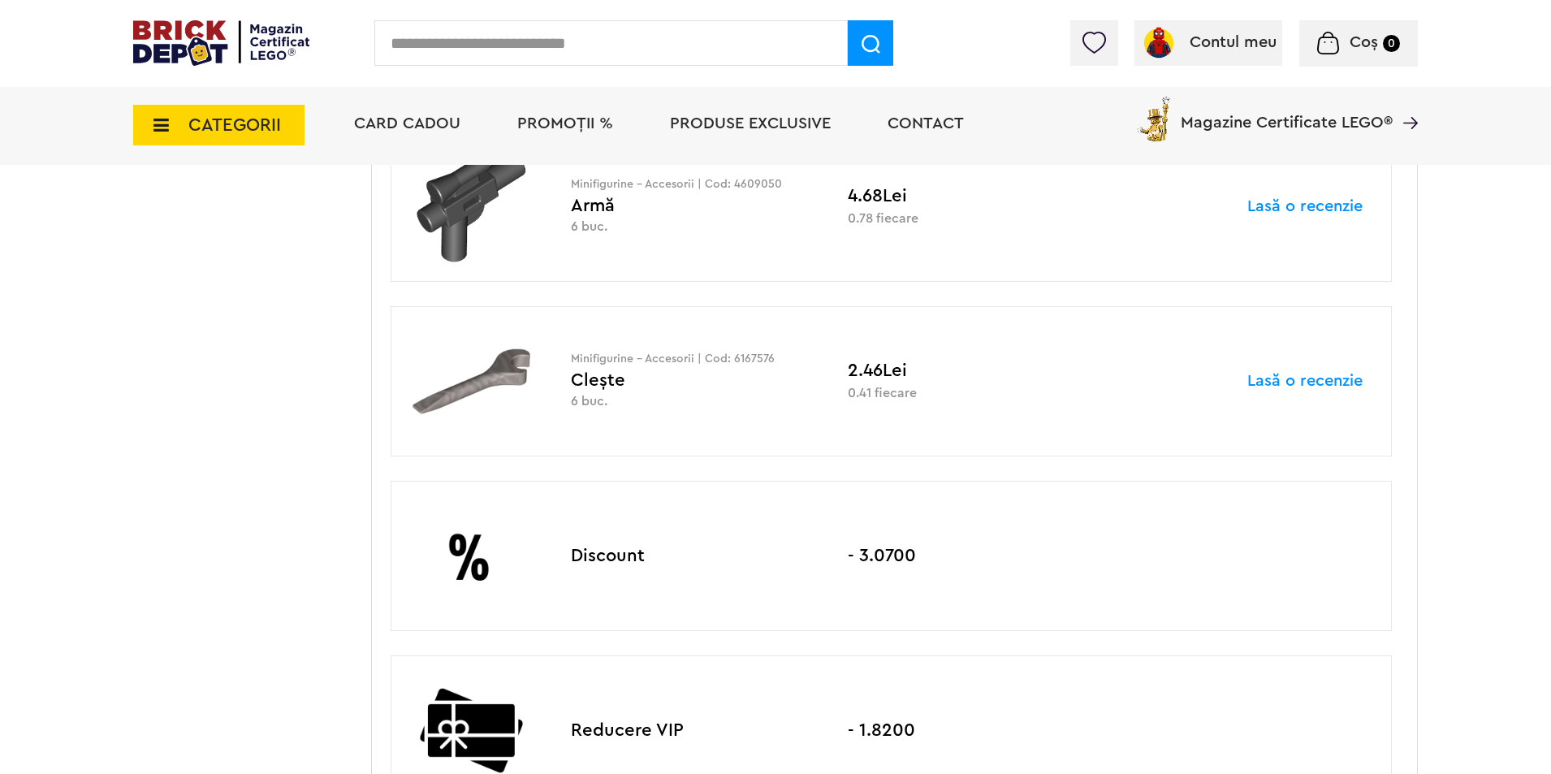
drag, startPoint x: 713, startPoint y: 539, endPoint x: 555, endPoint y: 533, distance: 157.6
click at [555, 533] on div "Discount - 3.0700" at bounding box center [891, 556] width 1001 height 150
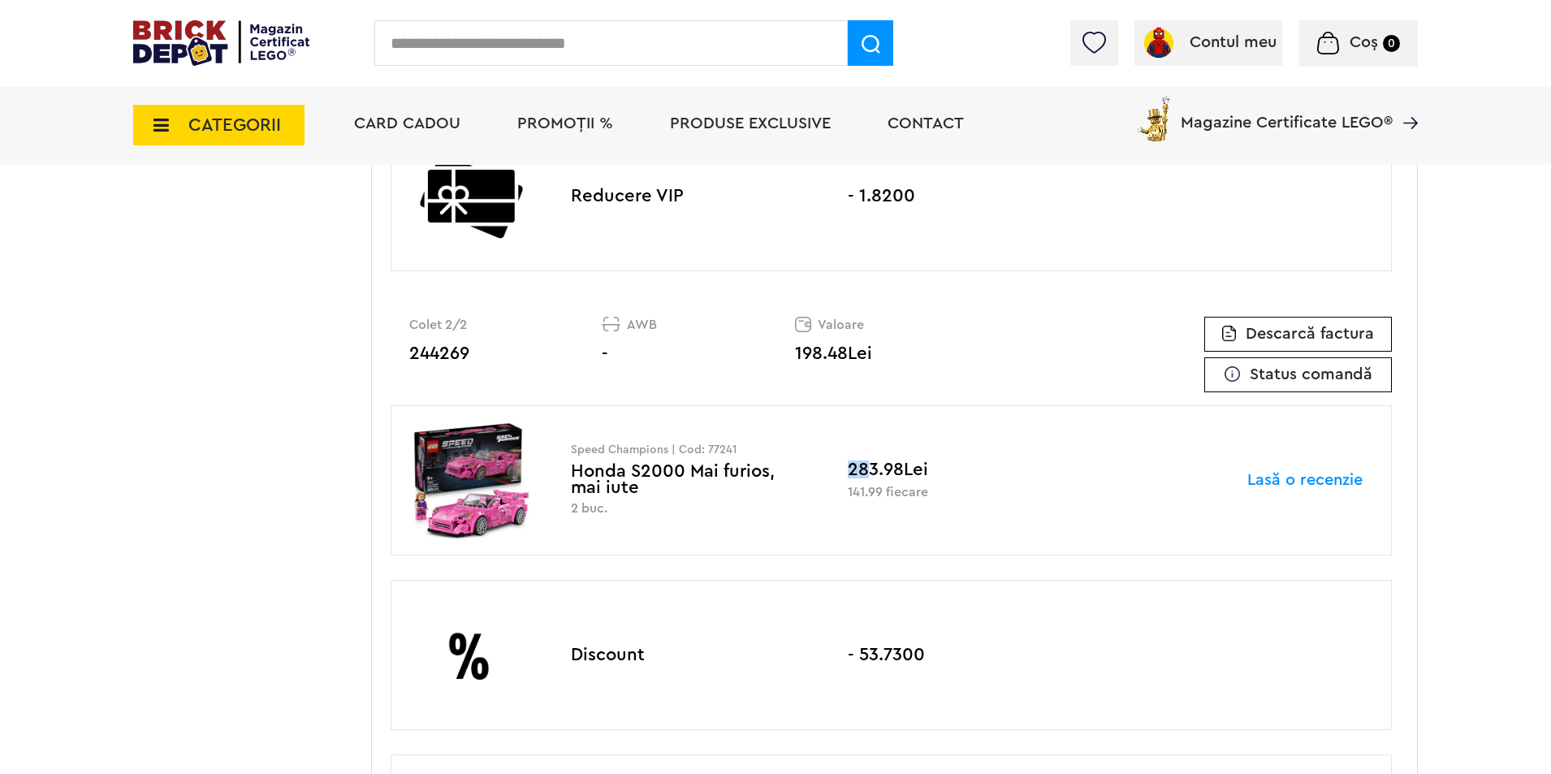
scroll to position [3572, 0]
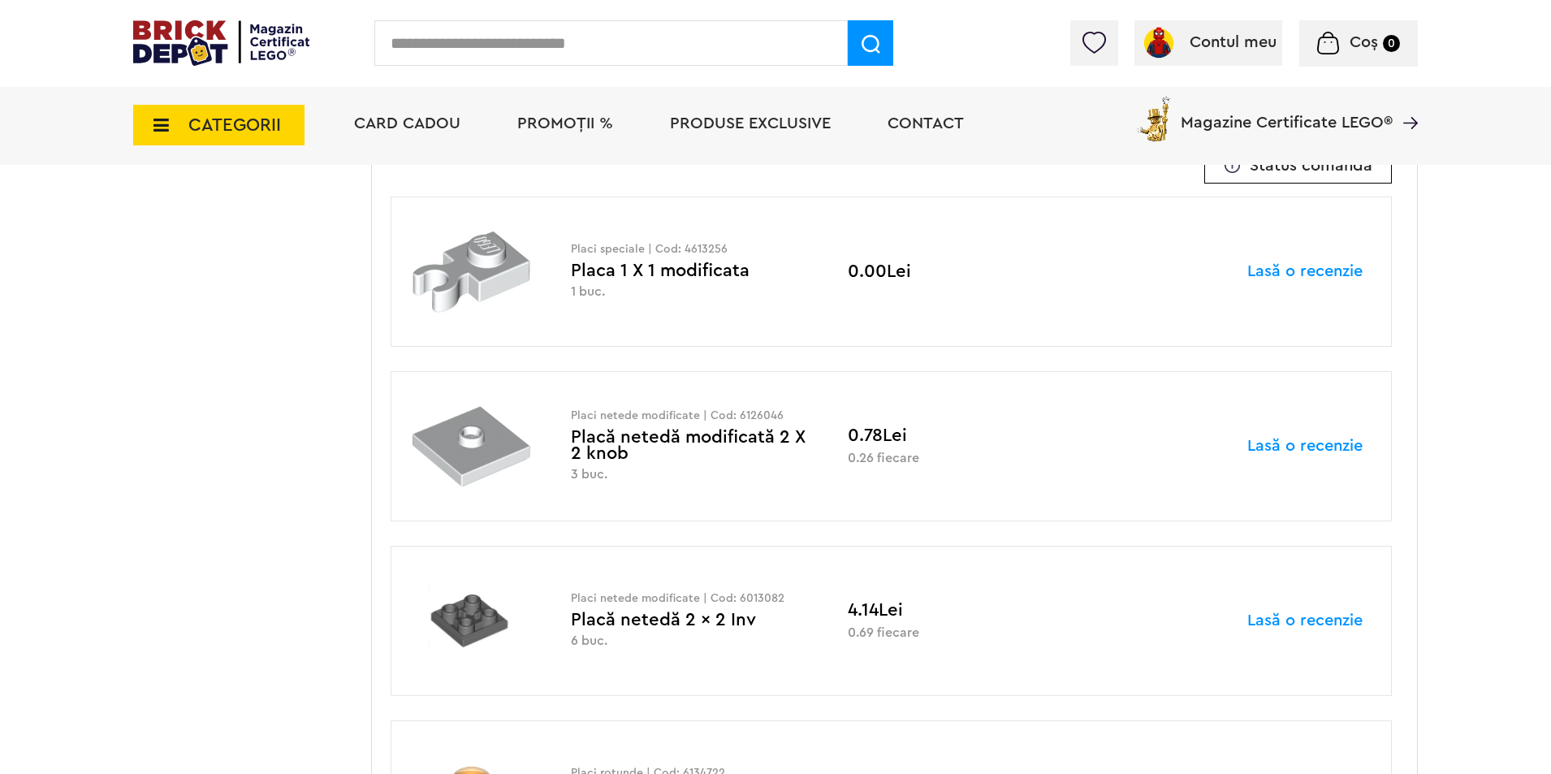
scroll to position [542, 0]
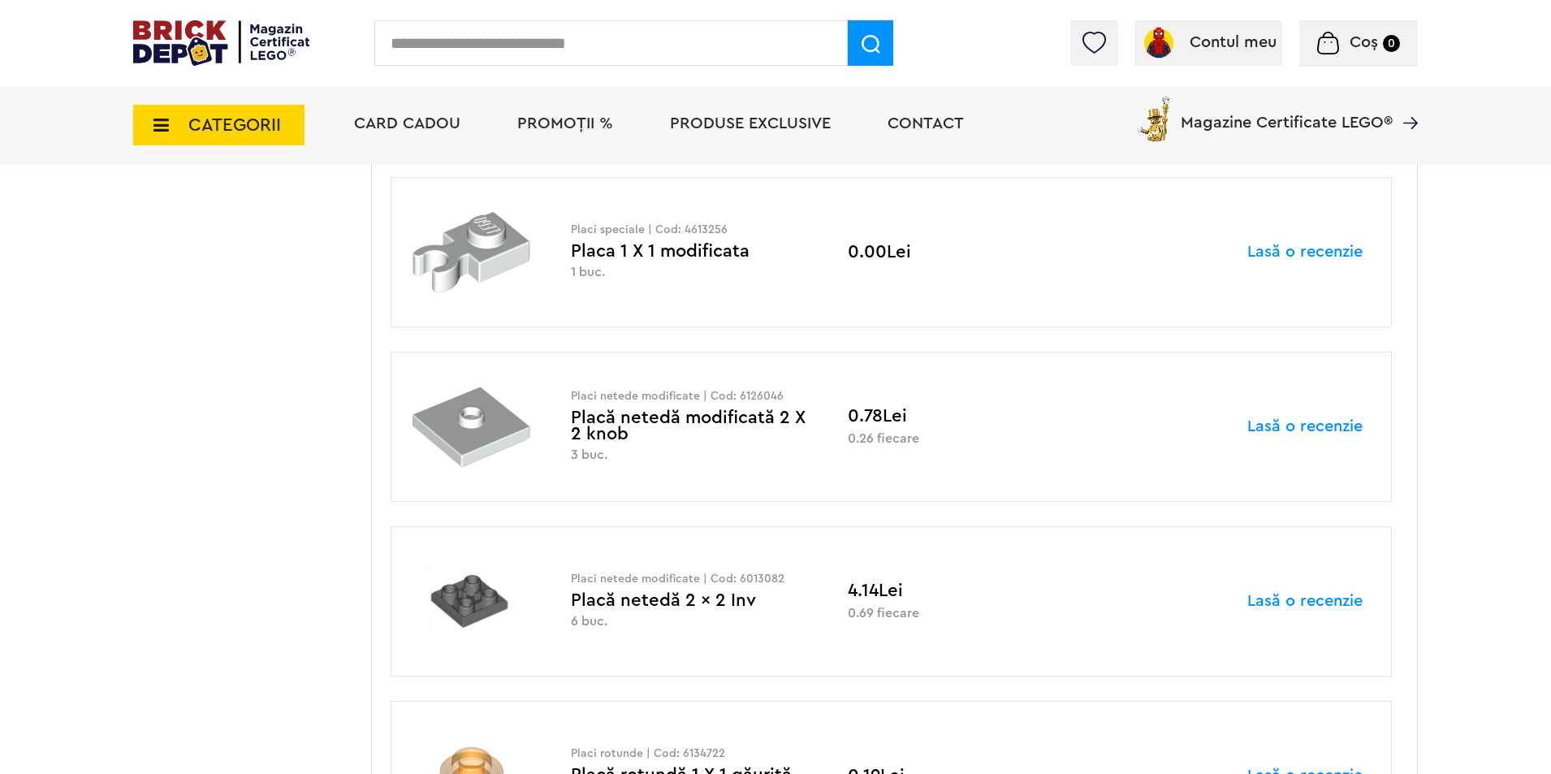
click at [1206, 45] on div at bounding box center [1293, 47] width 248 height 16
